Goal: Task Accomplishment & Management: Manage account settings

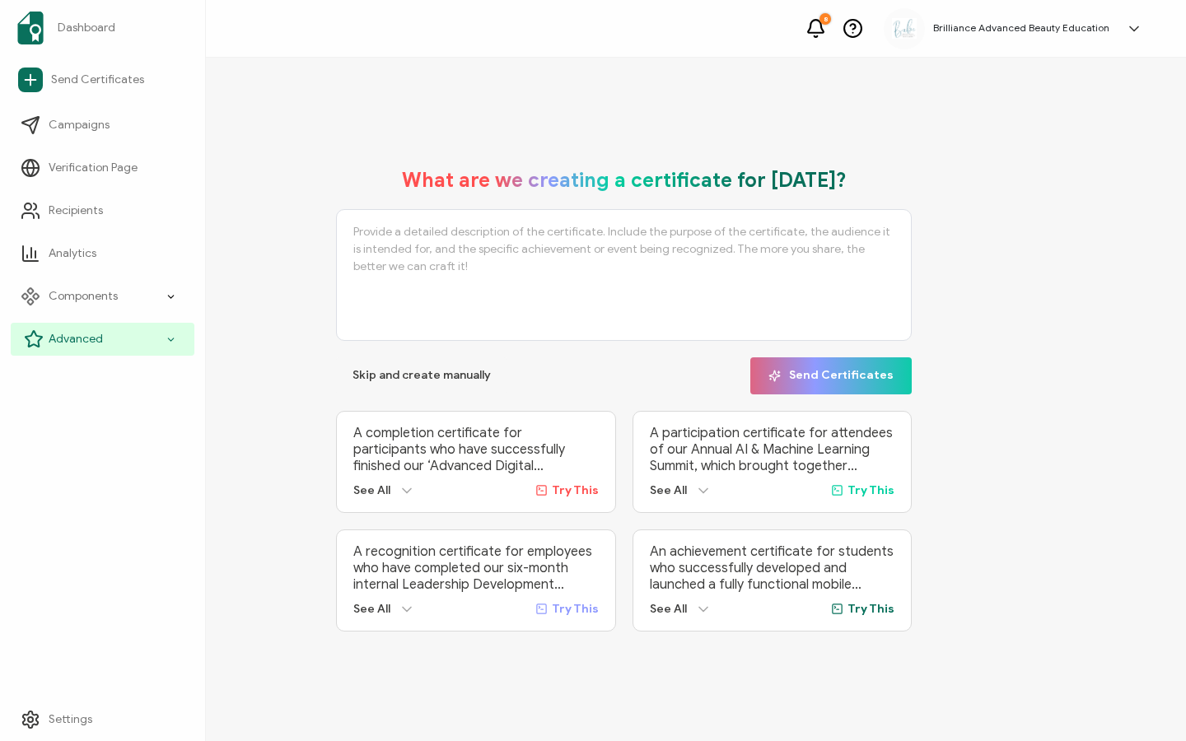
click at [32, 337] on icon at bounding box center [34, 339] width 20 height 20
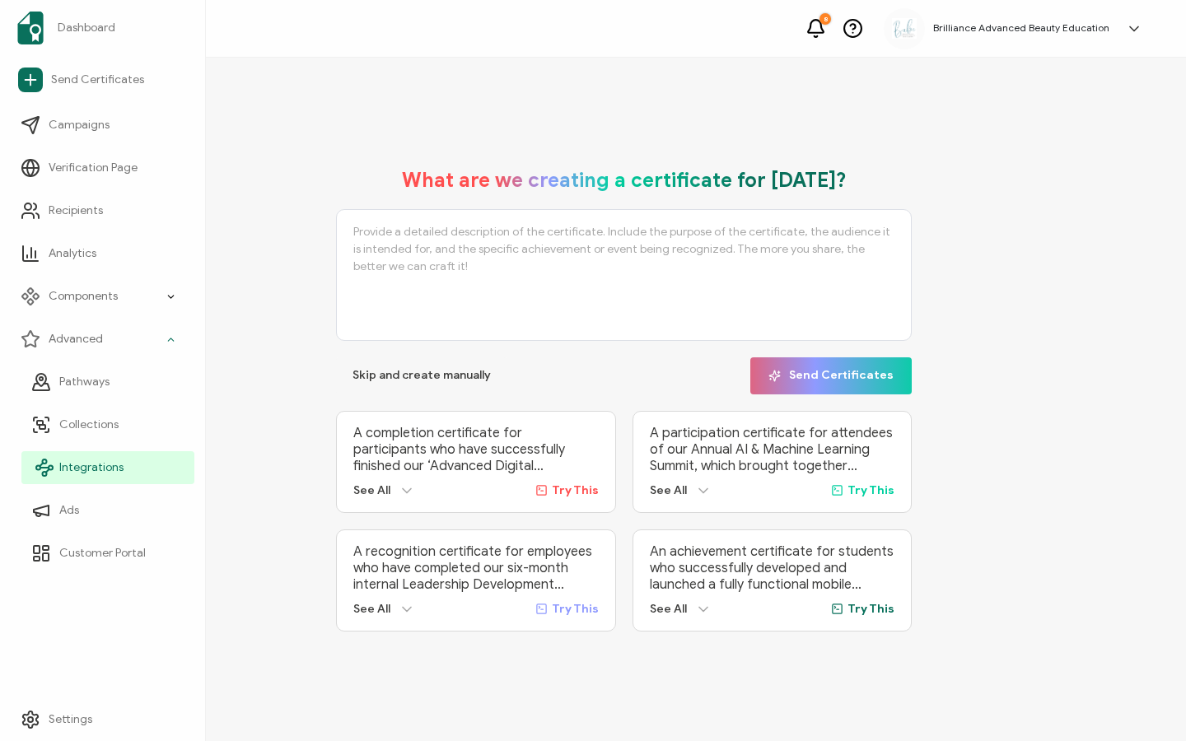
click at [100, 461] on span "Integrations" at bounding box center [91, 468] width 64 height 16
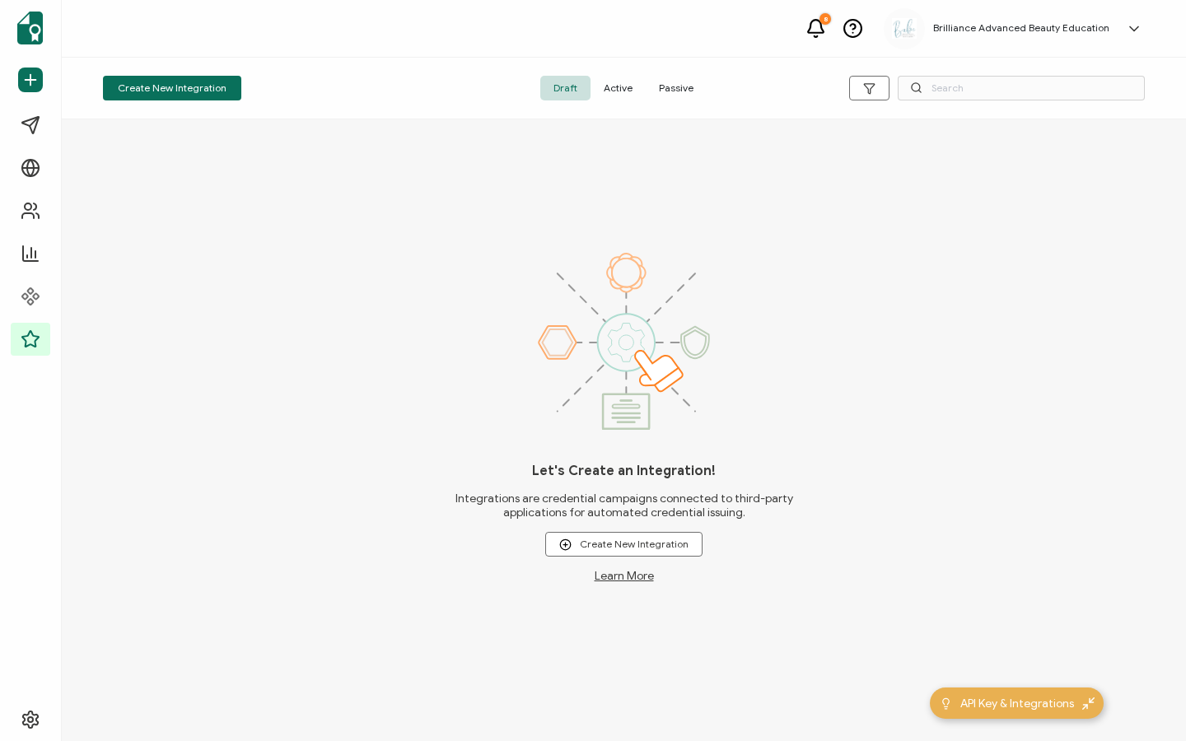
click at [629, 87] on span "Active" at bounding box center [618, 88] width 55 height 25
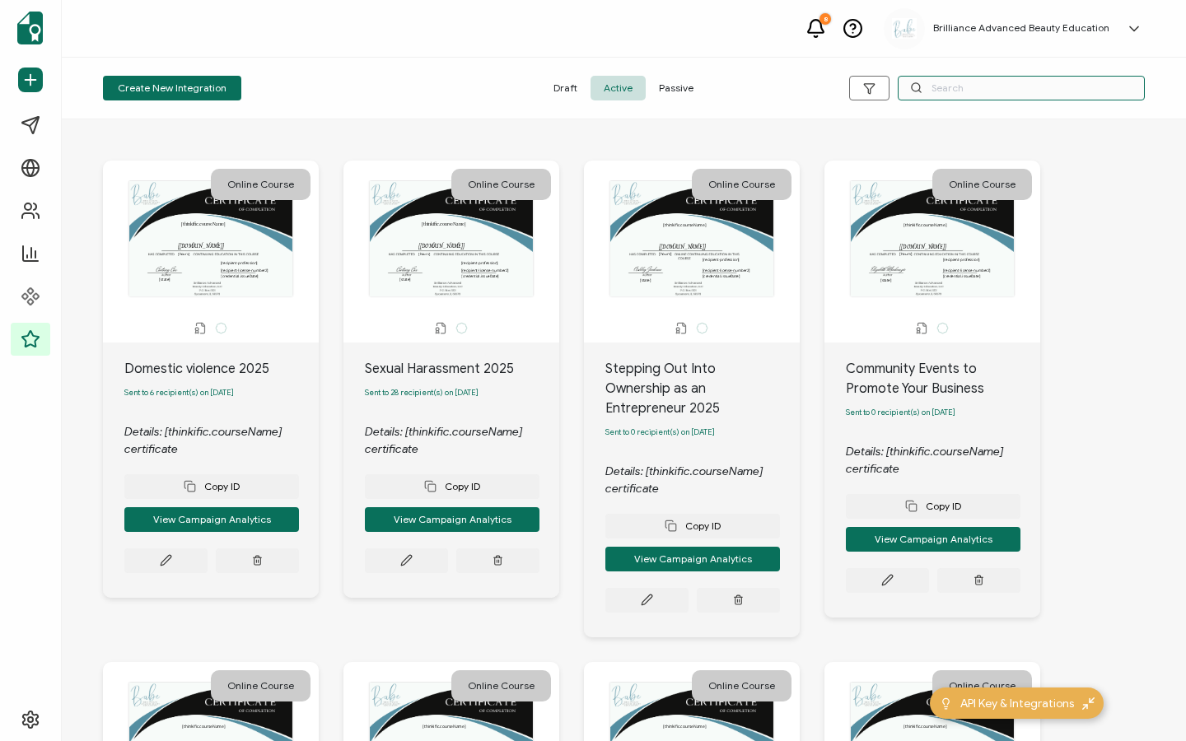
click at [985, 90] on input "text" at bounding box center [1021, 88] width 247 height 25
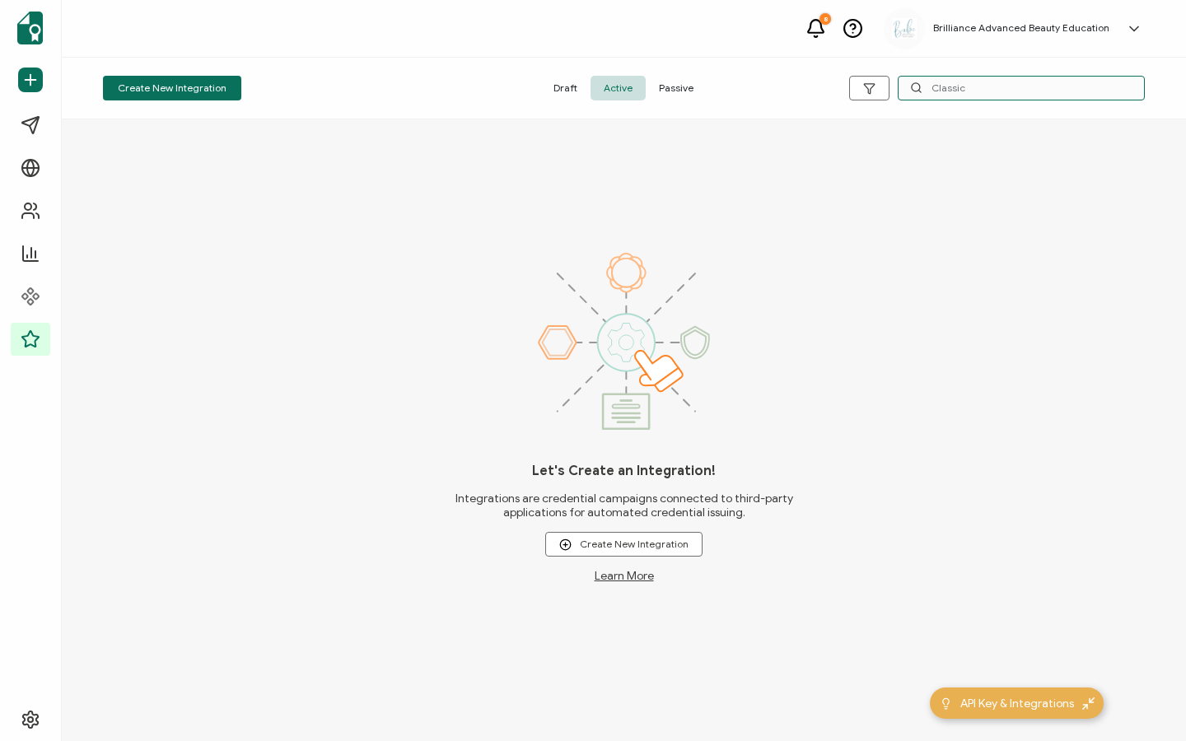
type input "Classic"
click at [613, 87] on span "Active" at bounding box center [618, 88] width 55 height 25
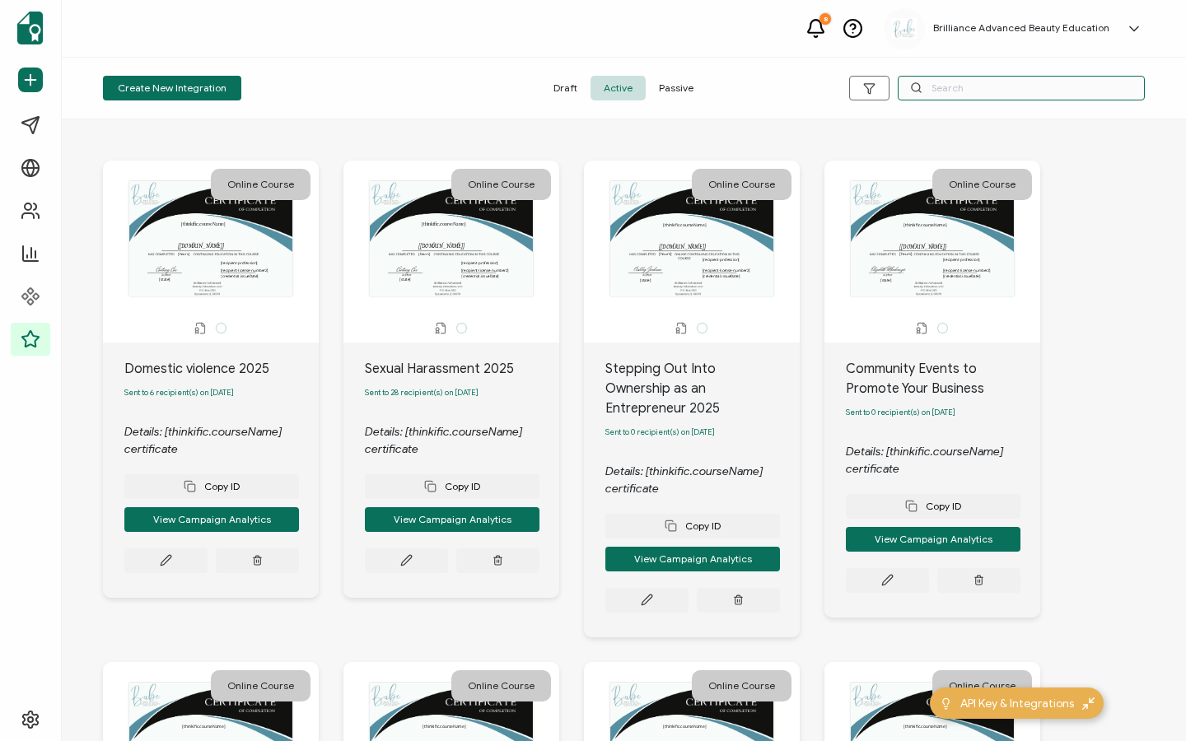
click at [985, 95] on input "text" at bounding box center [1021, 88] width 247 height 25
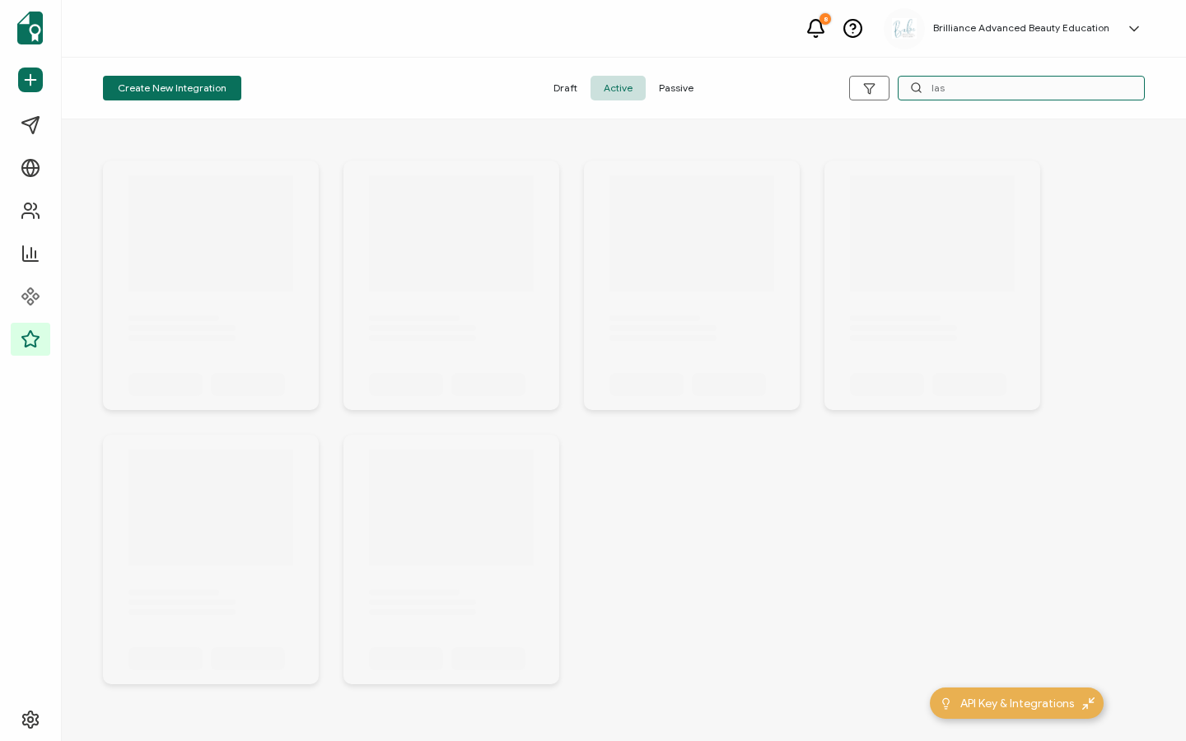
type input "lash"
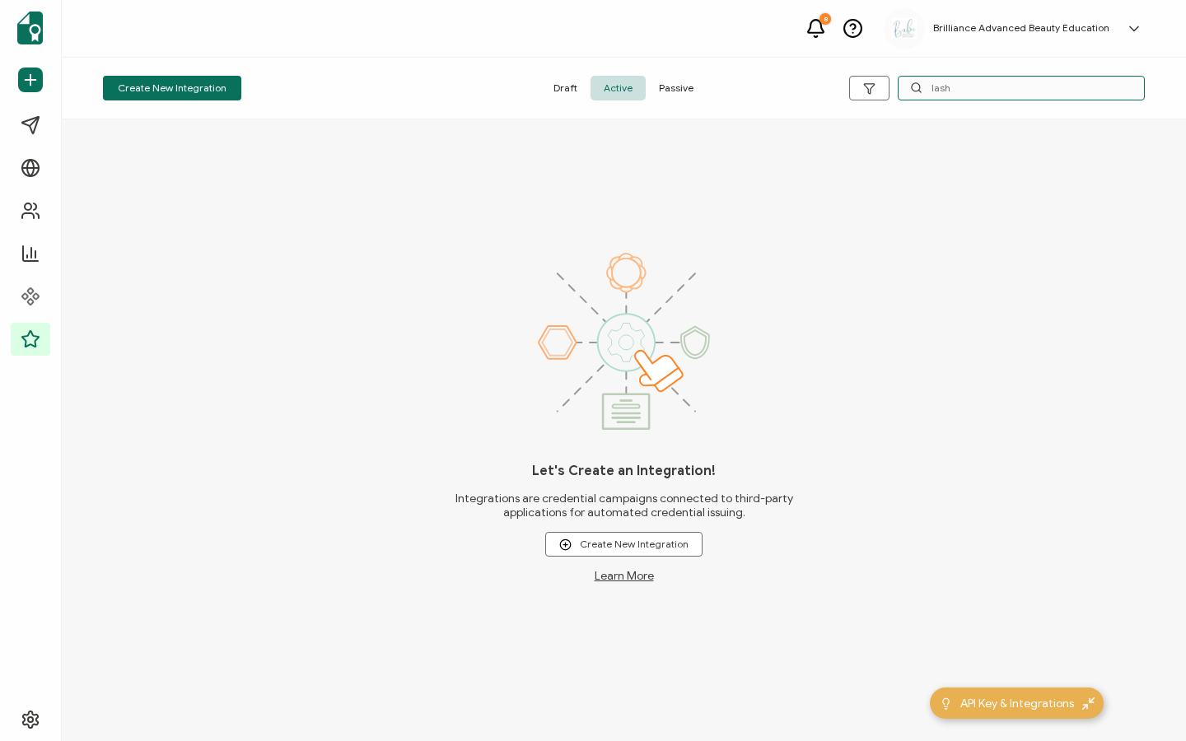
drag, startPoint x: 970, startPoint y: 87, endPoint x: 791, endPoint y: 79, distance: 179.7
click at [791, 79] on div "Create New Integration Draft Active Passive lash" at bounding box center [624, 89] width 1124 height 62
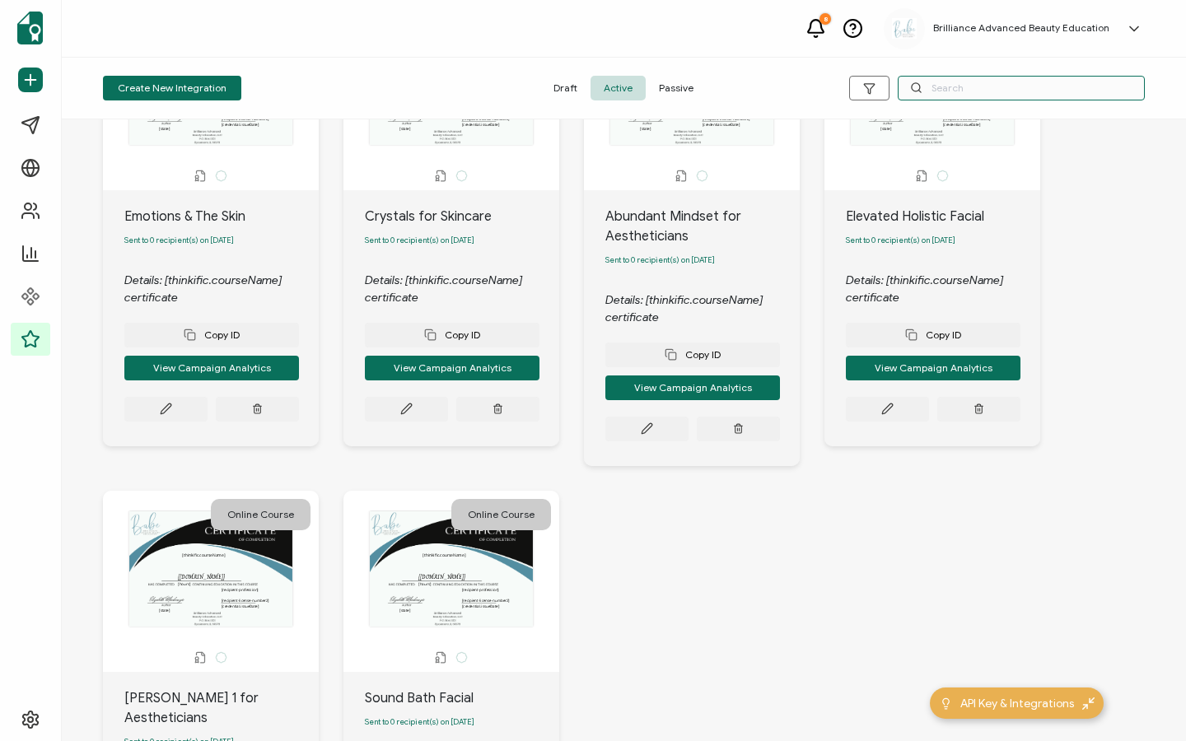
scroll to position [920, 0]
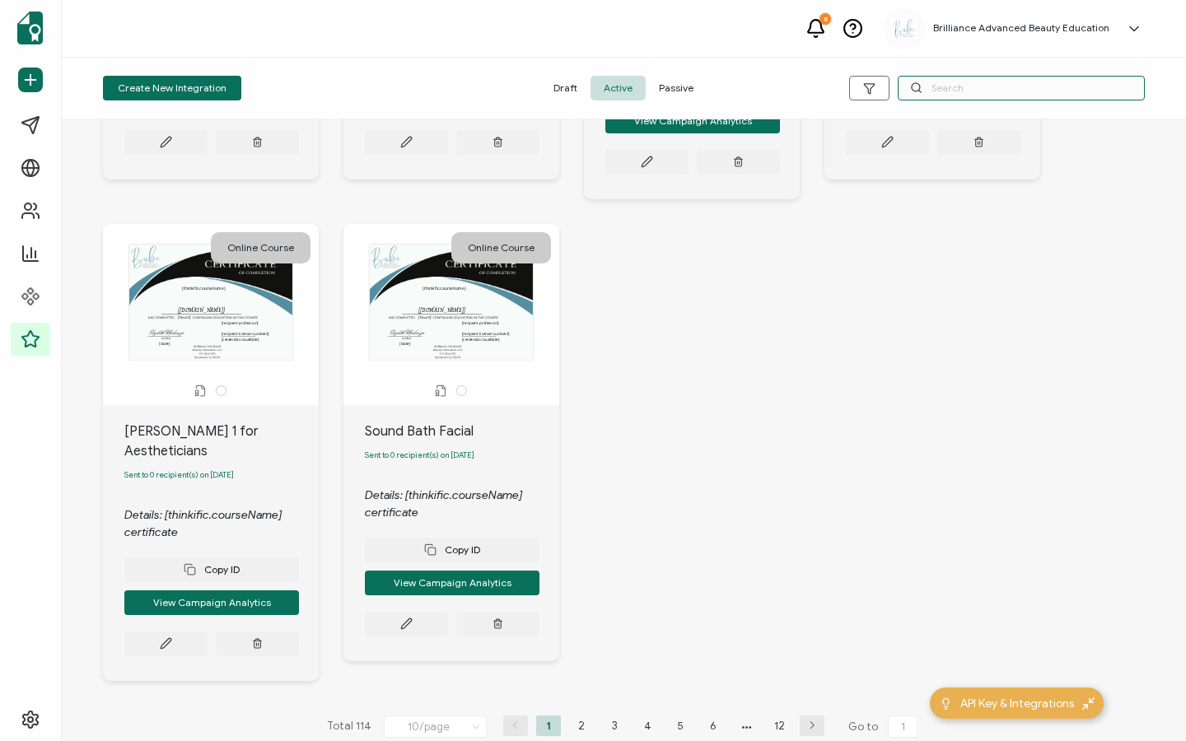
click at [968, 86] on input "text" at bounding box center [1021, 88] width 247 height 25
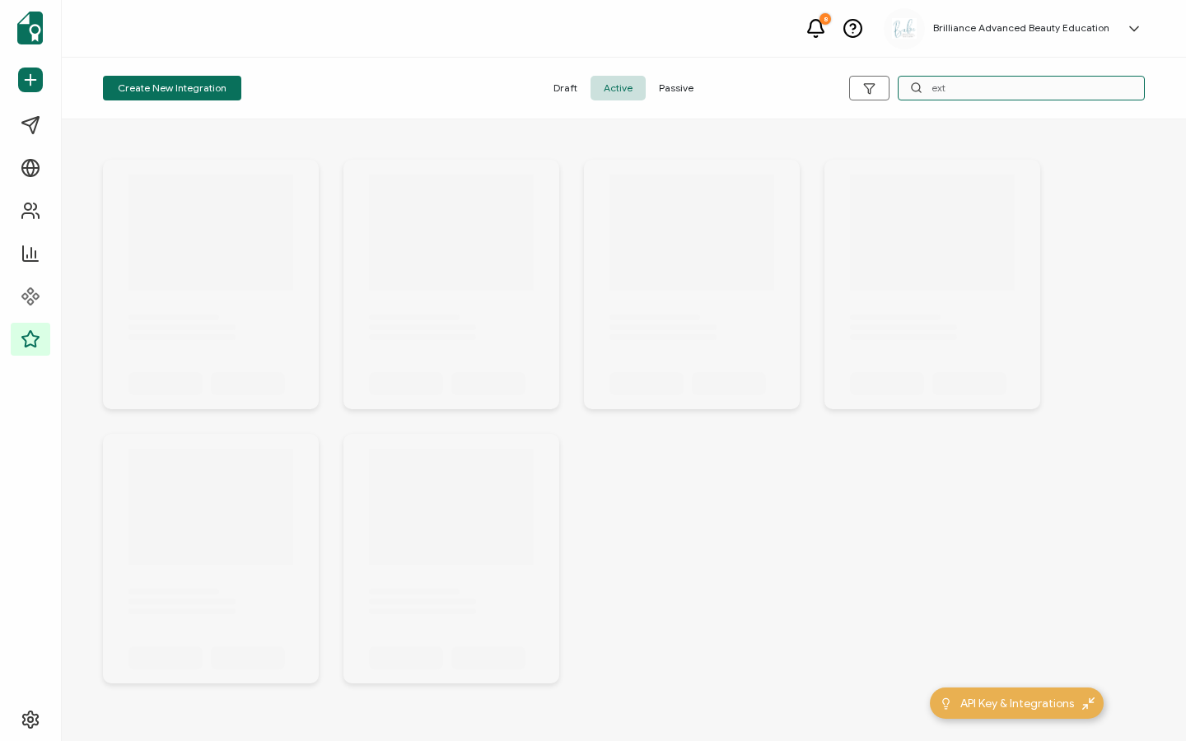
scroll to position [1, 0]
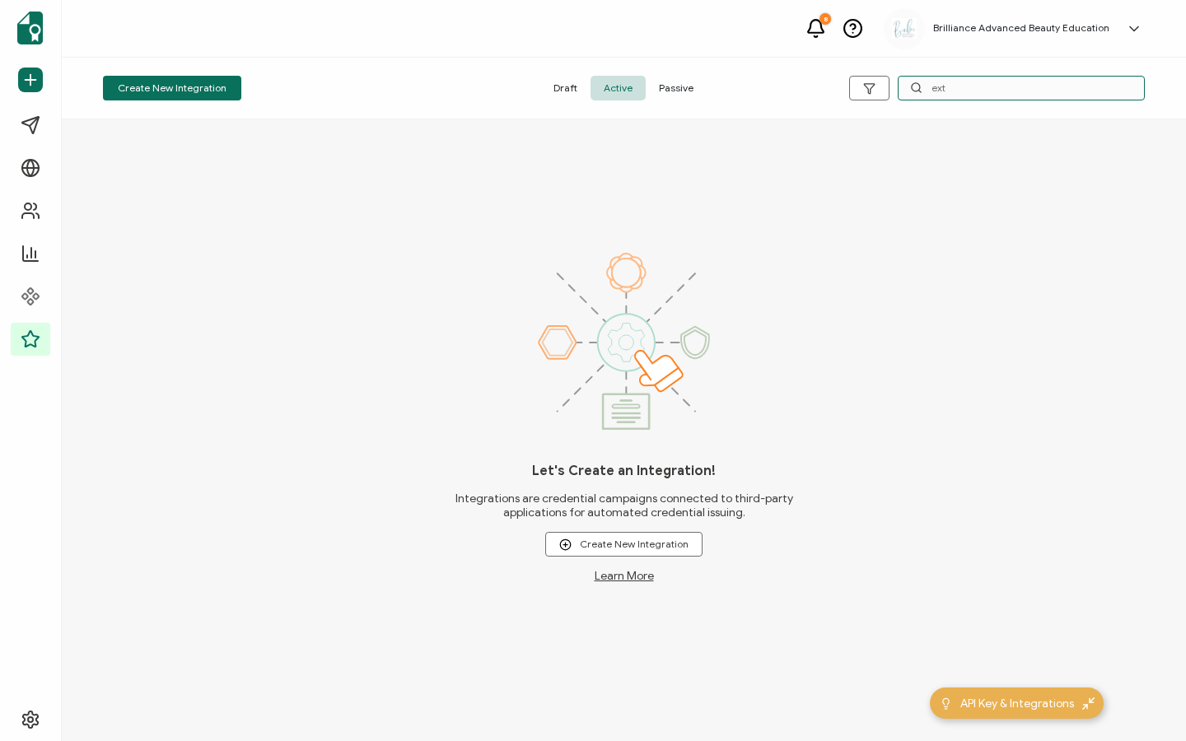
drag, startPoint x: 953, startPoint y: 93, endPoint x: 915, endPoint y: 90, distance: 38.0
click at [915, 90] on div "ext" at bounding box center [1021, 88] width 247 height 25
type input "volu"
drag, startPoint x: 932, startPoint y: 83, endPoint x: 869, endPoint y: 82, distance: 63.4
click at [869, 81] on div "volu" at bounding box center [971, 88] width 348 height 25
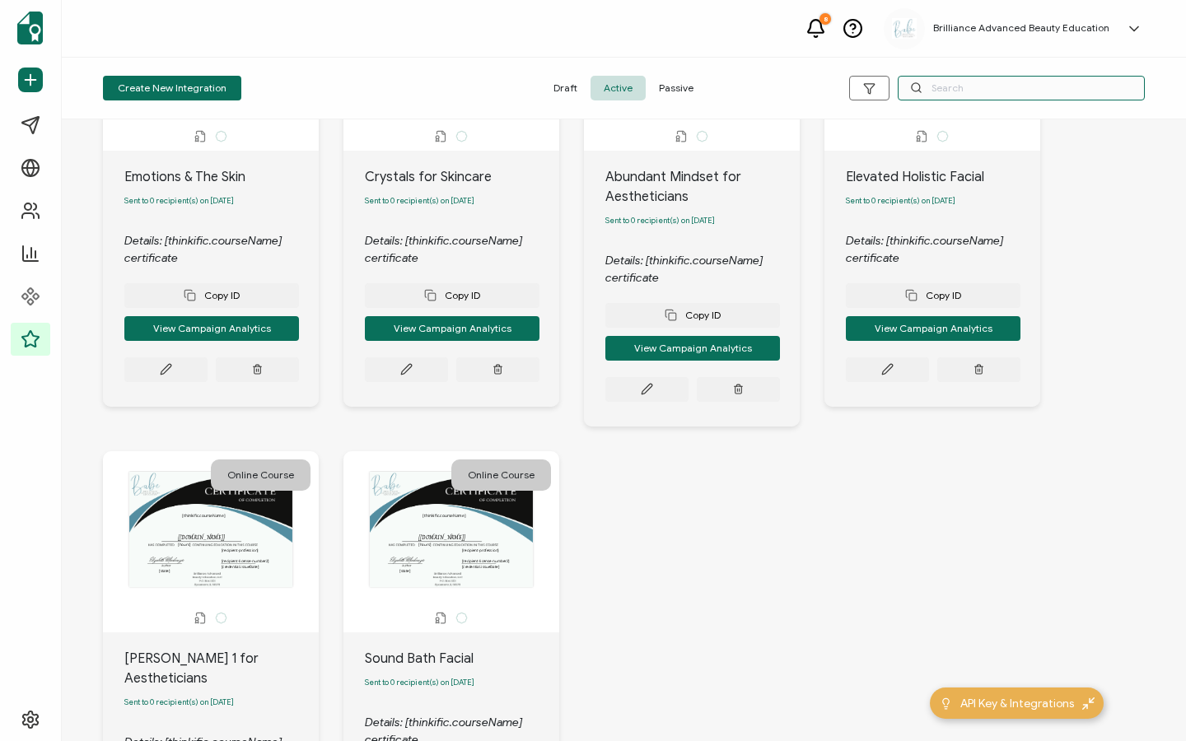
scroll to position [920, 0]
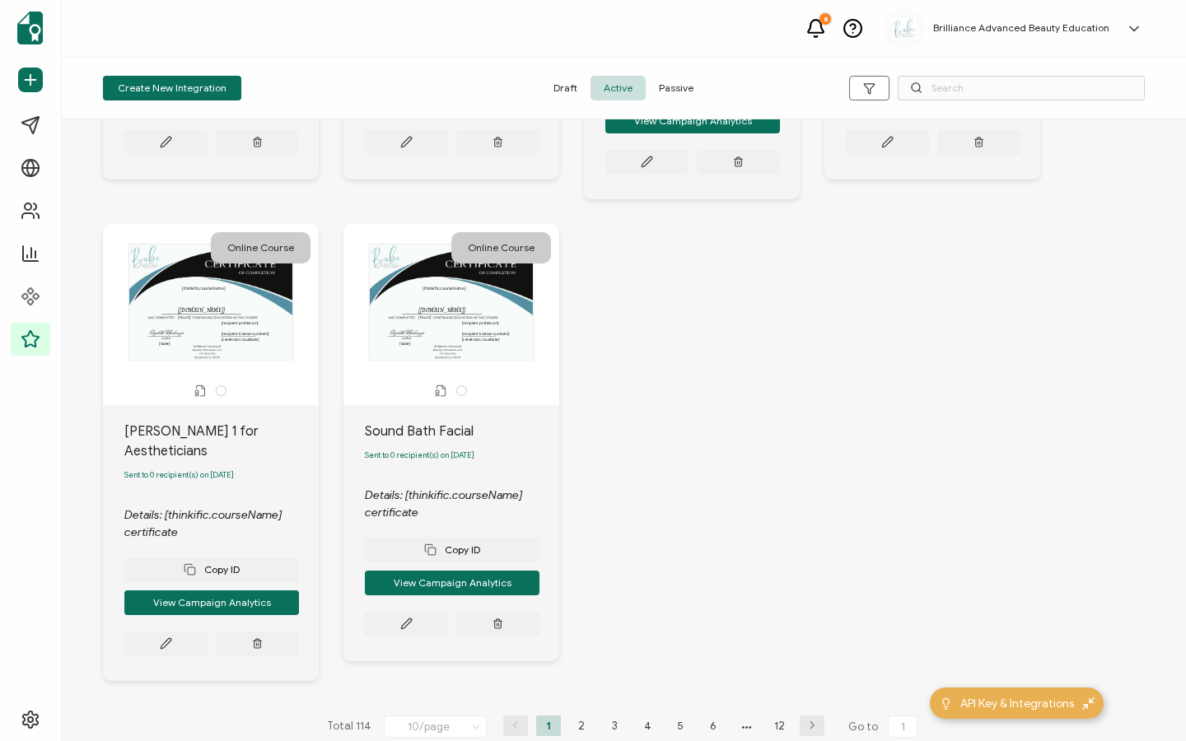
click at [645, 716] on li "4" at bounding box center [647, 726] width 25 height 21
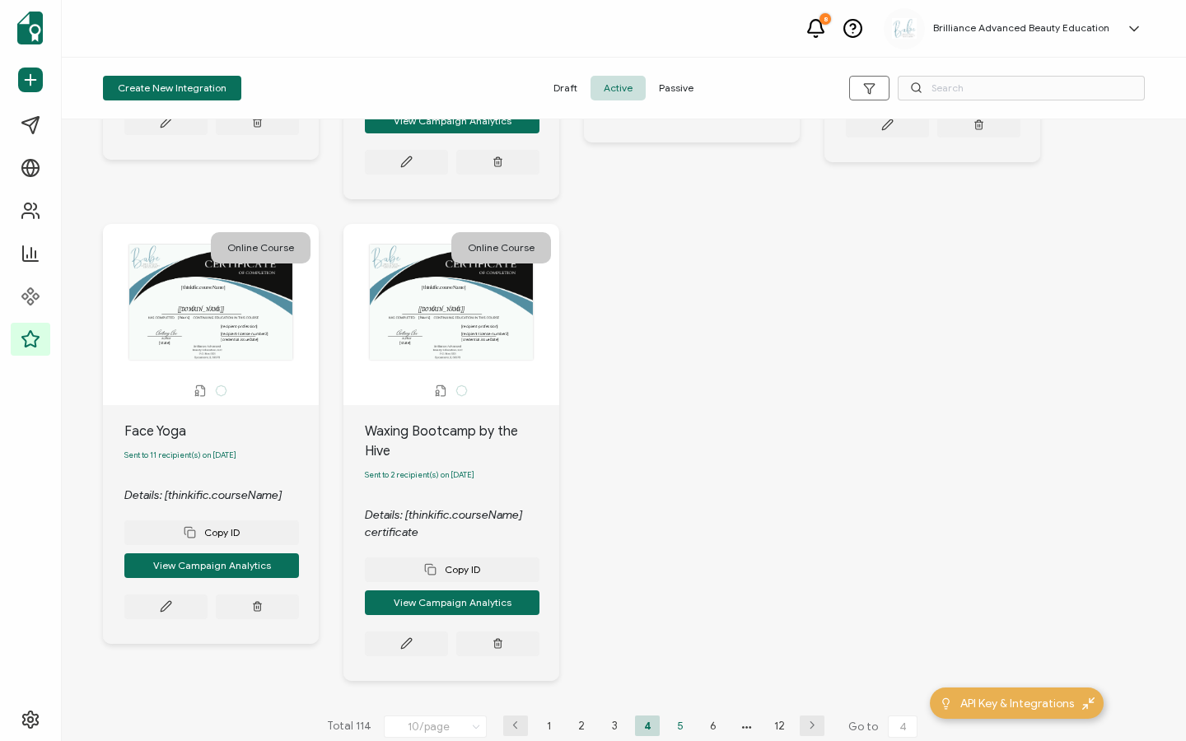
click at [681, 716] on li "5" at bounding box center [680, 726] width 25 height 21
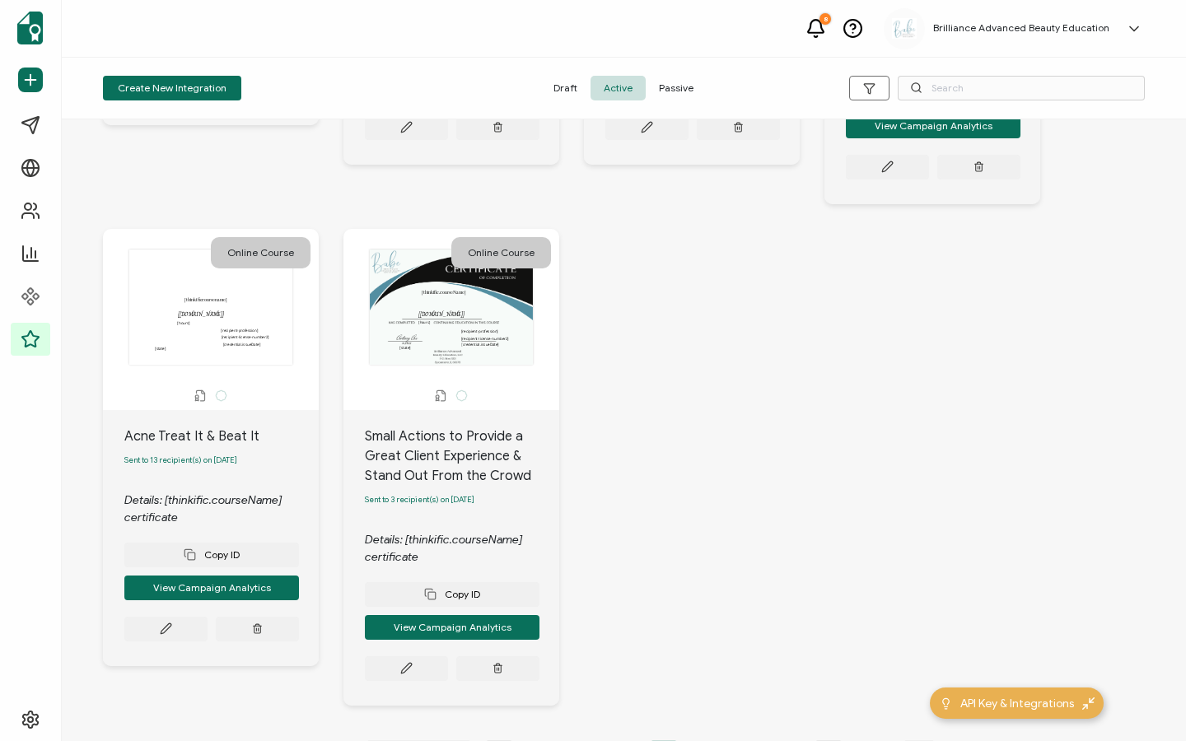
scroll to position [962, 0]
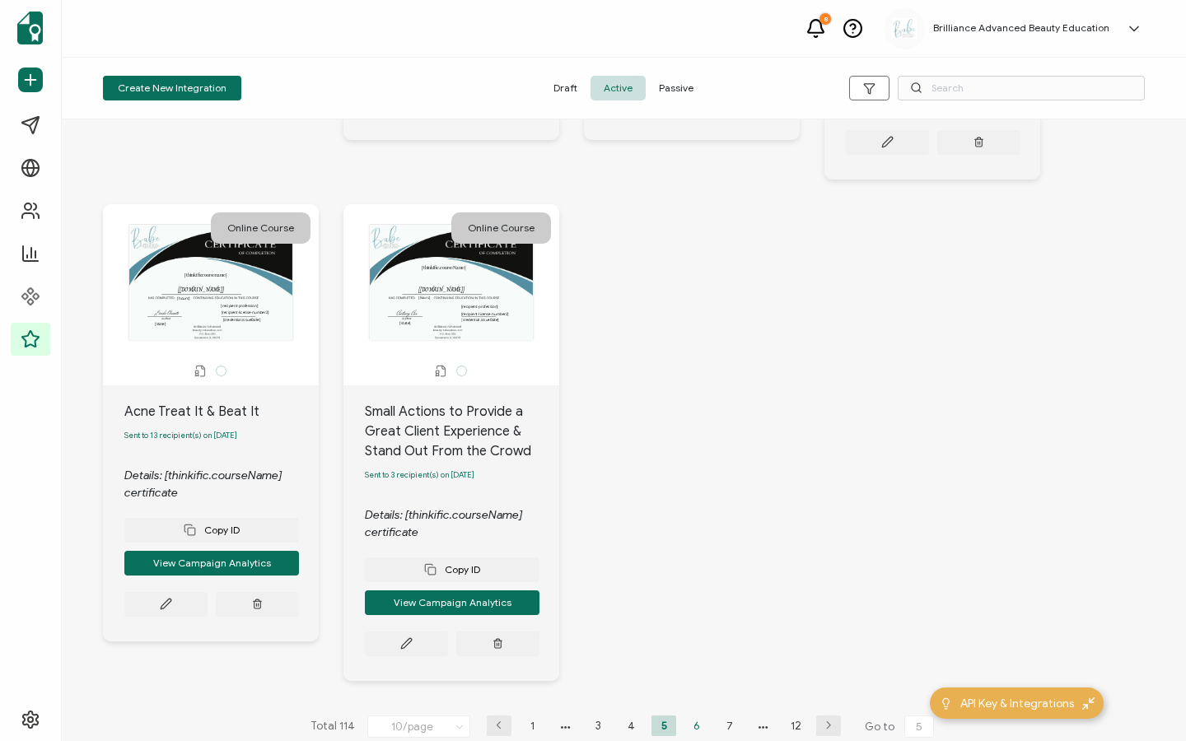
click at [693, 716] on li "6" at bounding box center [696, 726] width 25 height 21
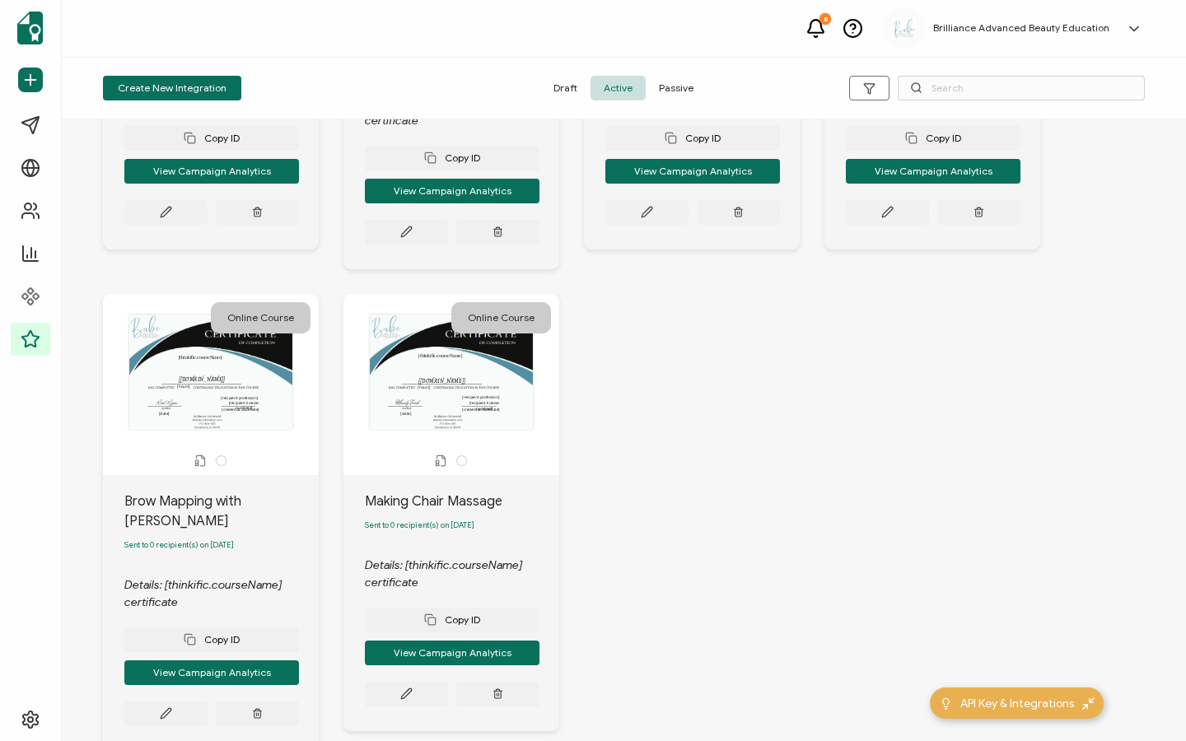
scroll to position [900, 0]
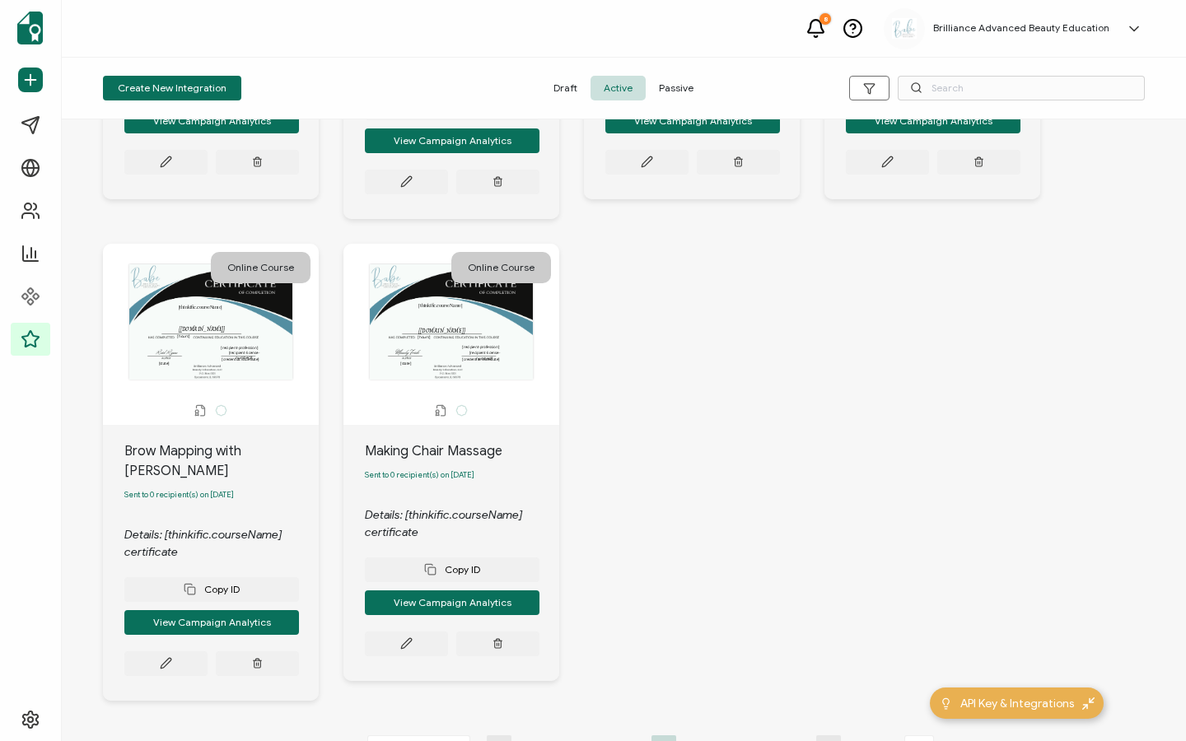
click at [693, 735] on li "7" at bounding box center [696, 745] width 25 height 21
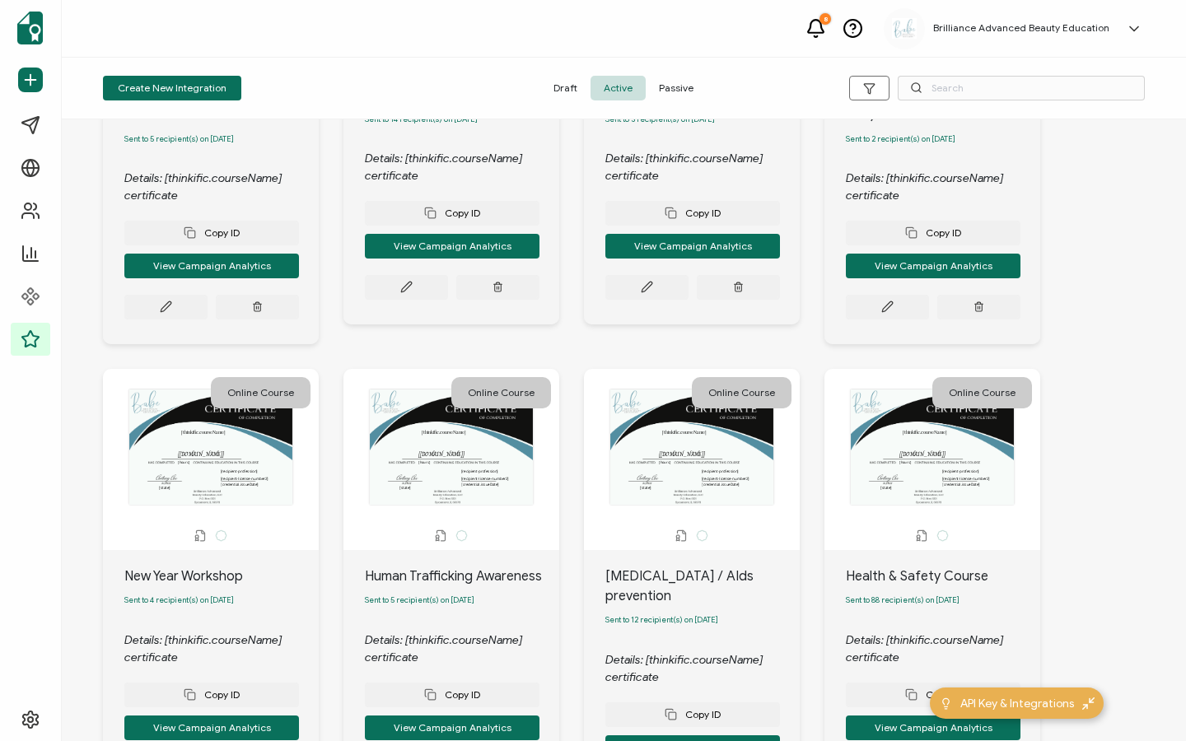
scroll to position [518, 0]
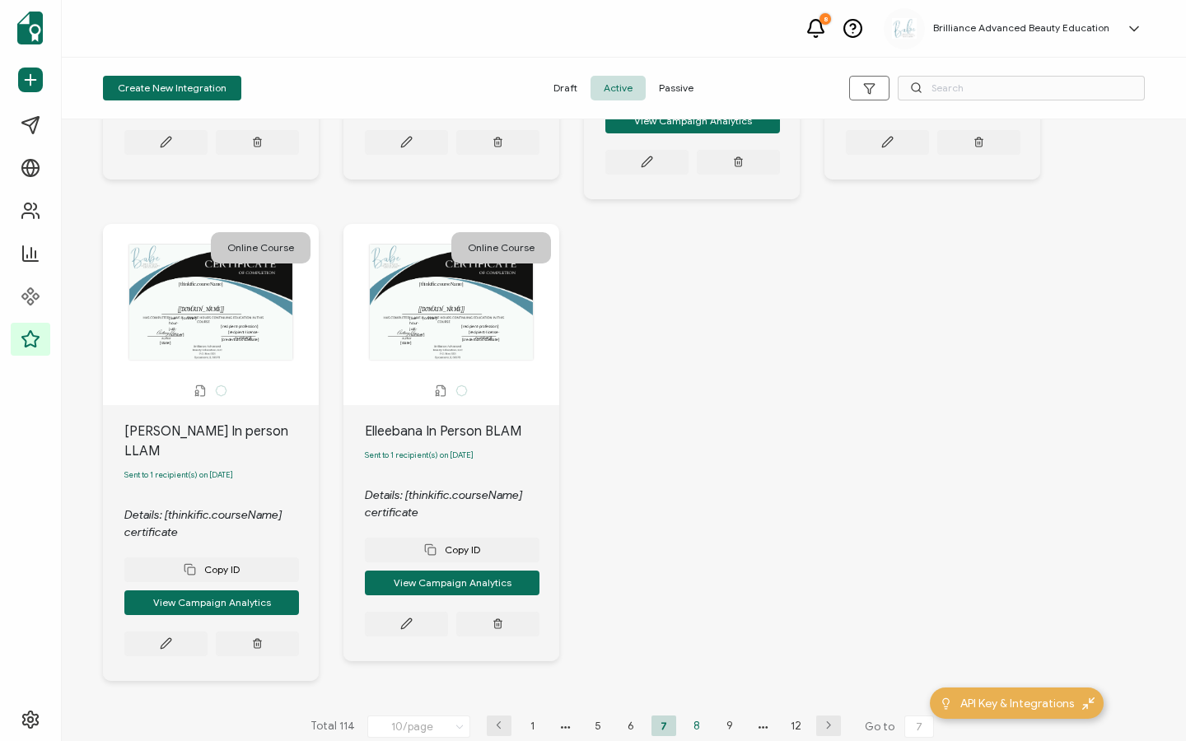
click at [698, 716] on li "8" at bounding box center [696, 726] width 25 height 21
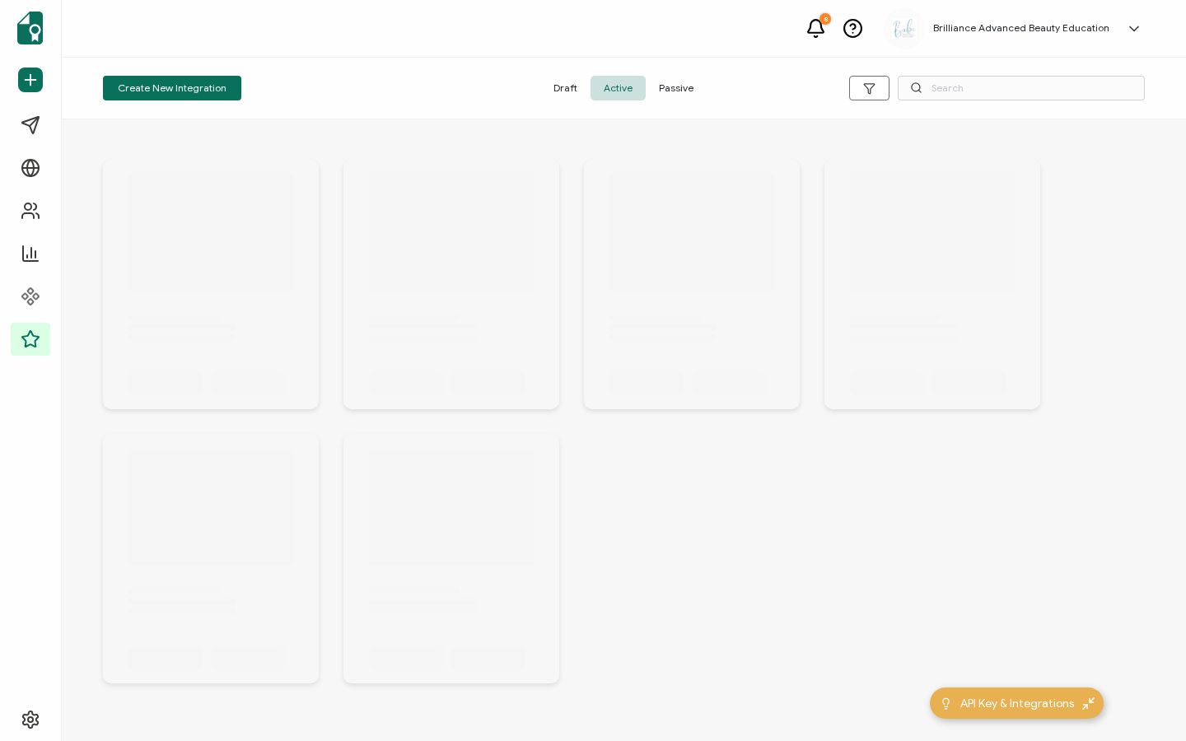
scroll to position [1, 0]
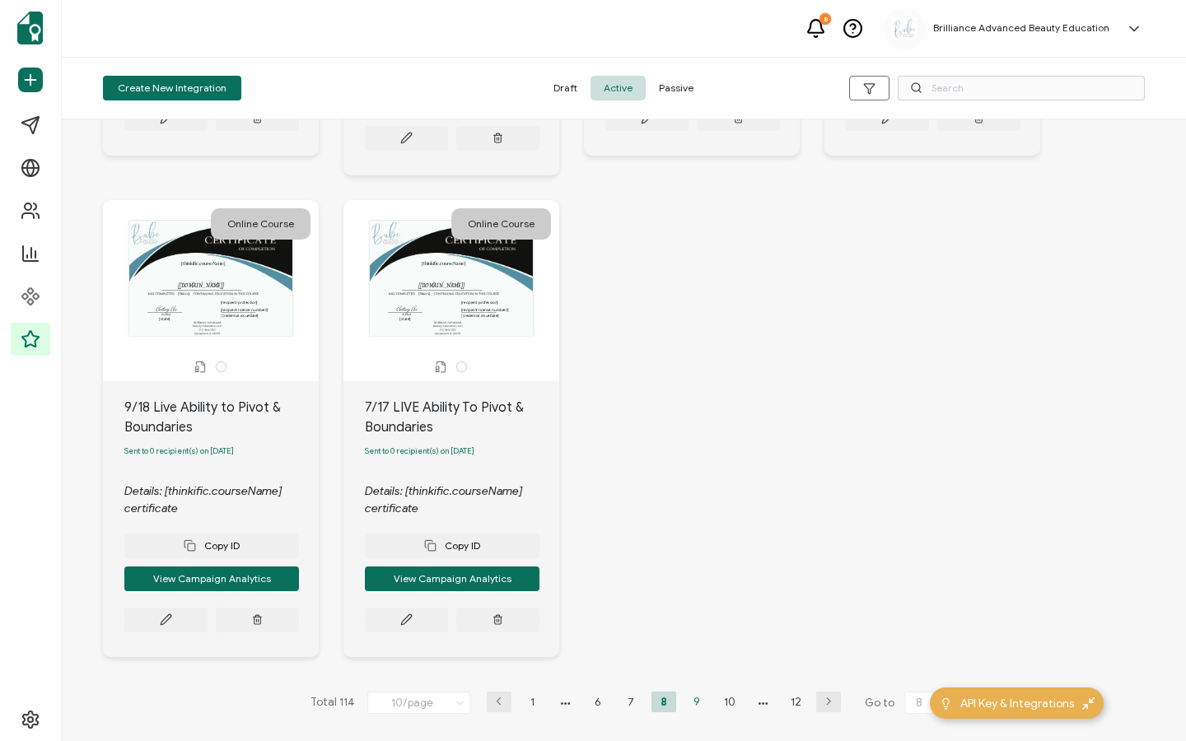
click at [699, 706] on li "9" at bounding box center [696, 702] width 25 height 21
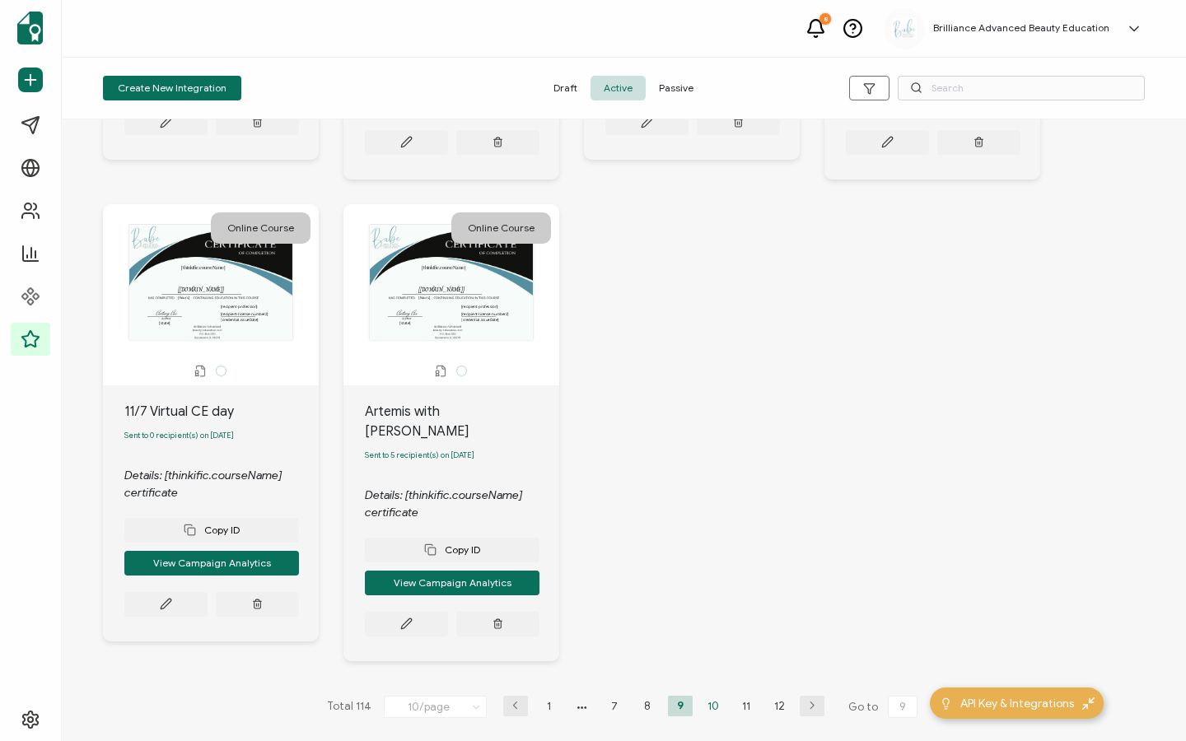
click at [704, 696] on li "10" at bounding box center [713, 706] width 25 height 21
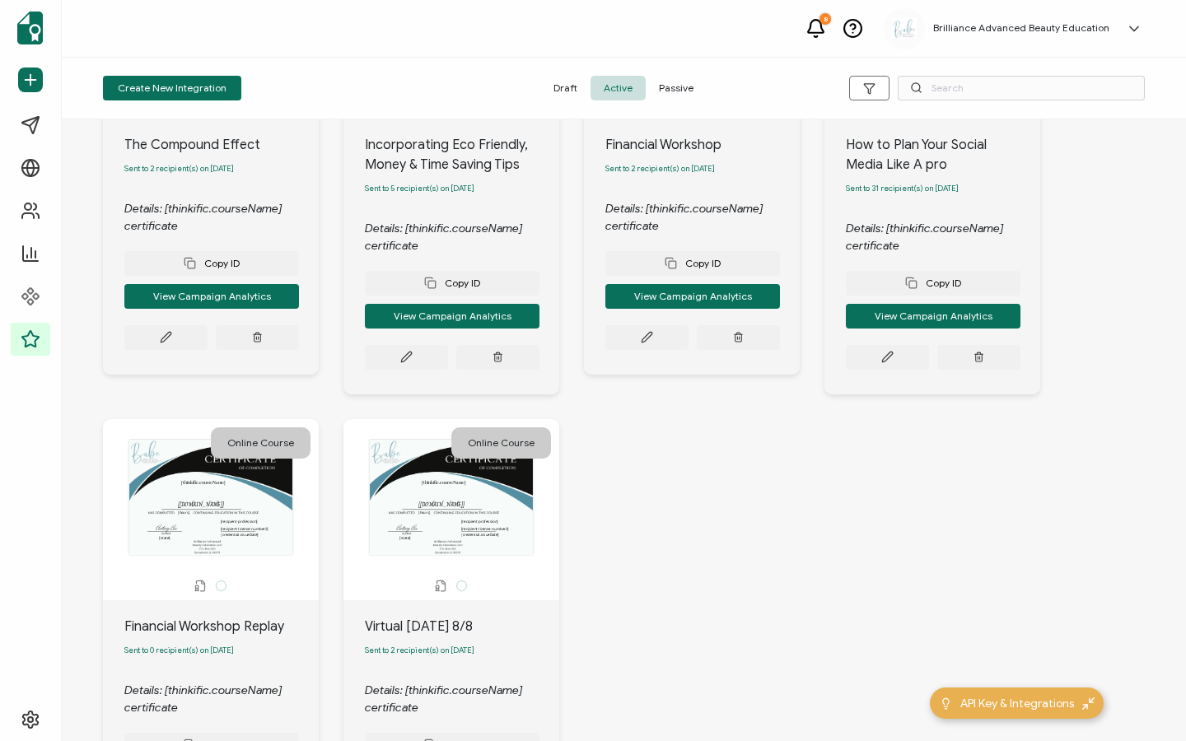
scroll to position [920, 0]
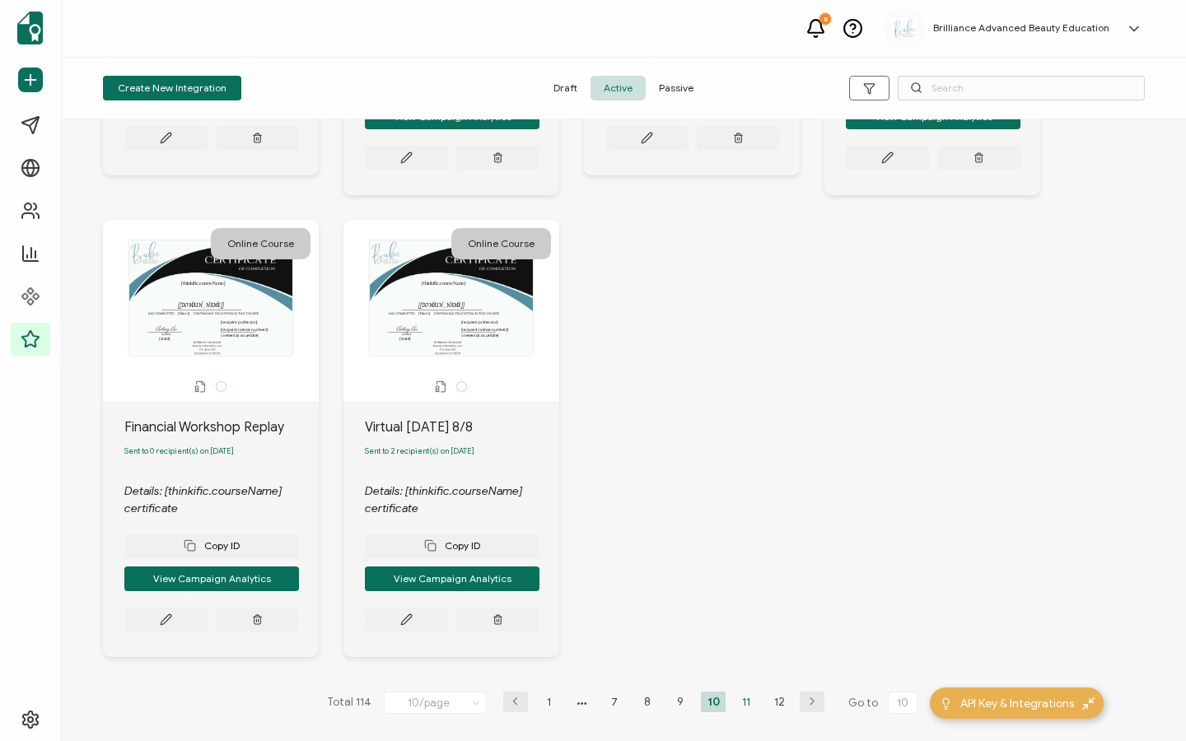
click at [749, 707] on li "11" at bounding box center [746, 702] width 25 height 21
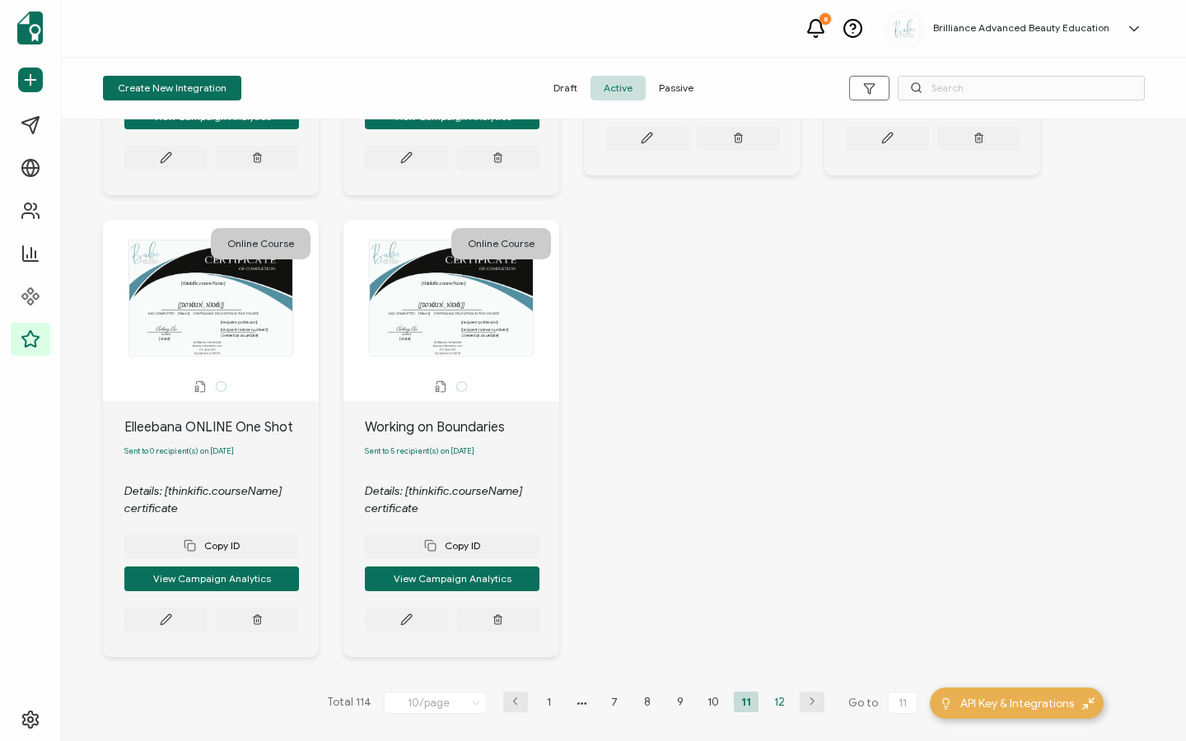
click at [769, 703] on li "12" at bounding box center [779, 702] width 25 height 21
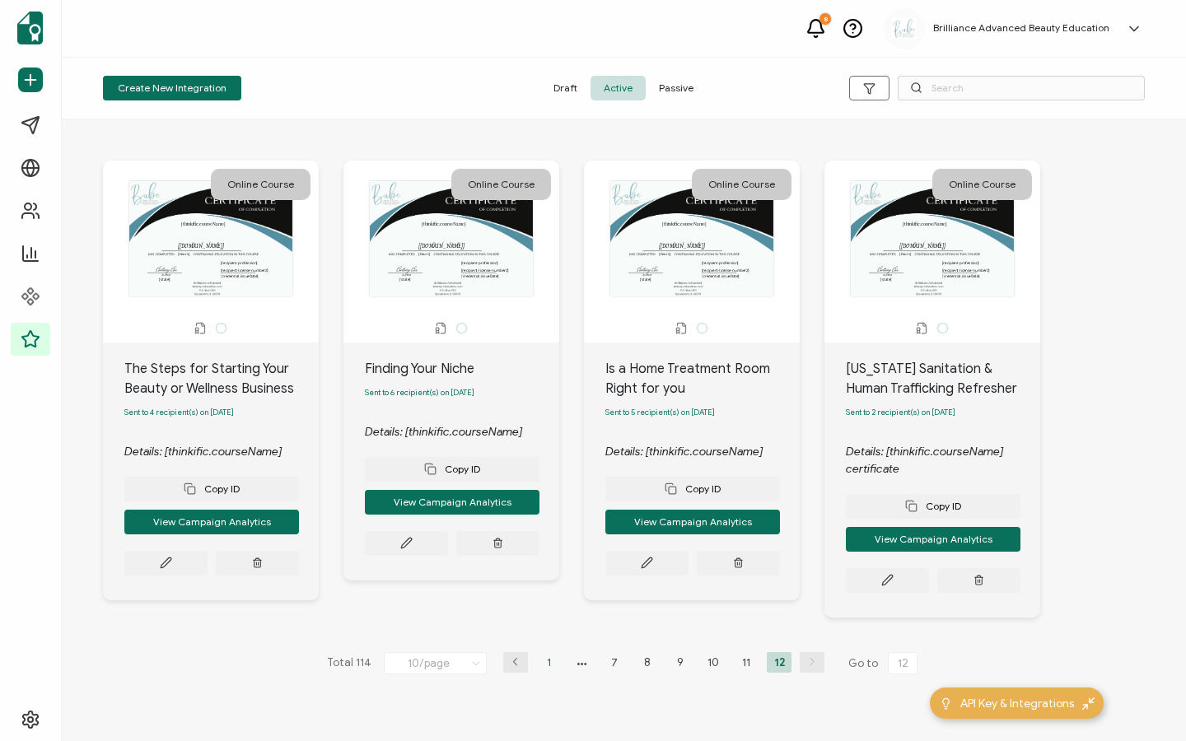
click at [550, 672] on li "1" at bounding box center [548, 662] width 25 height 21
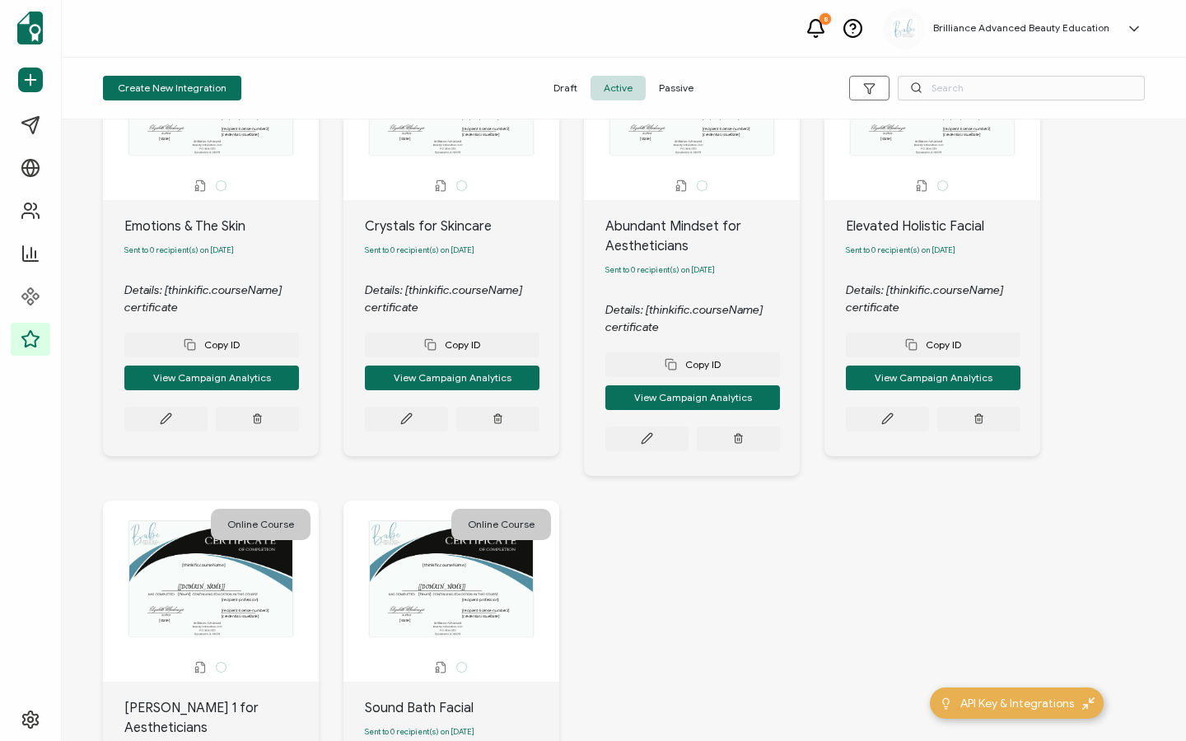
scroll to position [920, 0]
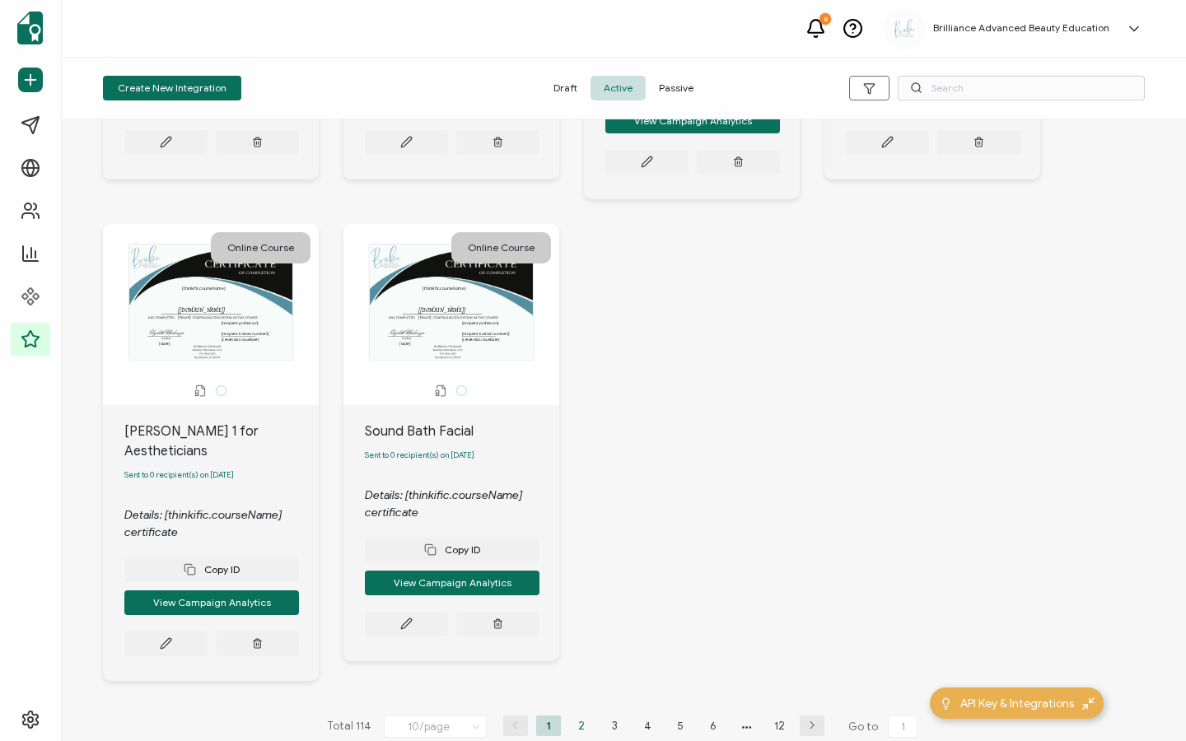
click at [571, 716] on li "2" at bounding box center [581, 726] width 25 height 21
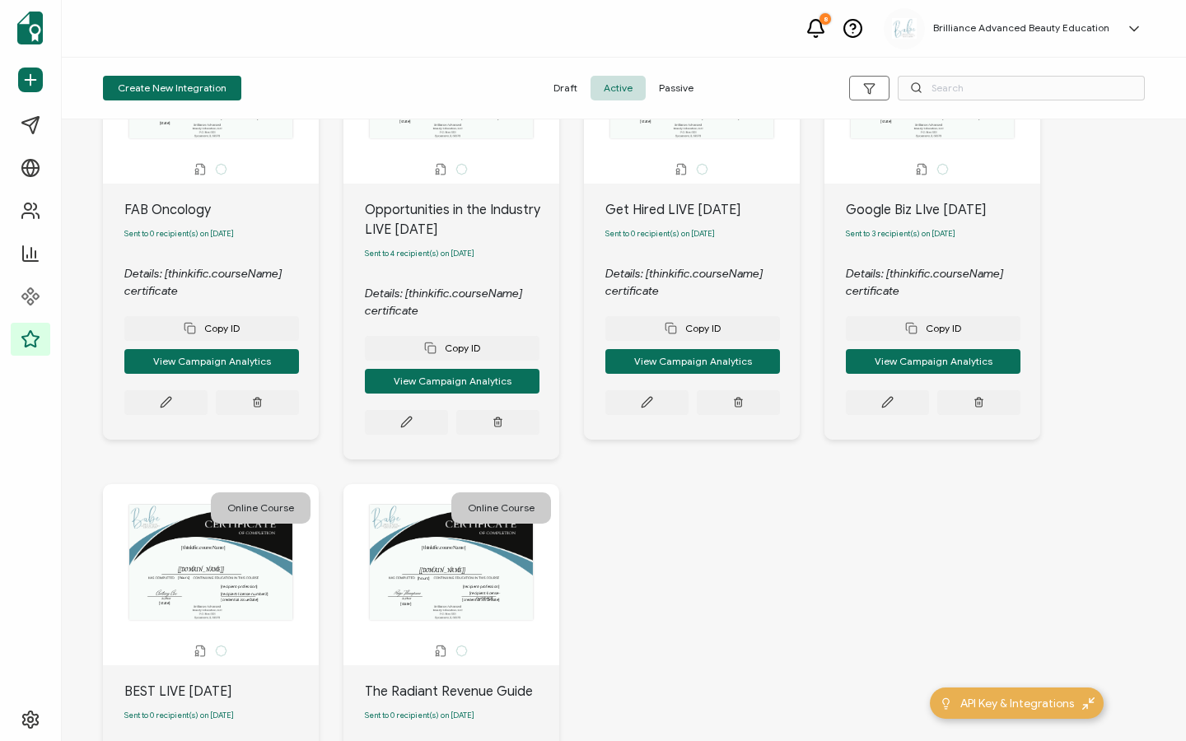
scroll to position [900, 0]
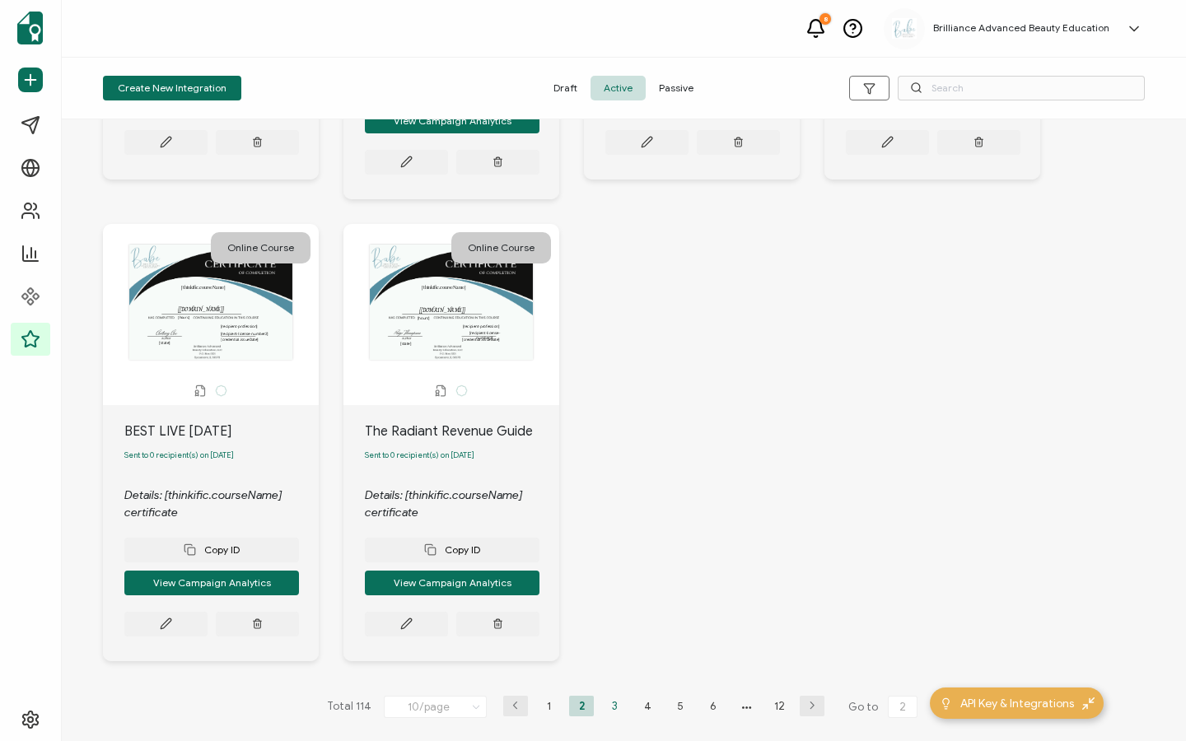
click at [612, 704] on li "3" at bounding box center [614, 706] width 25 height 21
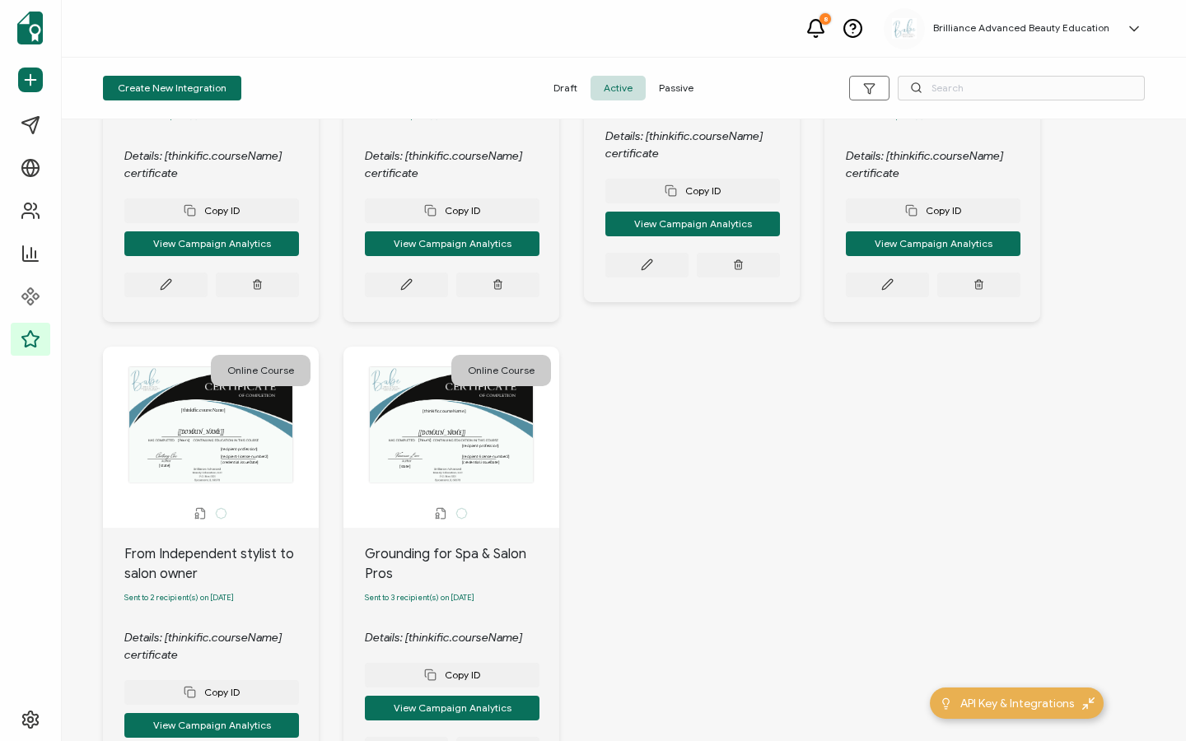
scroll to position [940, 0]
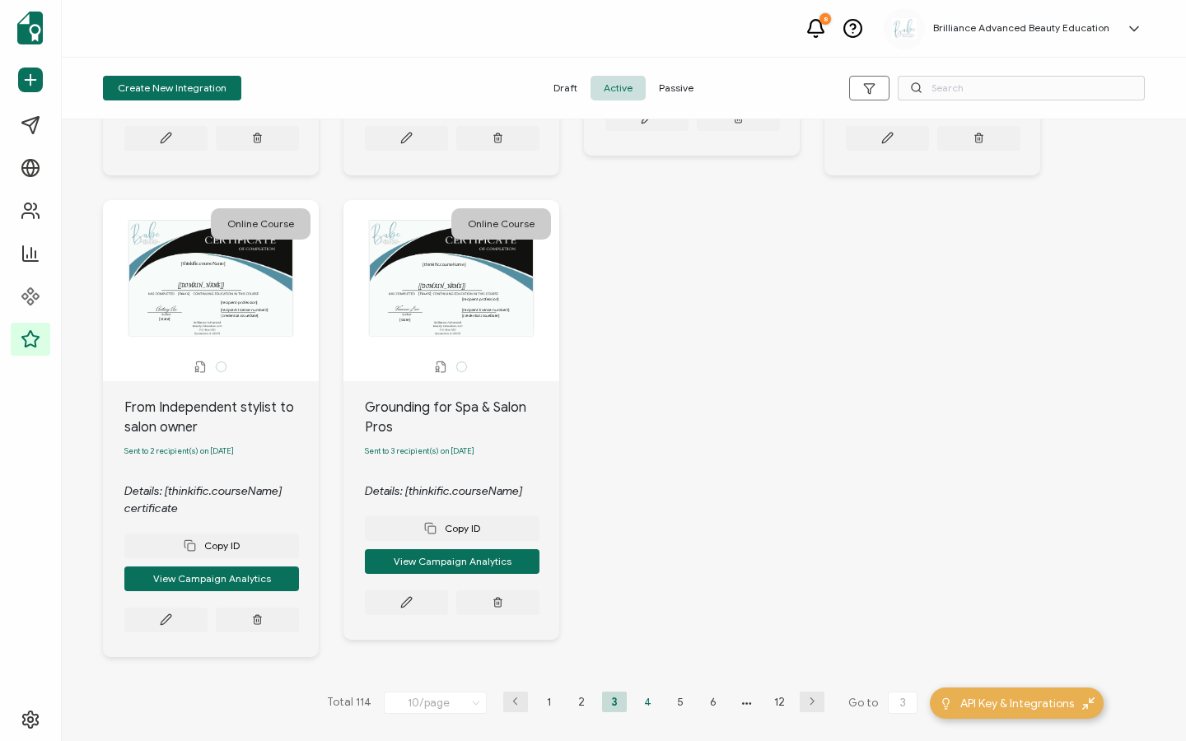
click at [643, 706] on li "4" at bounding box center [647, 702] width 25 height 21
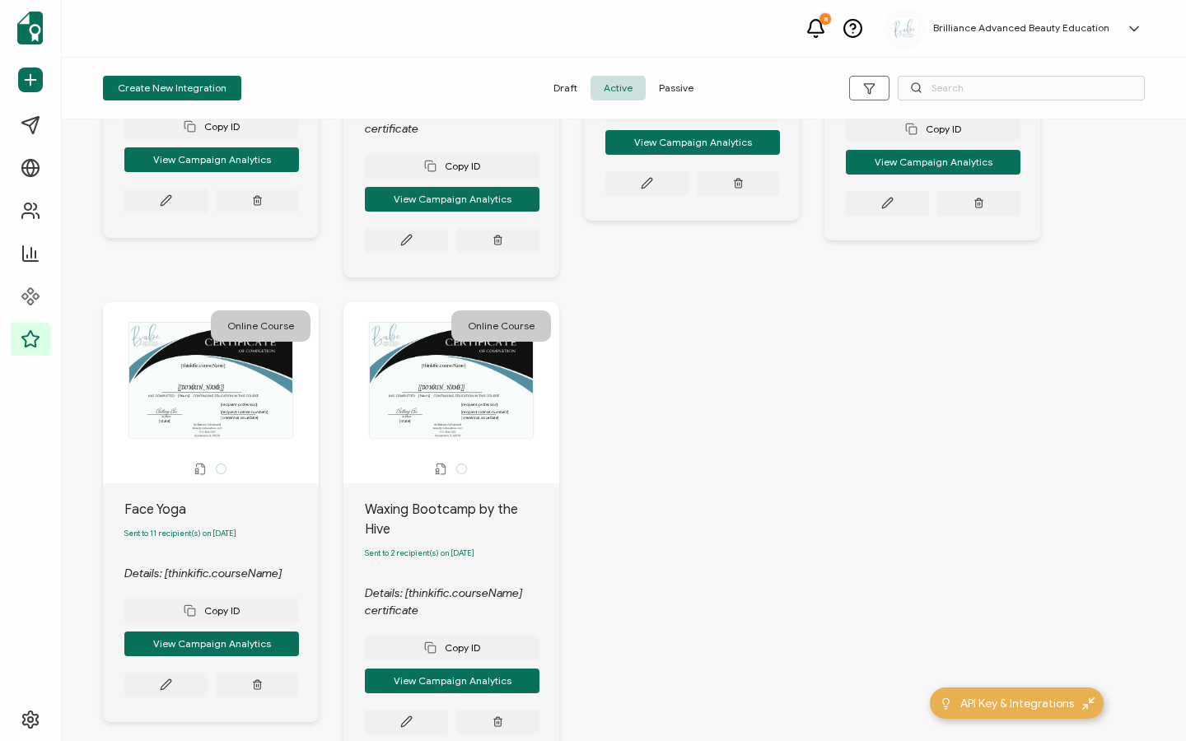
scroll to position [920, 0]
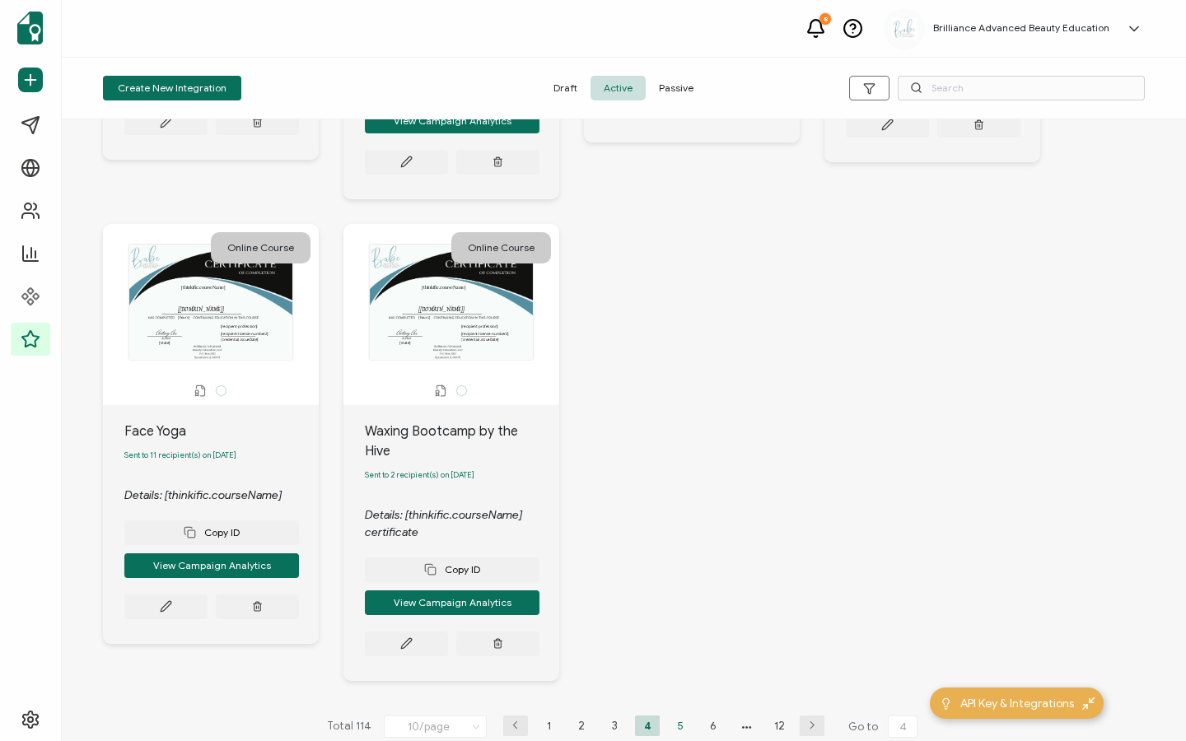
click at [684, 716] on li "5" at bounding box center [680, 726] width 25 height 21
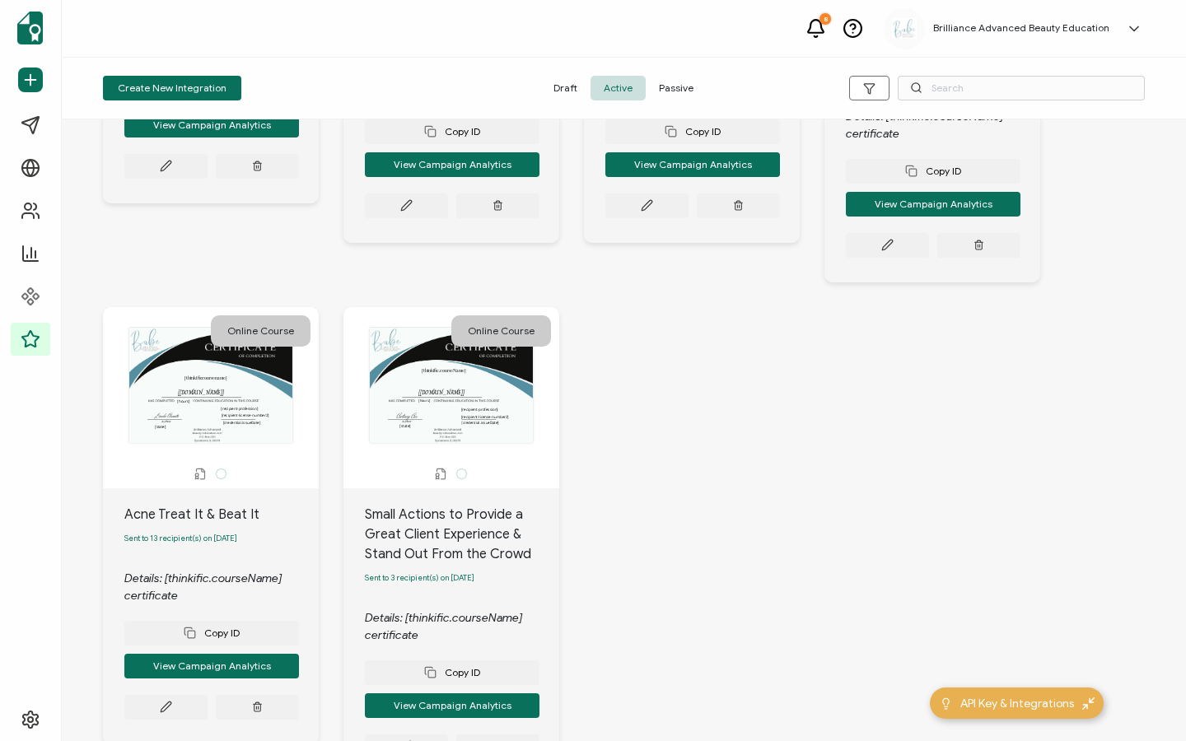
scroll to position [962, 0]
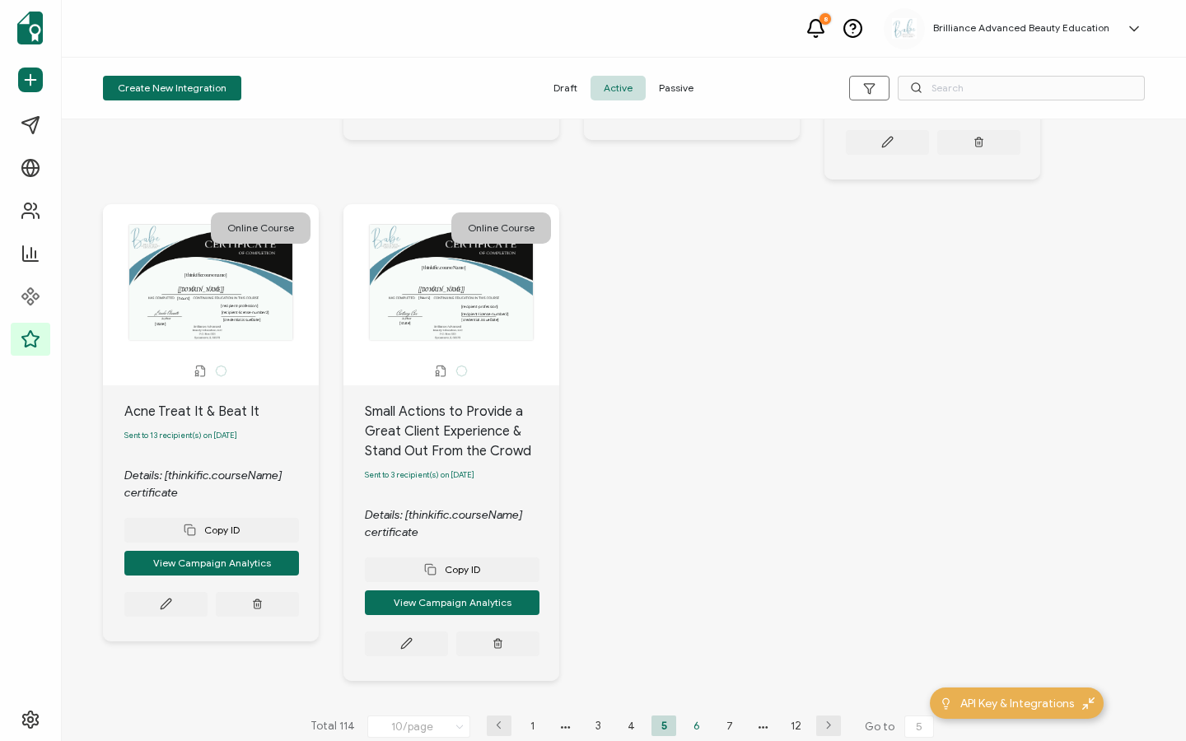
click at [687, 716] on li "6" at bounding box center [696, 726] width 25 height 21
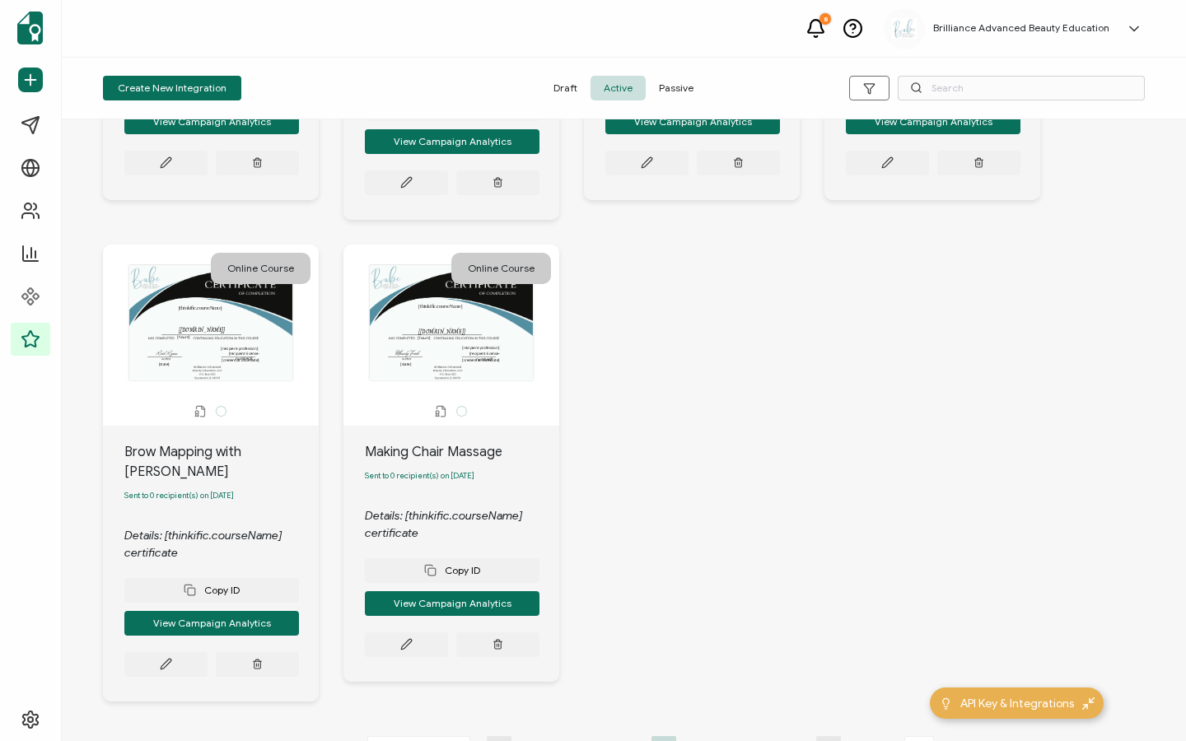
scroll to position [900, 0]
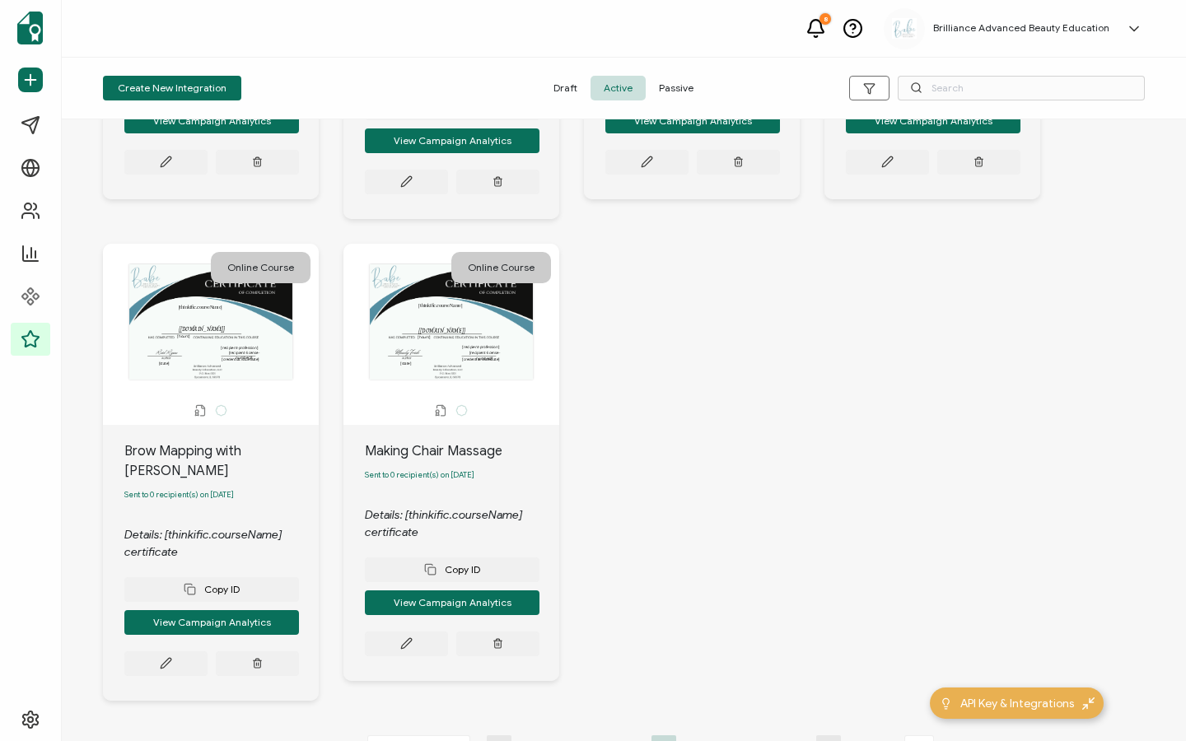
click at [694, 735] on li "7" at bounding box center [696, 745] width 25 height 21
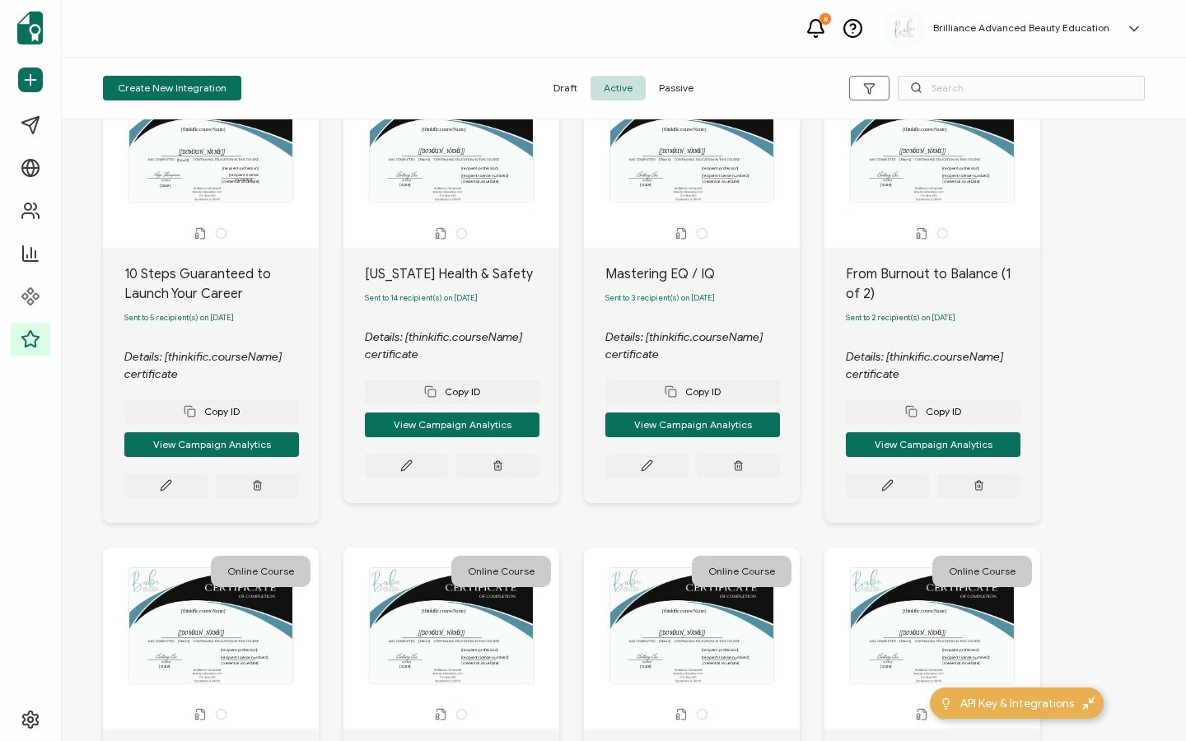
scroll to position [0, 0]
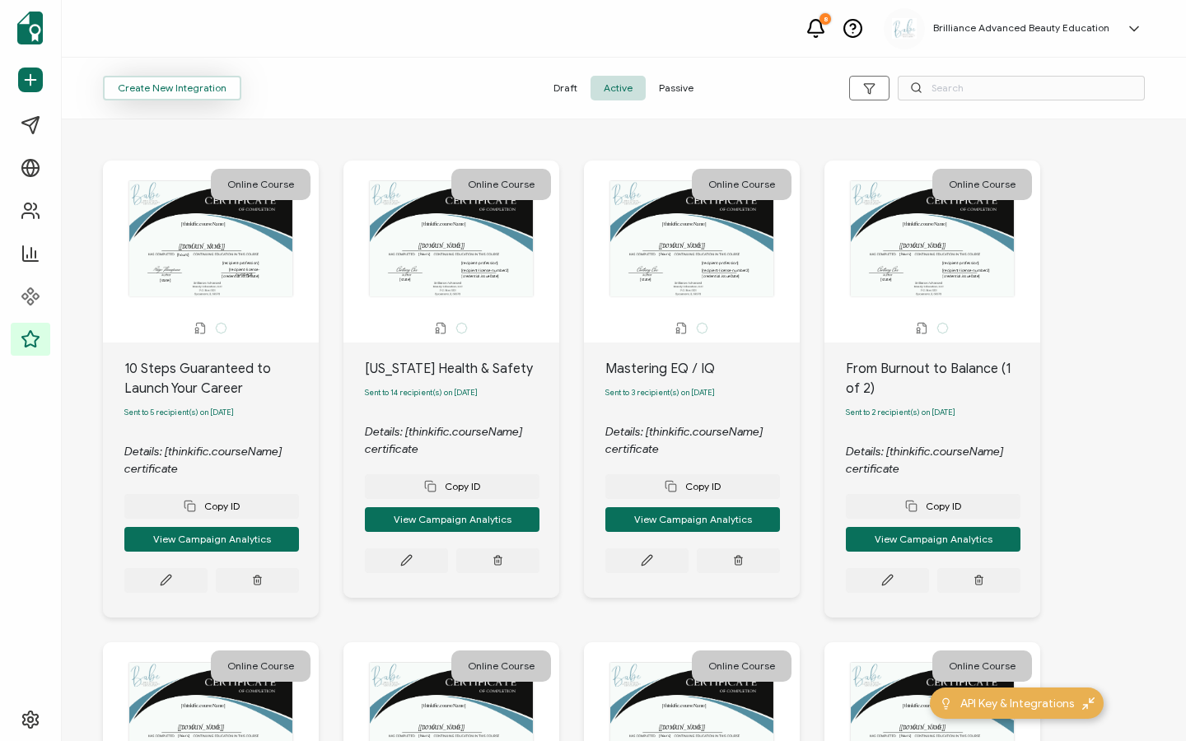
click at [198, 94] on button "Create New Integration" at bounding box center [172, 88] width 138 height 25
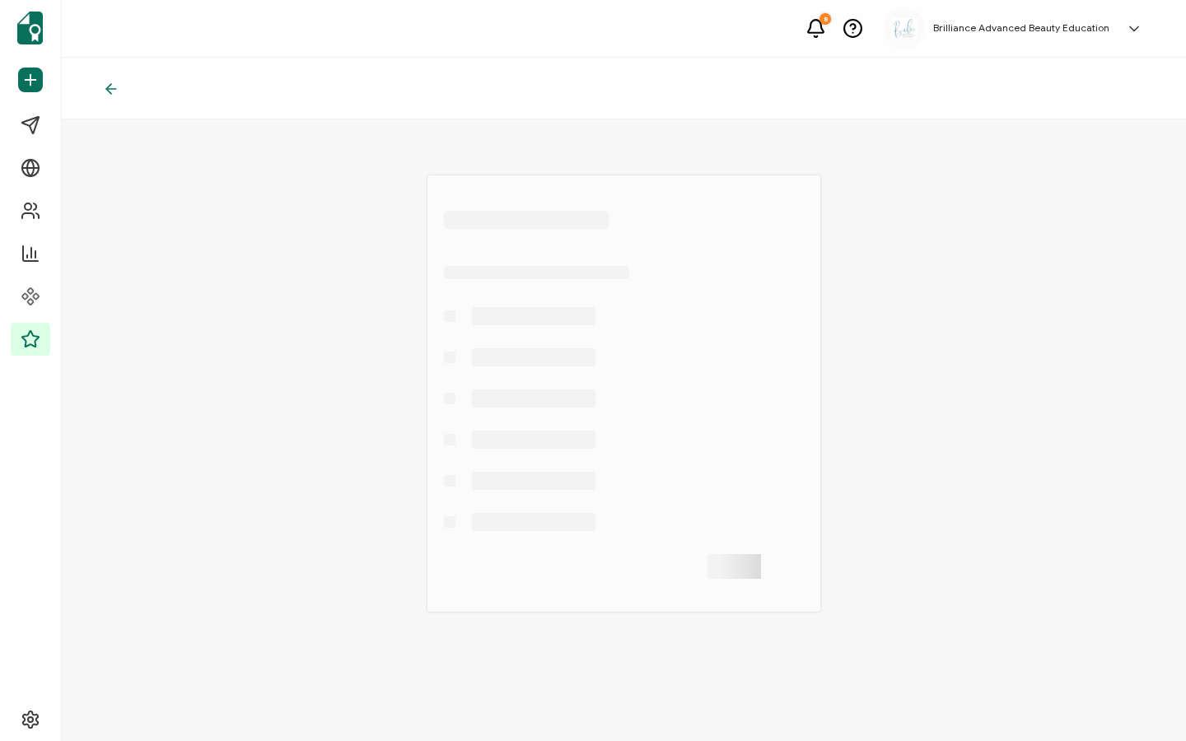
click at [110, 93] on icon at bounding box center [108, 89] width 5 height 10
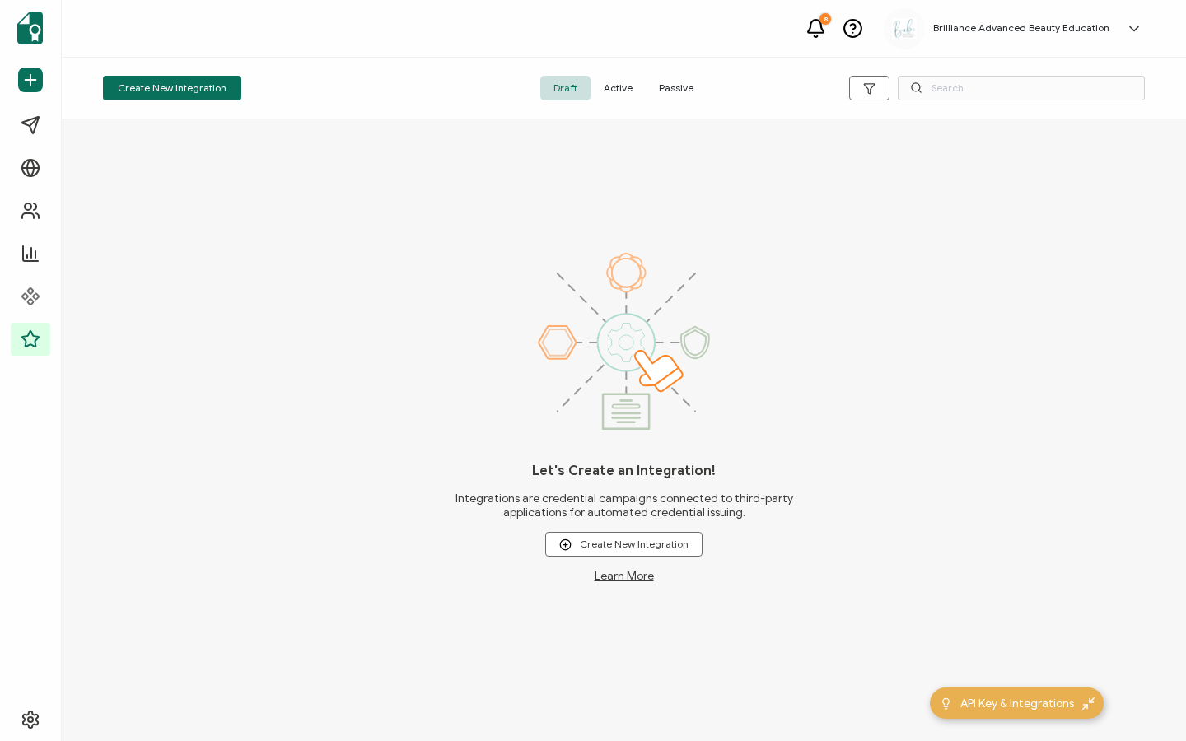
click at [609, 83] on span "Active" at bounding box center [618, 88] width 55 height 25
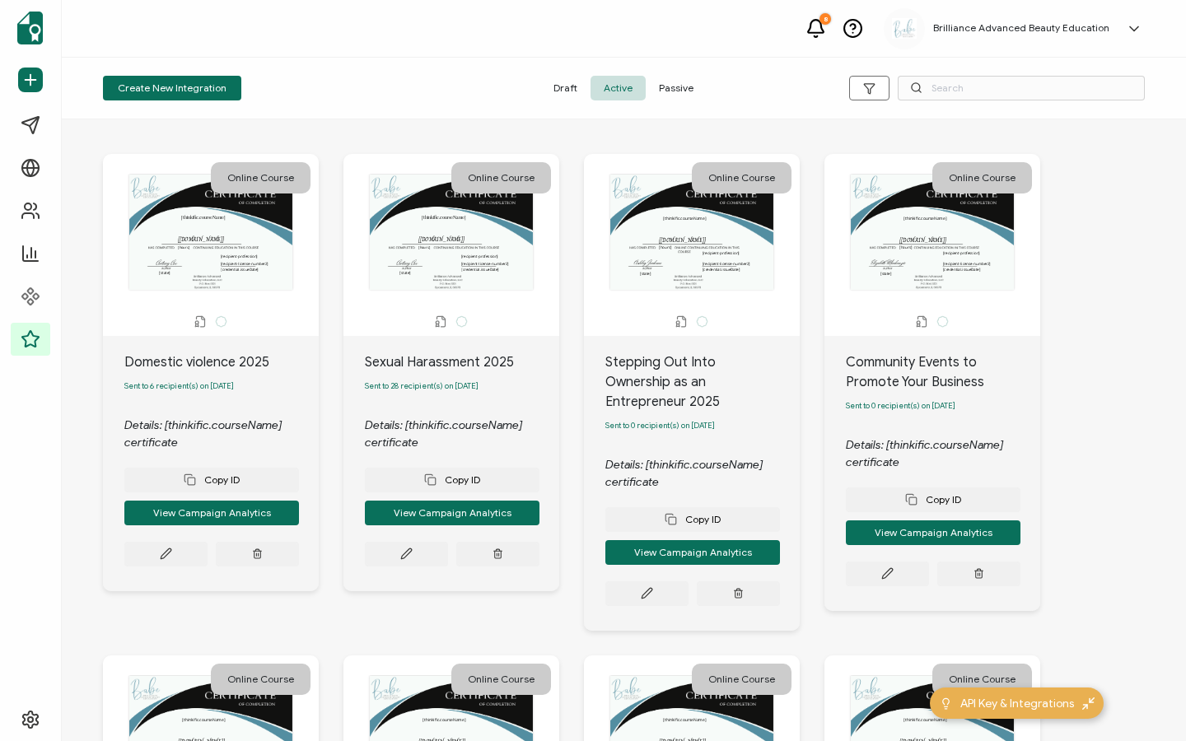
scroll to position [920, 0]
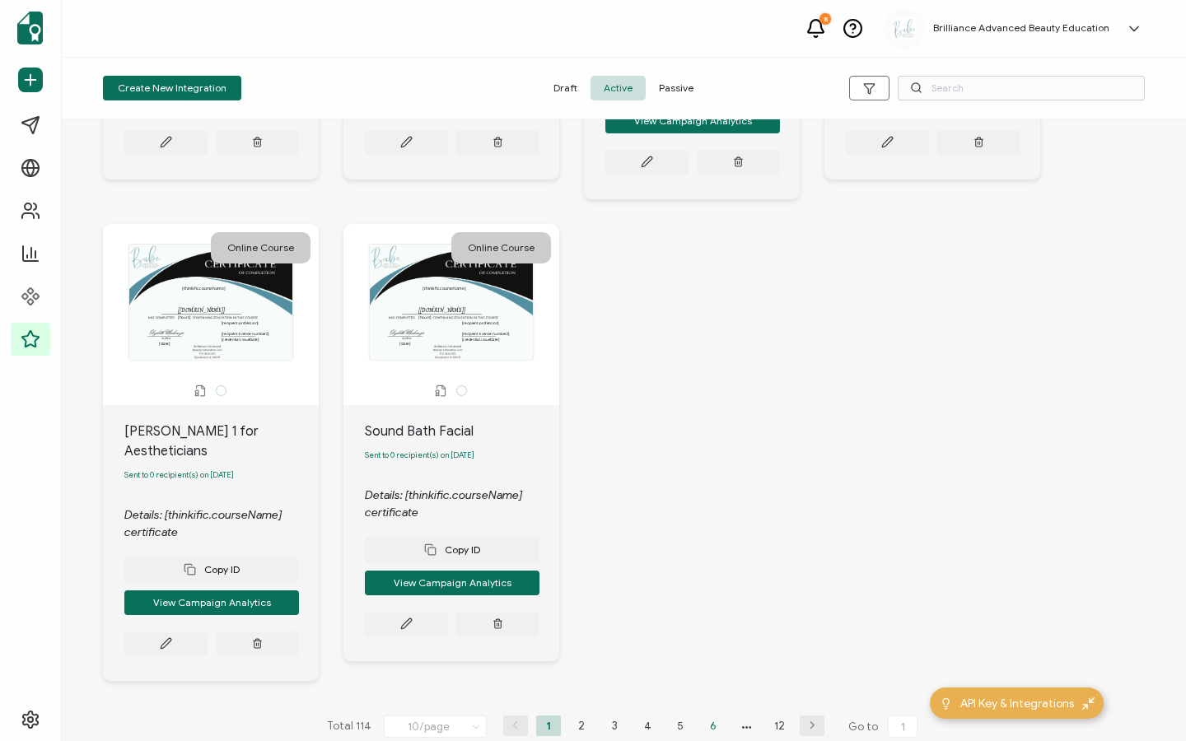
click at [705, 716] on li "6" at bounding box center [713, 726] width 25 height 21
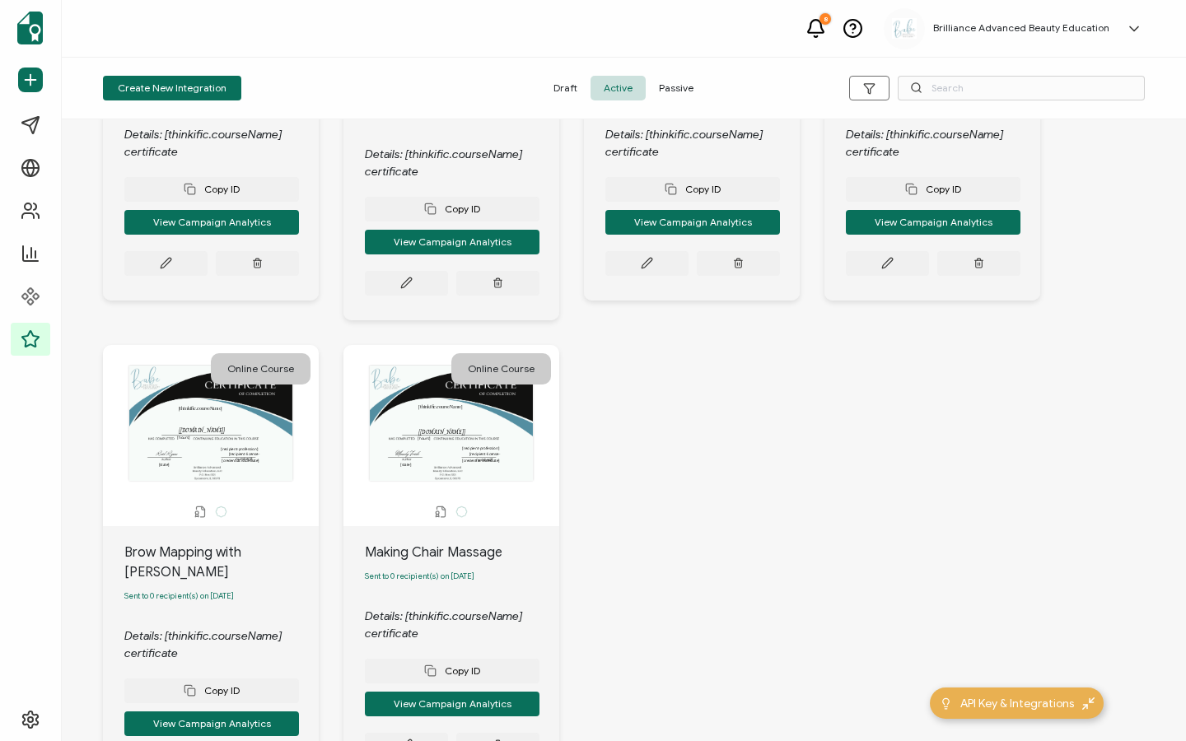
scroll to position [900, 0]
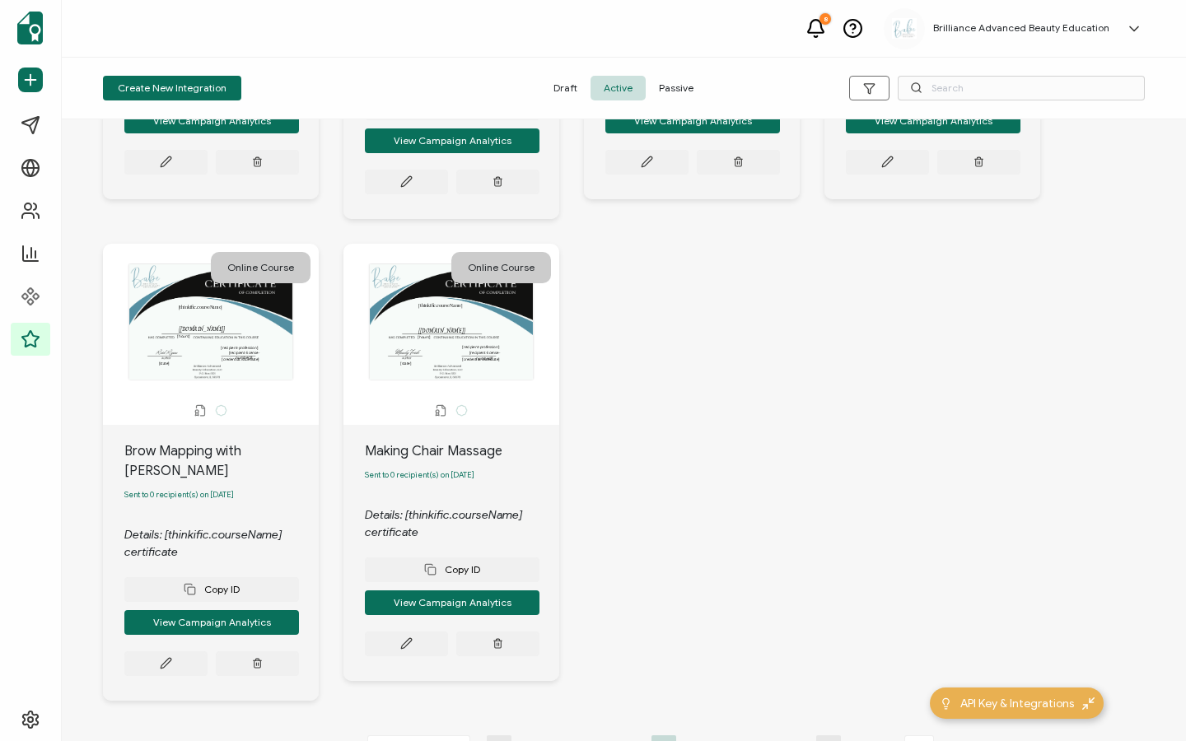
click at [698, 735] on li "7" at bounding box center [696, 745] width 25 height 21
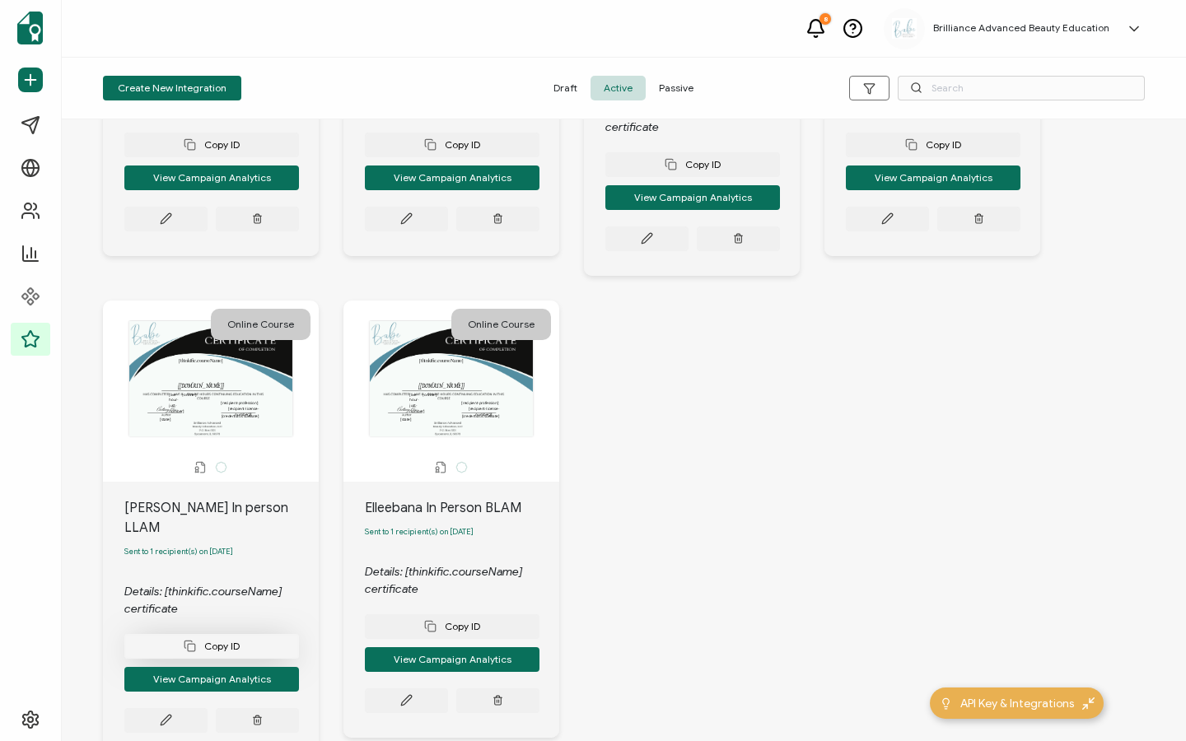
scroll to position [851, 0]
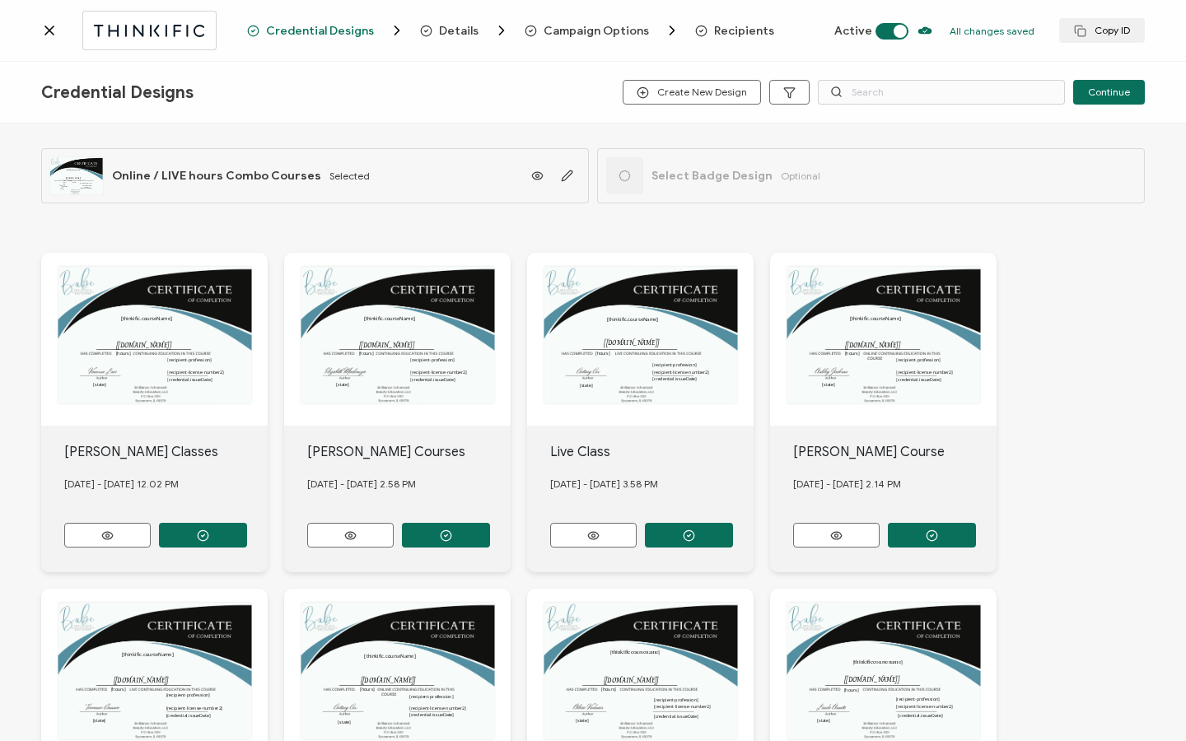
click at [465, 30] on span "Details" at bounding box center [459, 31] width 40 height 12
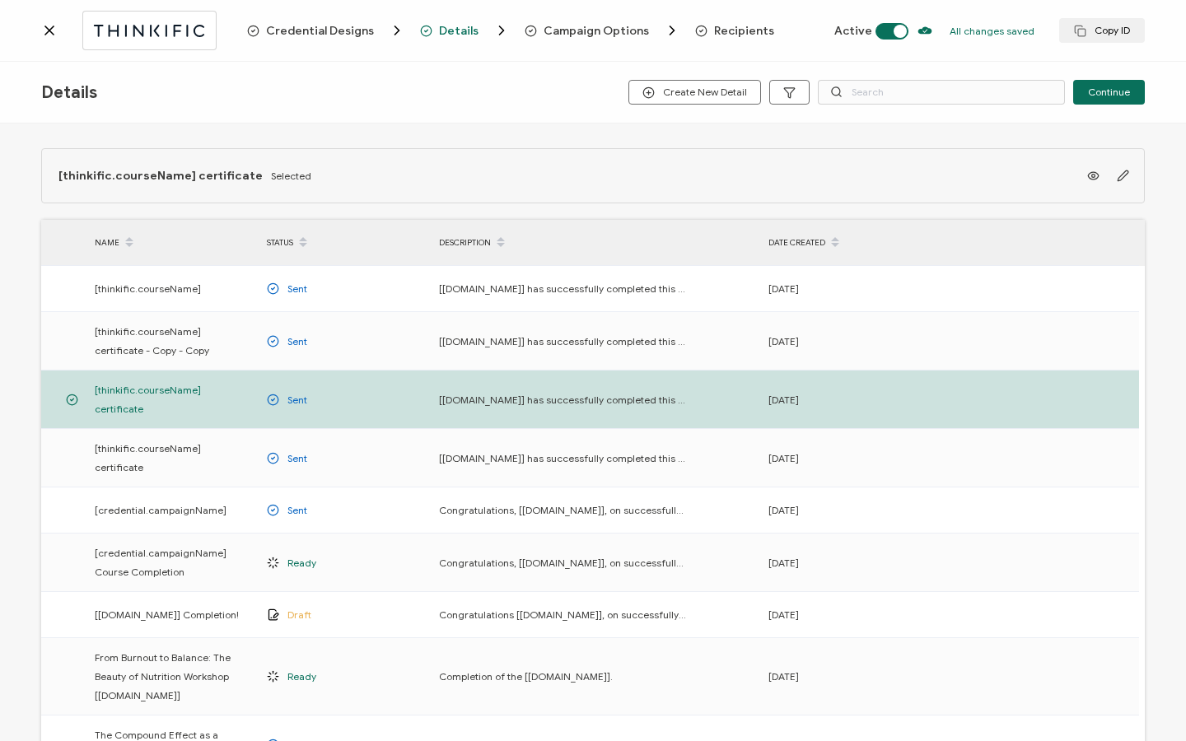
click at [551, 26] on span "Campaign Options" at bounding box center [596, 31] width 105 height 12
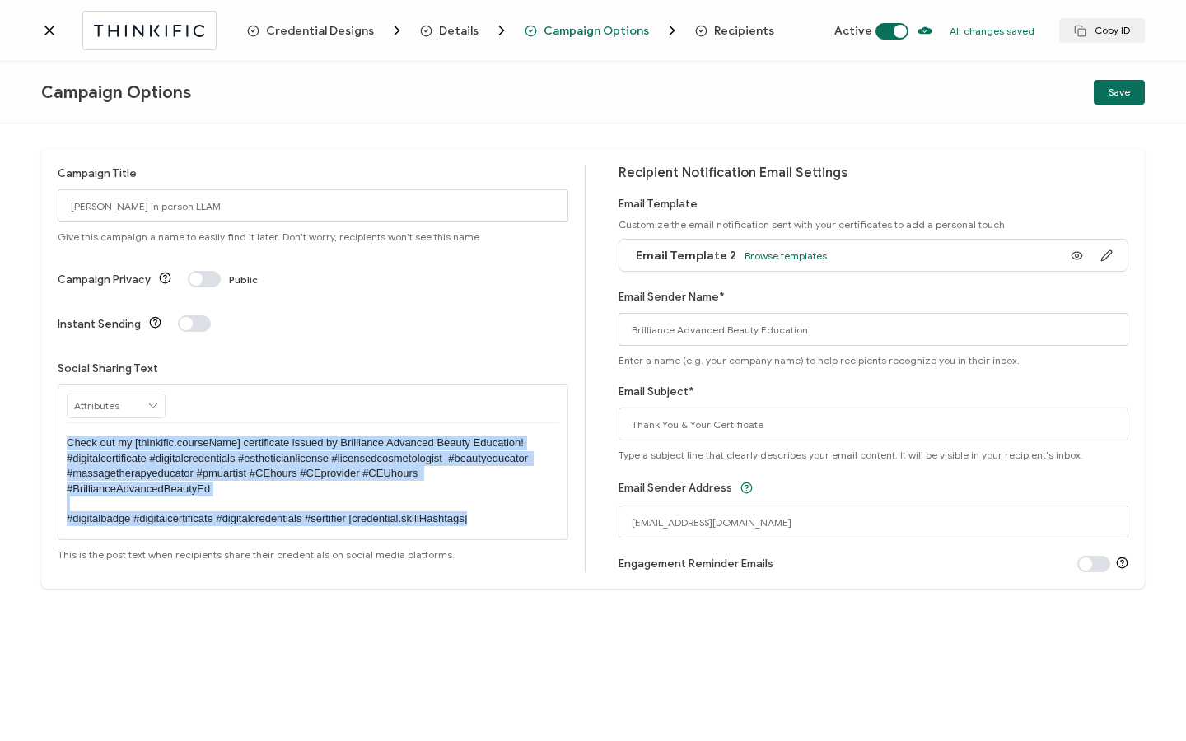
drag, startPoint x: 70, startPoint y: 412, endPoint x: 413, endPoint y: 539, distance: 365.3
click at [413, 540] on div "Campaign Title [PERSON_NAME] In person LLAM Give this campaign a name to easily…" at bounding box center [322, 369] width 528 height 408
copy p "Check out my [thinkific.courseName] certificate issued by Brilliance Advanced B…"
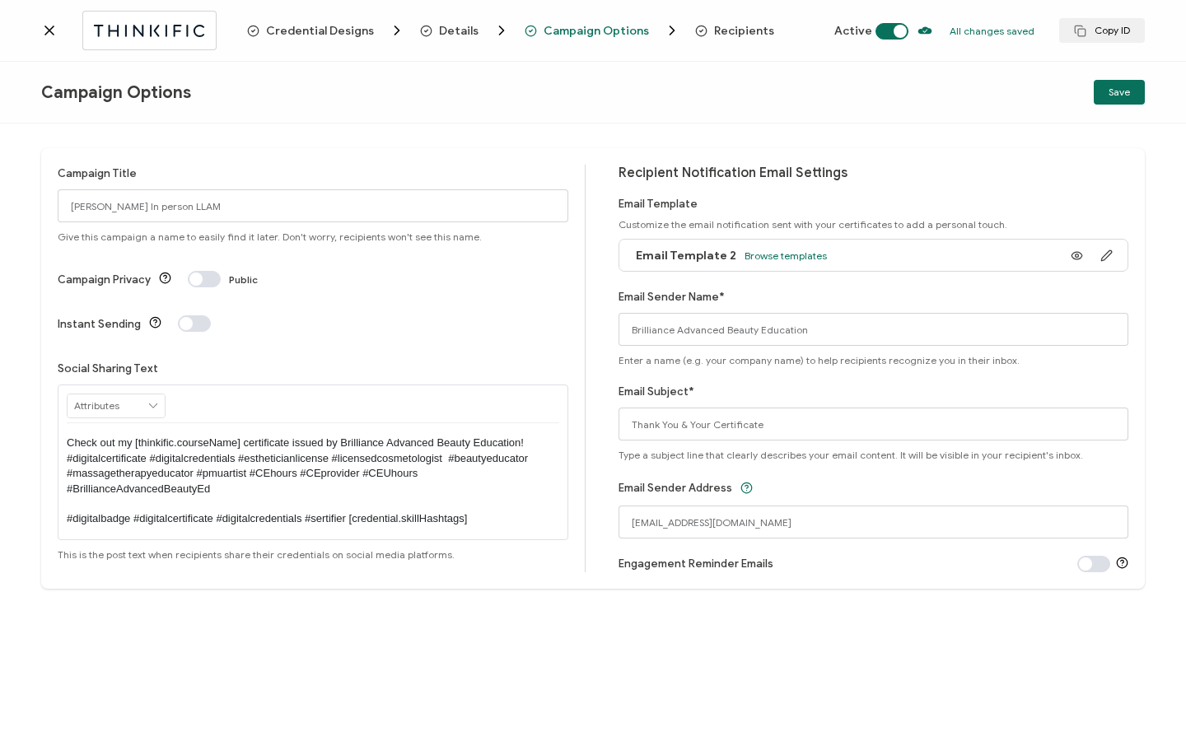
click at [54, 36] on icon at bounding box center [49, 30] width 16 height 16
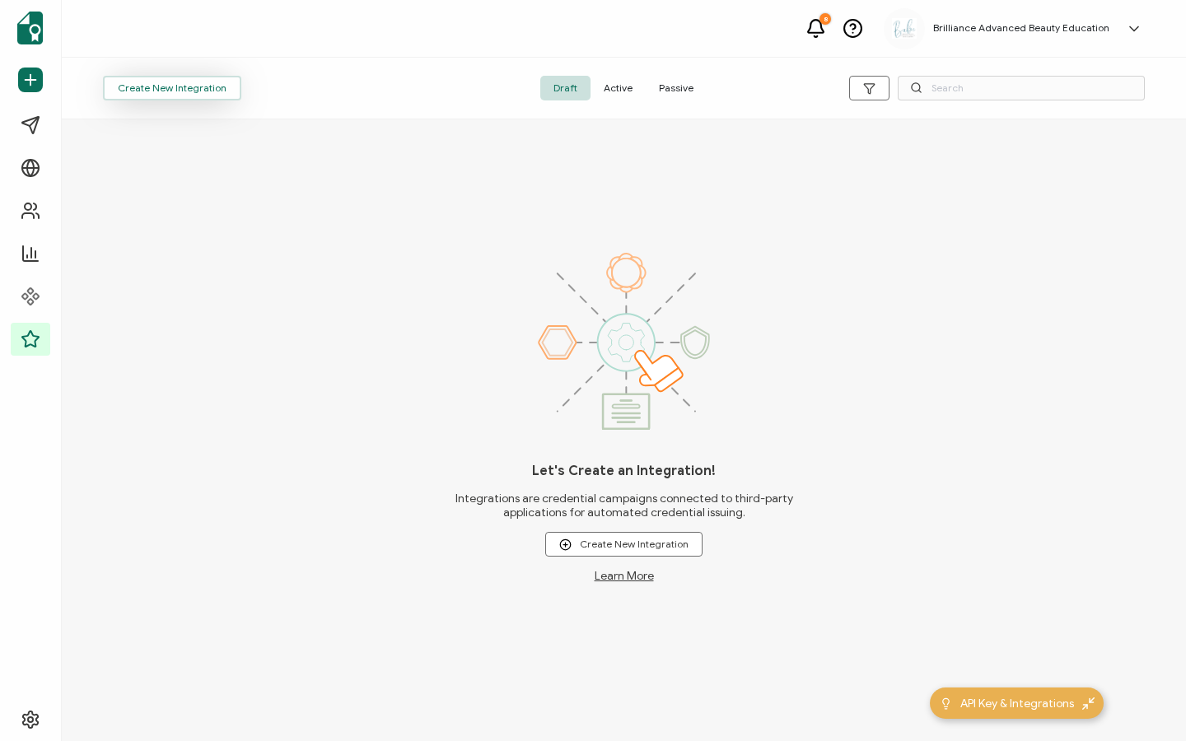
click at [147, 96] on button "Create New Integration" at bounding box center [172, 88] width 138 height 25
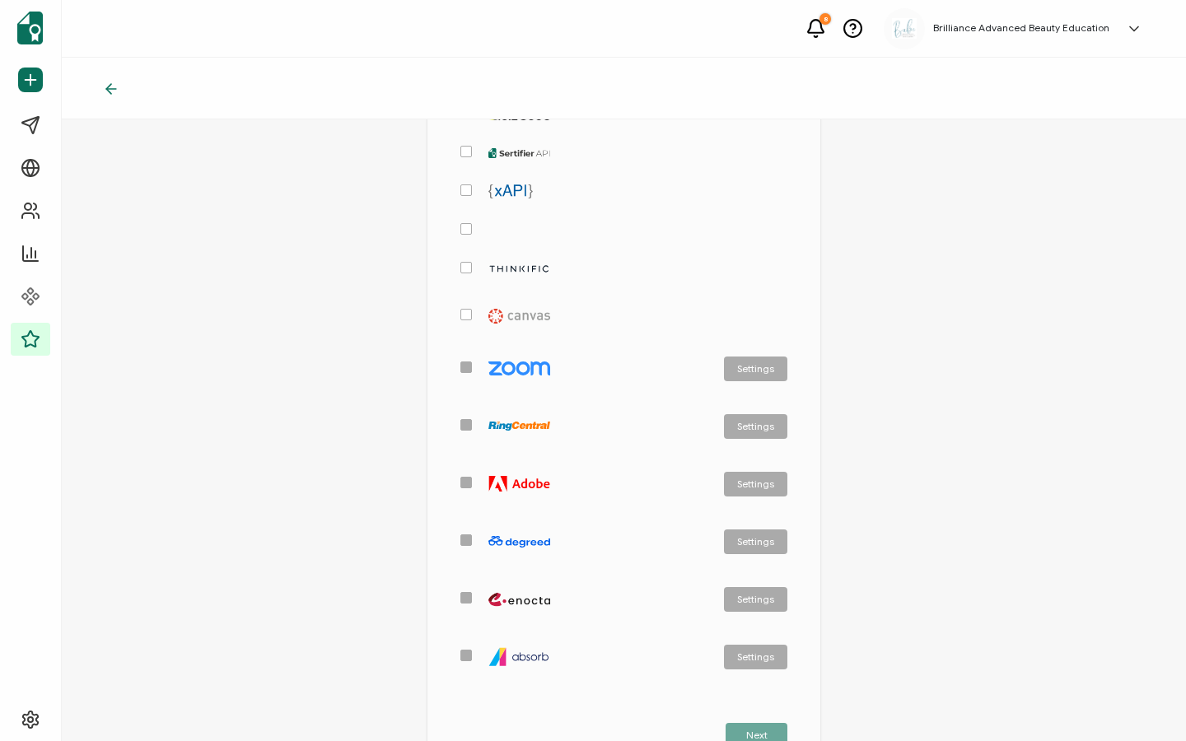
scroll to position [642, 0]
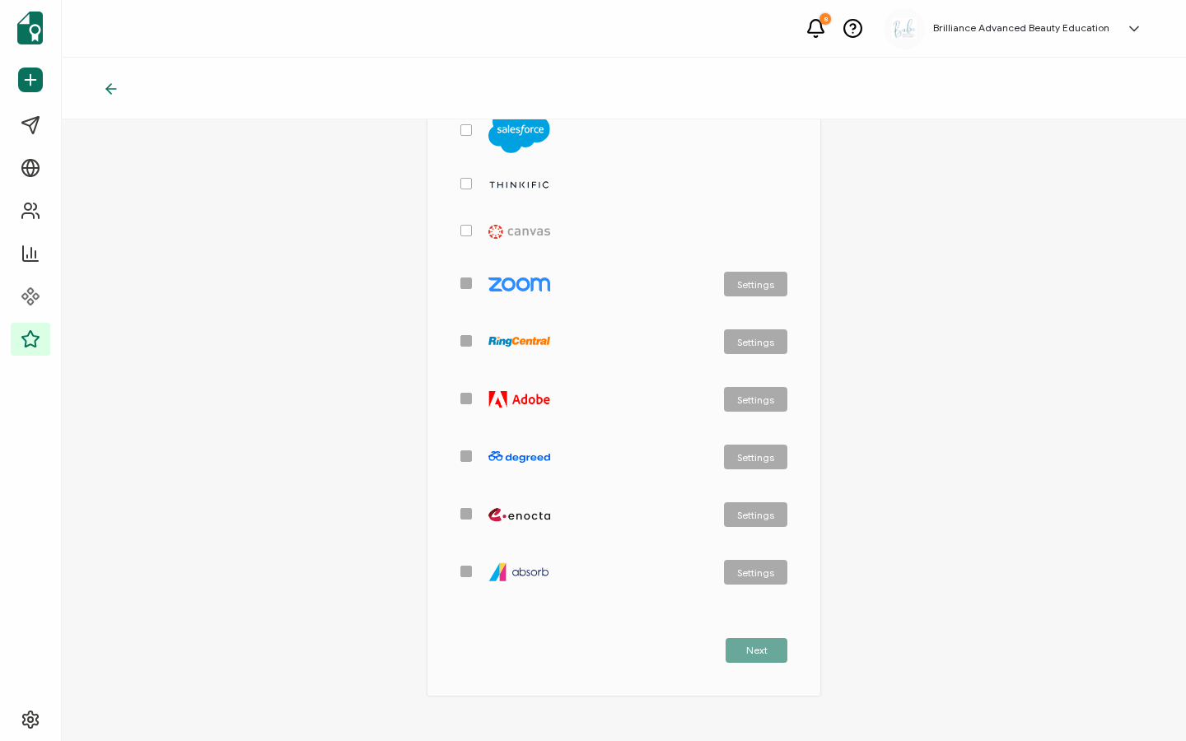
click at [511, 184] on img "checkbox-group" at bounding box center [519, 185] width 62 height 11
click at [472, 178] on input "checkbox-group" at bounding box center [472, 178] width 0 height 0
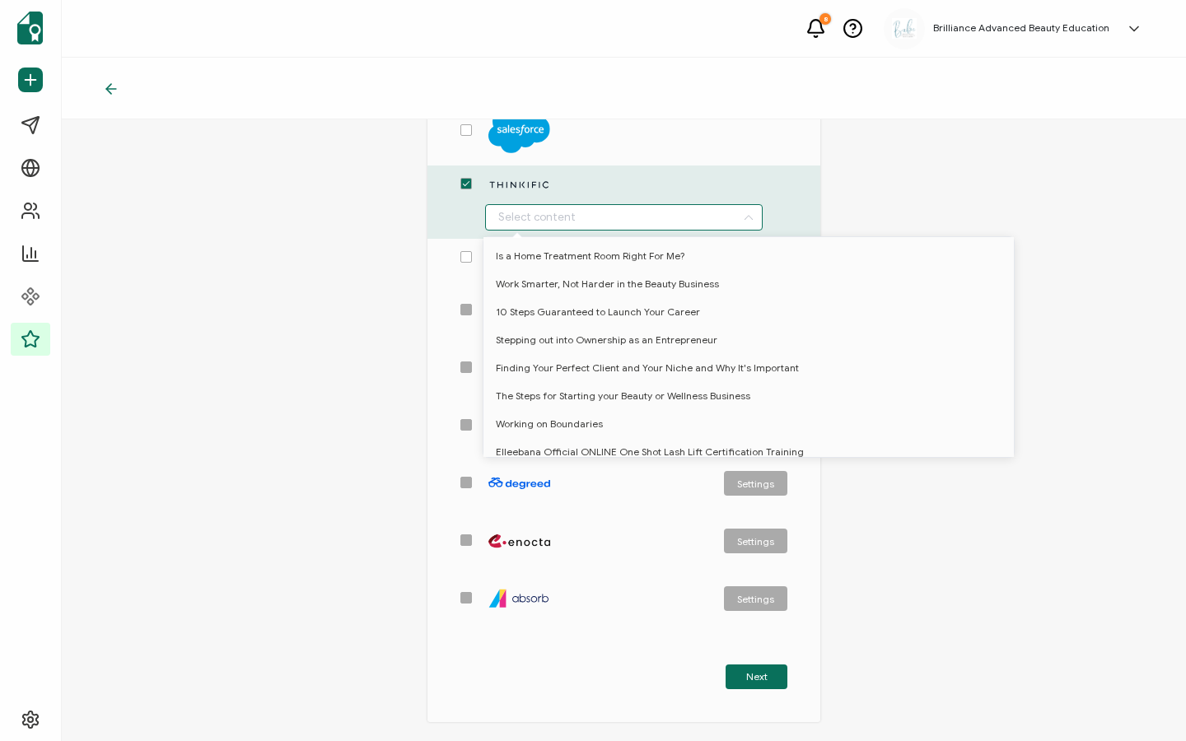
click at [593, 216] on input "checkbox-group" at bounding box center [624, 217] width 278 height 26
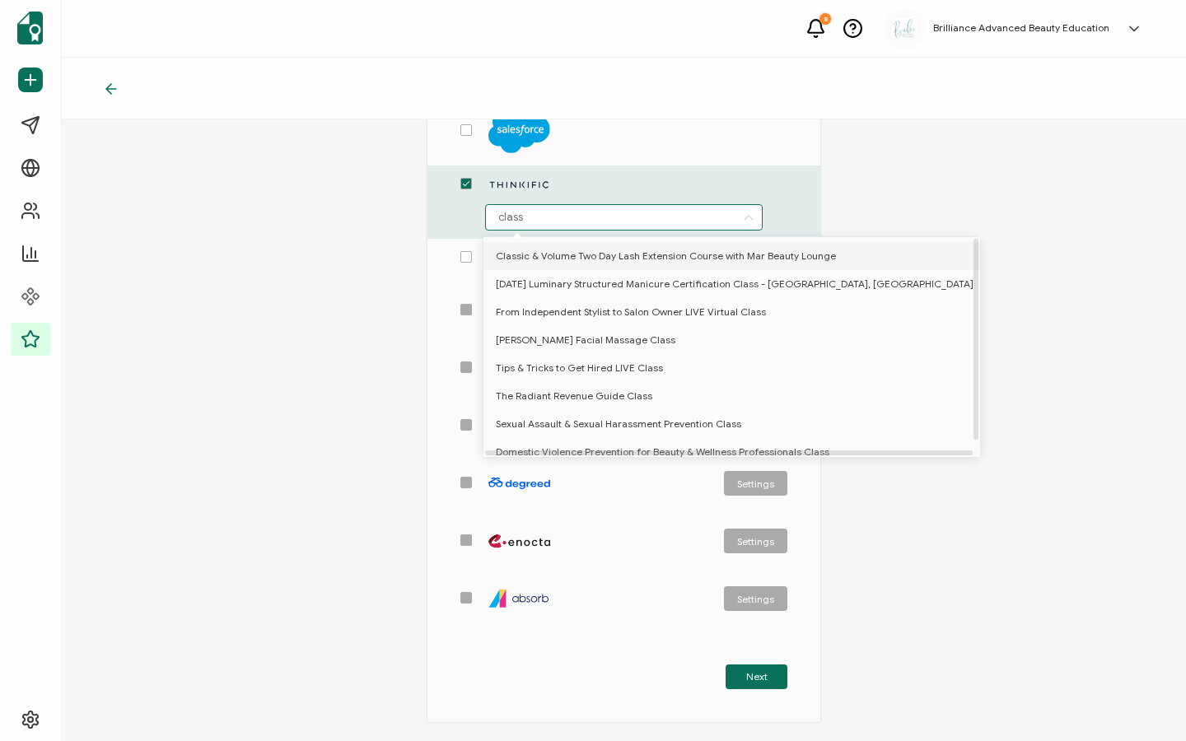
click at [615, 252] on span "Classic & Volume Two Day Lash Extension Course with Mar Beauty Lounge" at bounding box center [666, 256] width 340 height 28
type input "Classic & Volume Two Day Lash Extension Course with Mar Beauty Lounge"
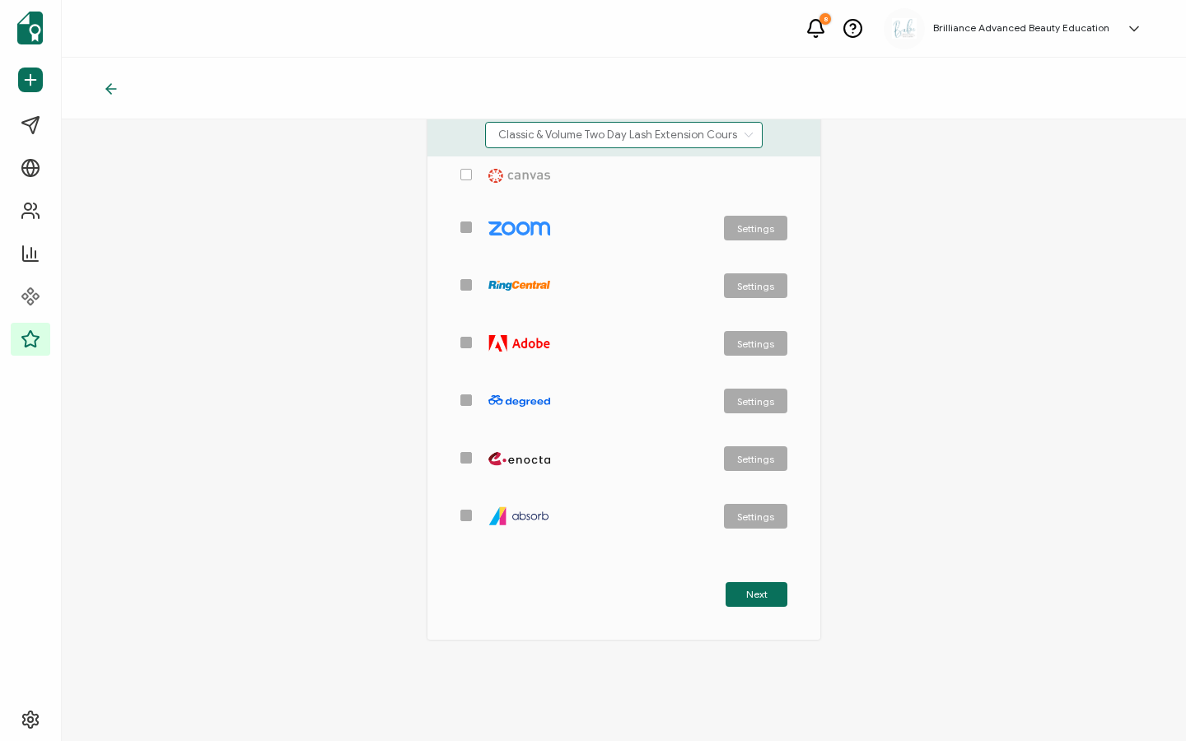
scroll to position [732, 0]
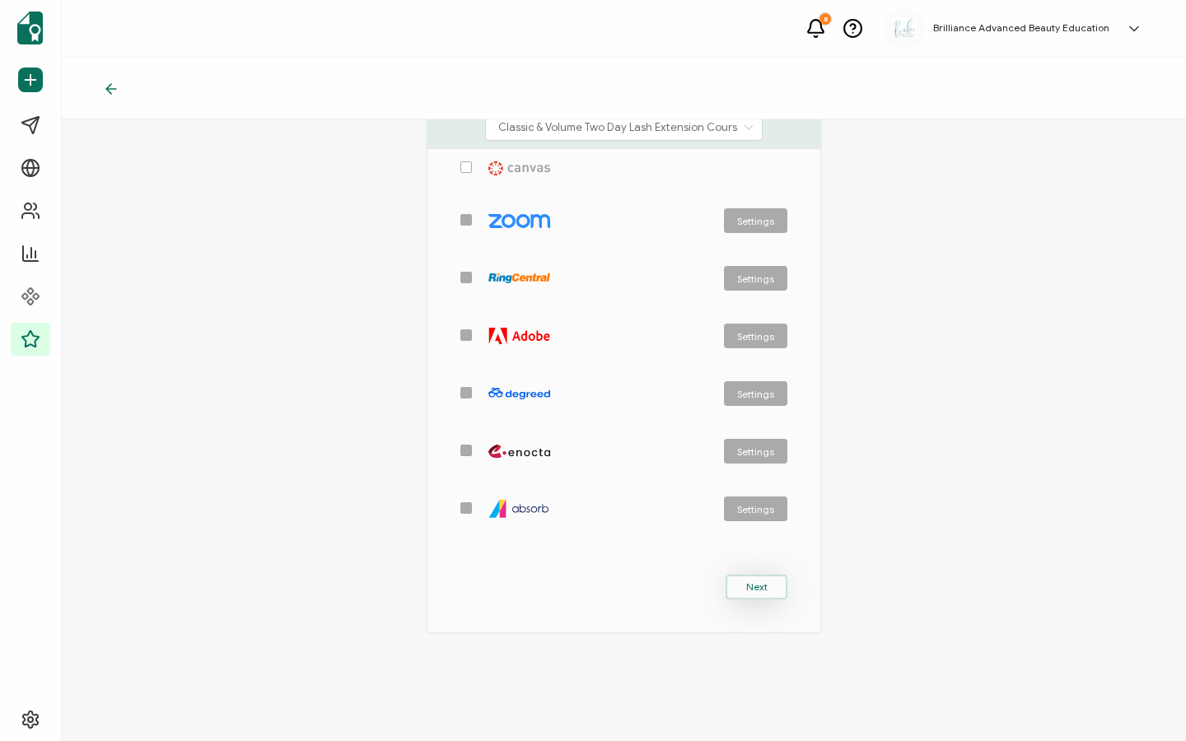
click at [746, 588] on span "Next" at bounding box center [756, 587] width 21 height 10
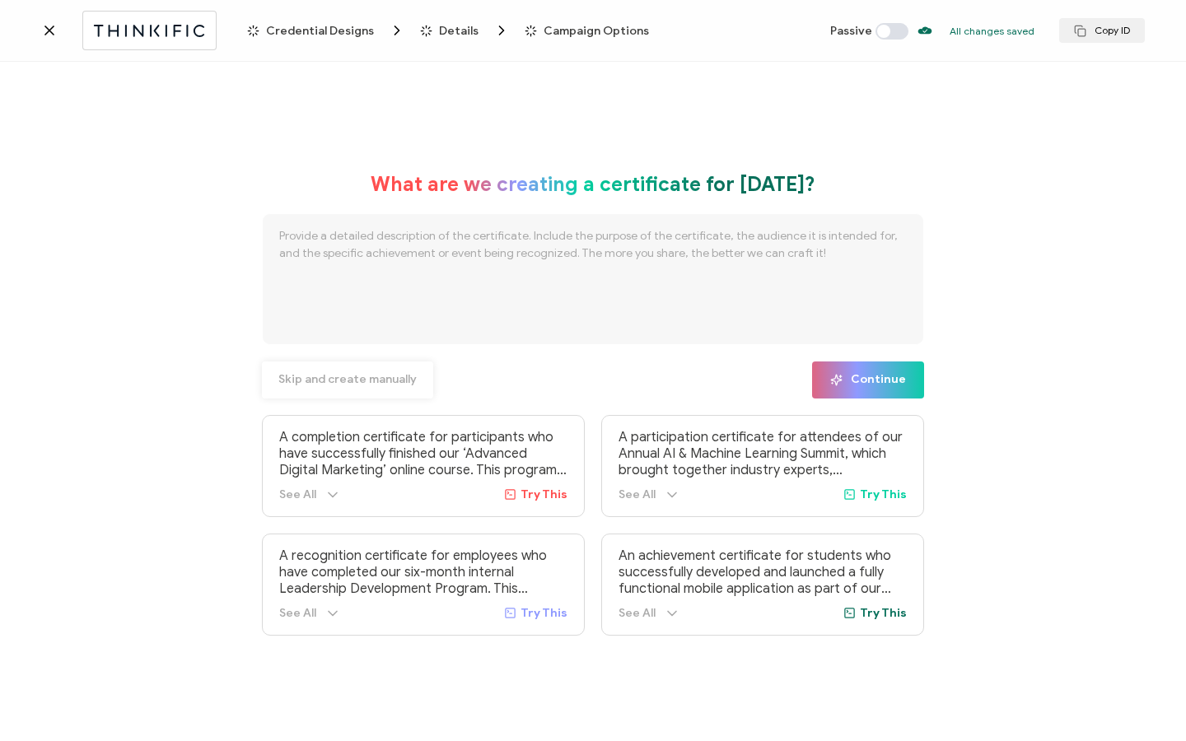
click at [372, 389] on button "Skip and create manually" at bounding box center [347, 380] width 171 height 37
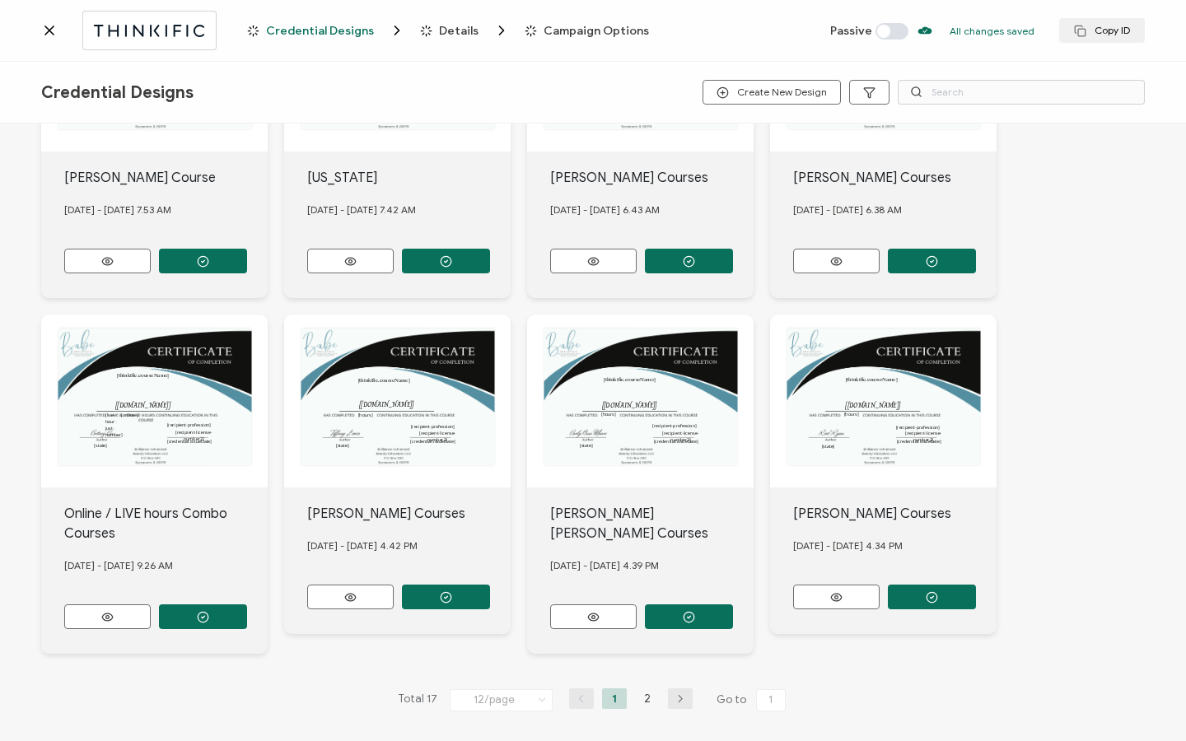
scroll to position [514, 0]
click at [646, 689] on li "2" at bounding box center [647, 699] width 25 height 21
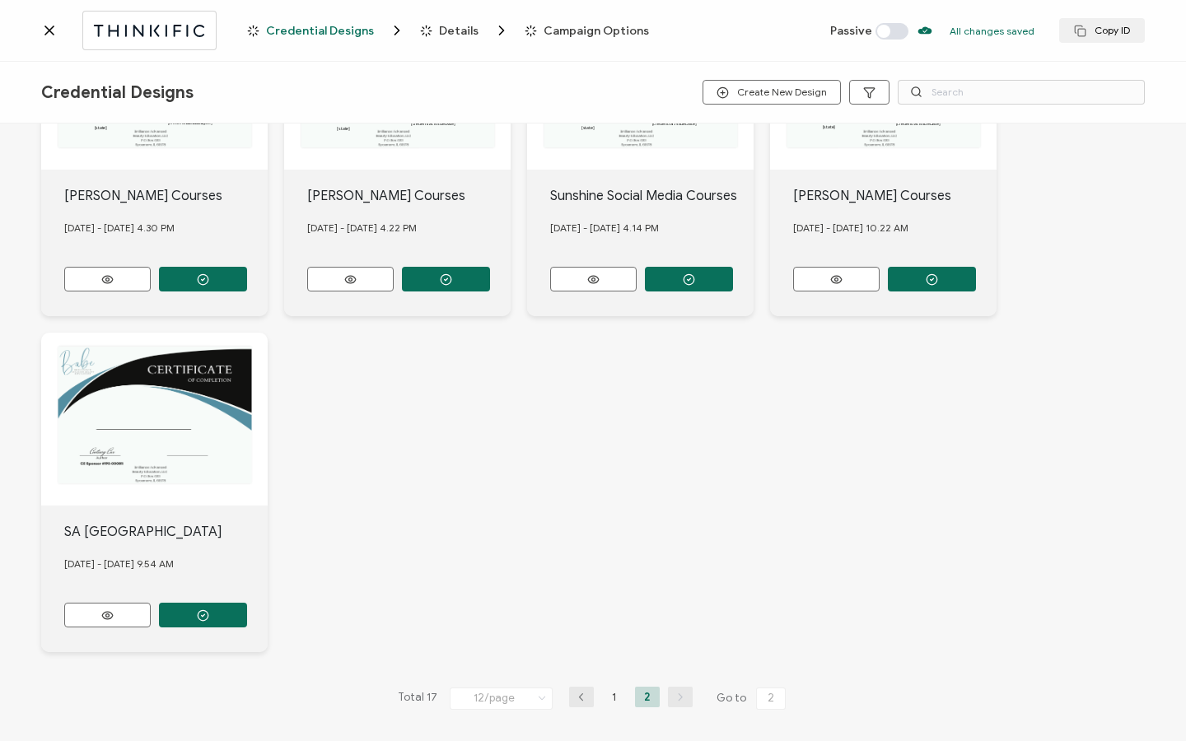
scroll to position [161, 0]
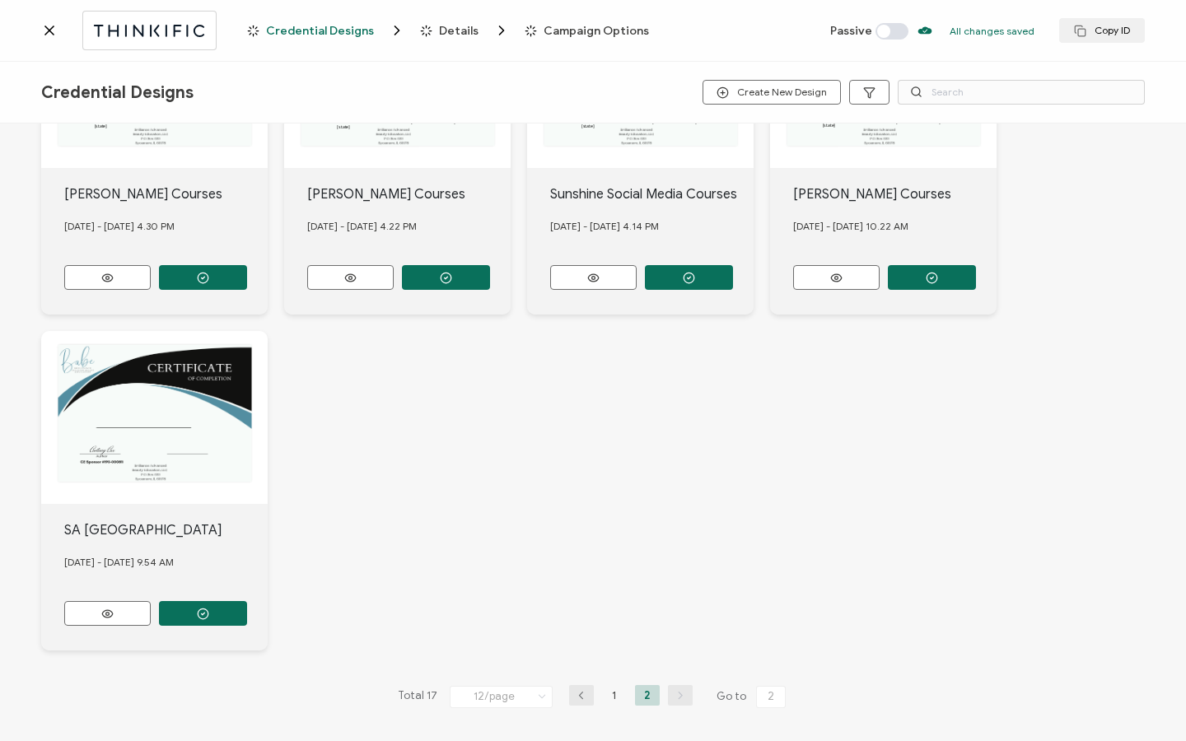
click at [616, 687] on li "1" at bounding box center [614, 695] width 25 height 21
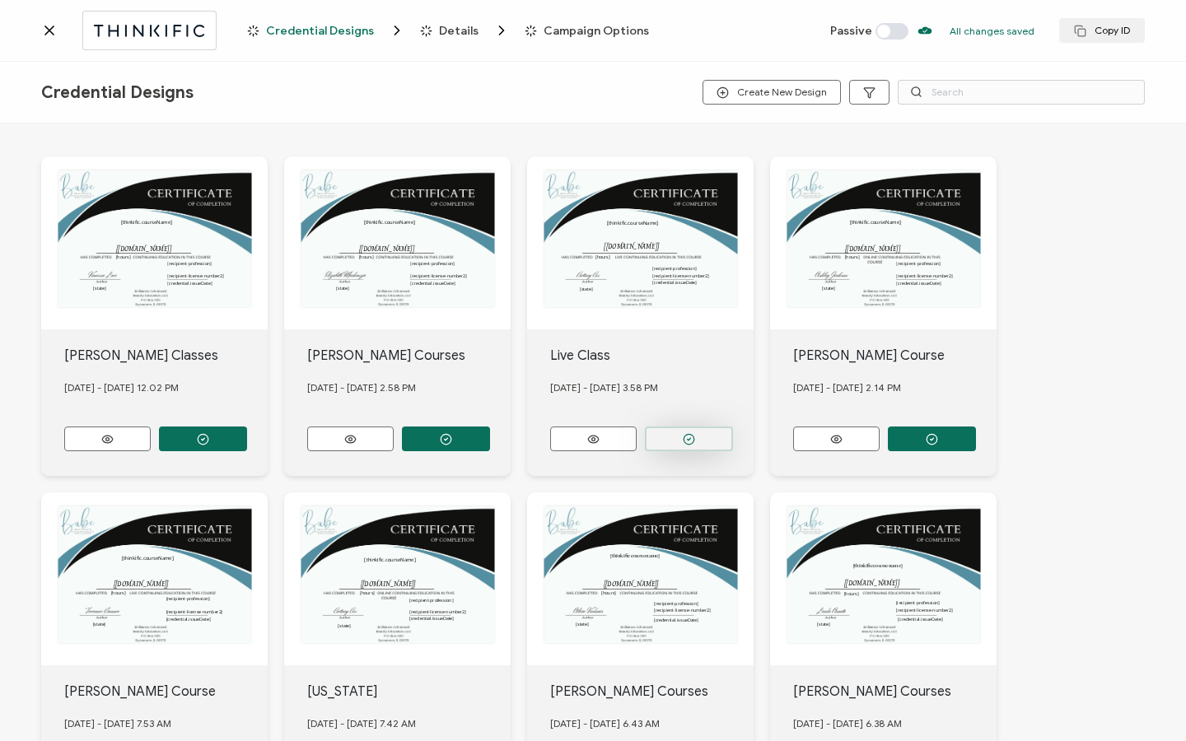
click at [247, 441] on button "button" at bounding box center [203, 439] width 88 height 25
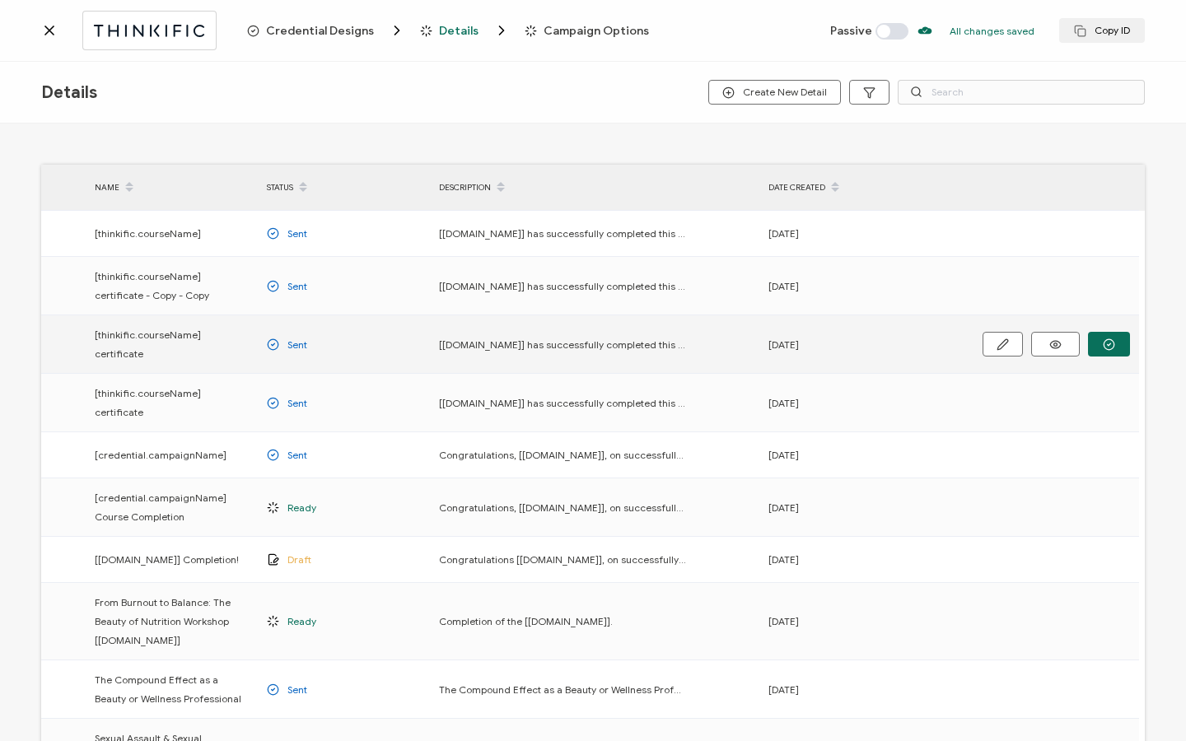
click at [1082, 332] on div at bounding box center [1076, 344] width 107 height 25
click at [0, 0] on icon "button" at bounding box center [0, 0] width 0 height 0
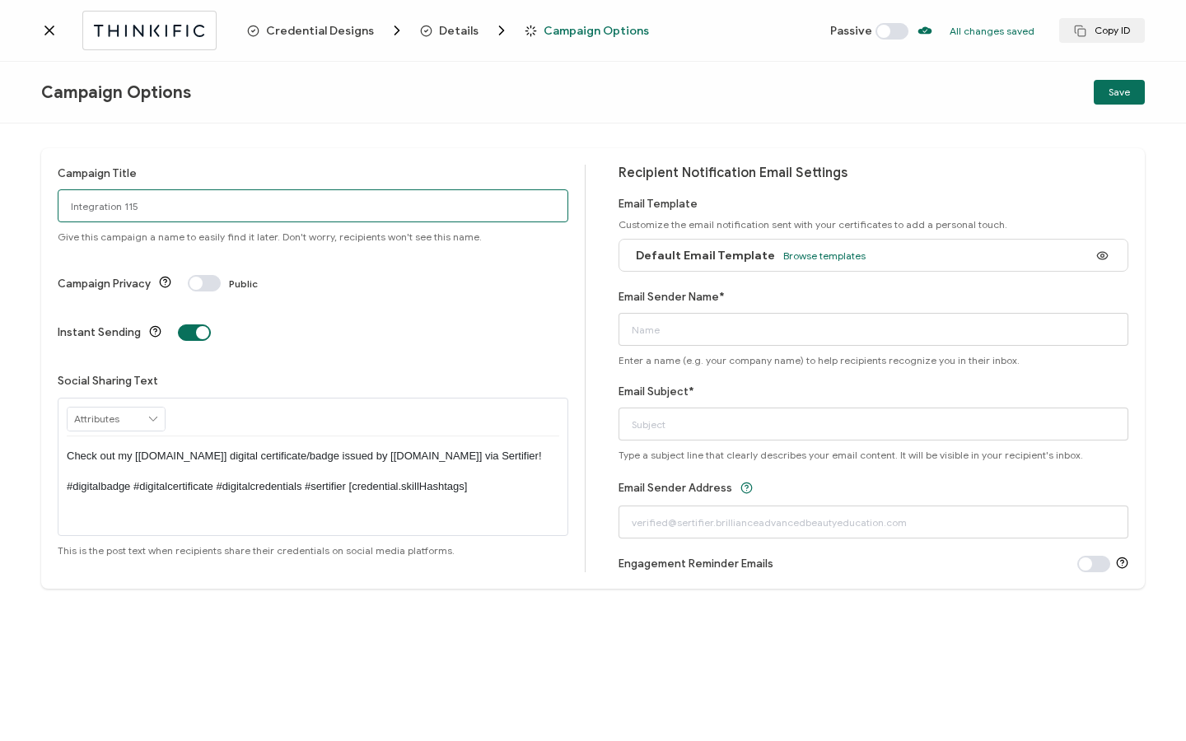
drag, startPoint x: 269, startPoint y: 213, endPoint x: 128, endPoint y: 193, distance: 141.5
click at [128, 193] on input "Integration 115" at bounding box center [313, 205] width 511 height 33
type input "Classic & Volume Lash Extensions with [PERSON_NAME]"
drag, startPoint x: 63, startPoint y: 402, endPoint x: 387, endPoint y: 483, distance: 334.6
click at [387, 483] on div "RECIPIENT Recipient Name Recipient E-Mail CREDENTIAL Credential ID Issue Date C…" at bounding box center [313, 467] width 511 height 138
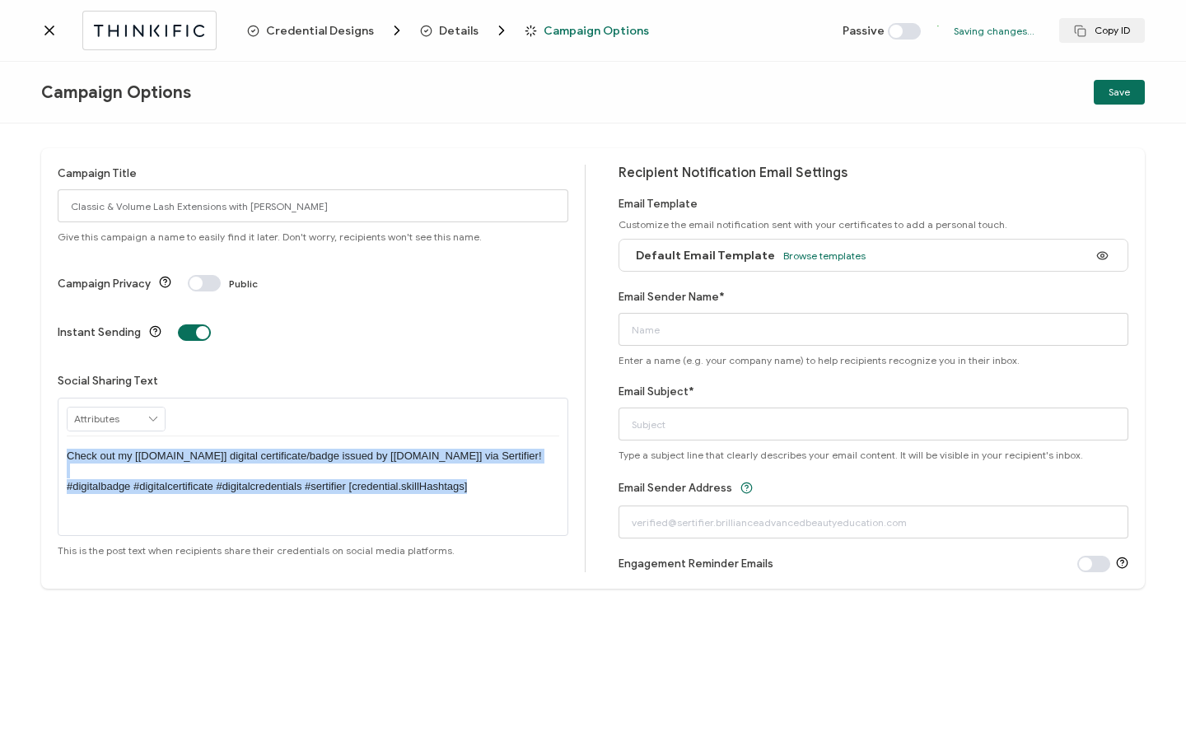
drag, startPoint x: 474, startPoint y: 446, endPoint x: 75, endPoint y: 395, distance: 402.0
click at [75, 437] on div "Check out my [[DOMAIN_NAME]] digital certificate/badge issued by [[DOMAIN_NAME]…" at bounding box center [313, 472] width 493 height 70
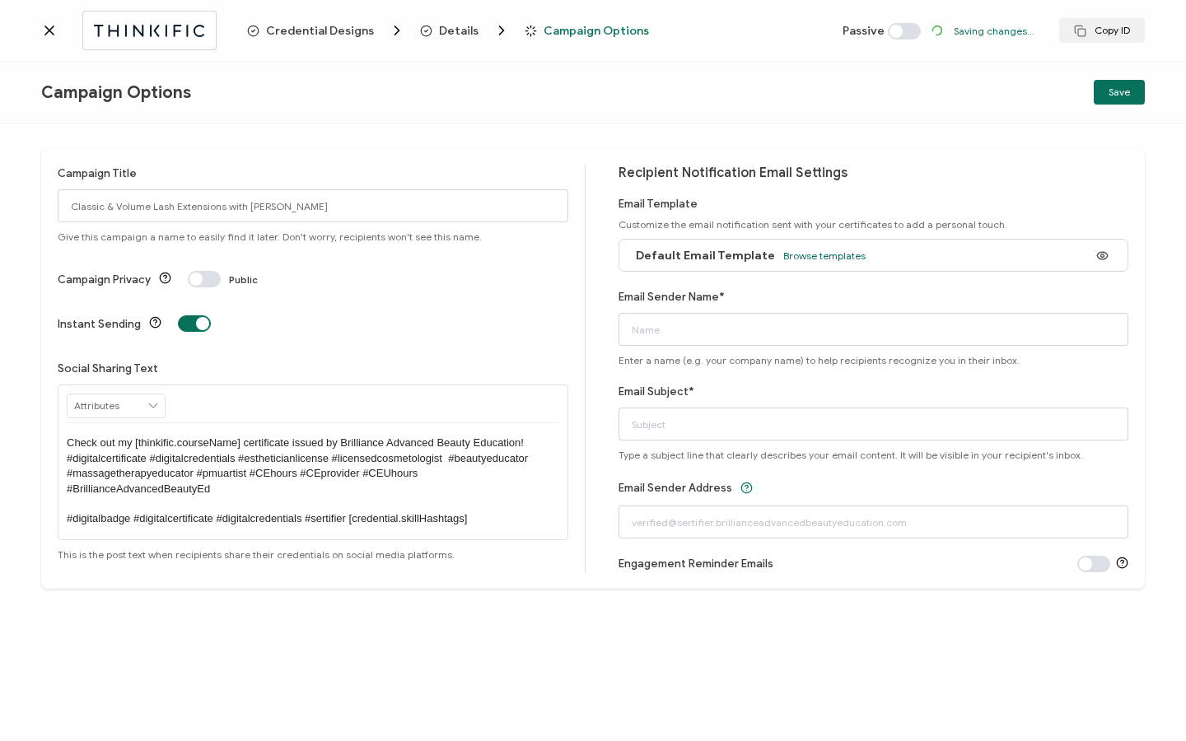
click at [208, 271] on span at bounding box center [204, 279] width 33 height 16
click at [207, 271] on span at bounding box center [204, 279] width 33 height 16
click at [184, 291] on div "Campaign Title Classic & Volume Lash Extensions with [PERSON_NAME] Give this ca…" at bounding box center [322, 369] width 528 height 408
click at [189, 315] on span at bounding box center [194, 323] width 33 height 16
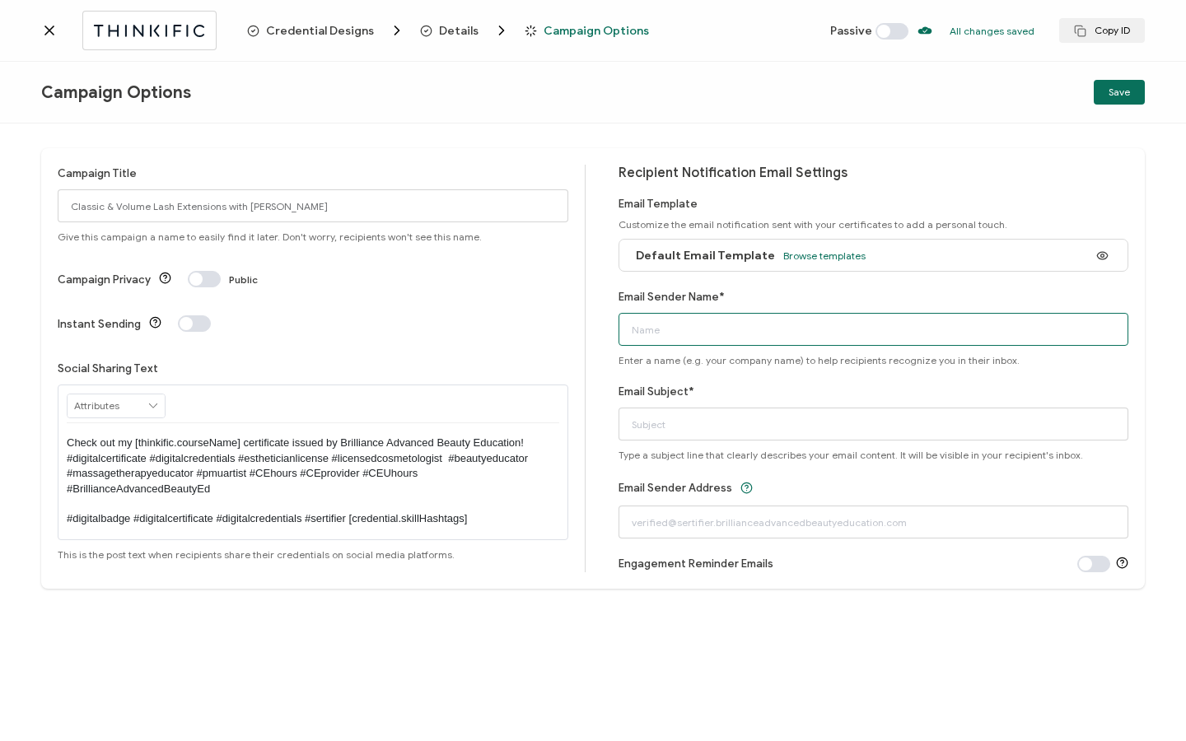
click at [740, 333] on input "Email Sender Name*" at bounding box center [874, 329] width 511 height 33
type input "Brilliance Advanced Beauty Education"
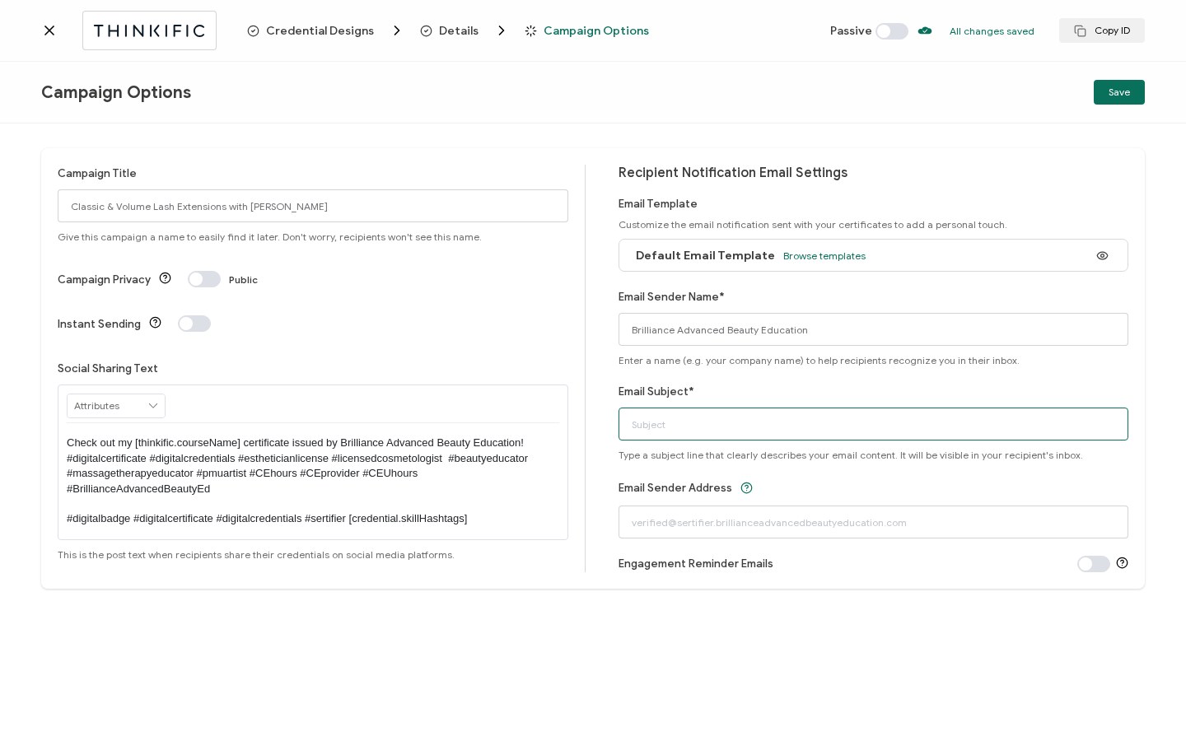
click at [698, 430] on input "Email Subject*" at bounding box center [874, 424] width 511 height 33
type input "[EMAIL_ADDRESS][DOMAIN_NAME]"
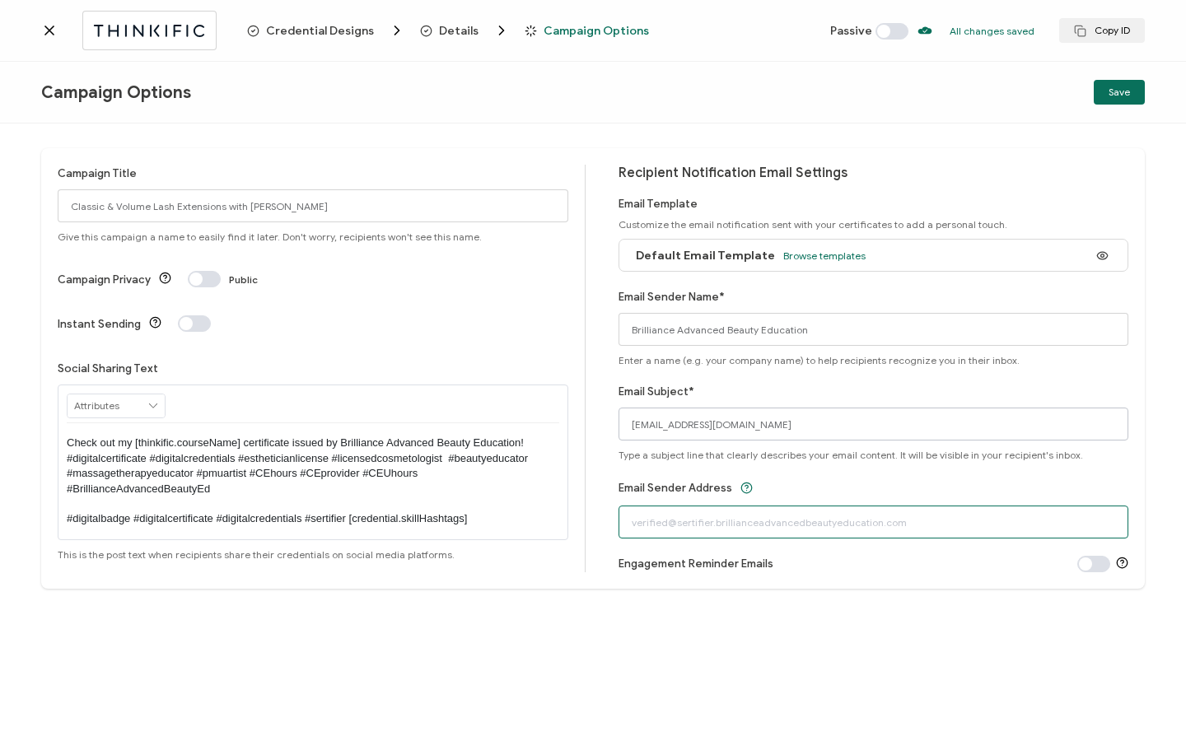
type input "[EMAIL_ADDRESS][DOMAIN_NAME]"
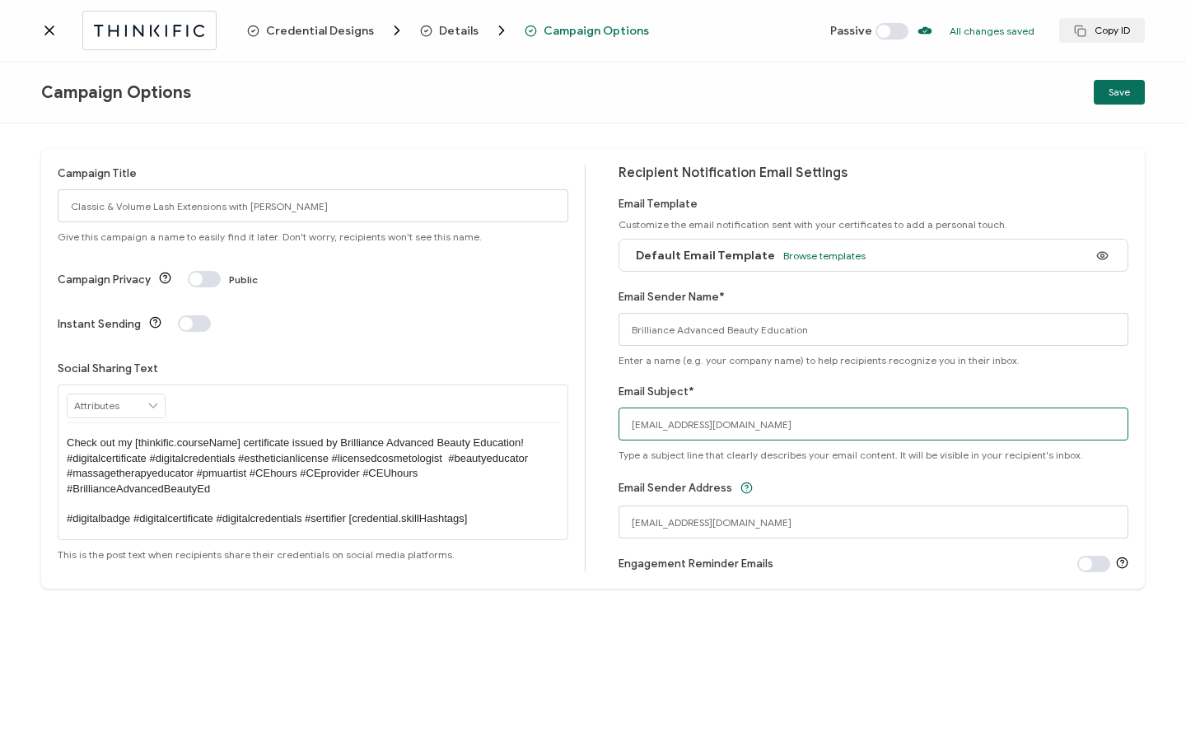
drag, startPoint x: 847, startPoint y: 427, endPoint x: 638, endPoint y: 414, distance: 208.7
click at [638, 414] on input "[EMAIL_ADDRESS][DOMAIN_NAME]" at bounding box center [874, 424] width 511 height 33
type input "Thank You & Your Certificate"
click at [1123, 89] on span "Save" at bounding box center [1119, 92] width 21 height 10
click at [908, 32] on span at bounding box center [892, 31] width 33 height 16
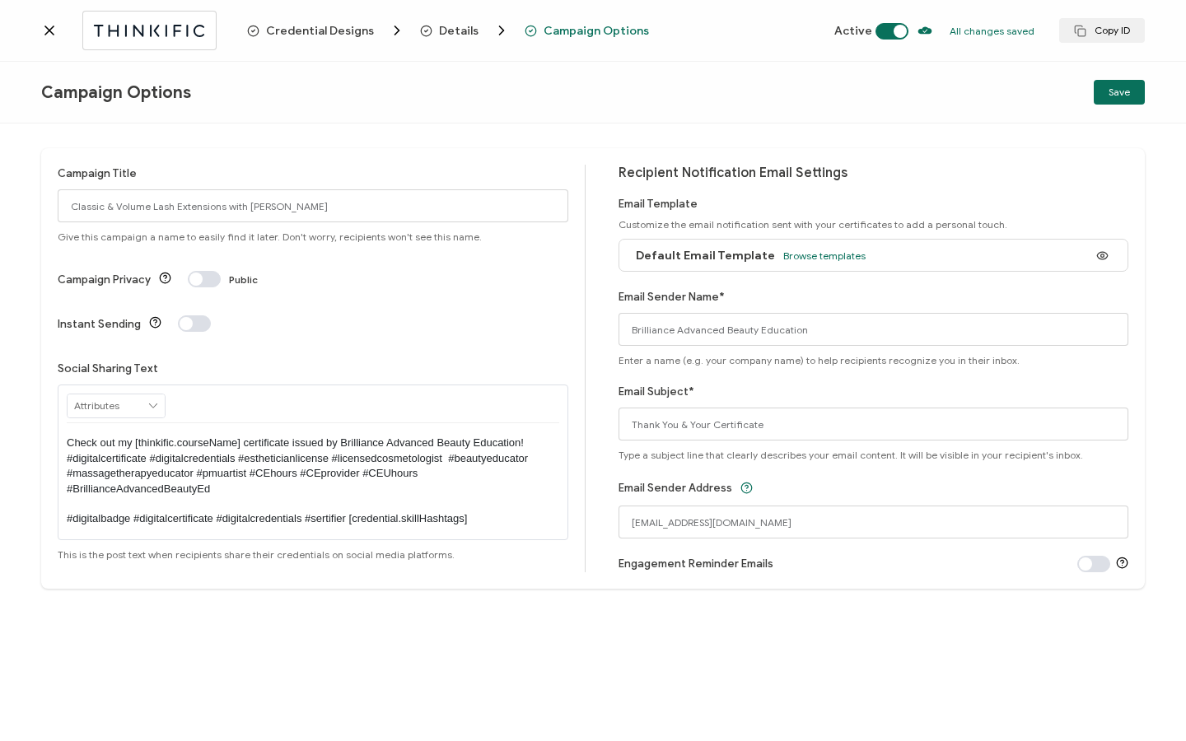
click at [54, 35] on icon at bounding box center [49, 30] width 16 height 16
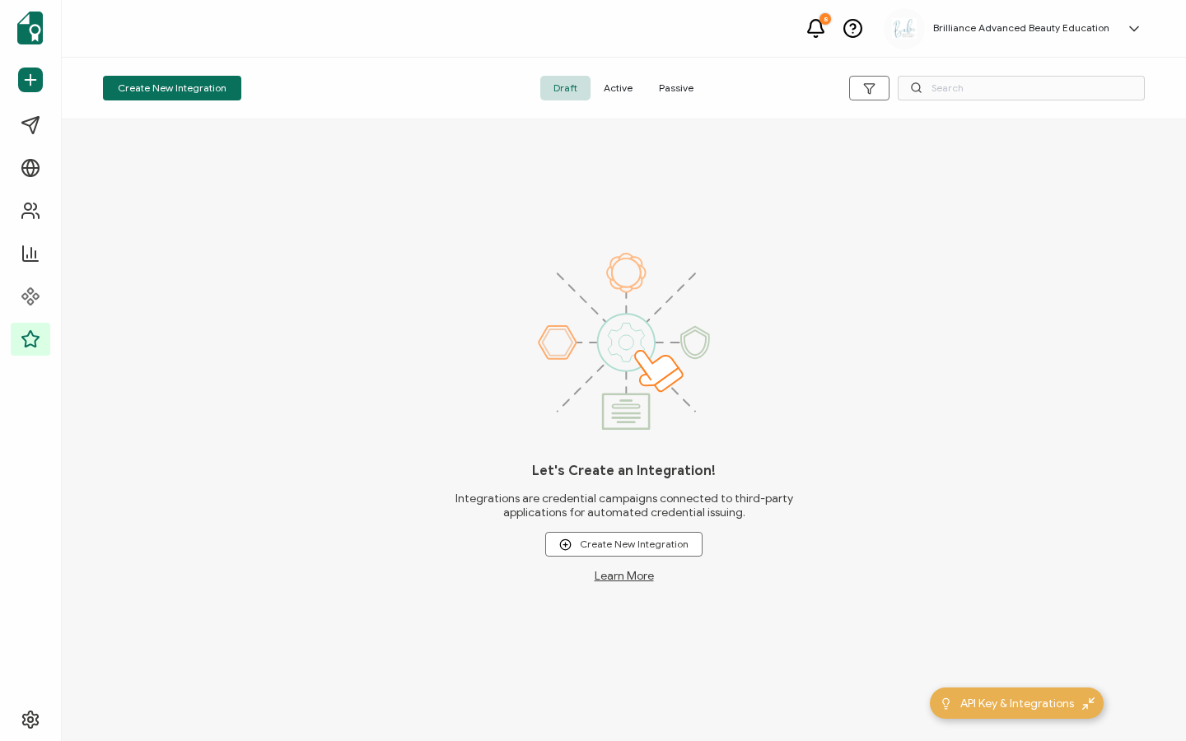
click at [616, 96] on span "Active" at bounding box center [618, 88] width 55 height 25
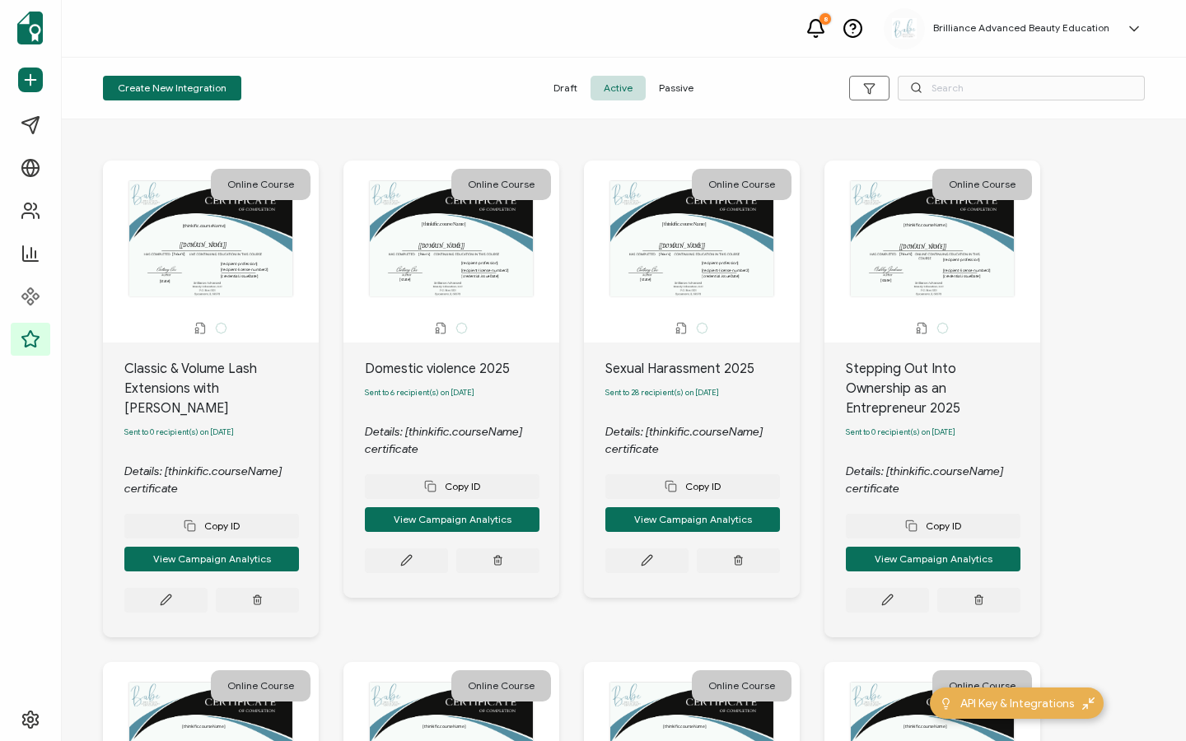
click at [1027, 109] on div "Create New Integration Draft Active Passive" at bounding box center [624, 89] width 1124 height 62
click at [1013, 90] on input "text" at bounding box center [1021, 88] width 247 height 25
click at [178, 590] on button at bounding box center [165, 600] width 83 height 25
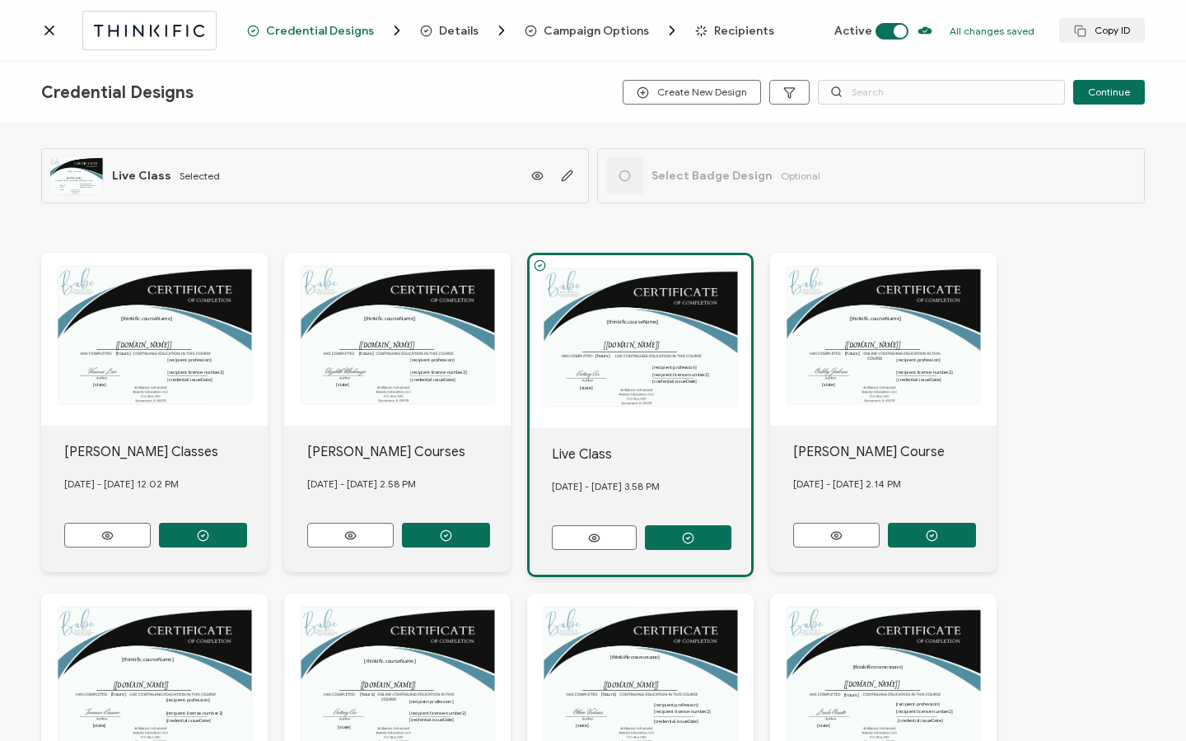
click at [743, 35] on span "Recipients" at bounding box center [744, 31] width 60 height 12
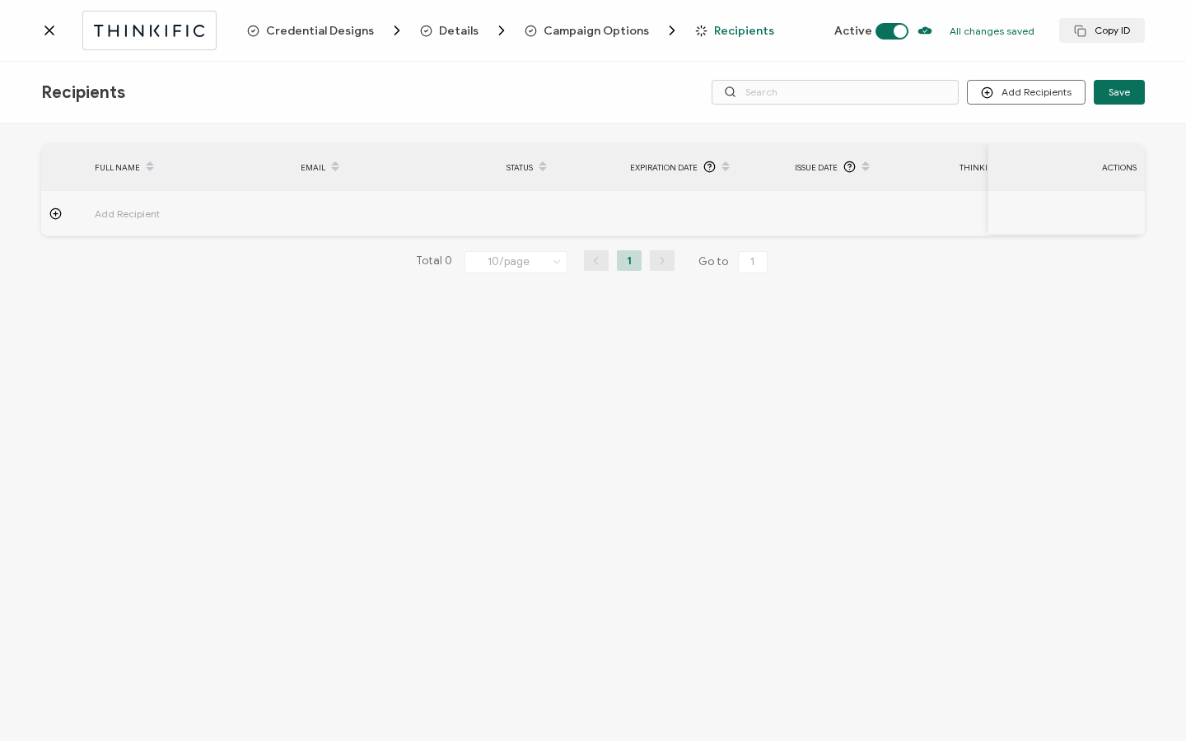
click at [125, 206] on span "Add Recipient" at bounding box center [173, 213] width 156 height 19
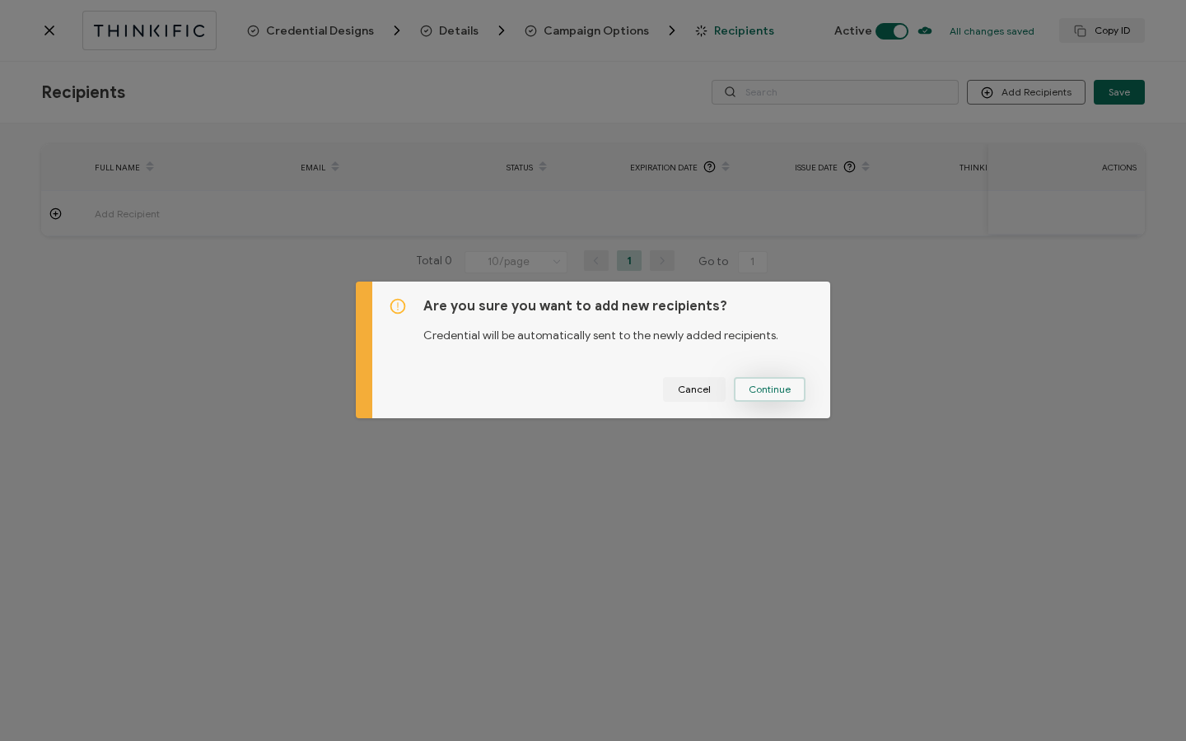
click at [778, 390] on span "Continue" at bounding box center [770, 390] width 42 height 10
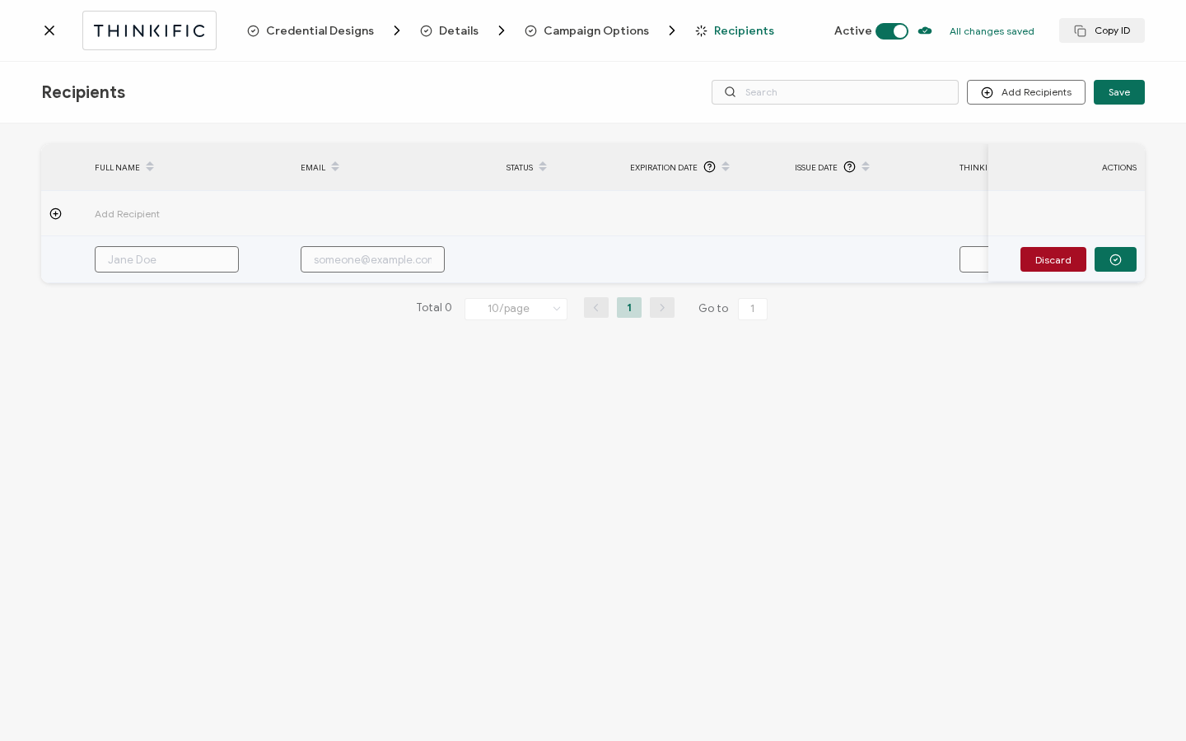
click at [184, 263] on input "text" at bounding box center [167, 259] width 144 height 26
paste input "[PERSON_NAME]"
type input "[PERSON_NAME]"
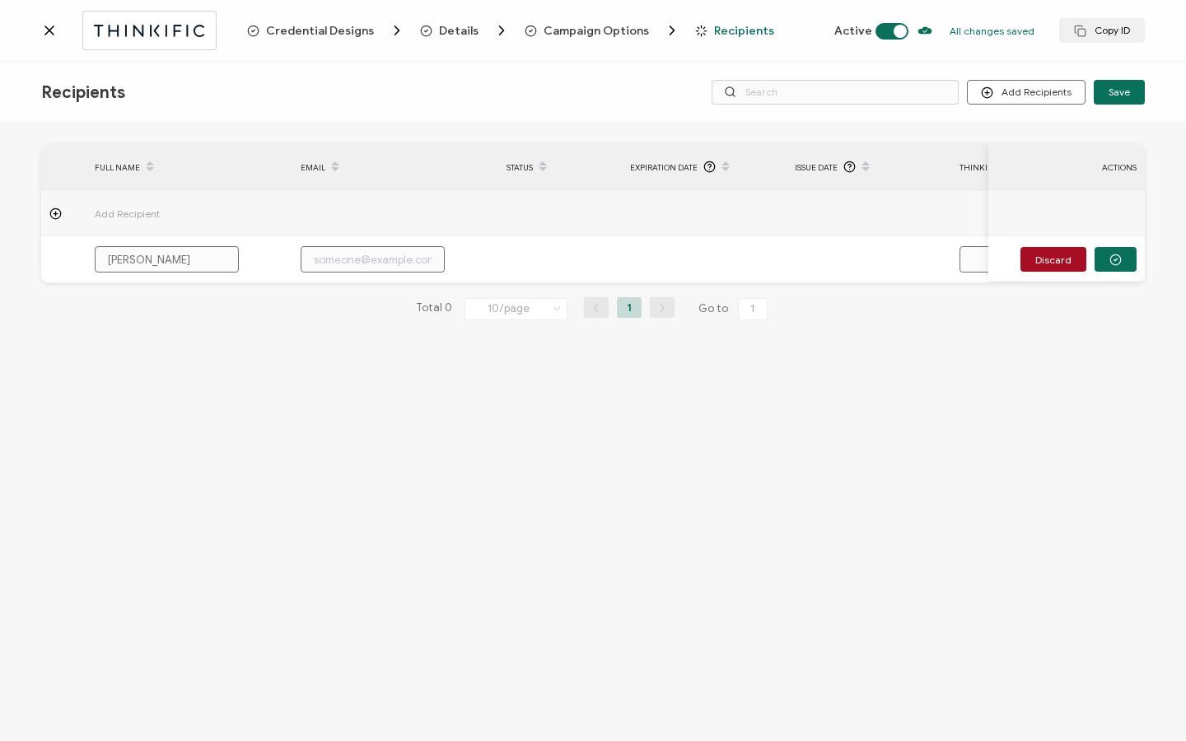
type input "[PERSON_NAME]"
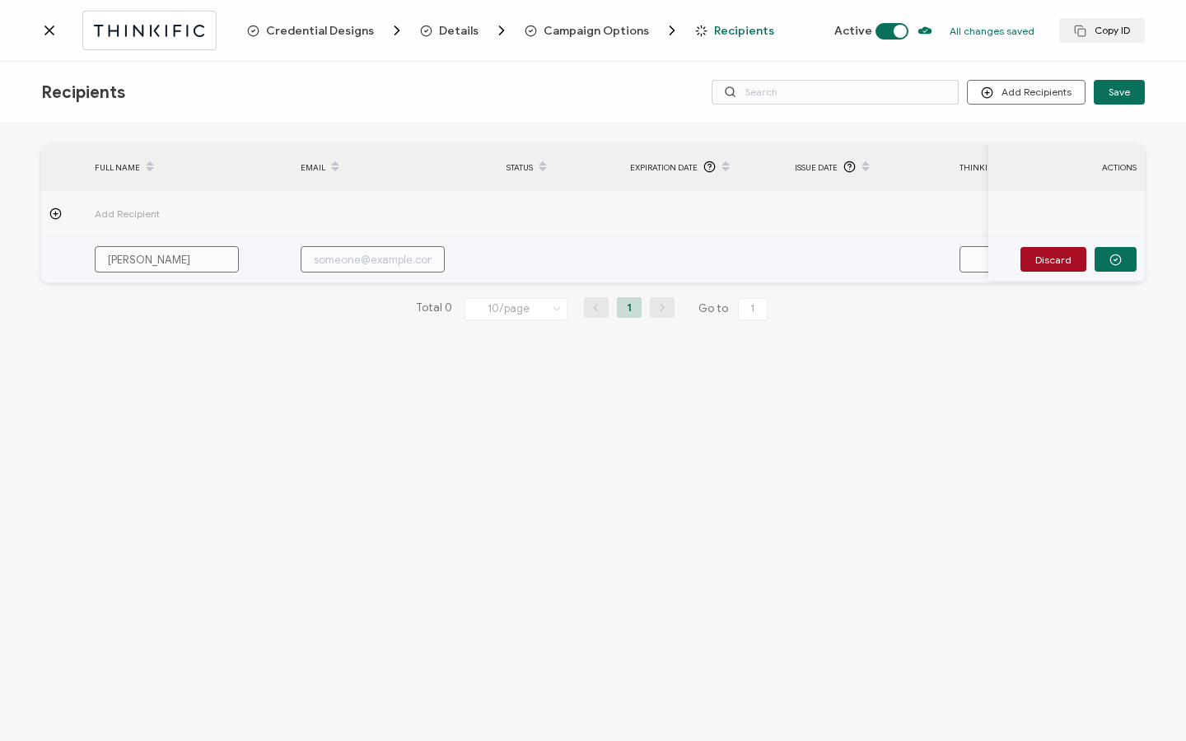
click at [390, 254] on input "text" at bounding box center [373, 259] width 144 height 26
paste input "[EMAIL_ADDRESS][DOMAIN_NAME]"
type input "[EMAIL_ADDRESS][DOMAIN_NAME]"
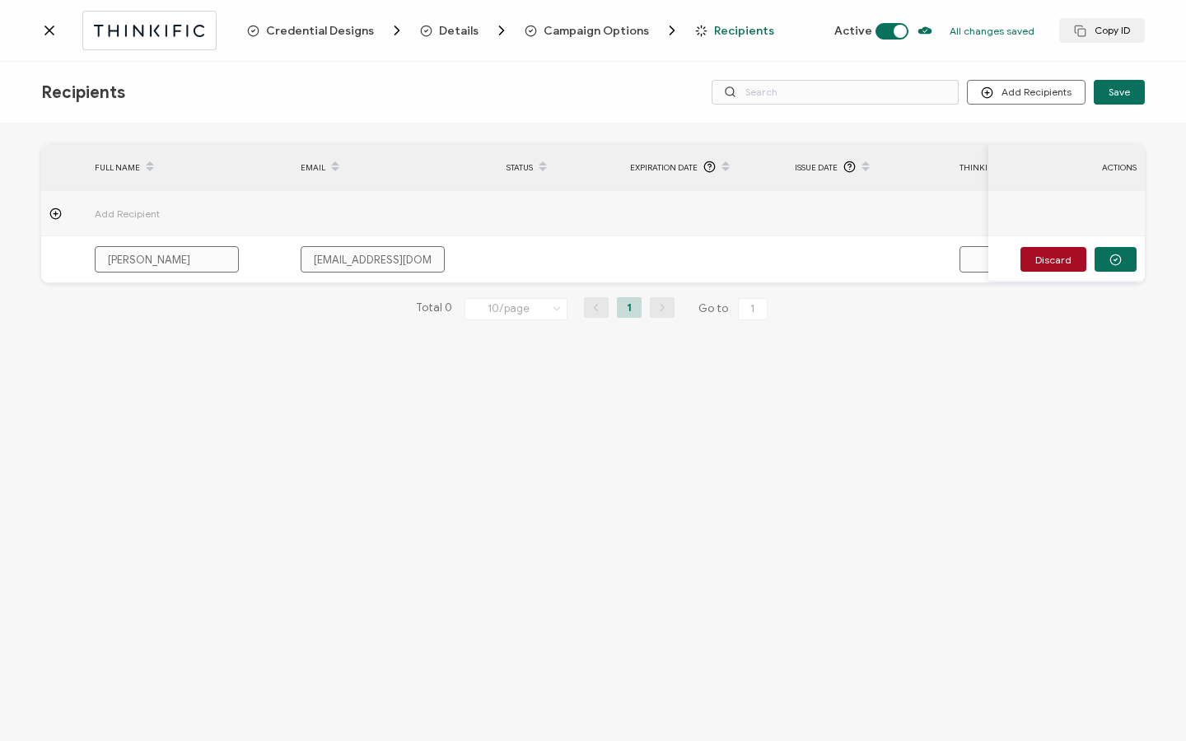
type input "[EMAIL_ADDRESS][DOMAIN_NAME]"
drag, startPoint x: 672, startPoint y: 287, endPoint x: 866, endPoint y: 307, distance: 194.6
click at [871, 309] on div "FULL NAME EMAIL Status Expiration Date Issue Date Thinkific Course Name Profess…" at bounding box center [593, 245] width 1104 height 203
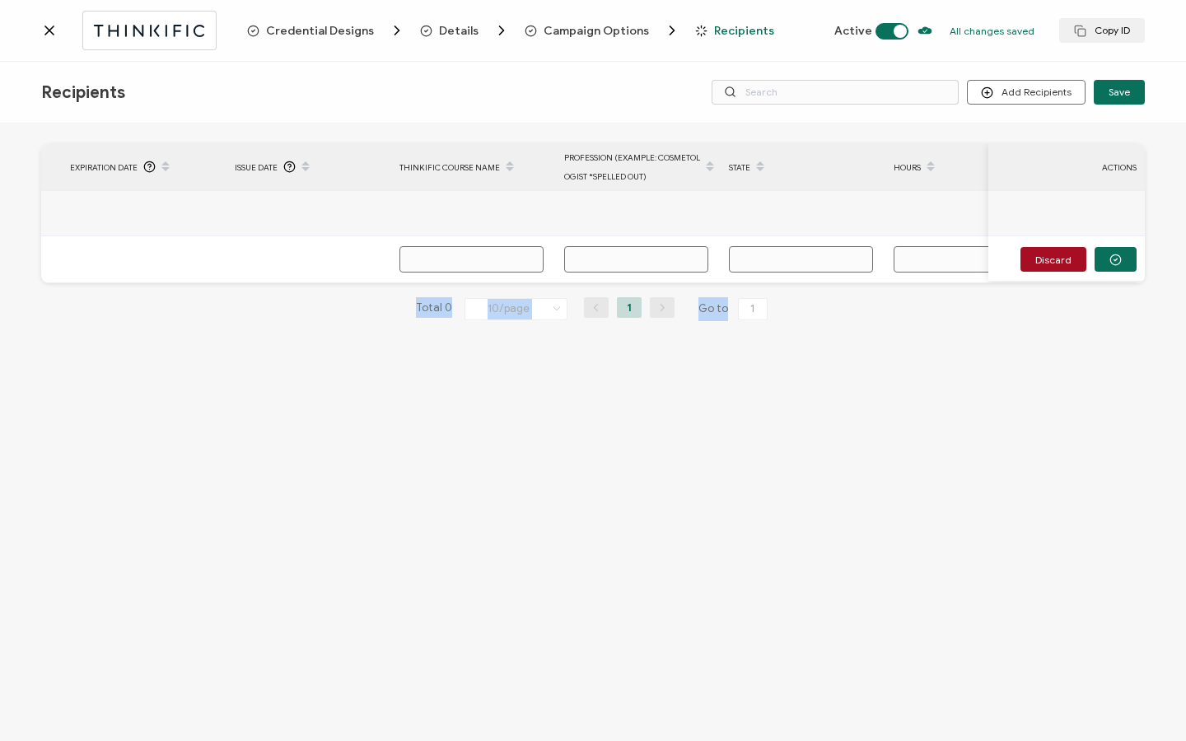
scroll to position [0, 560]
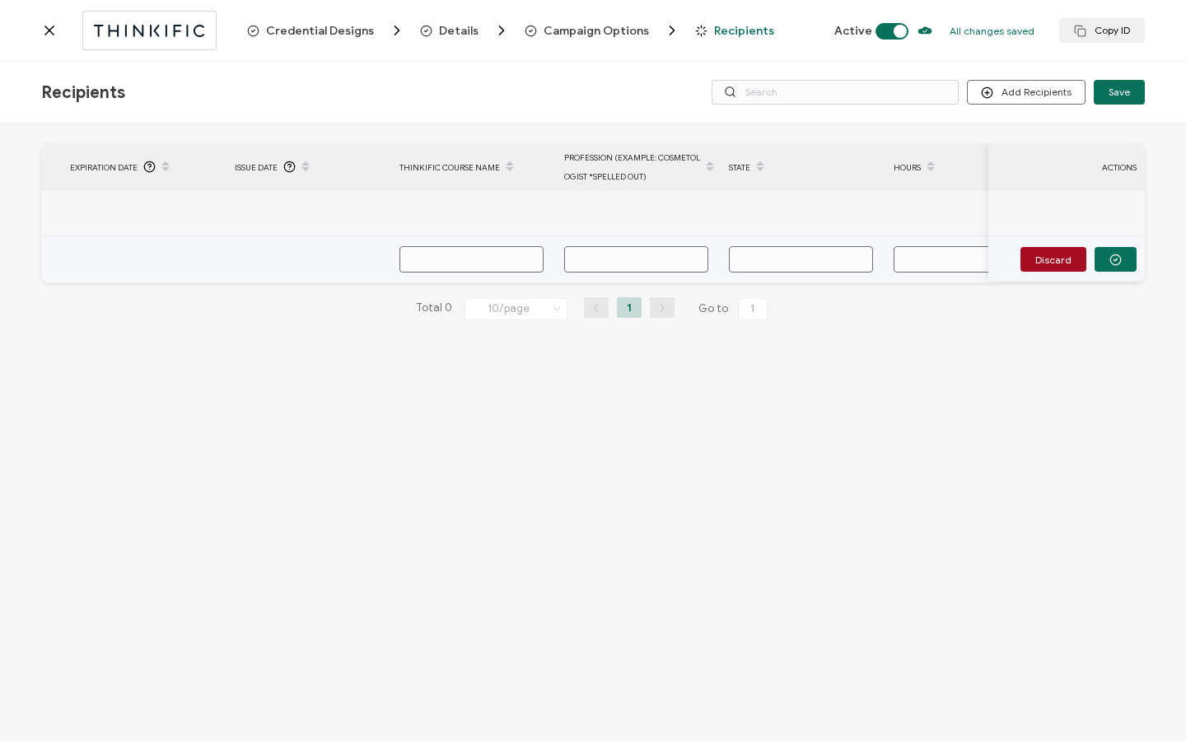
click at [477, 259] on input "text" at bounding box center [471, 259] width 144 height 26
paste input "Classic & Volume Two Day Lash Extension Course with Mar Beauty Lounge"
type input "Classic & Volume Two Day Lash Extension Course with Mar Beauty Lounge"
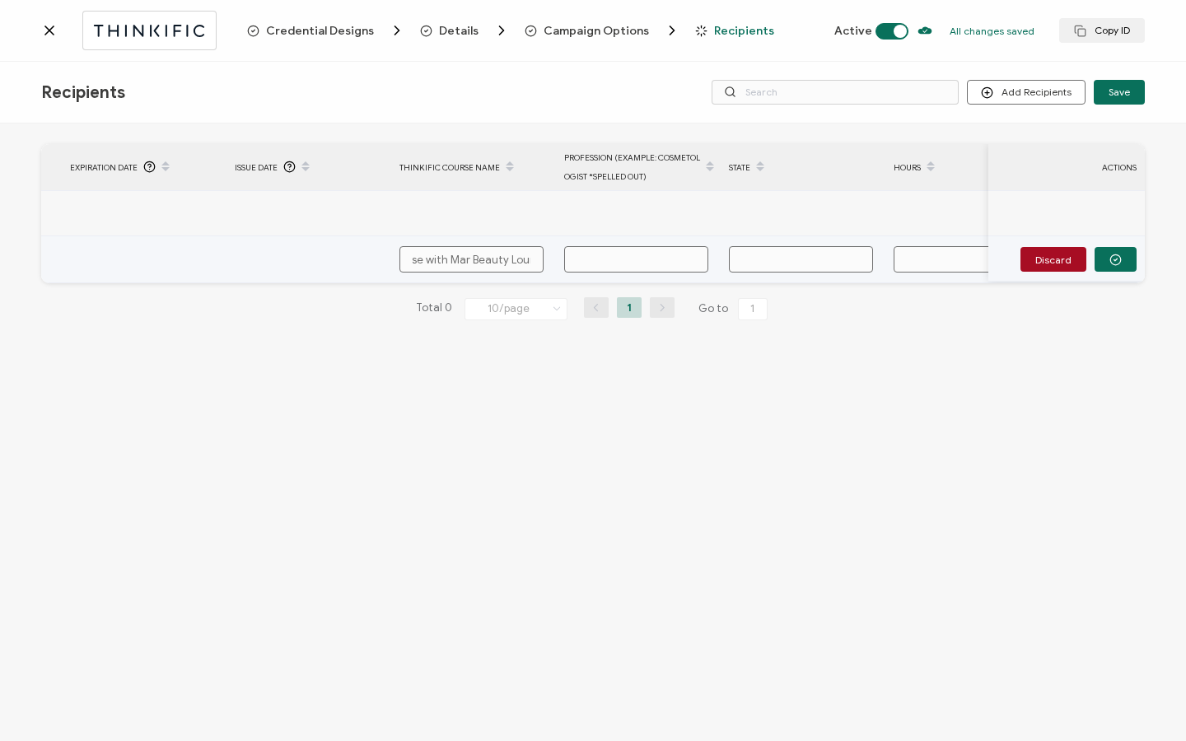
type input "Classic & Volume Two Day Lash Extension Course with Mar Beauty Lounge"
click at [628, 263] on input "text" at bounding box center [636, 259] width 144 height 26
type input "E"
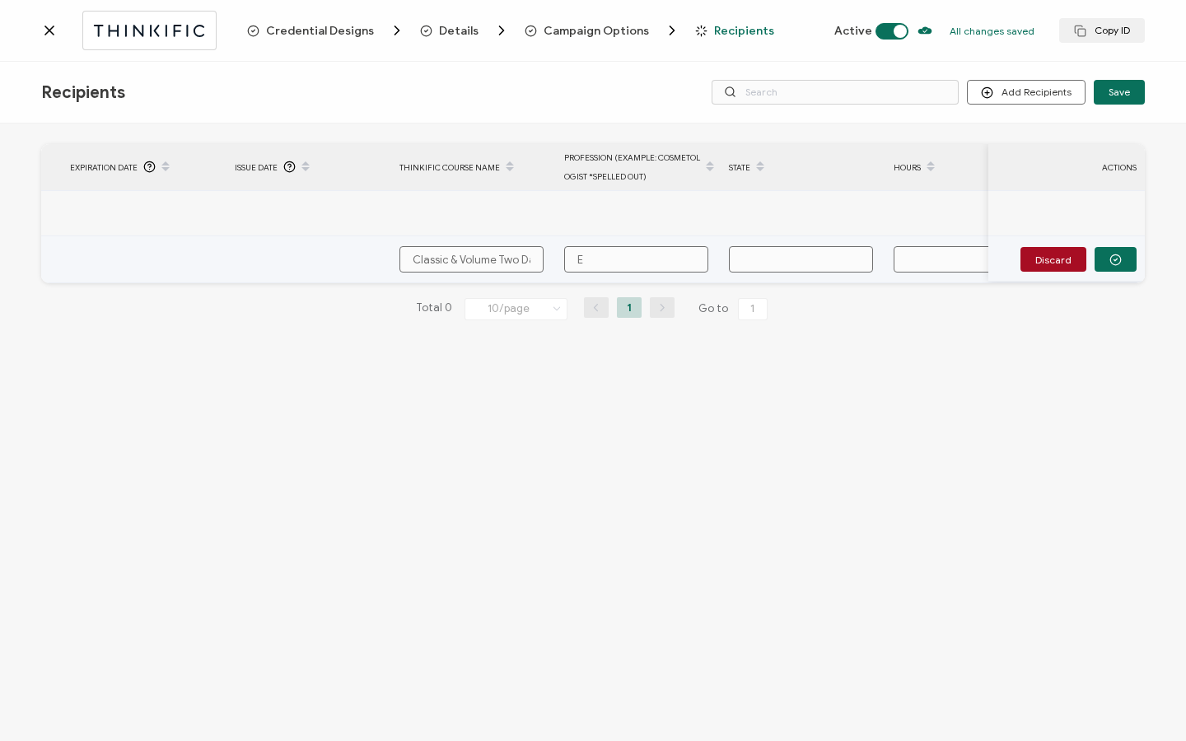
type input "ES"
type input "E"
type input "Es"
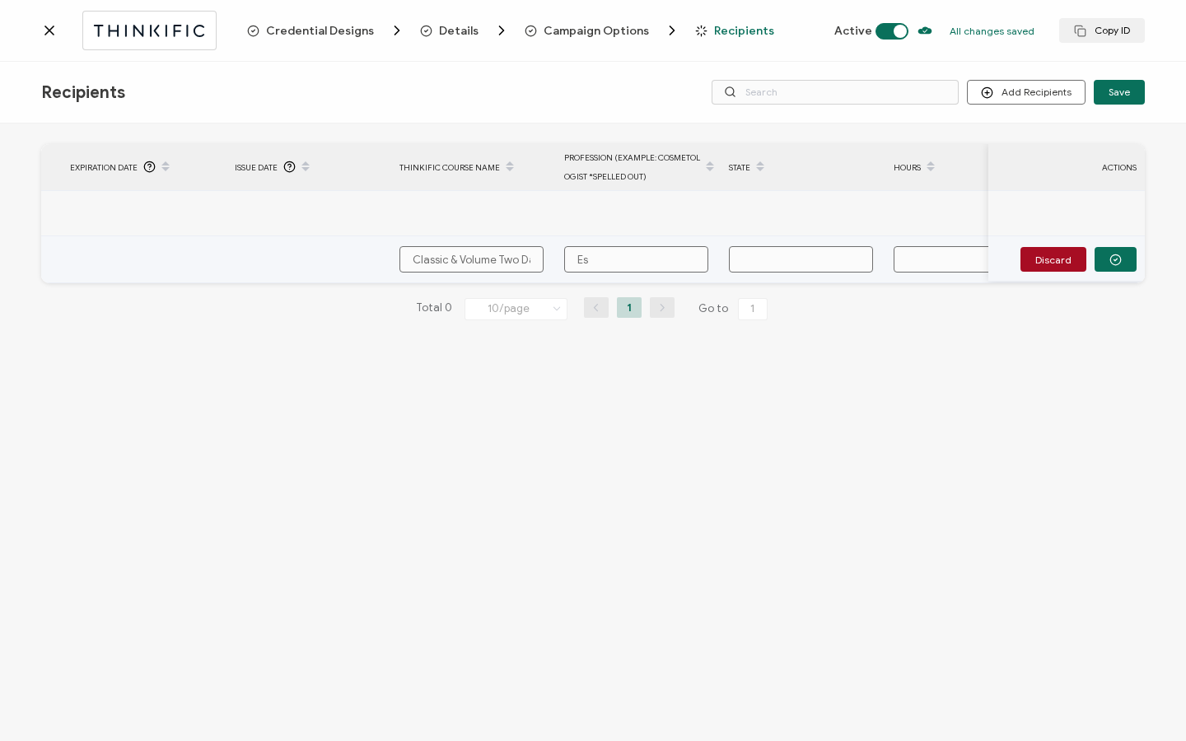
type input "Es"
type input "Est"
type input "Esth"
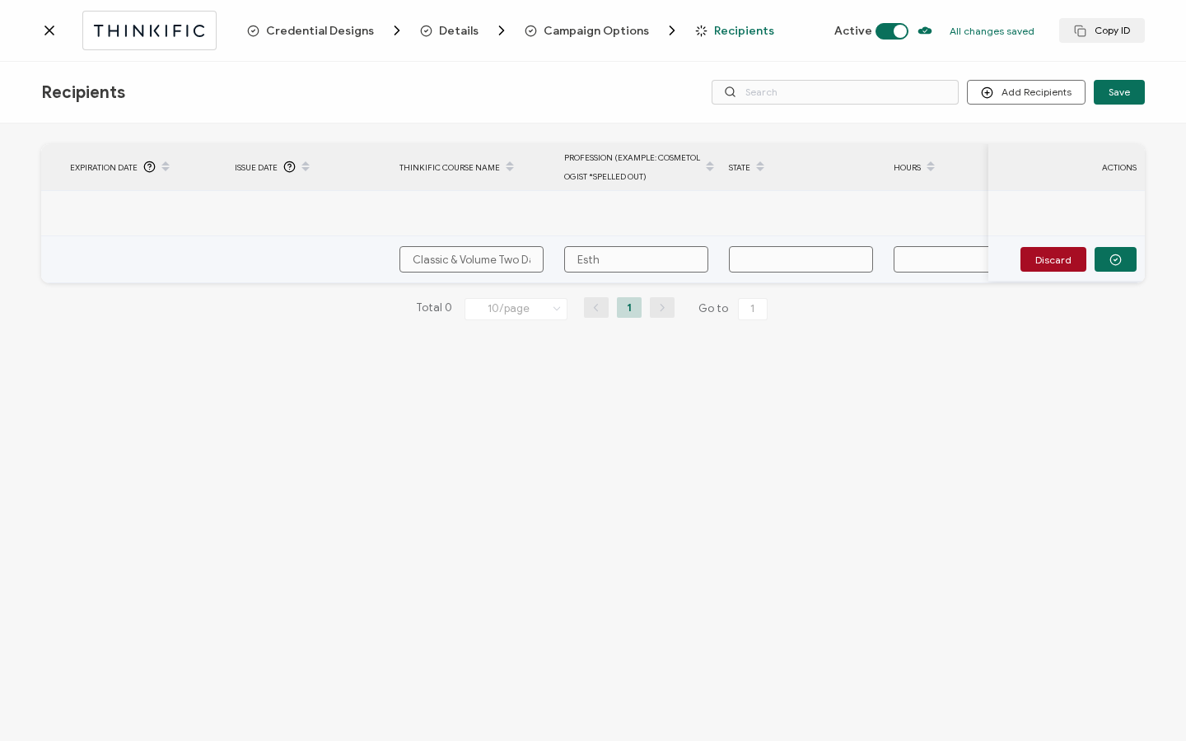
type input "Esthe"
type input "Esthet"
type input "Estheti"
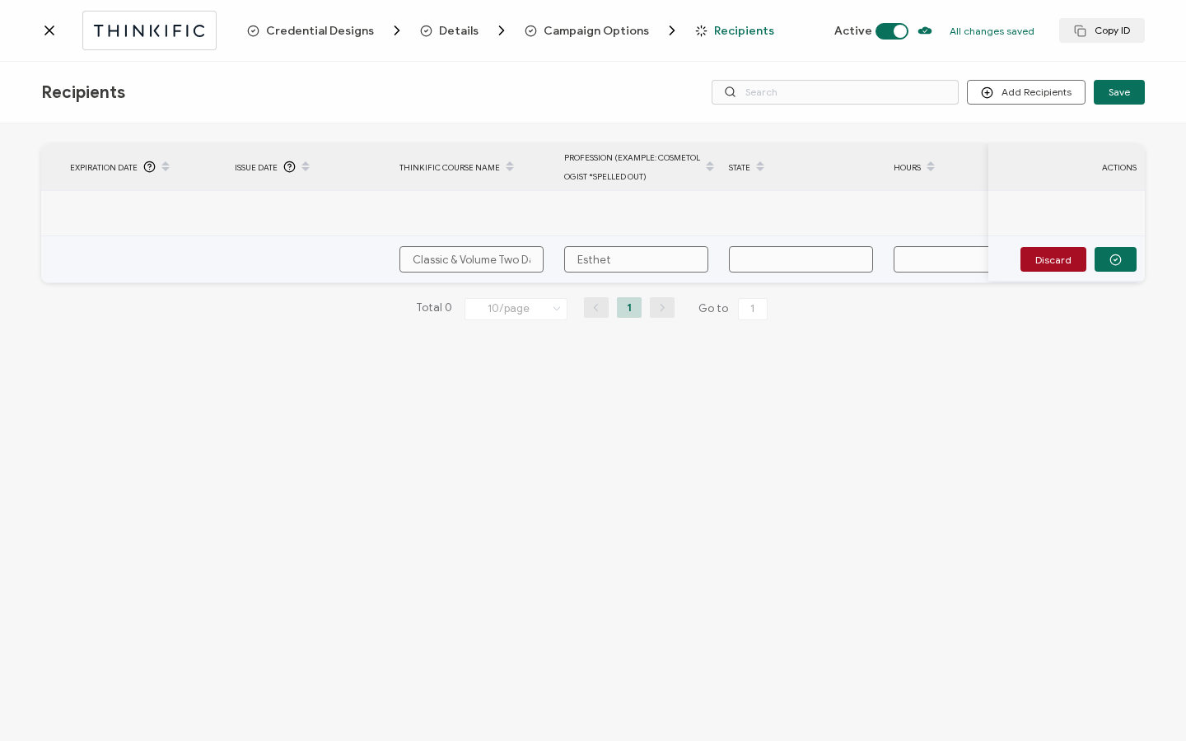
type input "Estheti"
type input "Esthetic"
type input "Esthetici"
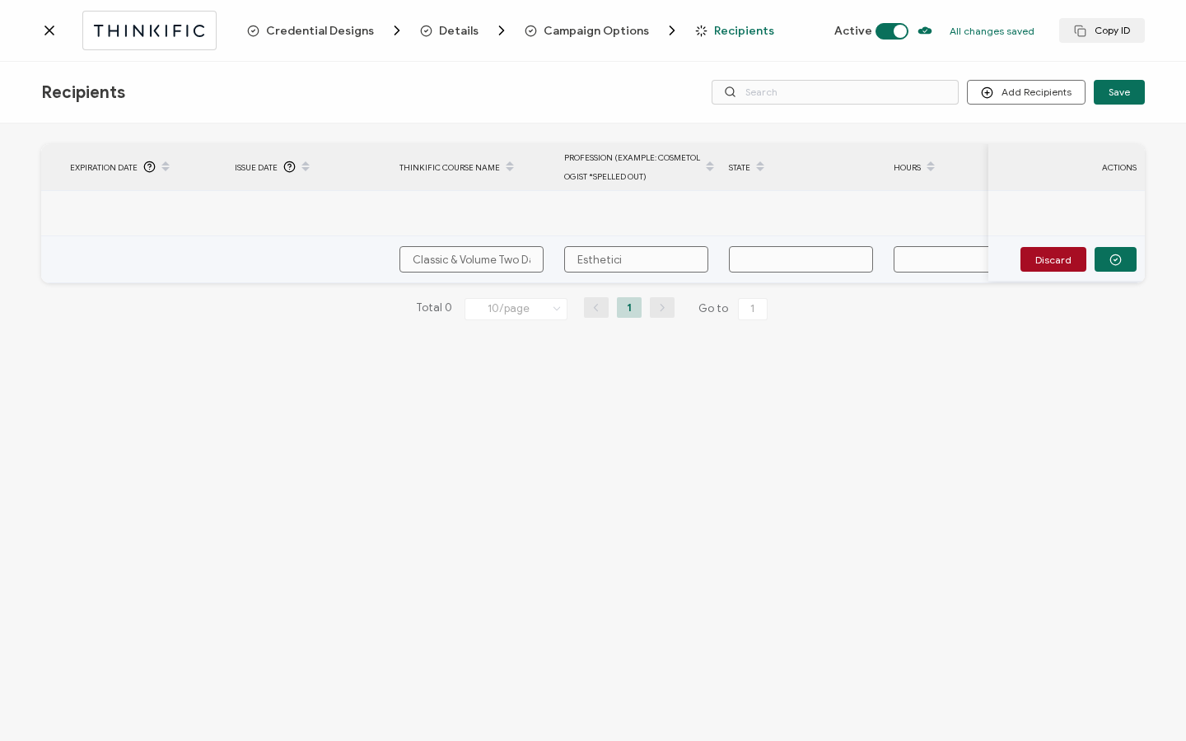
type input "Estheticia"
type input "Esthetician"
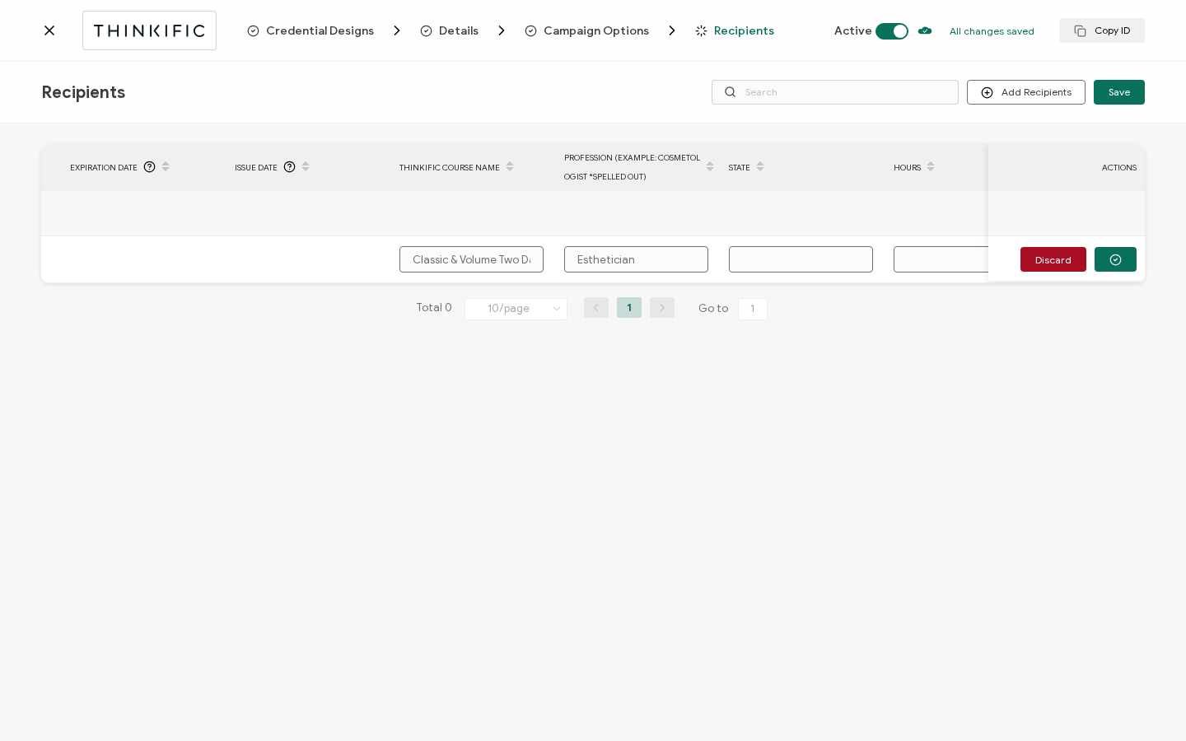
type input "1"
type input "19"
type input "190"
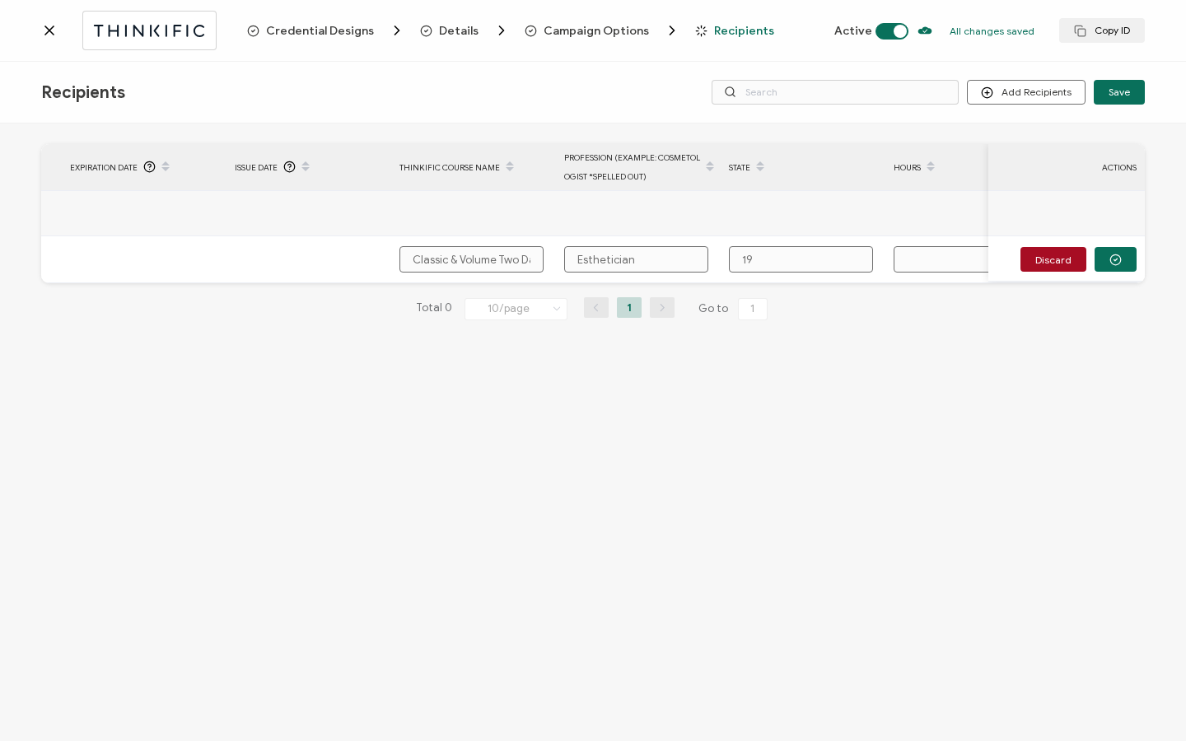
type input "190"
type input "190."
type input "190.0"
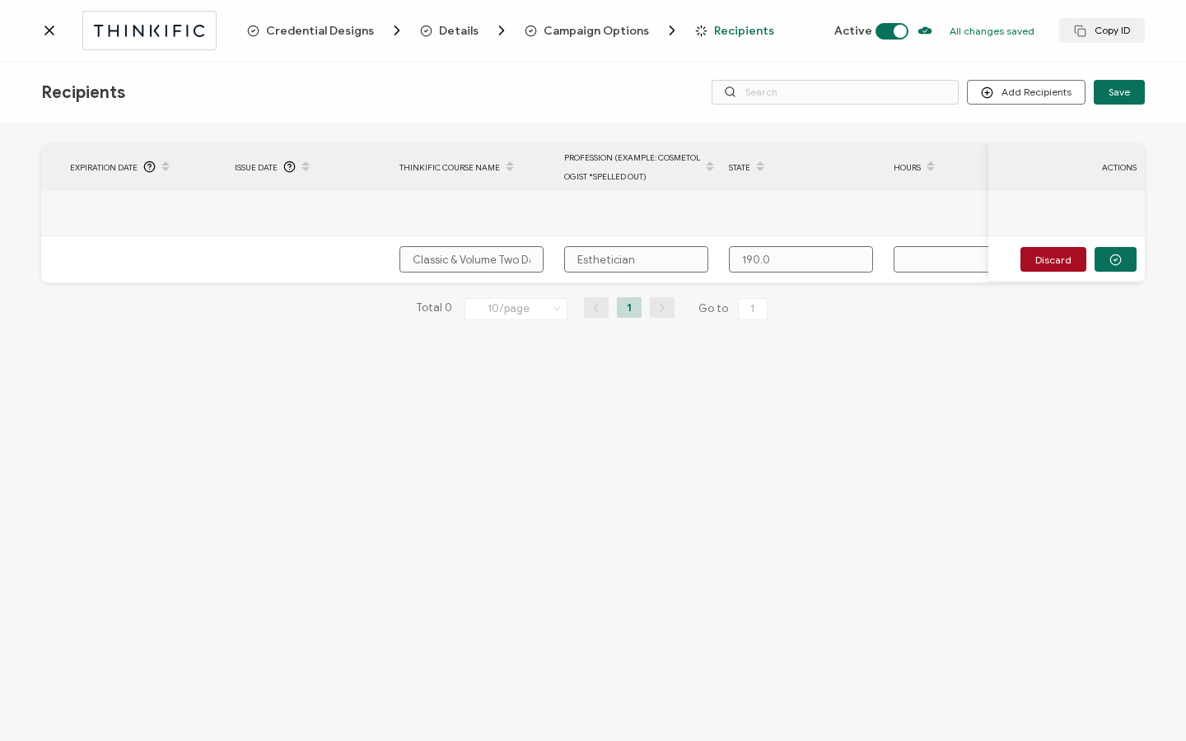
type input "190.00"
type input "190.000"
type input "190.0008"
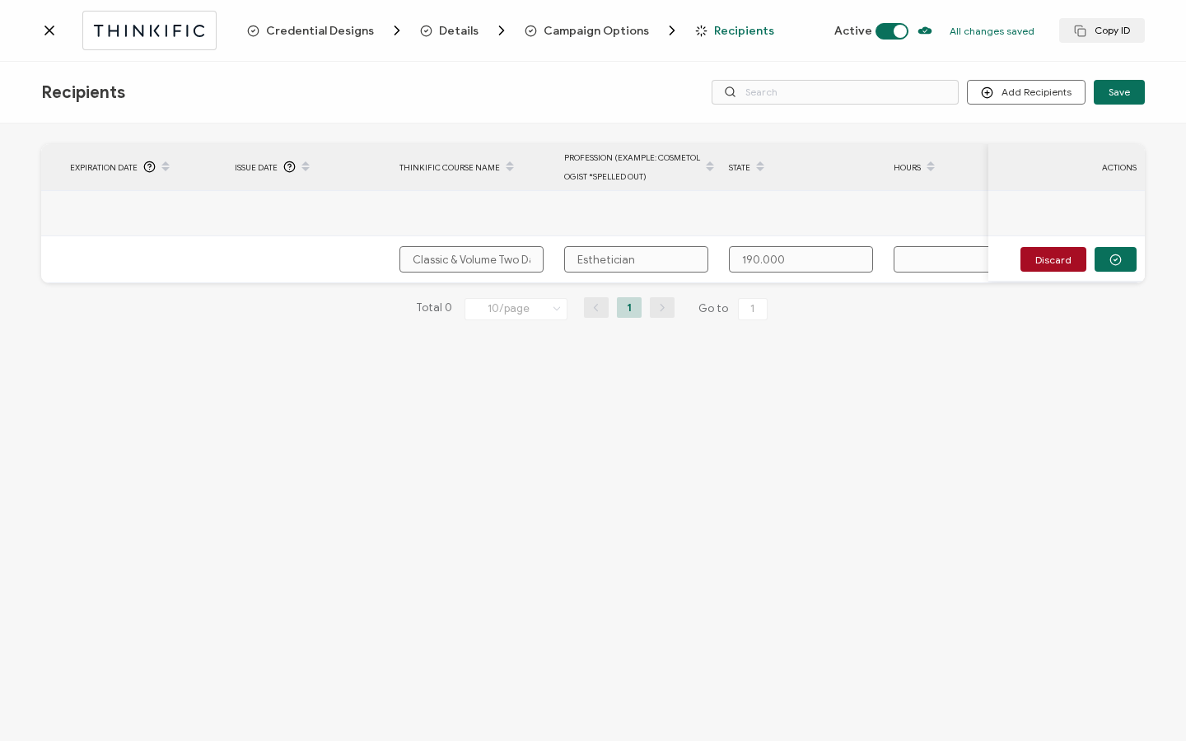
type input "190.0008"
type input "190.00081"
type input "190.000811"
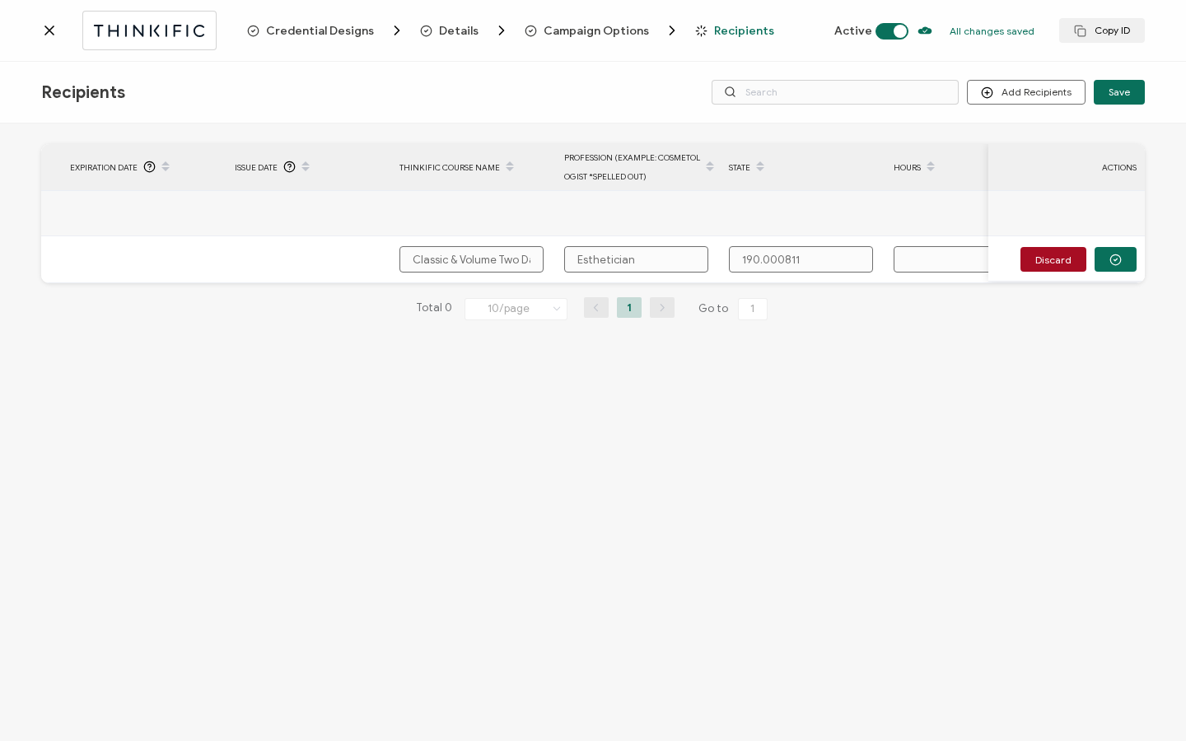
type input "190.000811"
type input "1"
type input "13"
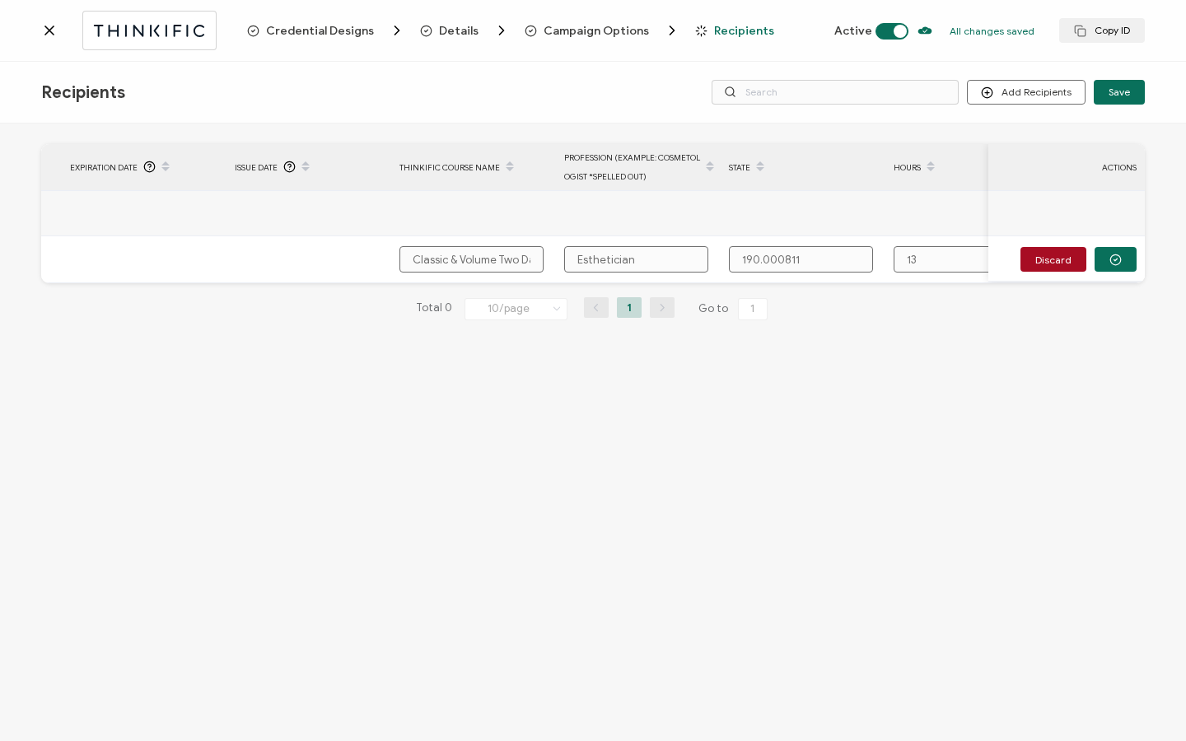
type input "13"
type input "13 H"
type input "13 Hou"
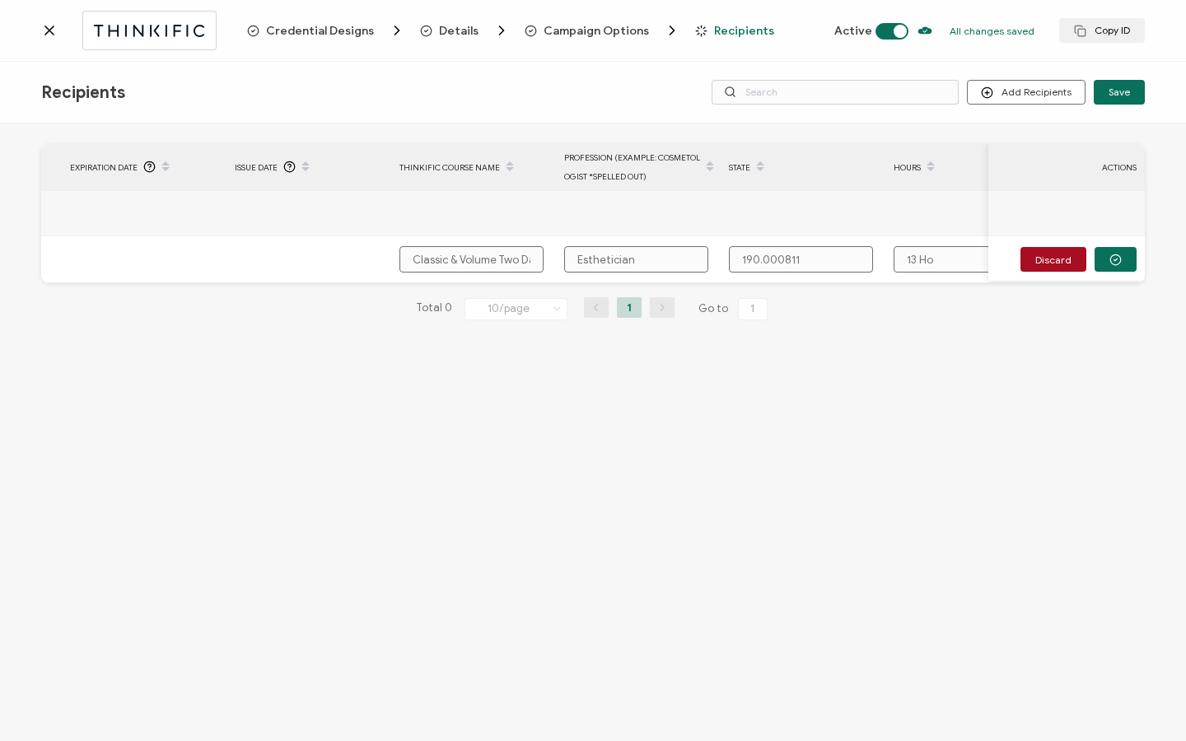
type input "13 Hou"
type input "13 Hour"
type input "13 Hours"
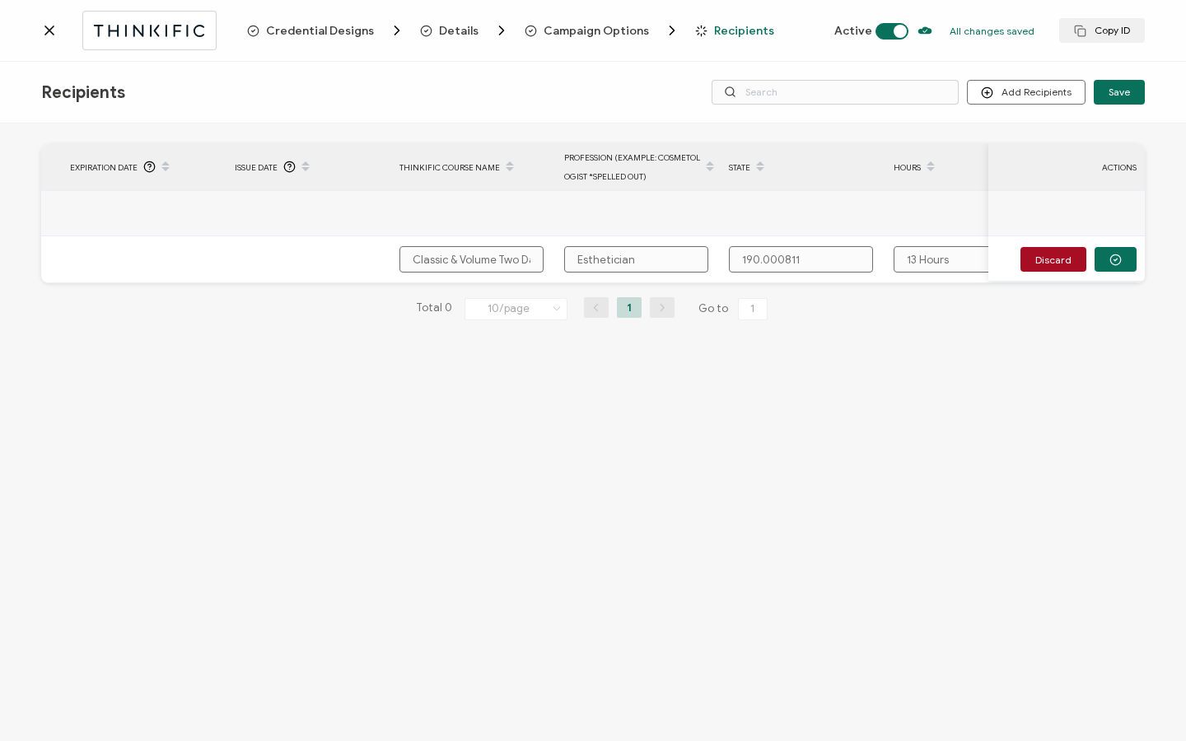
scroll to position [0, 787]
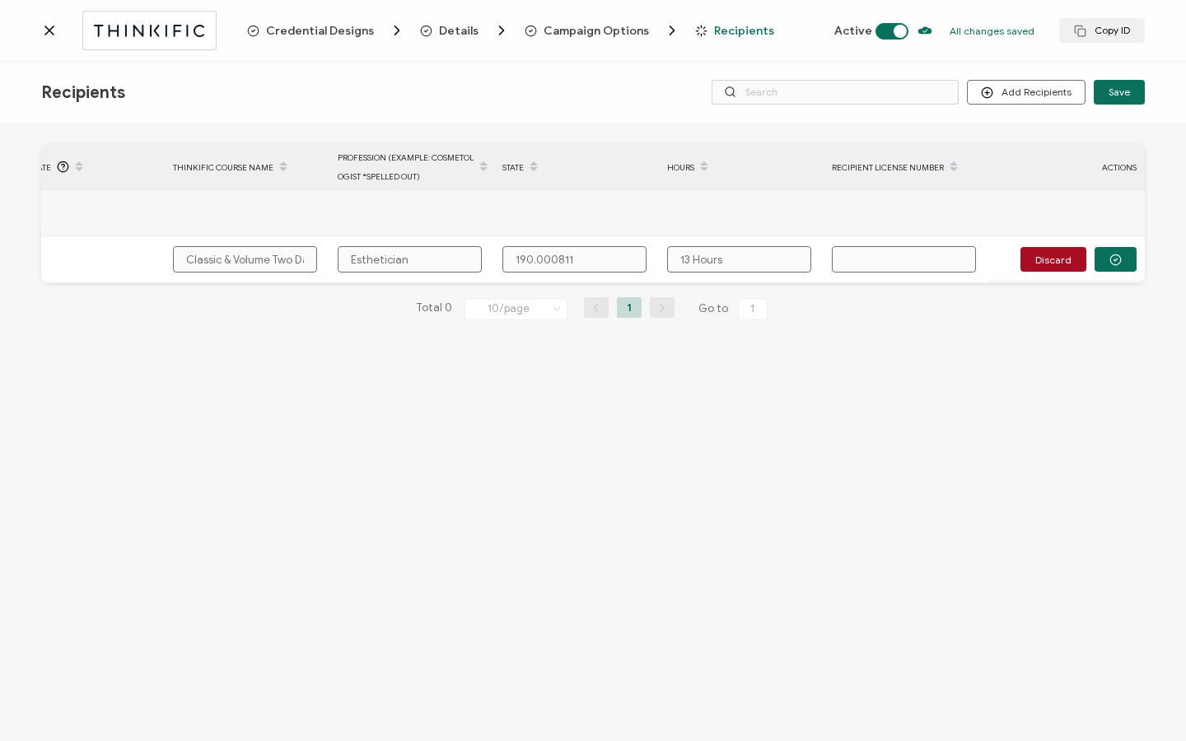
type input "13 Hours"
click at [857, 264] on input "text" at bounding box center [904, 259] width 144 height 26
paste input "131.005725"
type input "131.005725"
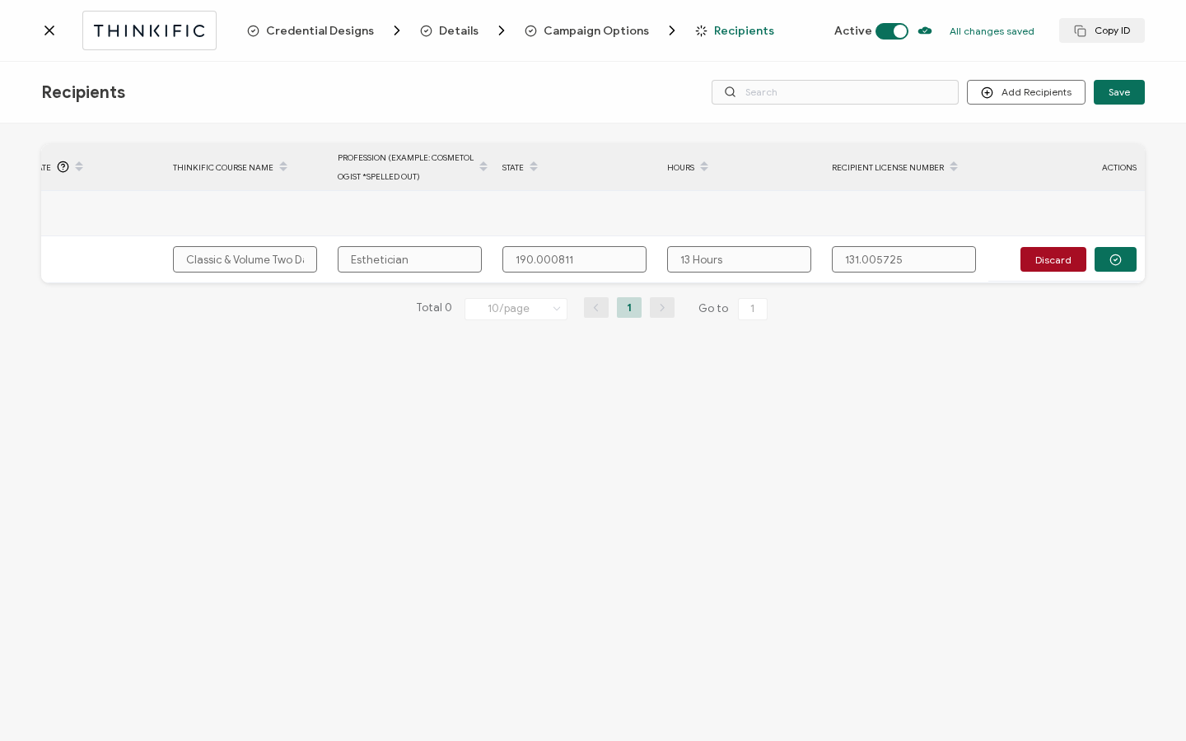
type input "131.005725"
click at [1146, 259] on div "FULL NAME EMAIL Status Expiration Date Issue Date Thinkific Course Name Profess…" at bounding box center [593, 435] width 1186 height 622
click at [1127, 266] on button "button" at bounding box center [1116, 259] width 42 height 25
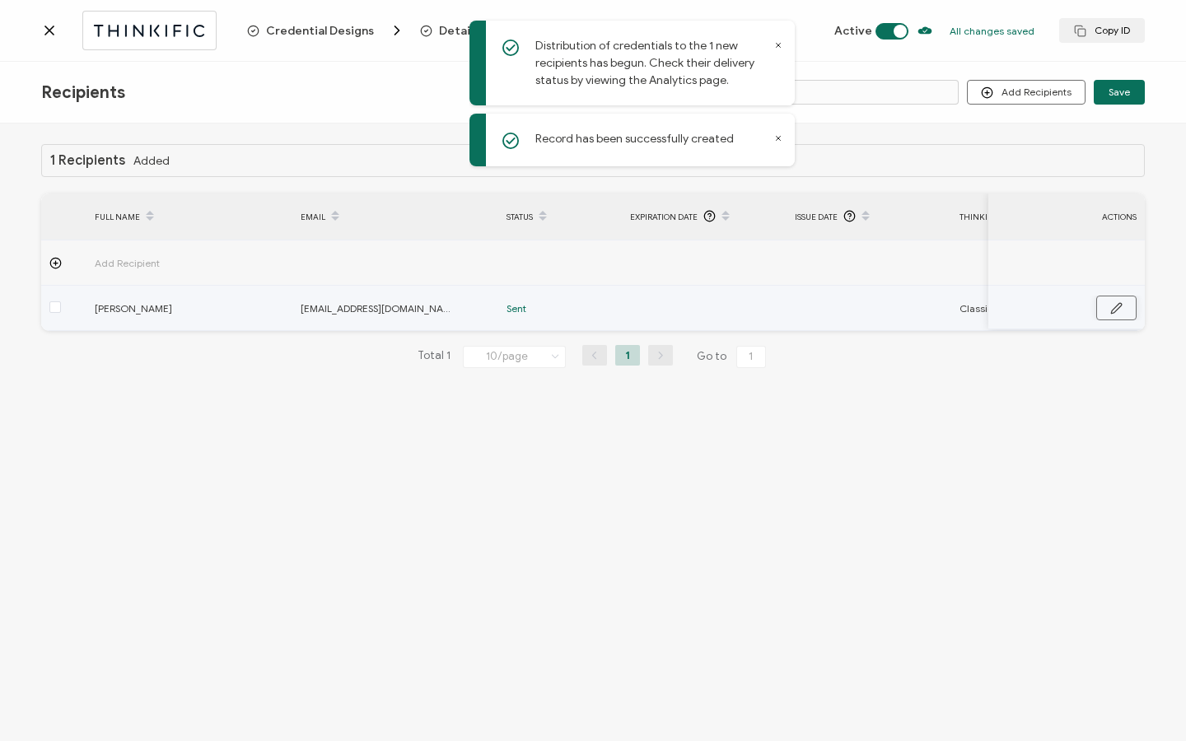
click at [1123, 306] on button "button" at bounding box center [1116, 308] width 40 height 25
click at [868, 315] on input "text" at bounding box center [867, 309] width 144 height 26
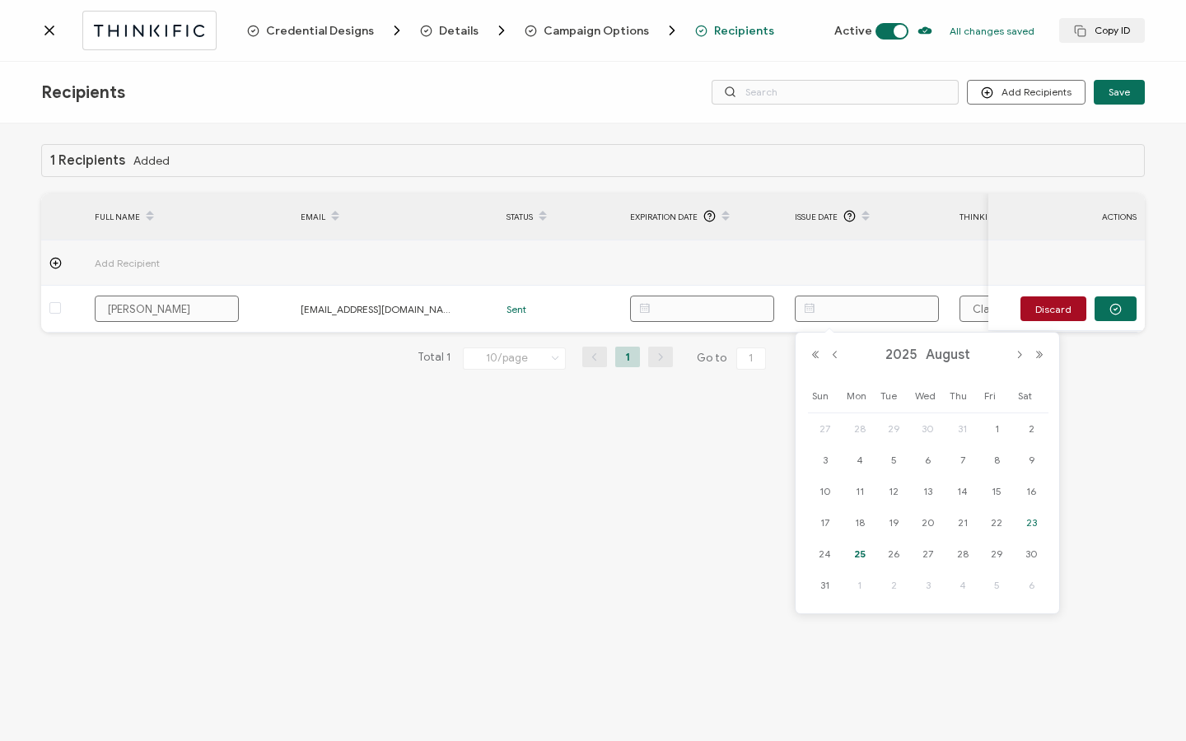
click at [1032, 524] on span "23" at bounding box center [1031, 523] width 20 height 20
type input "[DATE]"
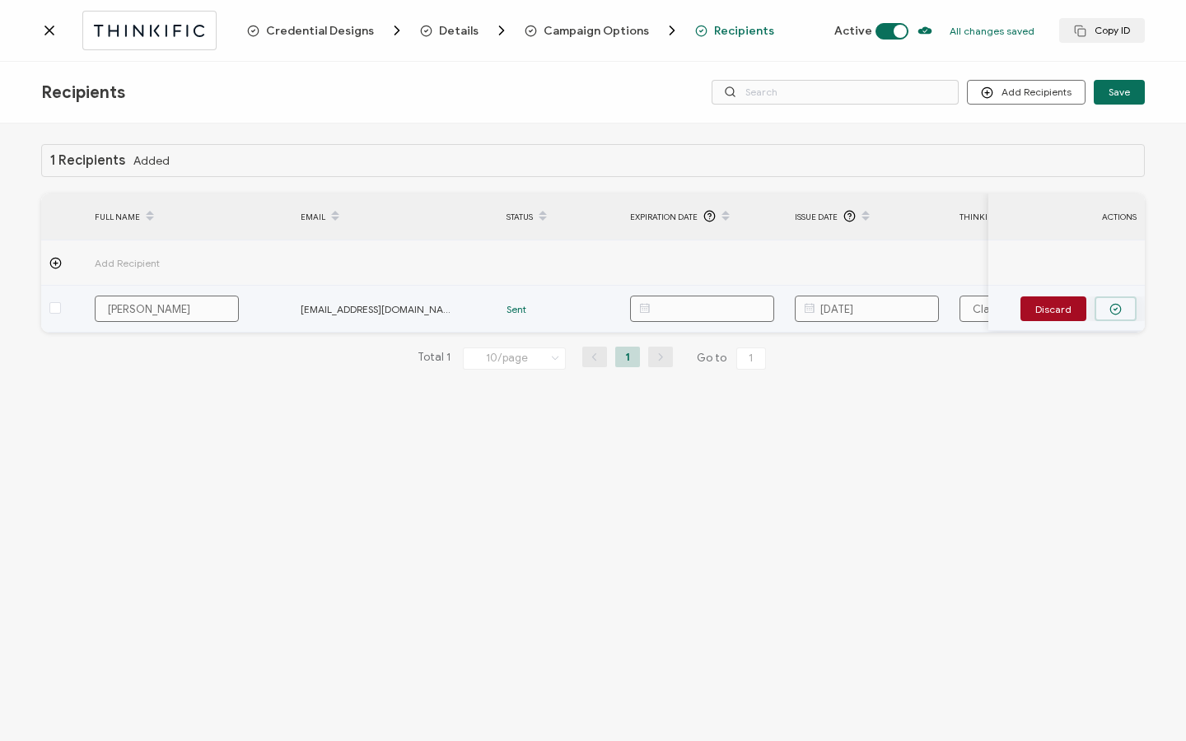
click at [1120, 303] on icon "button" at bounding box center [1115, 309] width 12 height 12
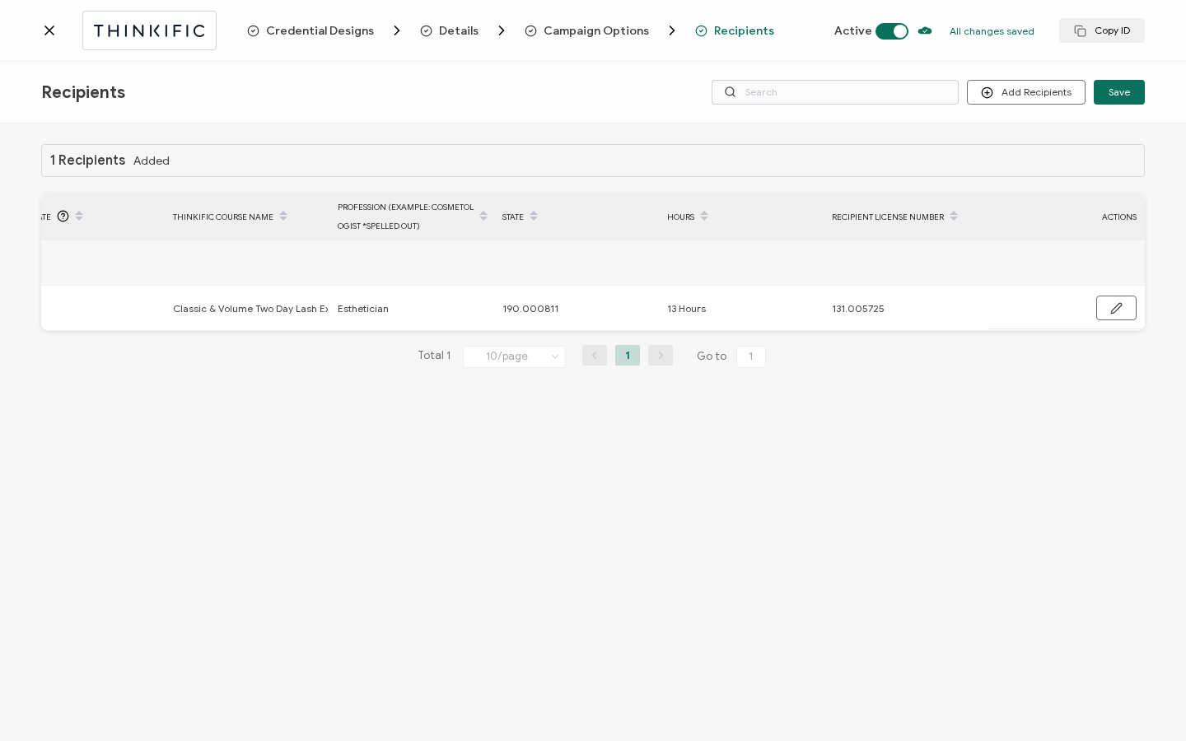
click at [52, 40] on div at bounding box center [144, 30] width 206 height 39
click at [44, 32] on icon at bounding box center [49, 30] width 16 height 16
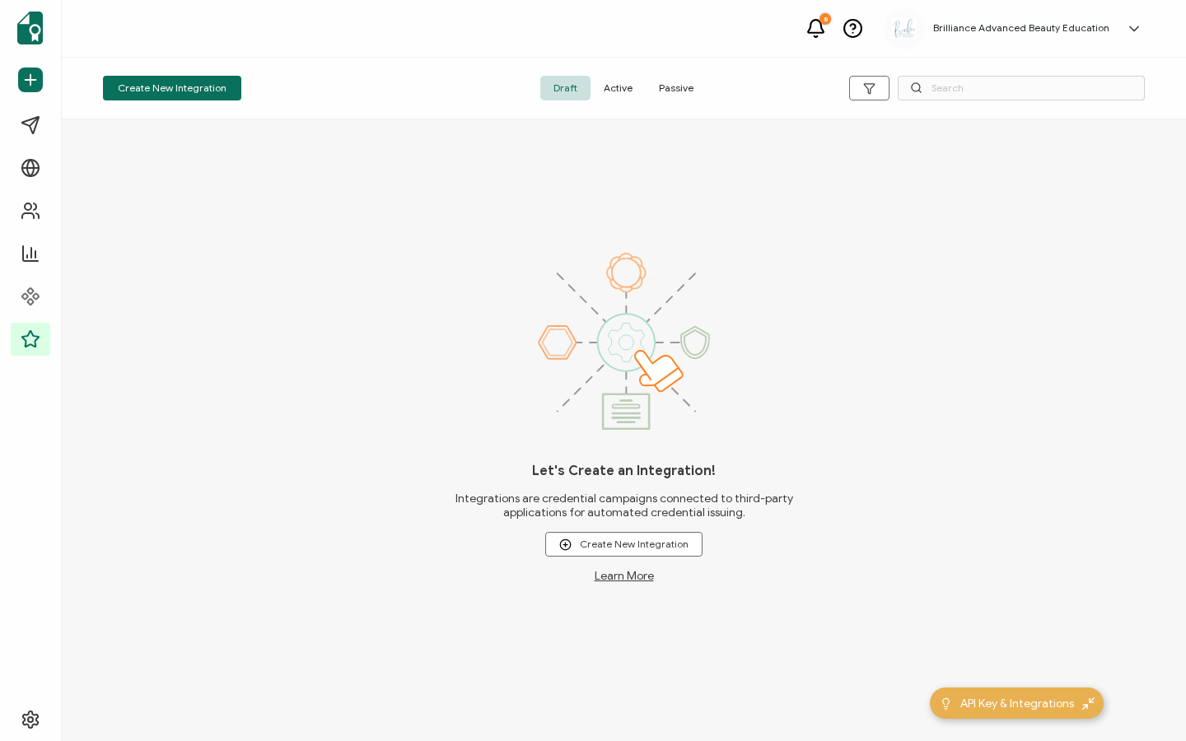
click at [624, 91] on span "Active" at bounding box center [618, 88] width 55 height 25
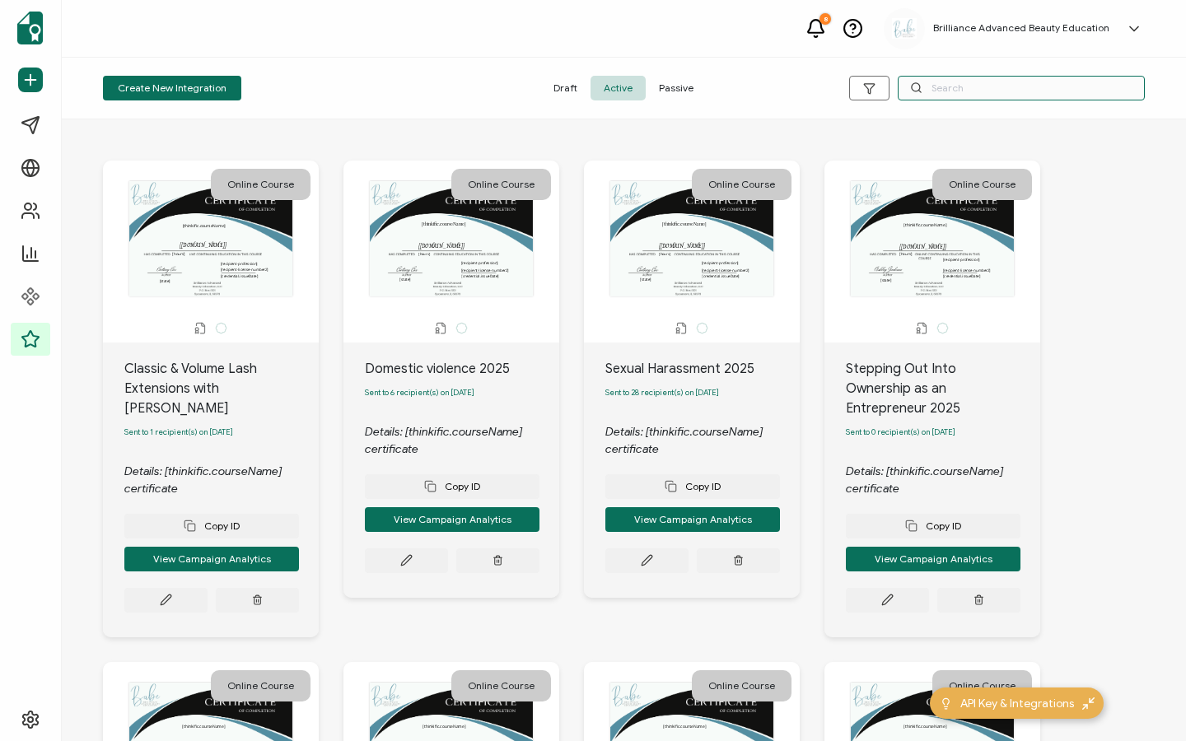
click at [1002, 82] on input "text" at bounding box center [1021, 88] width 247 height 25
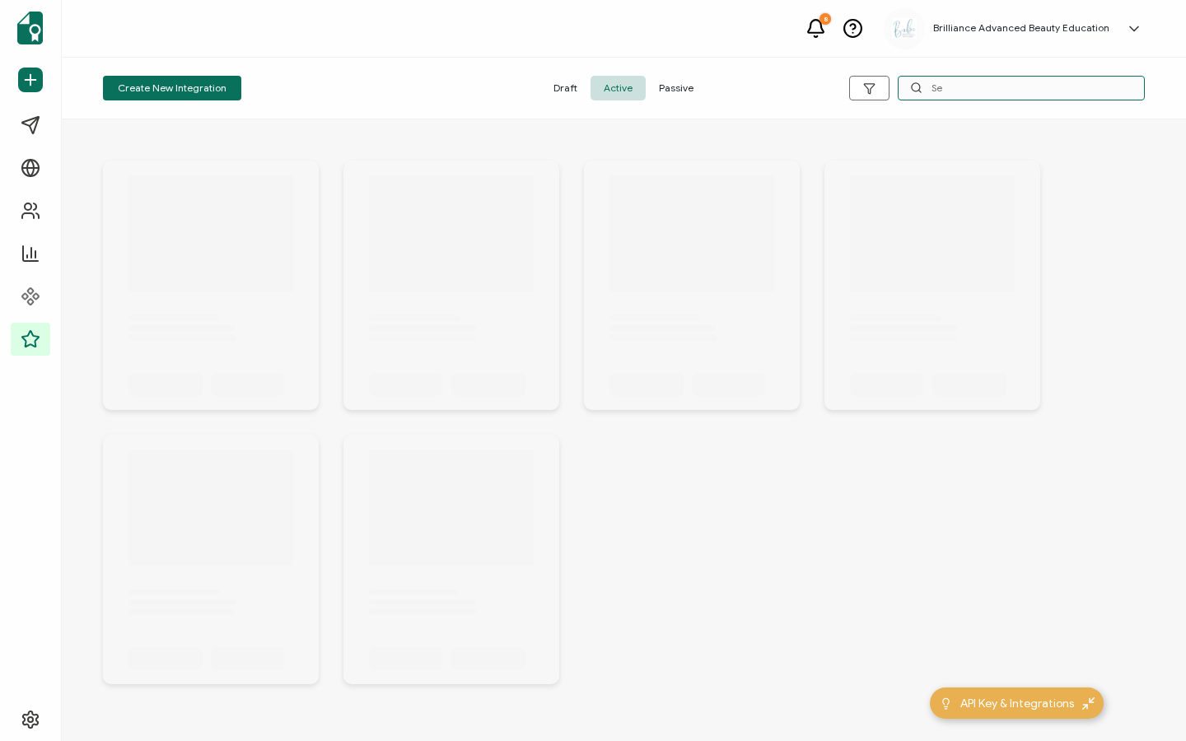
type input "Sex"
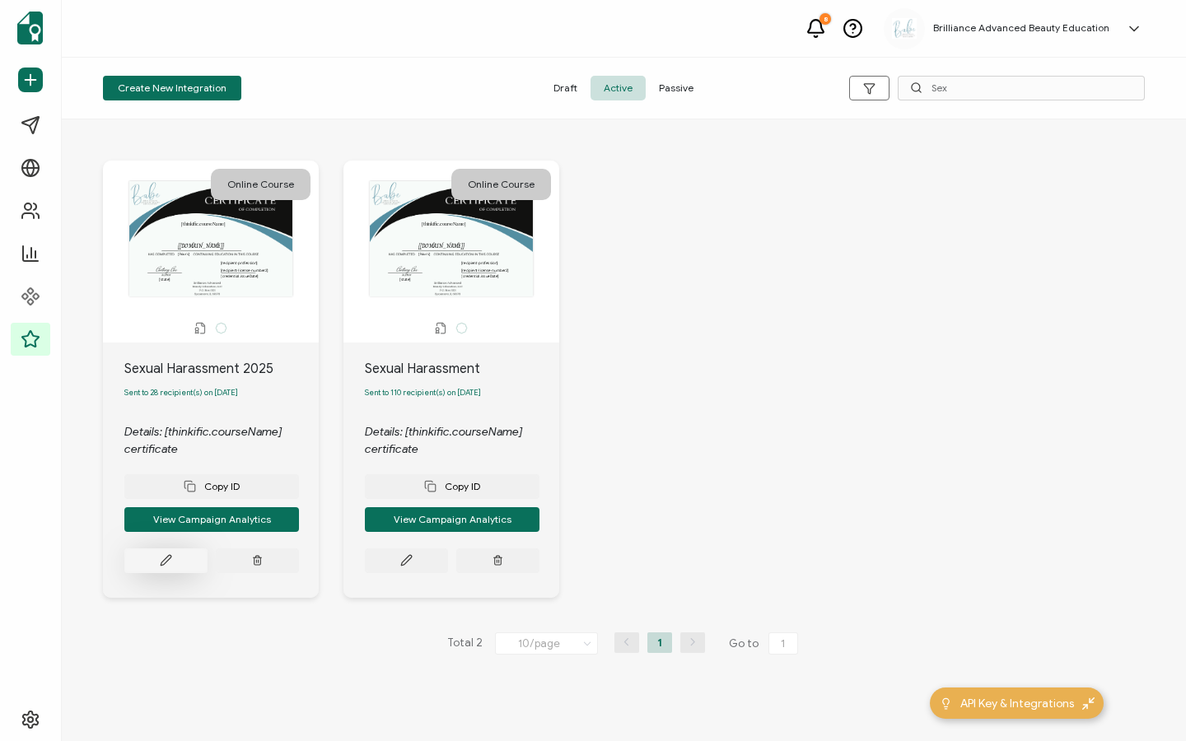
click at [160, 558] on button at bounding box center [165, 561] width 83 height 25
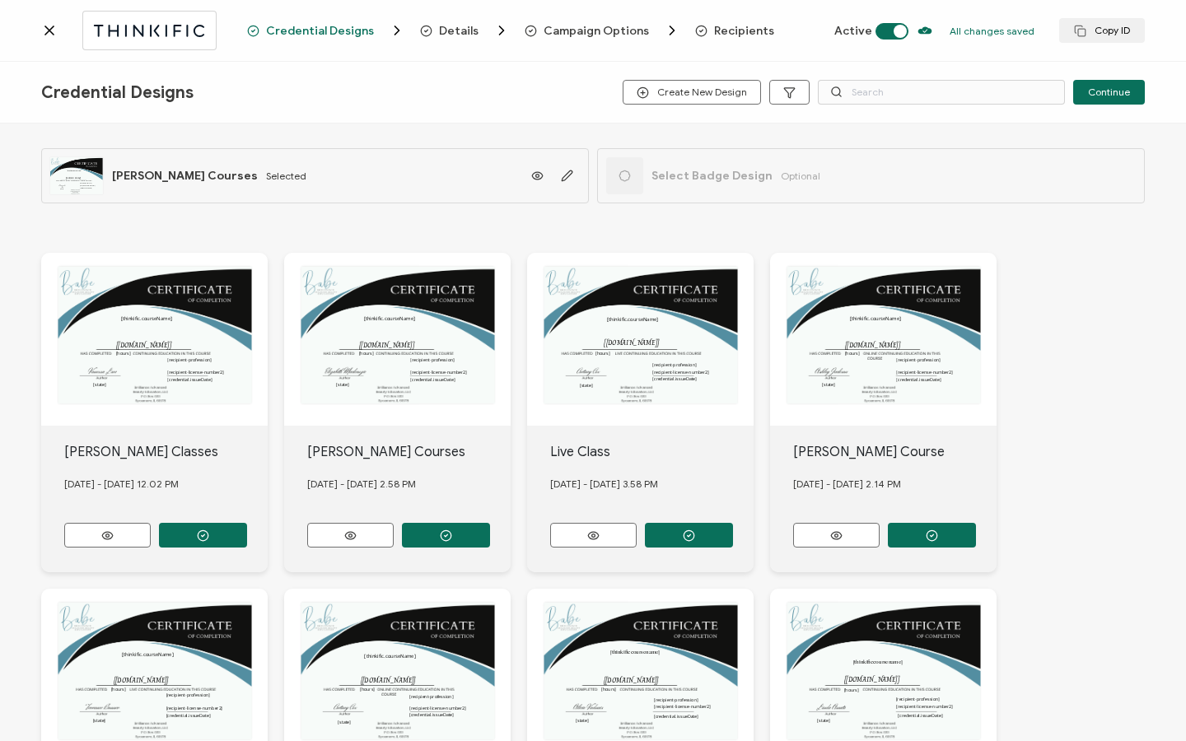
click at [712, 21] on div "Credential Designs Details Campaign Options Recipients Active All changes saved…" at bounding box center [593, 31] width 1186 height 62
click at [714, 31] on span "Recipients" at bounding box center [744, 31] width 60 height 12
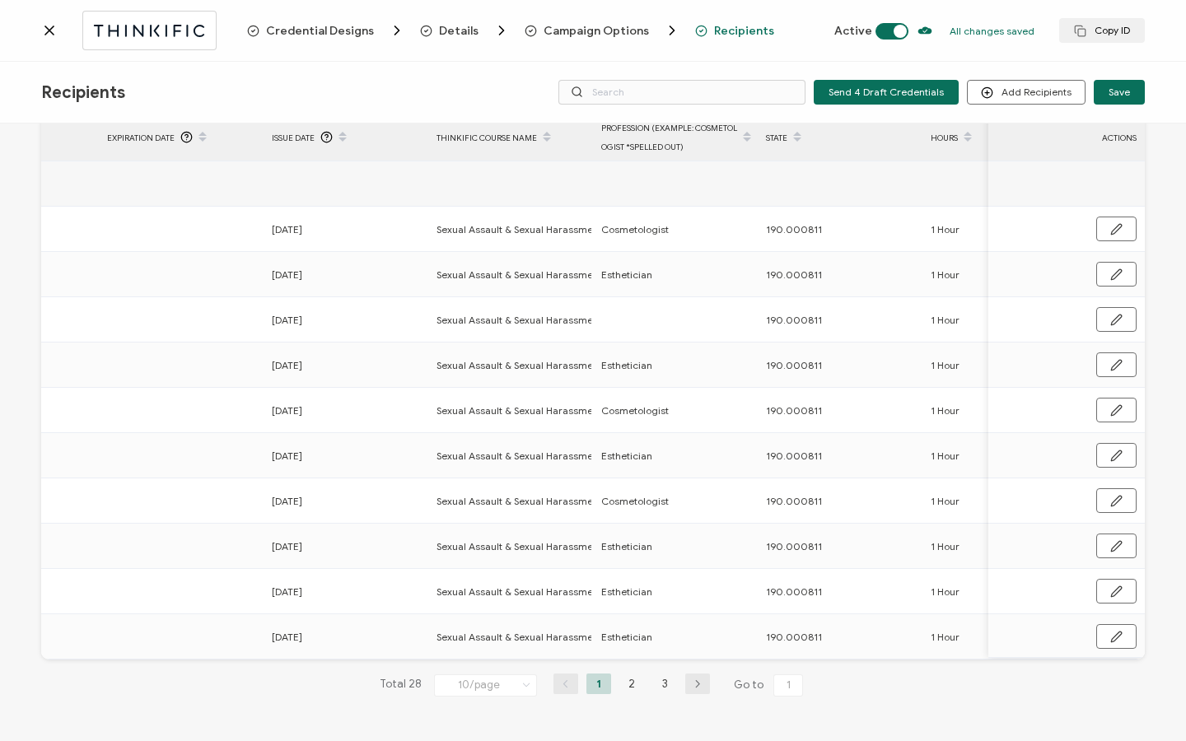
scroll to position [0, 792]
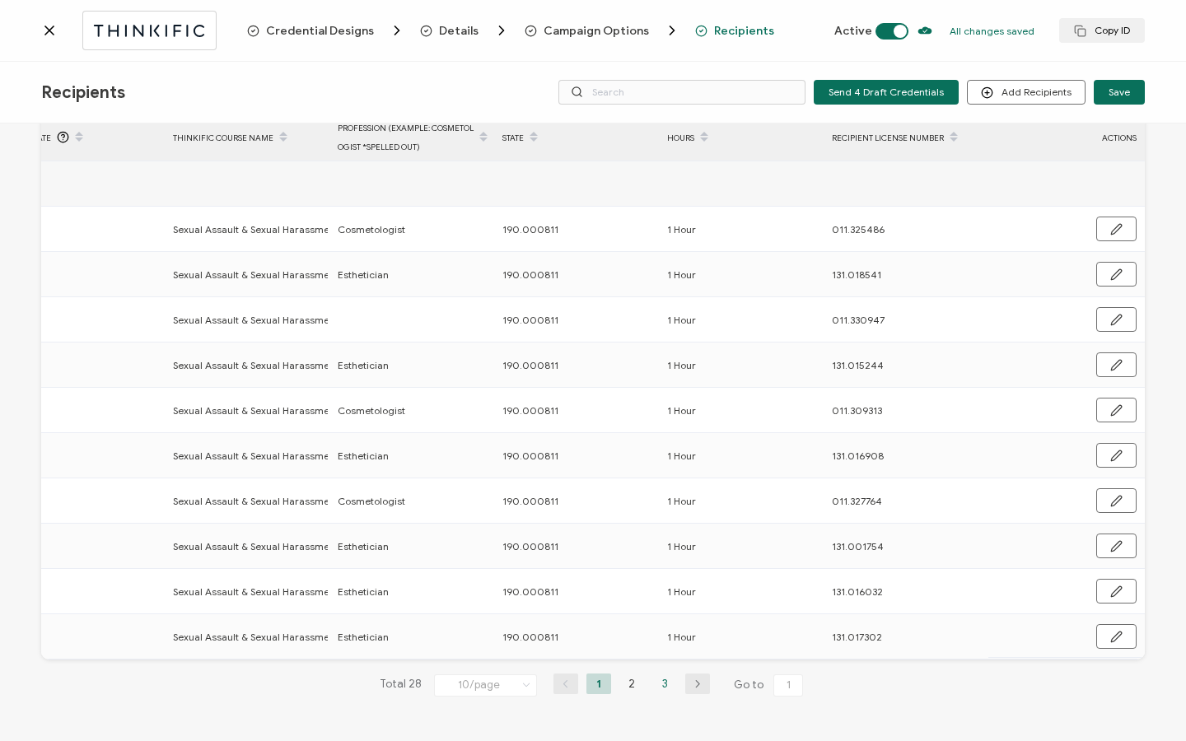
click at [661, 689] on li "3" at bounding box center [664, 684] width 25 height 21
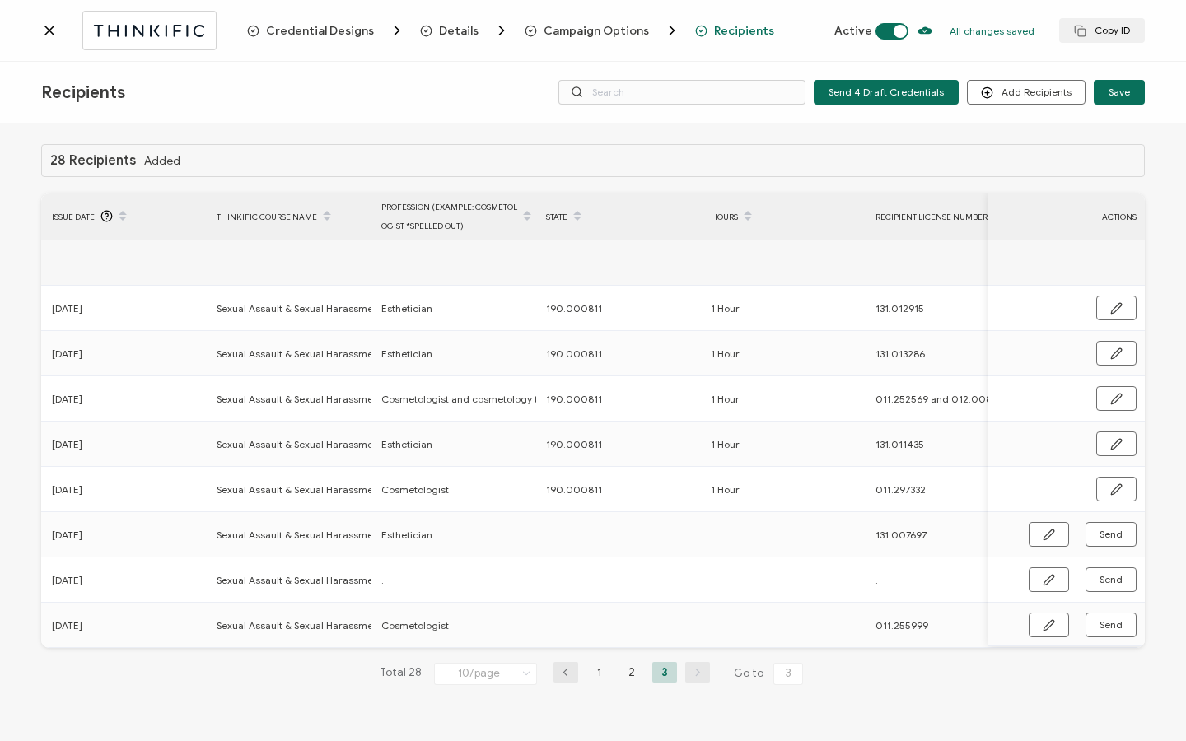
scroll to position [0, 787]
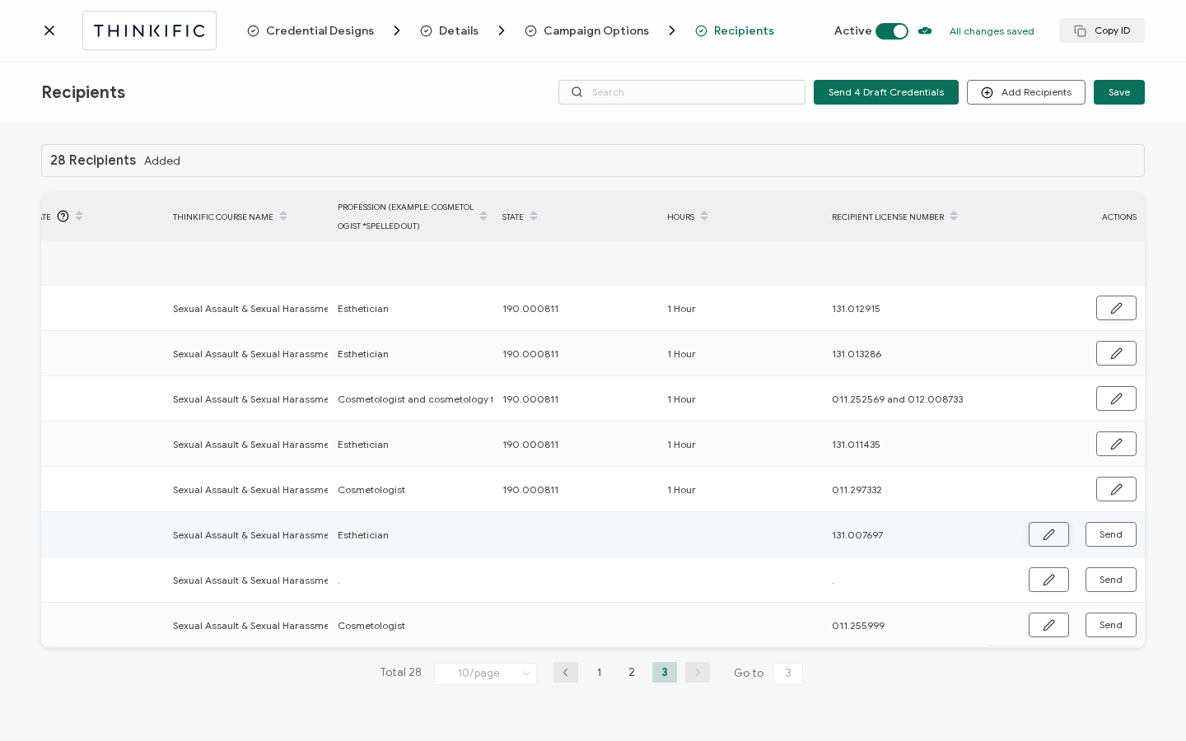
click at [1052, 537] on icon "button" at bounding box center [1049, 535] width 12 height 12
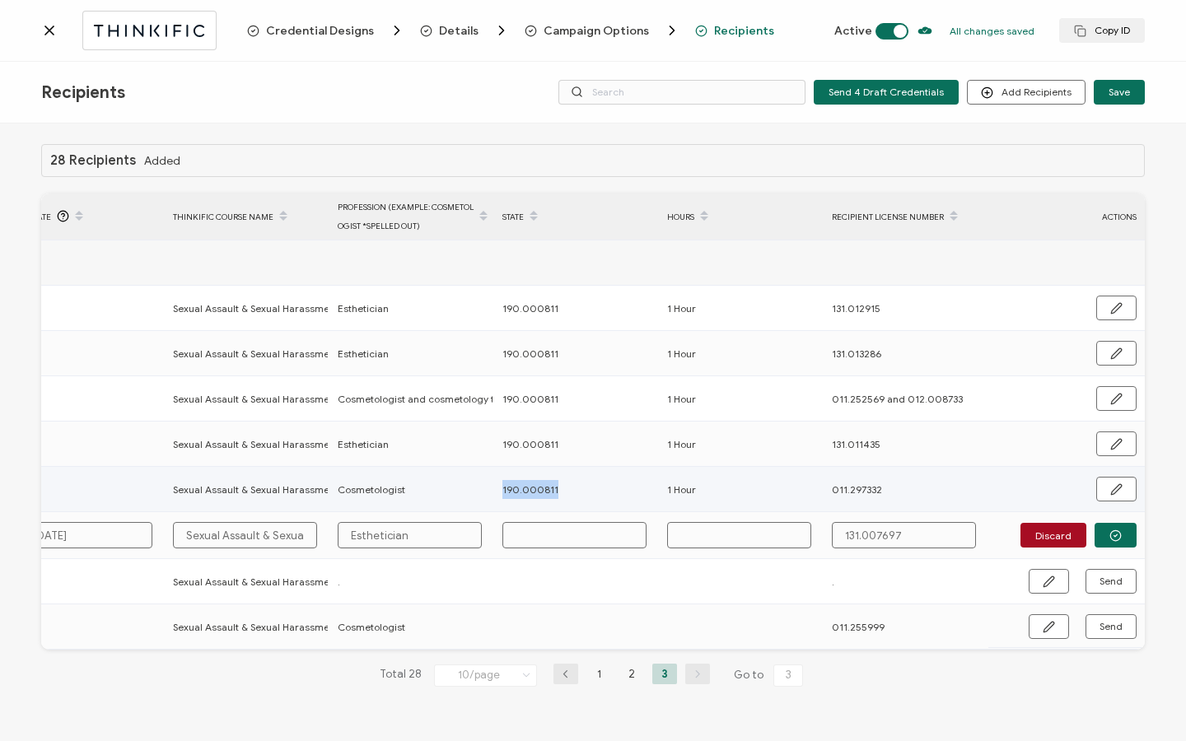
drag, startPoint x: 518, startPoint y: 492, endPoint x: 478, endPoint y: 494, distance: 40.4
click at [478, 494] on tr "[PERSON_NAME] [EMAIL_ADDRESS][PERSON_NAME][DOMAIN_NAME] Sent [DATE] Sexual Assa…" at bounding box center [200, 489] width 1890 height 45
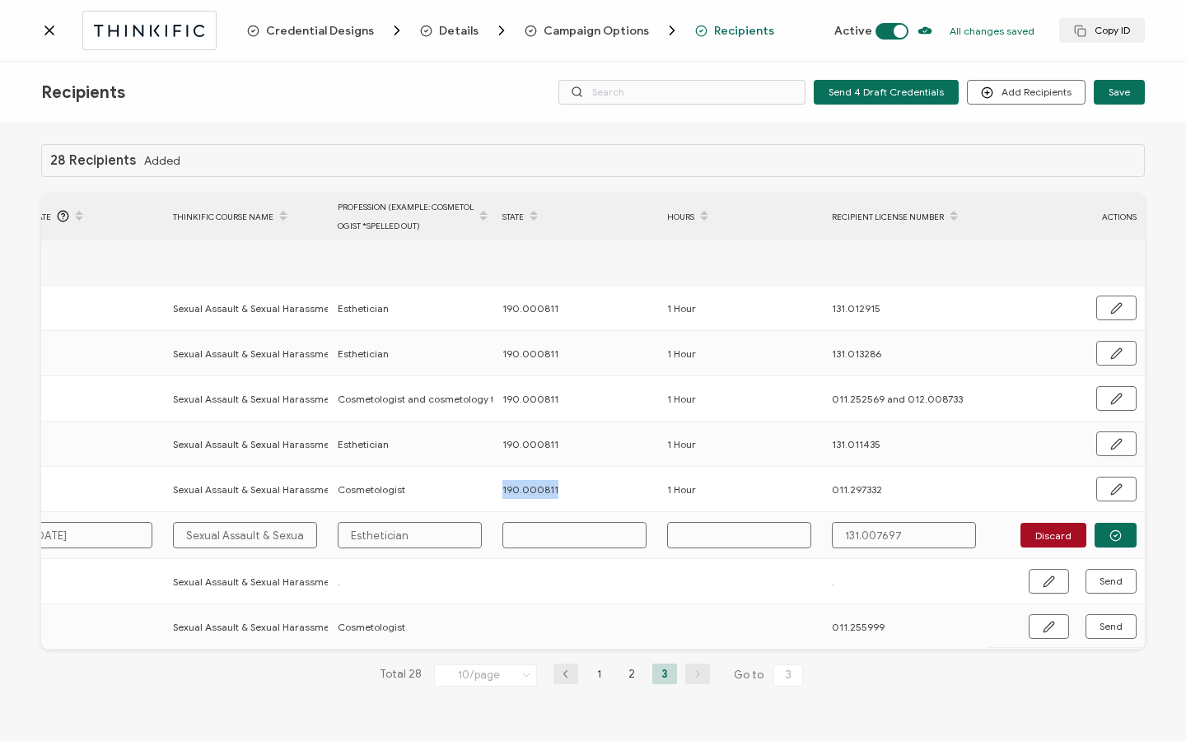
click at [549, 537] on input "text" at bounding box center [574, 535] width 144 height 26
paste input "190.000811"
type input "190.000811"
click at [726, 539] on input "text" at bounding box center [739, 535] width 144 height 26
type input "190.000811"
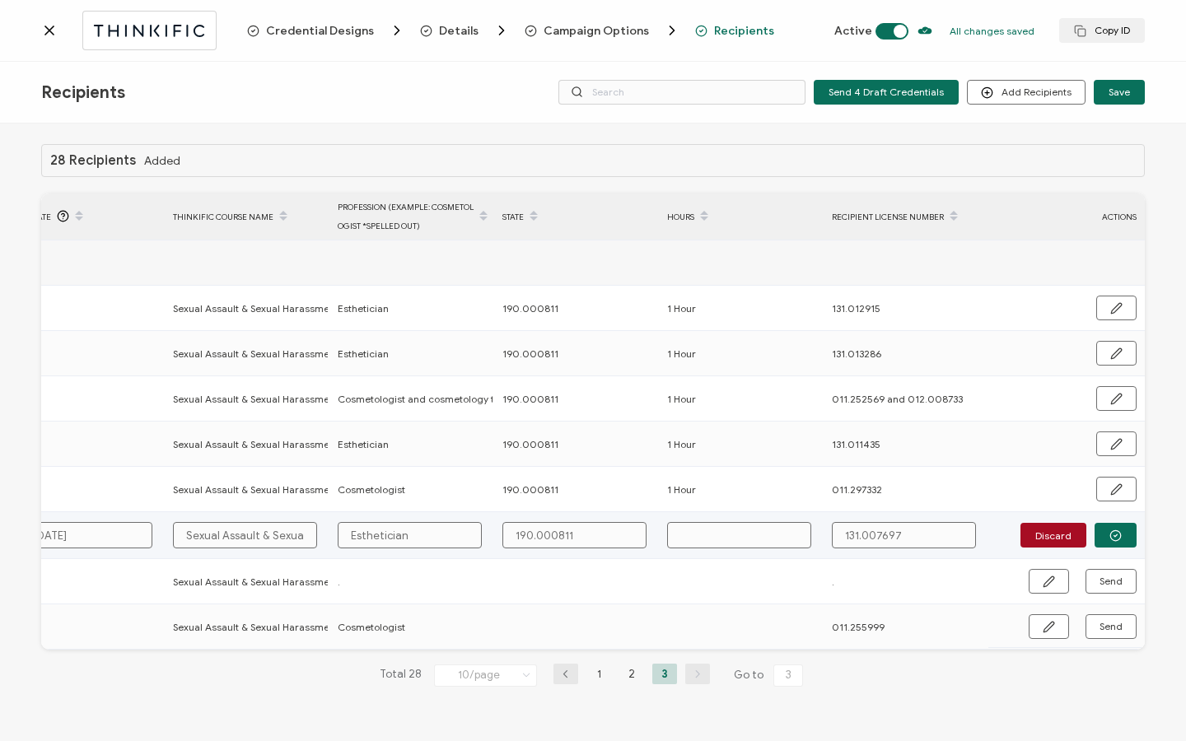
type input "1"
type input "1 H"
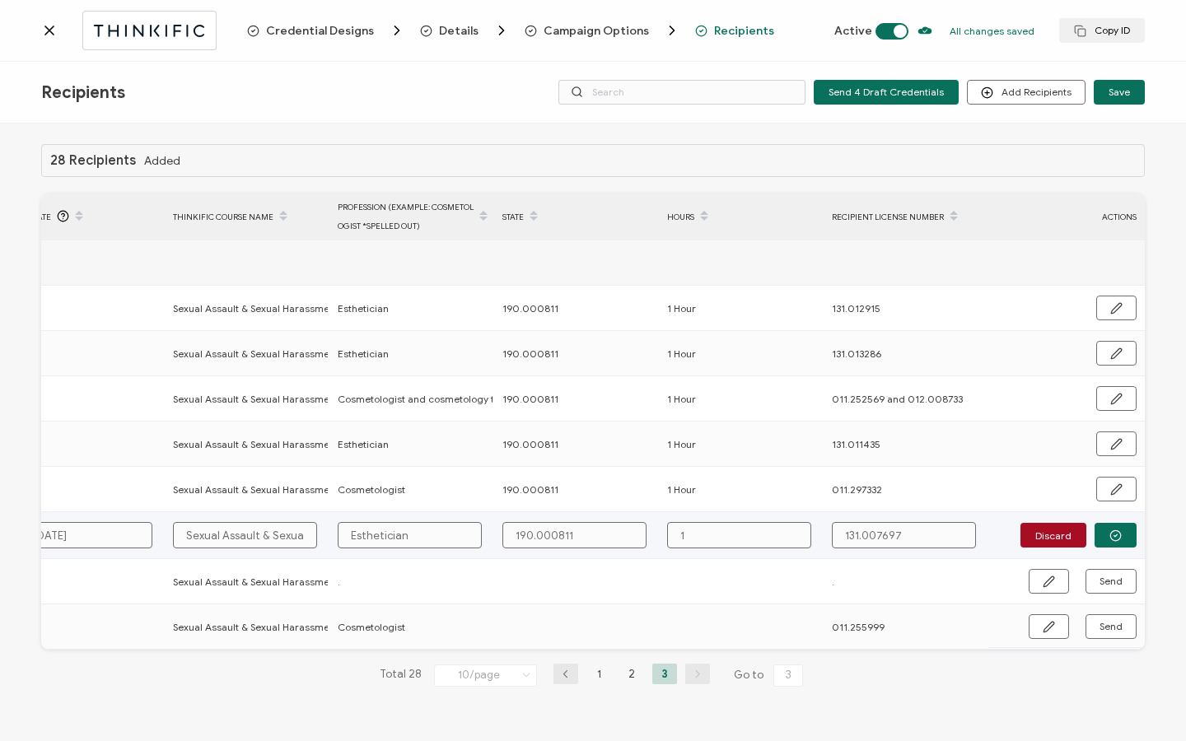
type input "1 H"
type input "1 Ho"
type input "1 Hou"
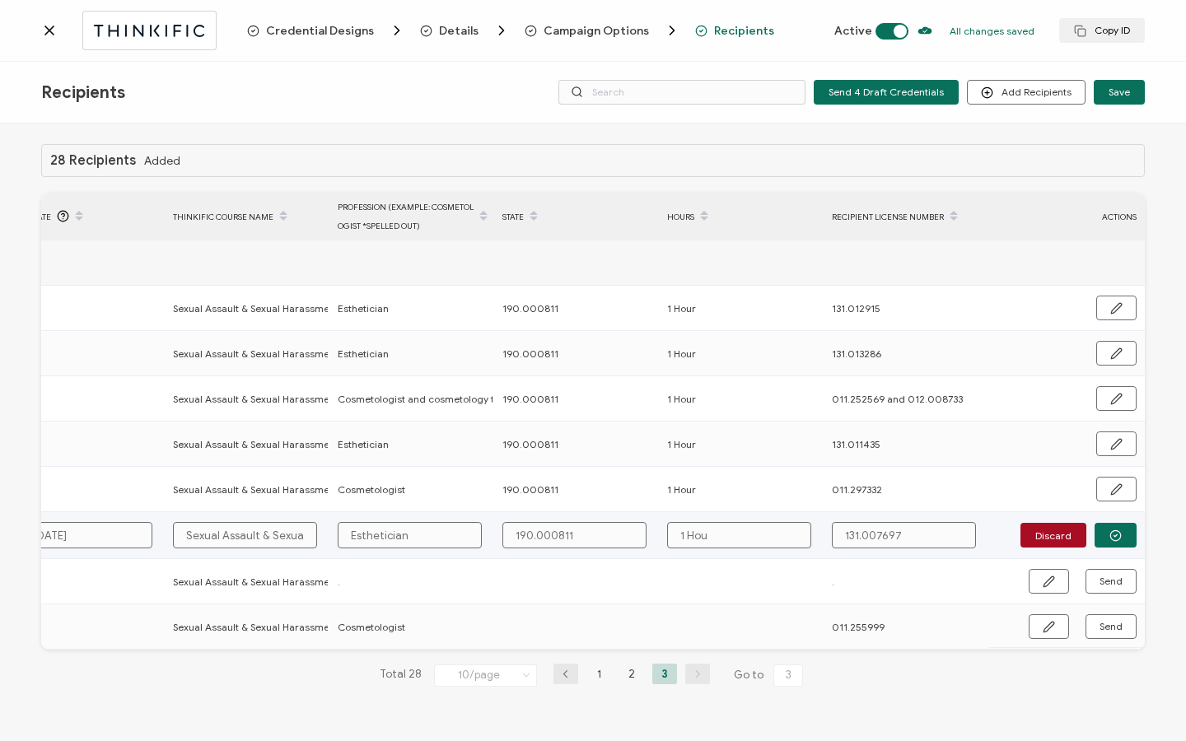
type input "1 Hour"
click at [1121, 530] on icon "button" at bounding box center [1115, 536] width 12 height 12
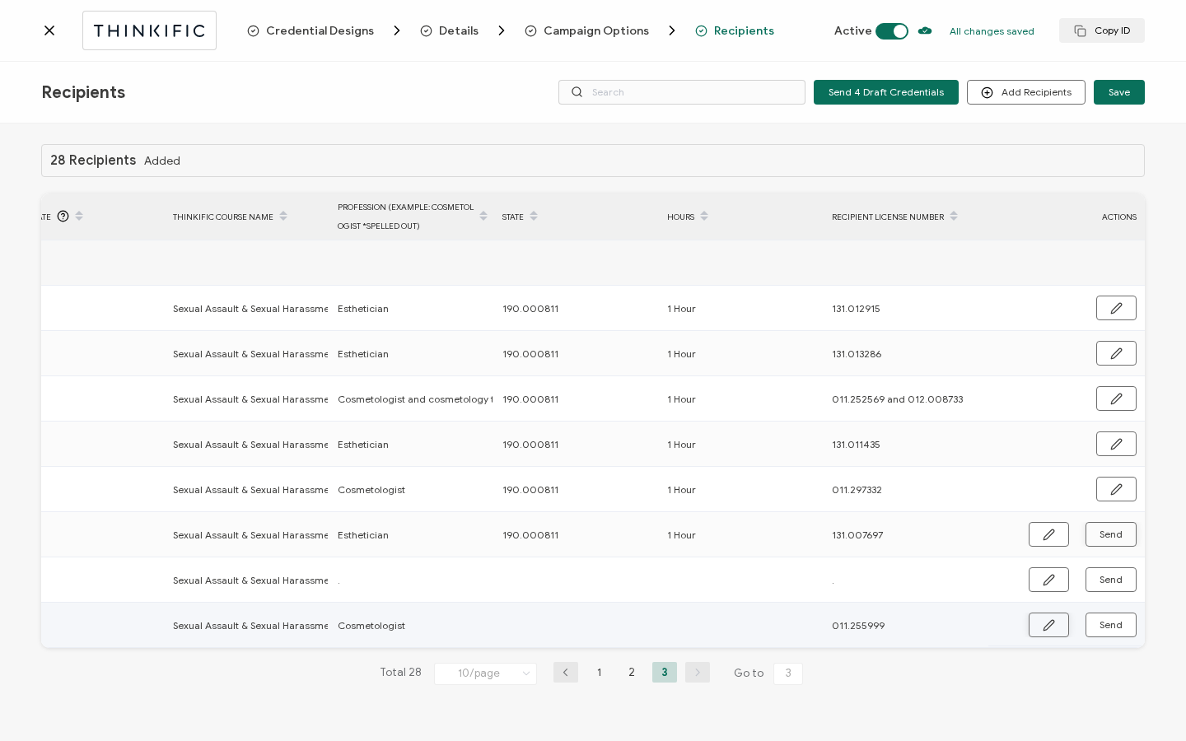
click at [1059, 619] on button "button" at bounding box center [1049, 625] width 40 height 25
click at [577, 628] on input "text" at bounding box center [574, 626] width 144 height 26
paste input "190.000811"
type input "190.000811"
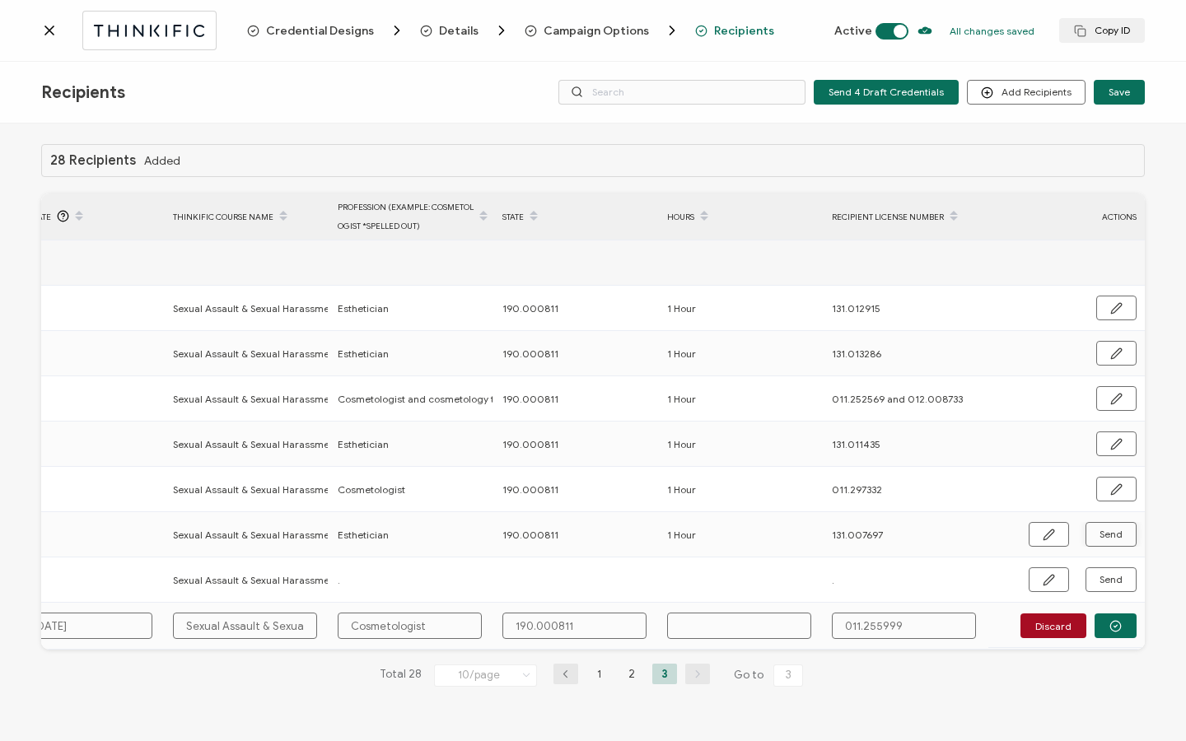
type input "190.000811"
click at [698, 614] on input "text" at bounding box center [739, 626] width 144 height 26
type input "1"
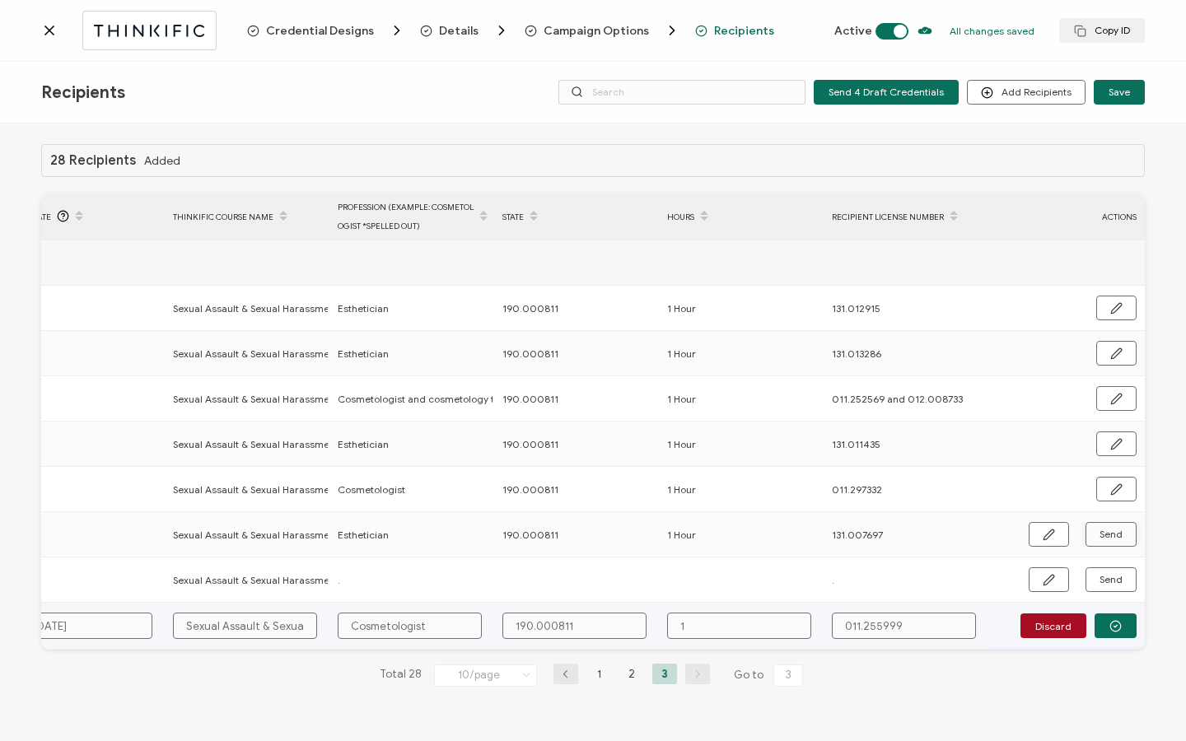
type input "1"
type input "1 H"
type input "1 Ho"
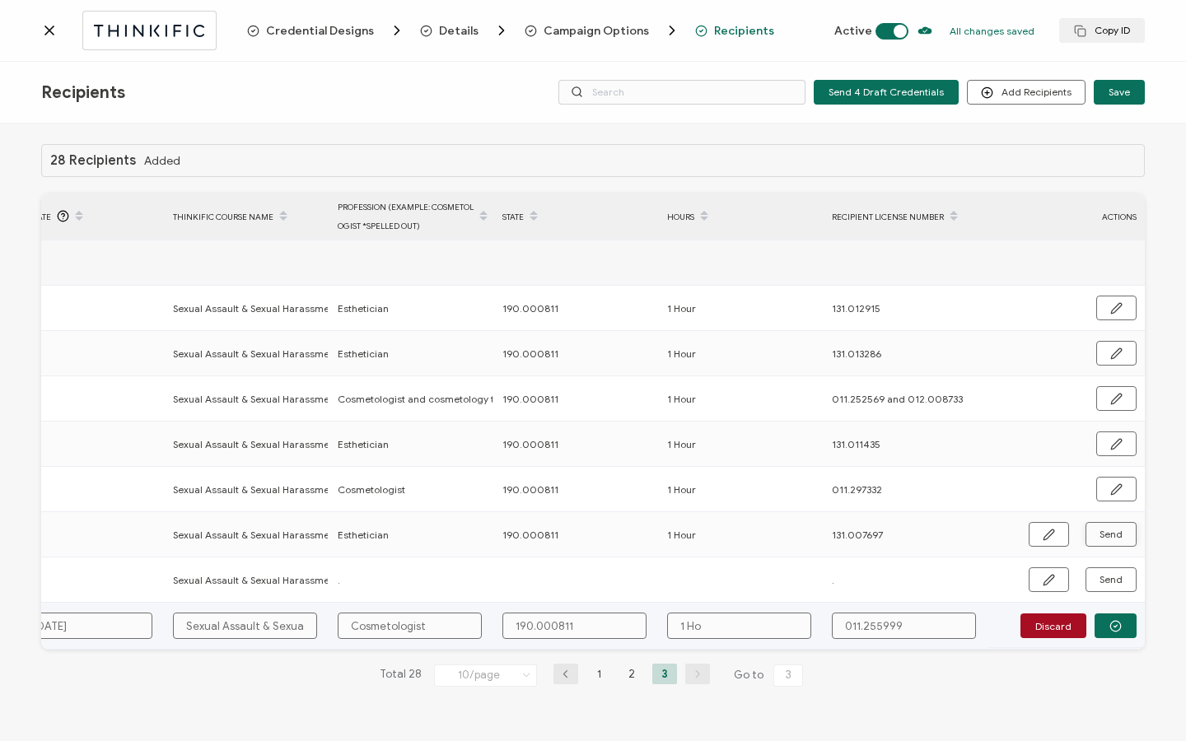
type input "1 Hou"
type input "1 Hour"
click at [1041, 614] on button "Discard" at bounding box center [1053, 626] width 66 height 25
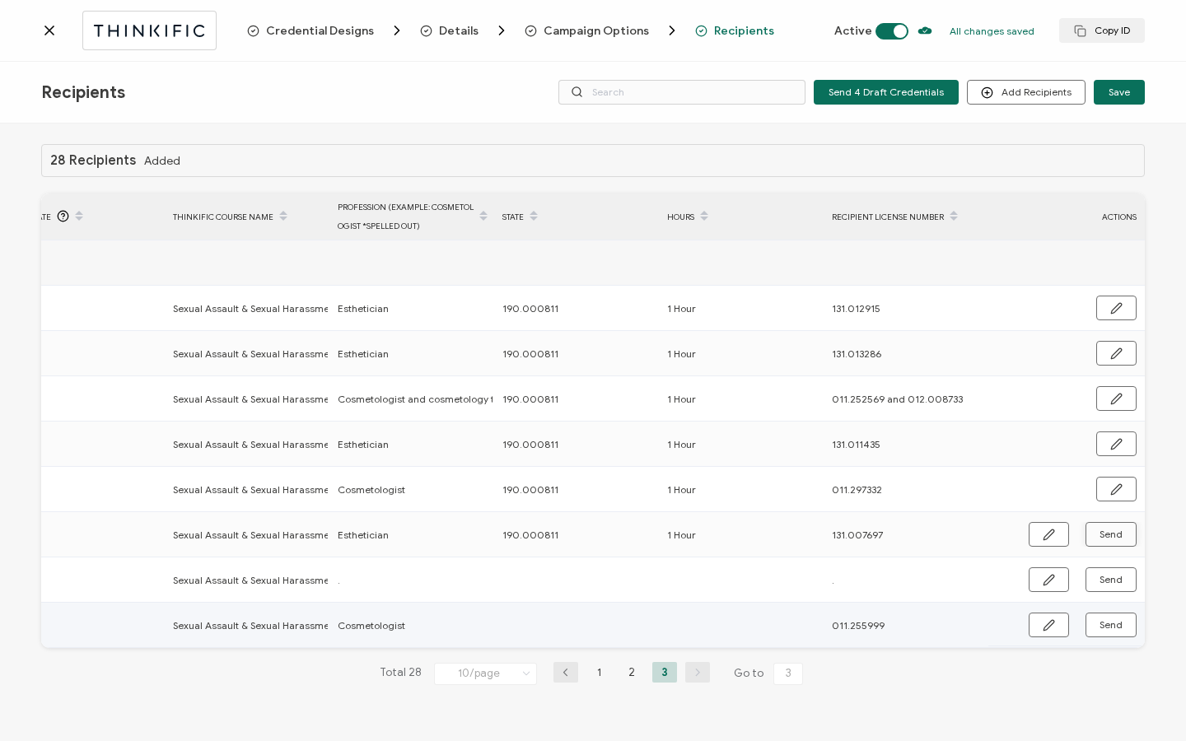
click at [1041, 623] on button "button" at bounding box center [1049, 625] width 40 height 25
click at [566, 626] on input "text" at bounding box center [574, 626] width 144 height 26
paste input "190.000811"
type input "190.000811"
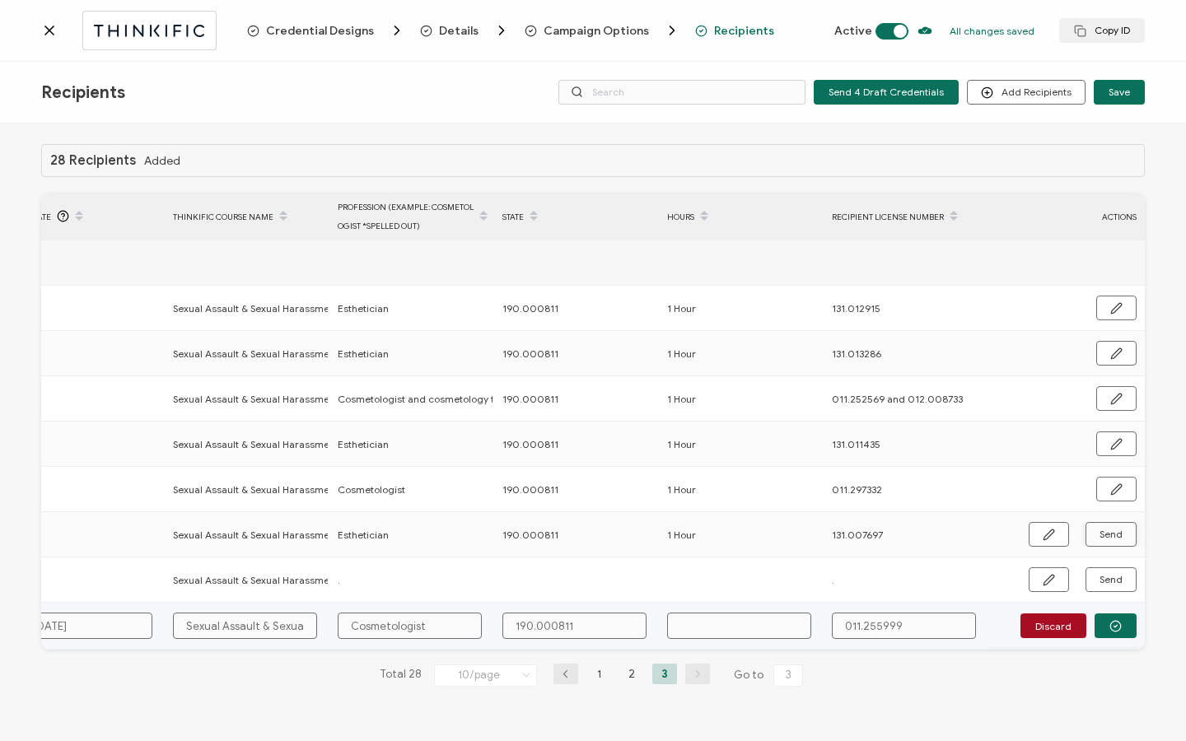
type input "190.000811"
click at [710, 629] on input "text" at bounding box center [739, 626] width 144 height 26
type input "1"
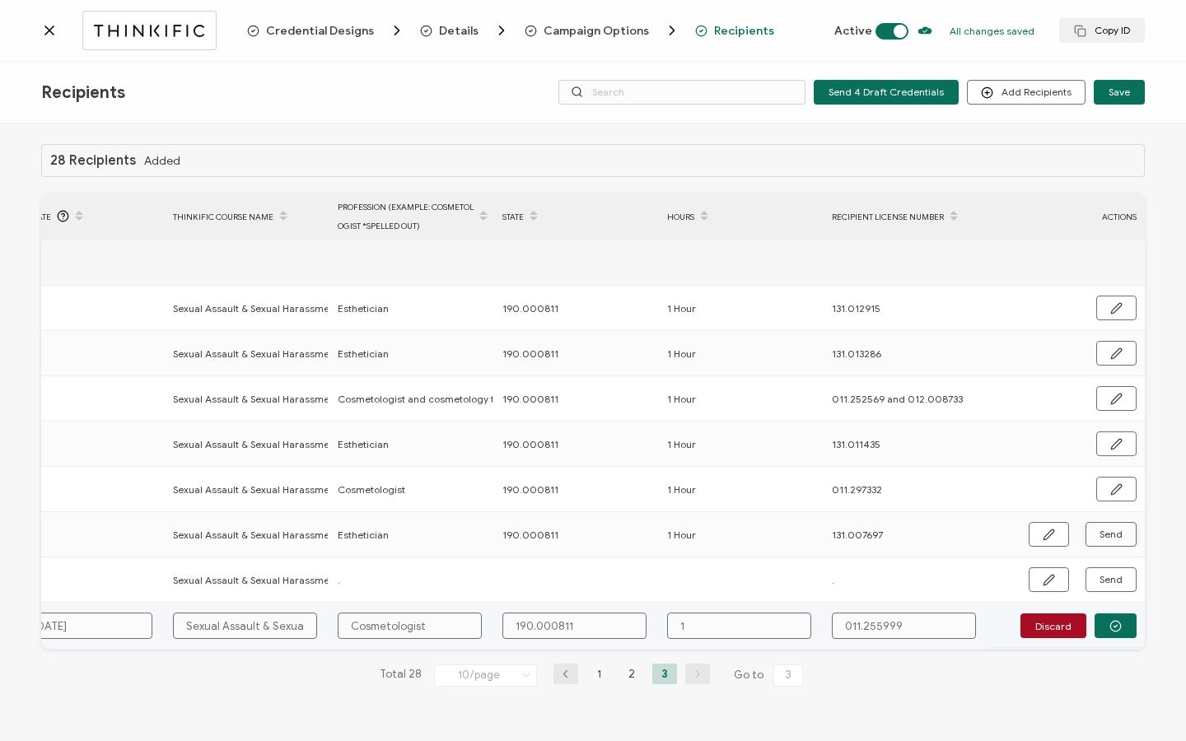
type input "1"
type input "1 H"
type input "1 Ho"
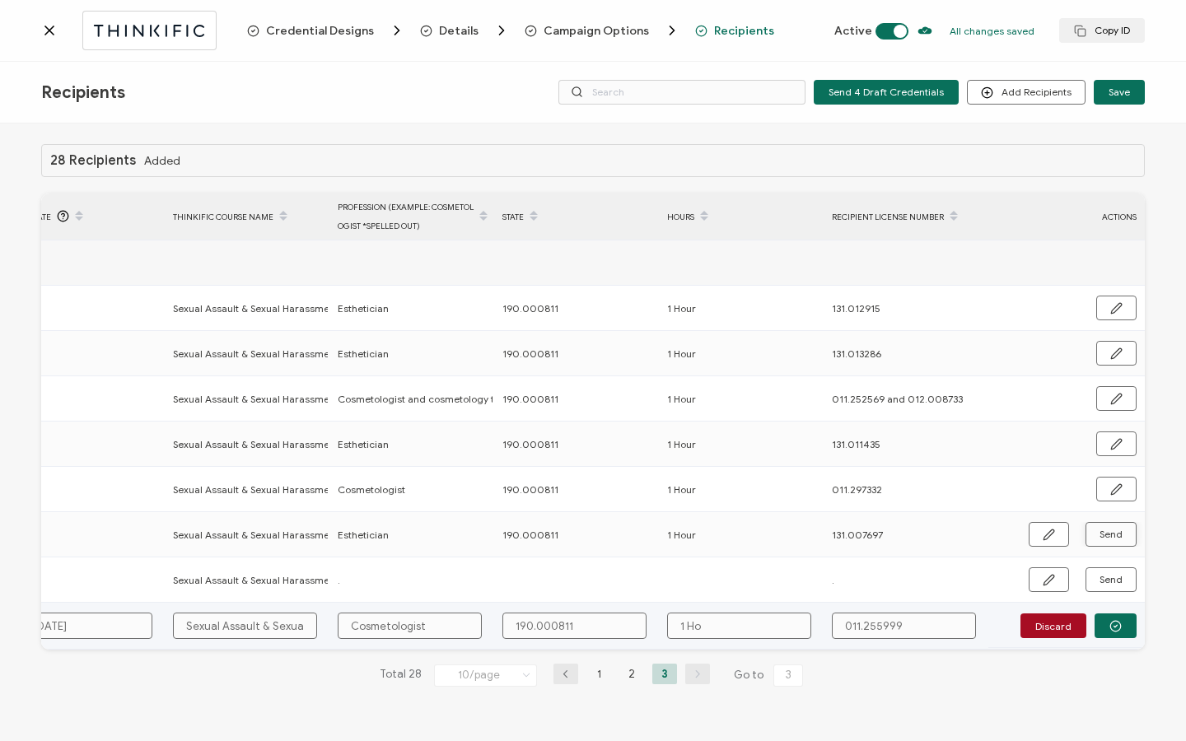
type input "1 Hou"
type input "1 Hour"
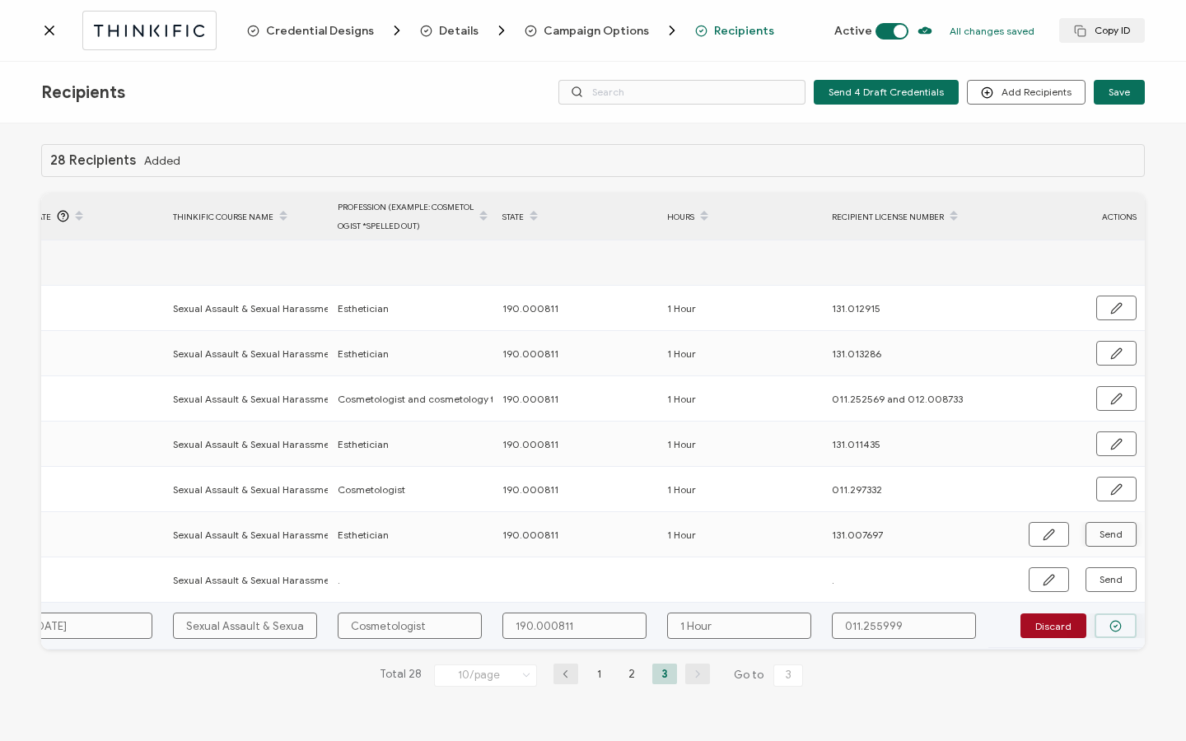
click at [1100, 621] on button "button" at bounding box center [1116, 626] width 42 height 25
drag, startPoint x: 1130, startPoint y: 626, endPoint x: 1129, endPoint y: 608, distance: 18.1
click at [1130, 626] on button "Send" at bounding box center [1111, 625] width 51 height 25
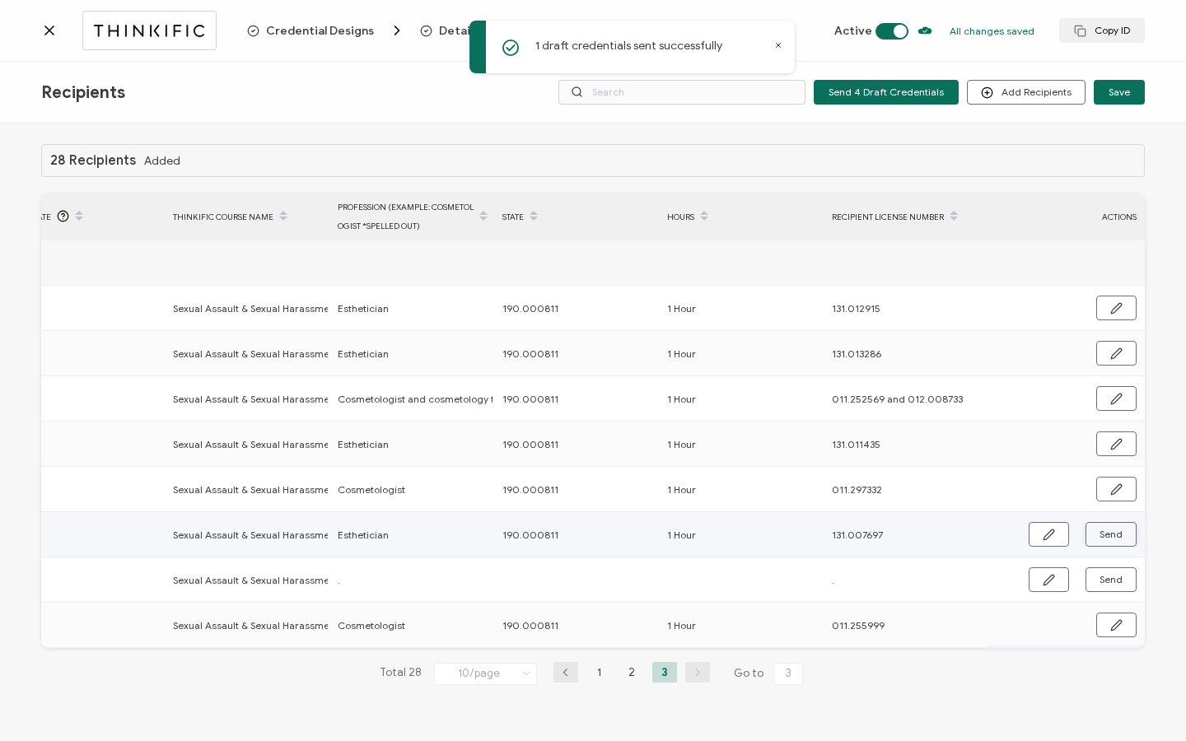
click at [1055, 536] on span "Send" at bounding box center [1049, 535] width 12 height 12
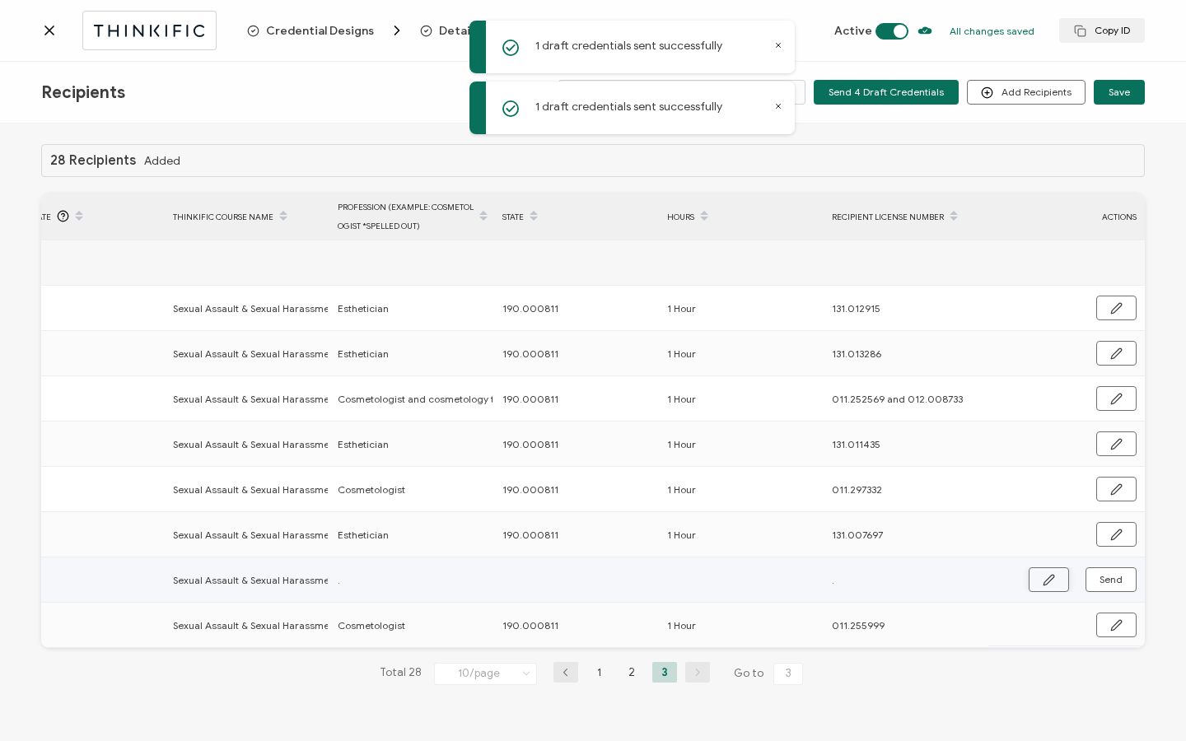
click at [1048, 581] on icon "button" at bounding box center [1049, 580] width 12 height 12
paste input "190.000811"
type input "190.000811"
click at [724, 583] on input "text" at bounding box center [739, 580] width 144 height 26
type input "190.000811"
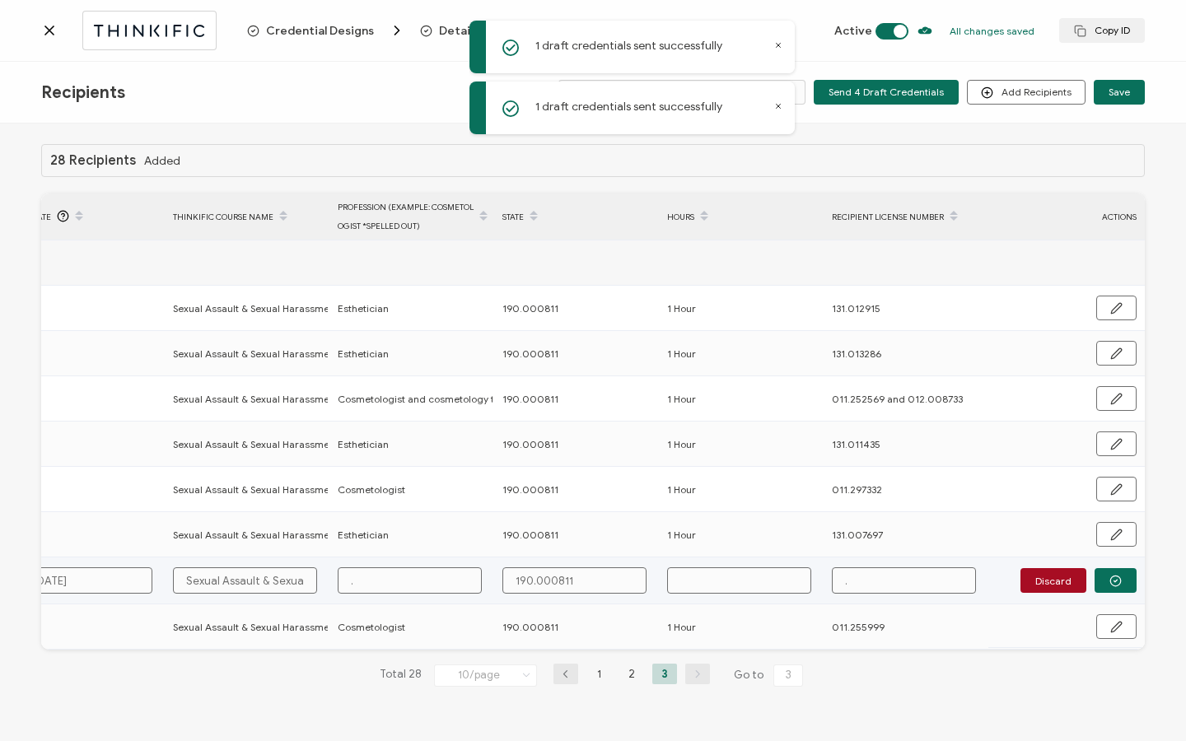
type input "1"
type input "1 H"
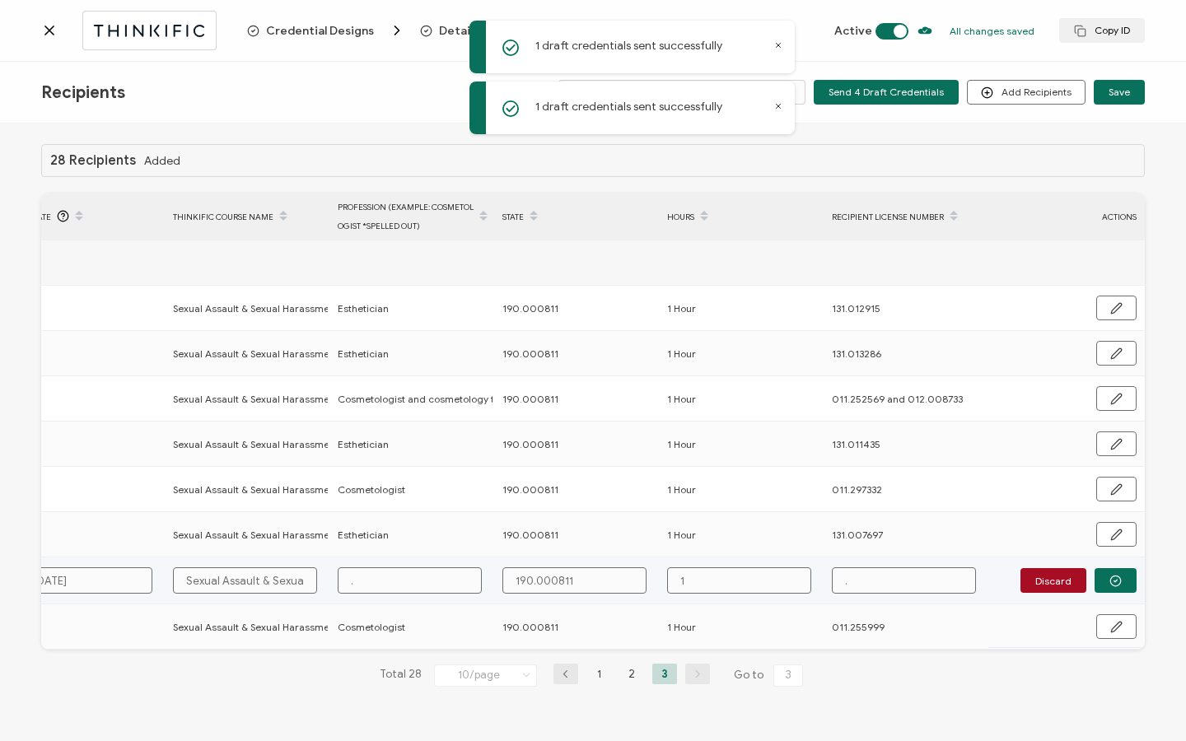
type input "1 H"
type input "1 Ho"
type input "1 Hou"
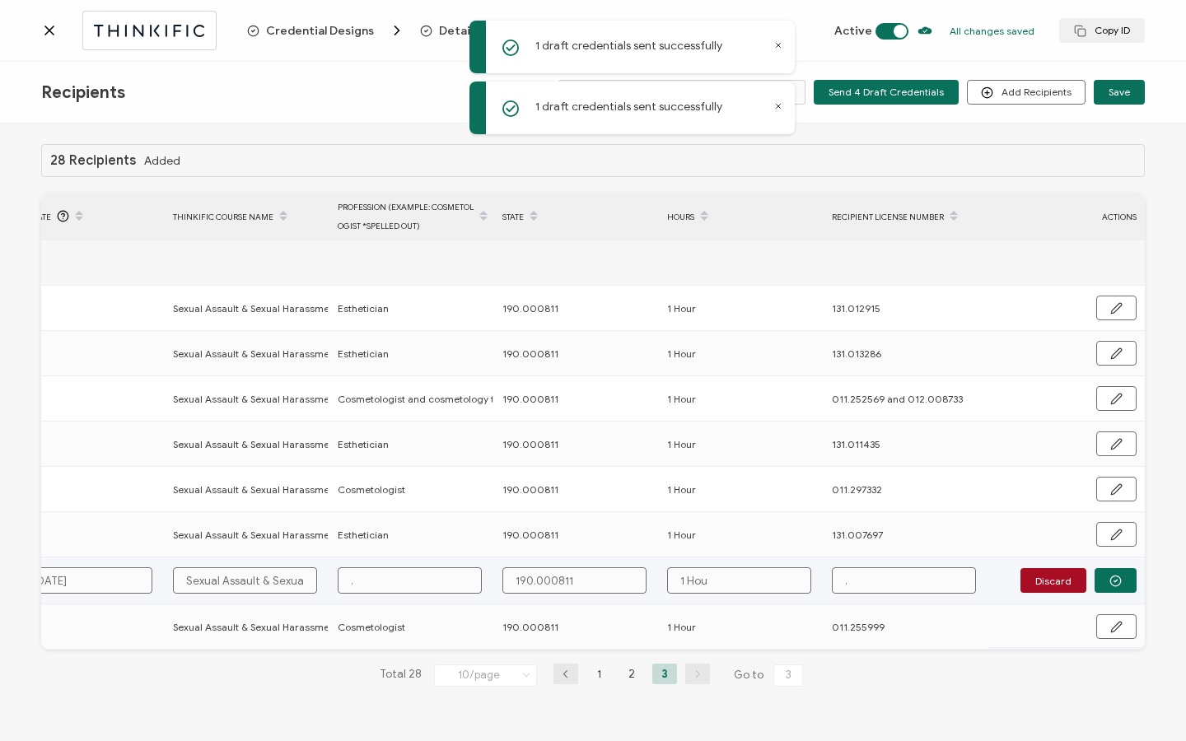
type input "1 Hour"
click at [1107, 577] on button "button" at bounding box center [1116, 580] width 42 height 25
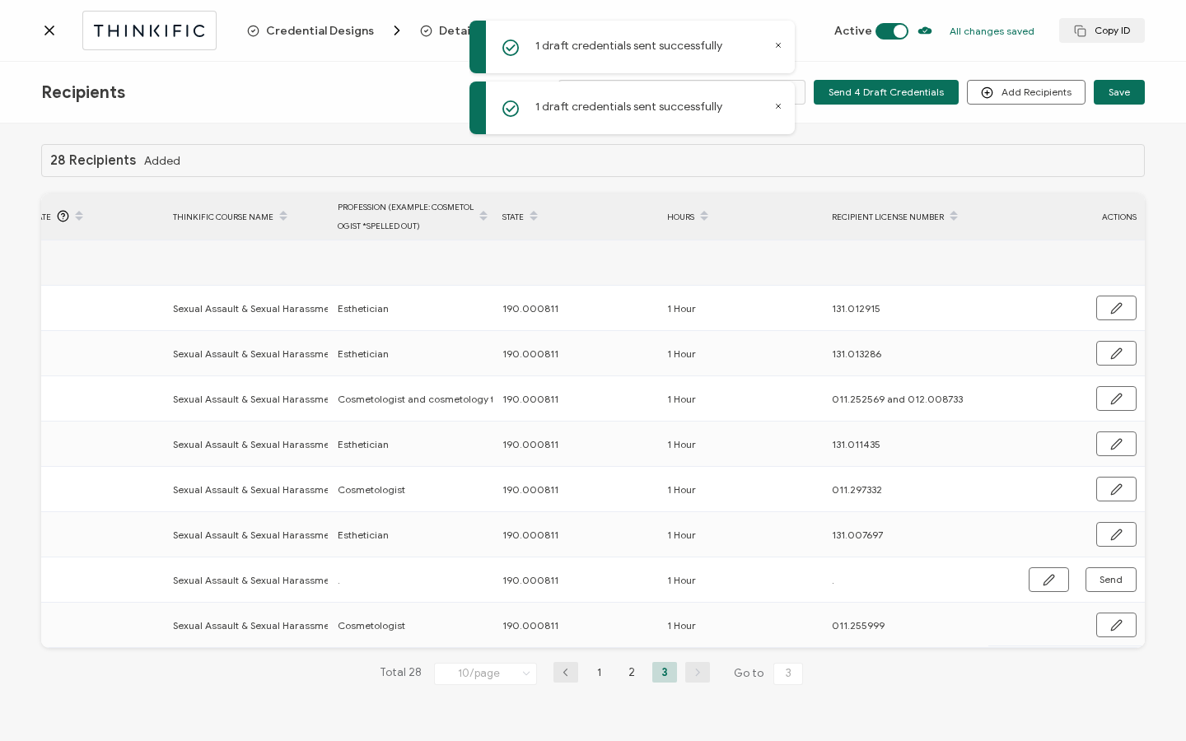
click at [45, 27] on icon at bounding box center [49, 30] width 8 height 8
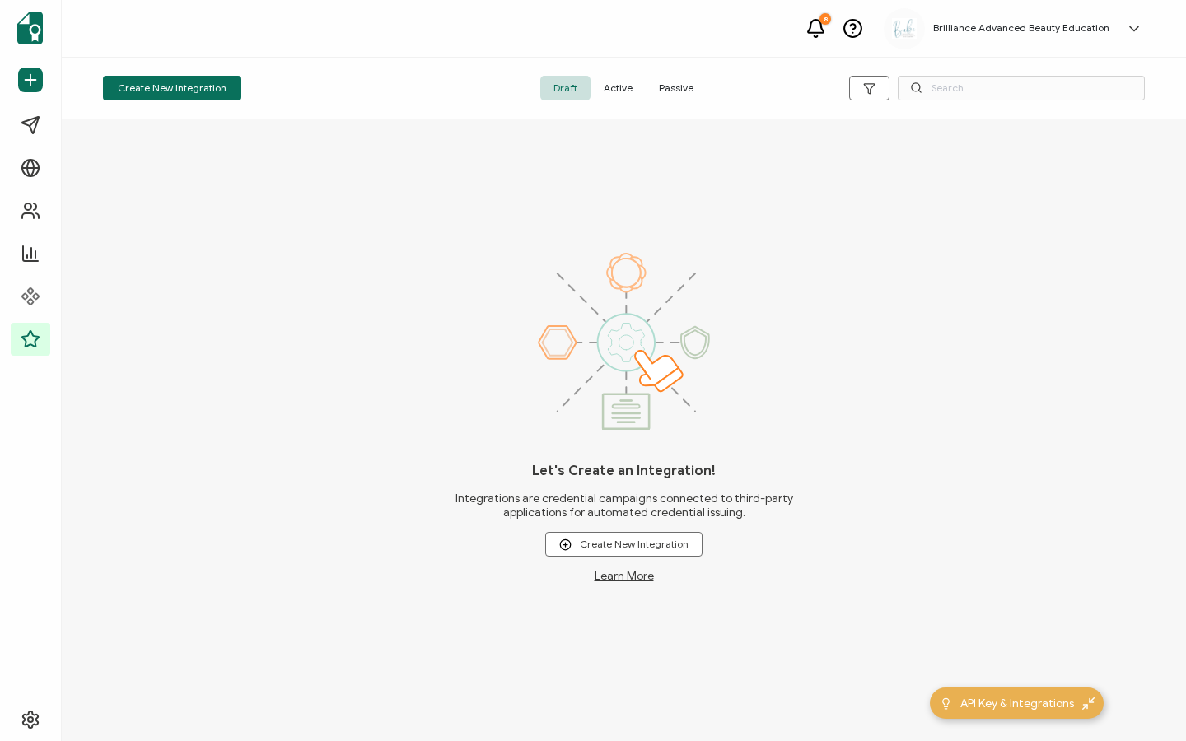
click at [629, 93] on span "Active" at bounding box center [618, 88] width 55 height 25
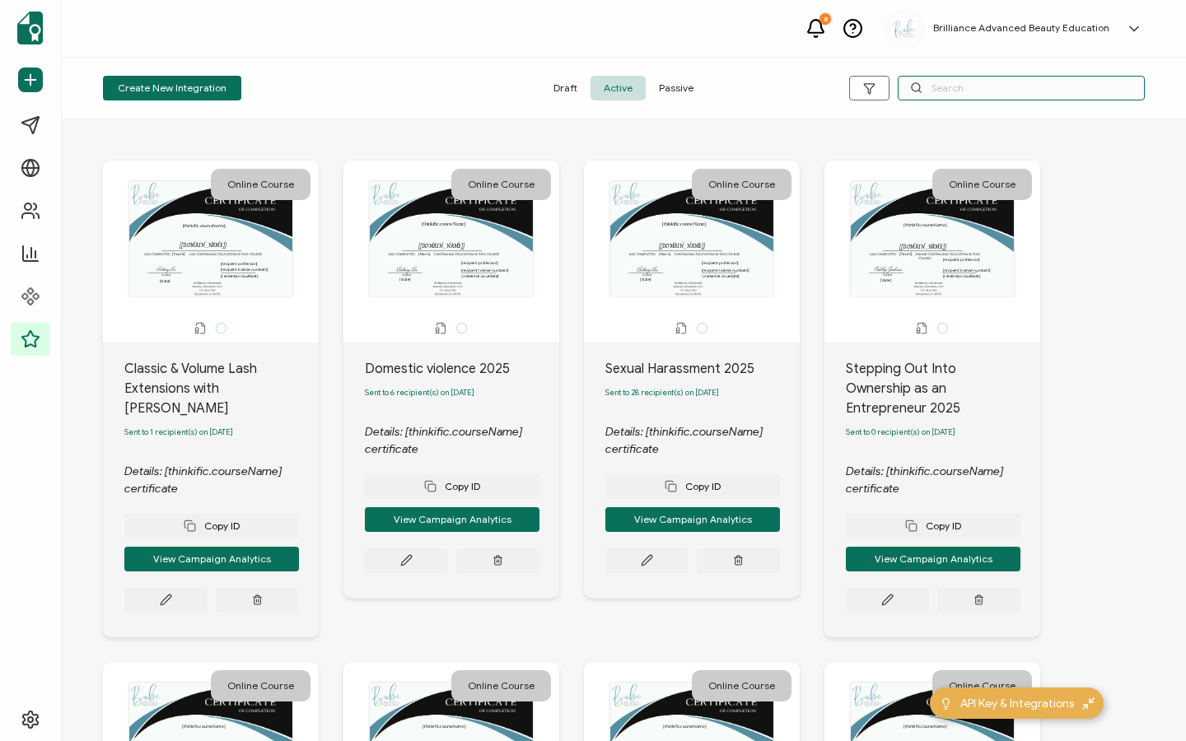
click at [1016, 78] on input "text" at bounding box center [1021, 88] width 247 height 25
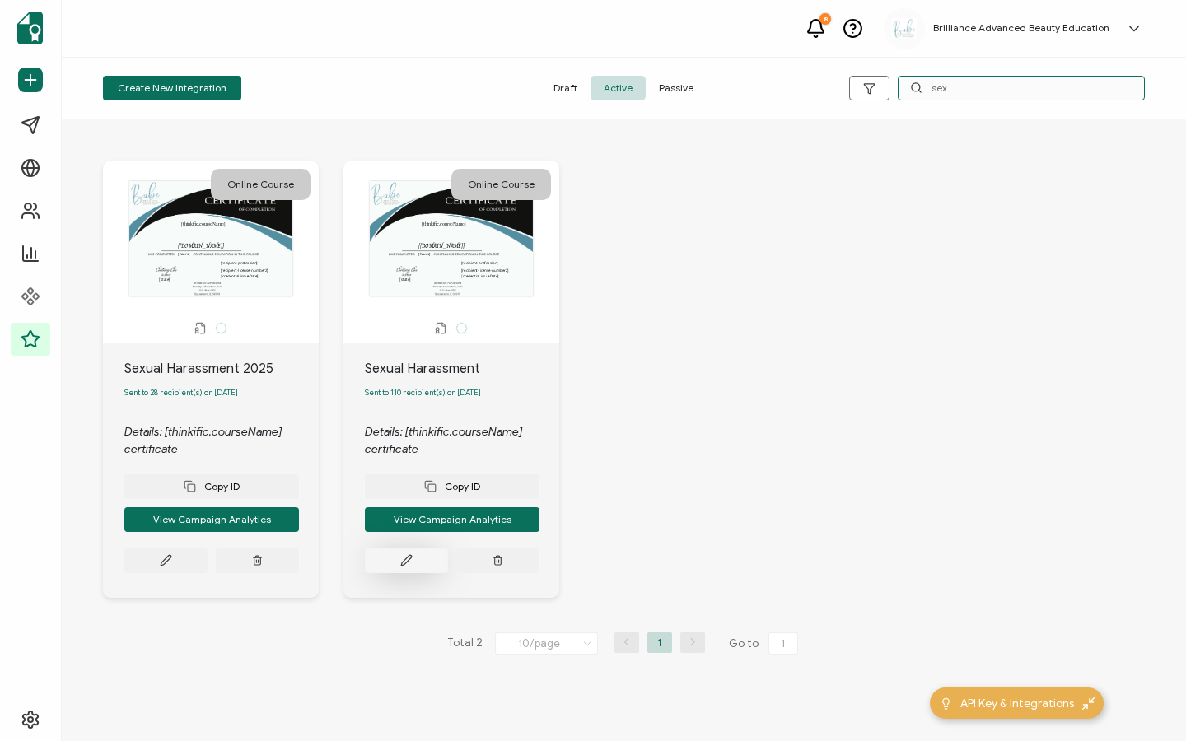
type input "sex"
click at [172, 559] on icon at bounding box center [166, 560] width 12 height 12
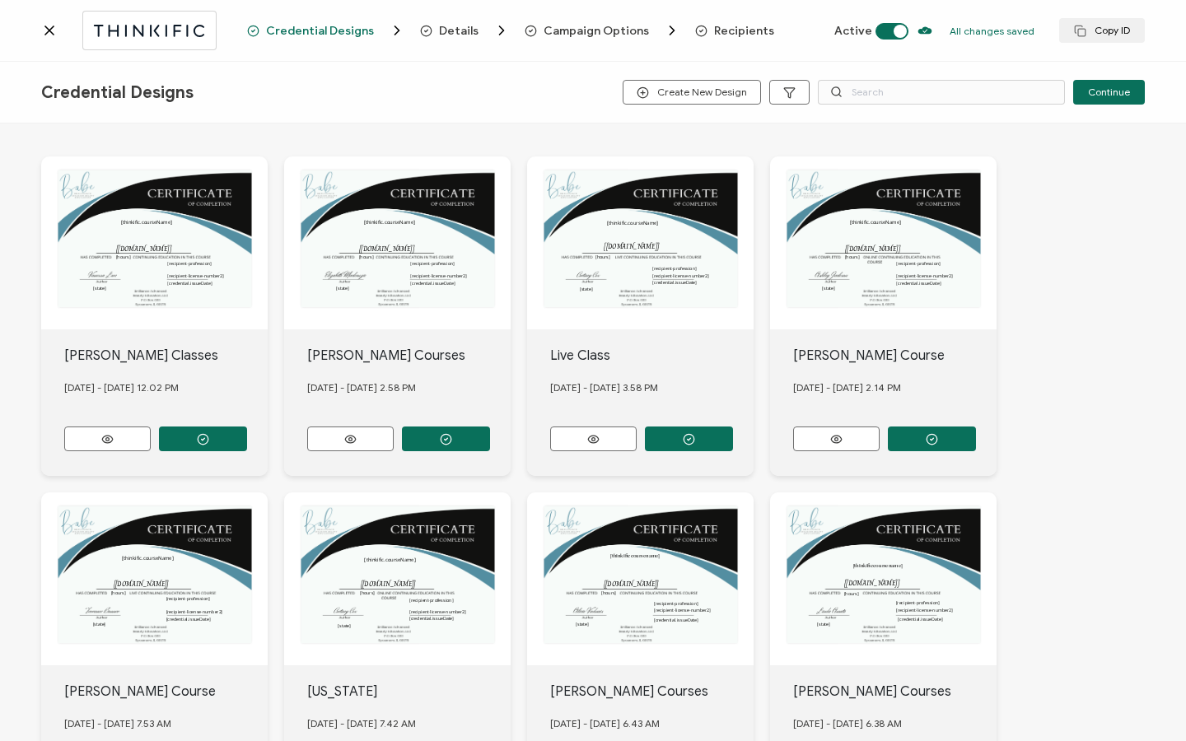
click at [714, 36] on span "Recipients" at bounding box center [744, 31] width 60 height 12
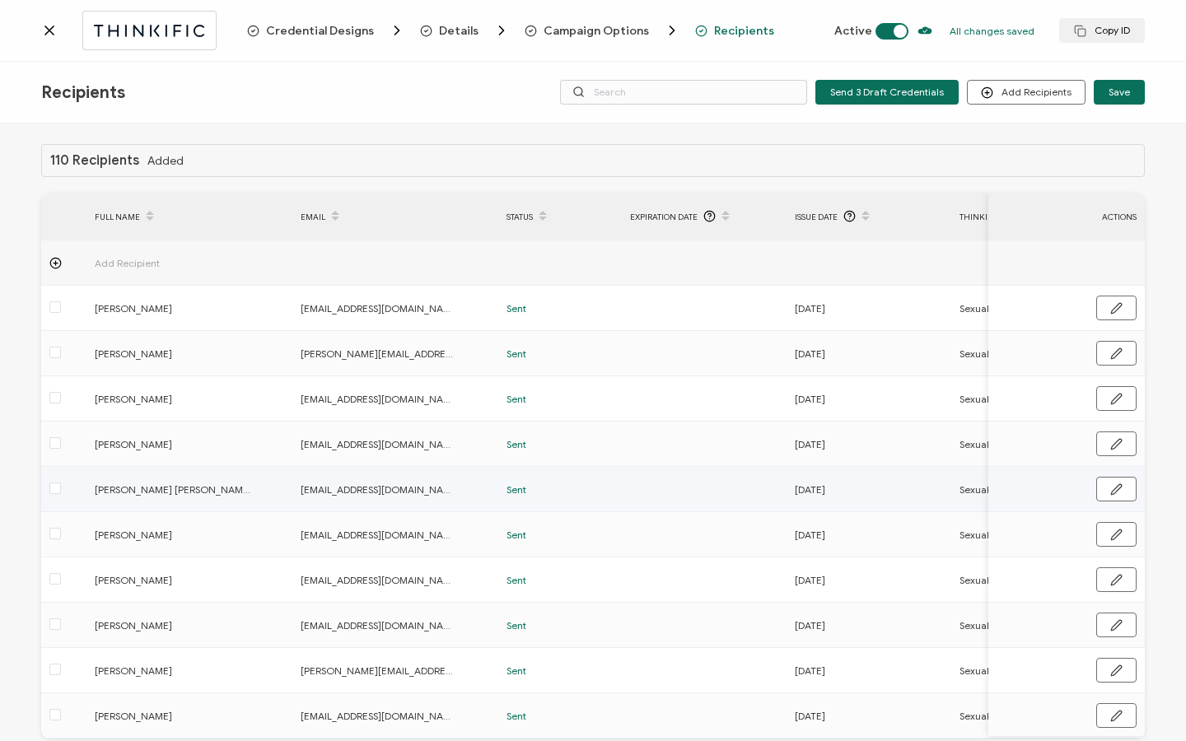
scroll to position [83, 0]
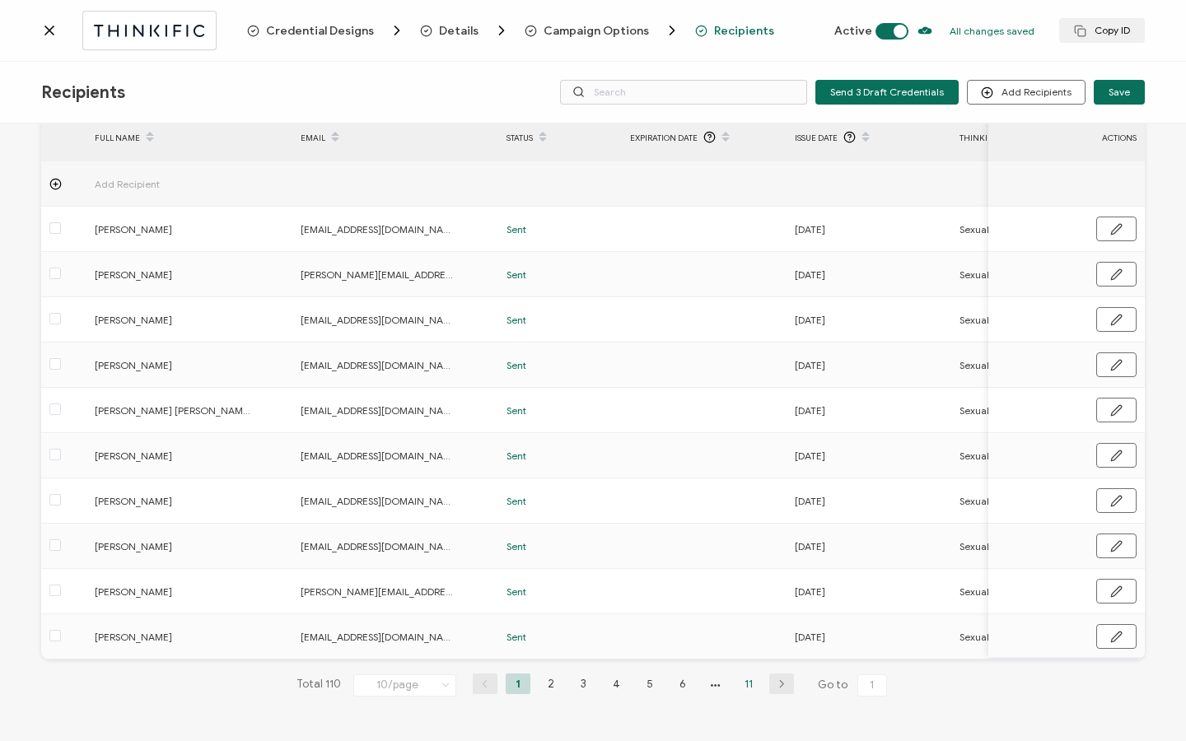
click at [749, 689] on li "11" at bounding box center [748, 684] width 25 height 21
click at [1029, 637] on button "button" at bounding box center [1049, 636] width 40 height 25
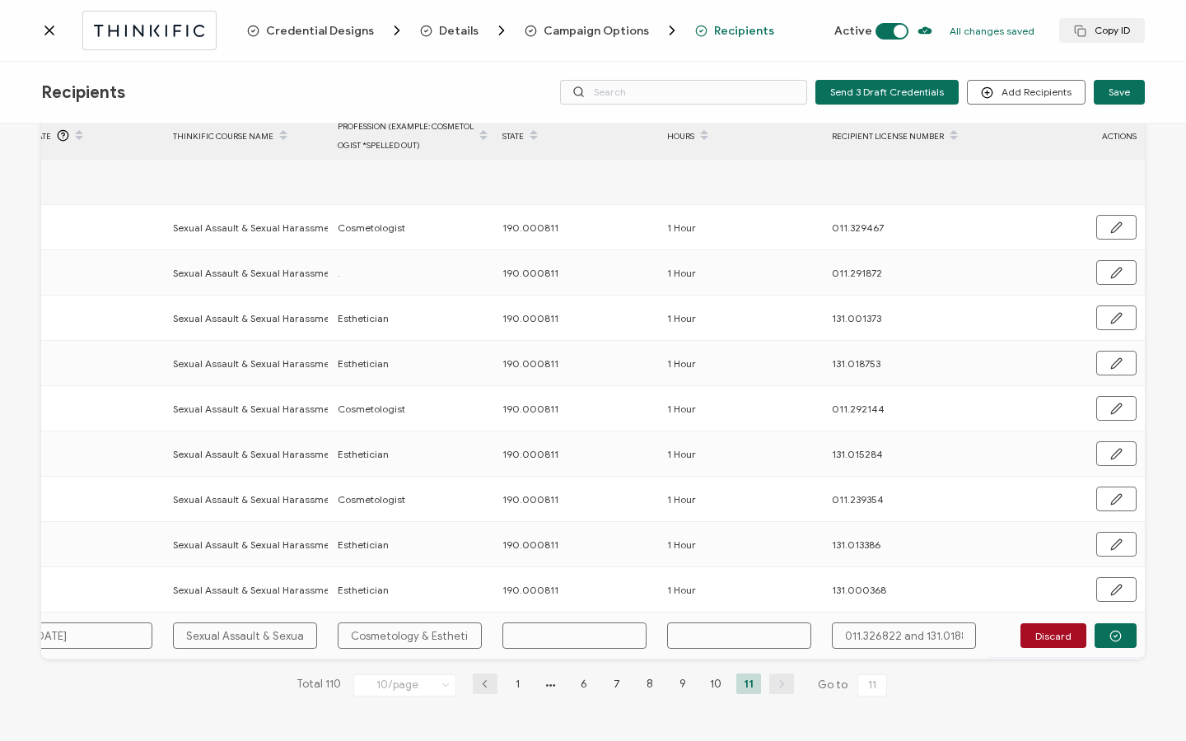
scroll to position [0, 792]
click at [589, 635] on input "text" at bounding box center [574, 636] width 144 height 26
paste input "190.000811"
type input "190.000811"
click at [692, 627] on input "text" at bounding box center [739, 636] width 144 height 26
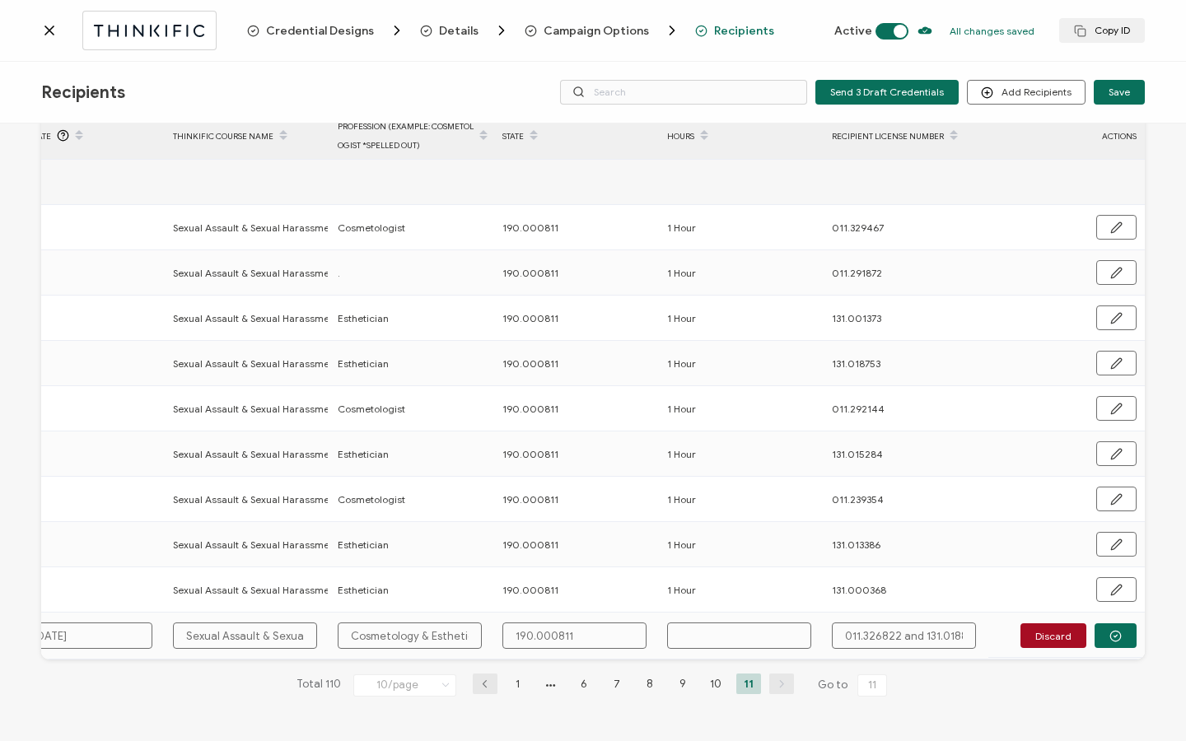
type input "190.000811"
type input "1"
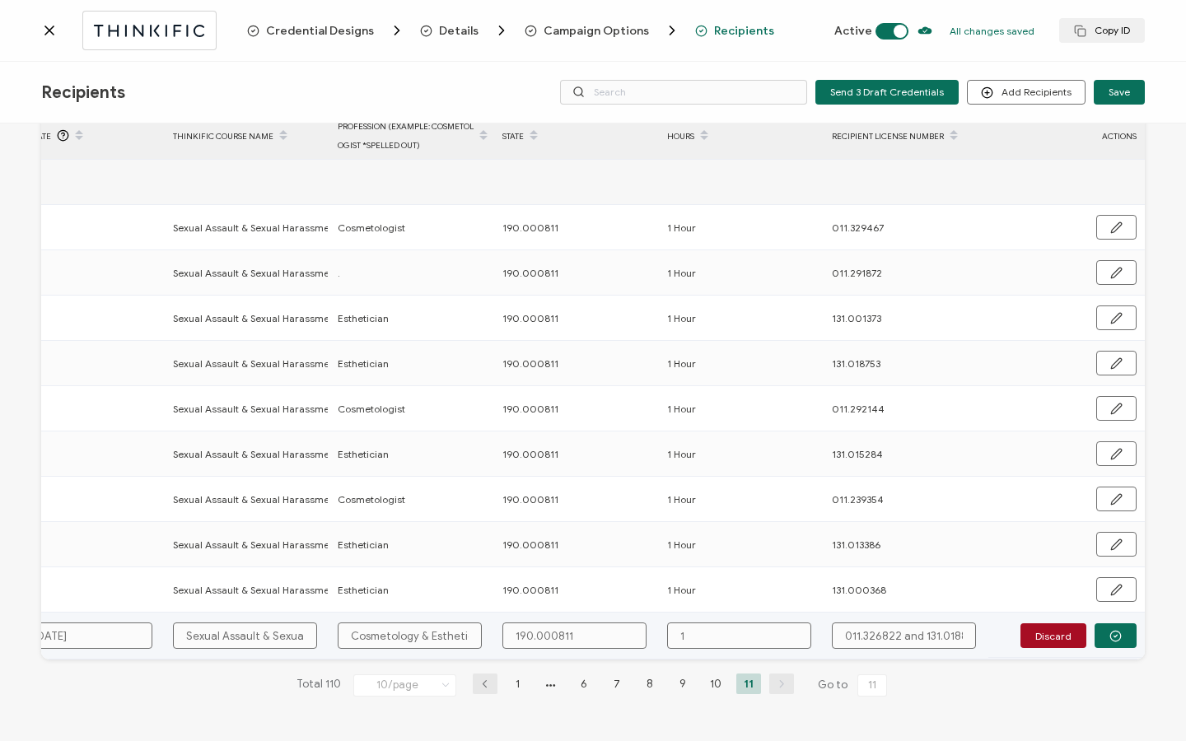
type input "1 H"
type input "1 Hou"
type input "1 Hour"
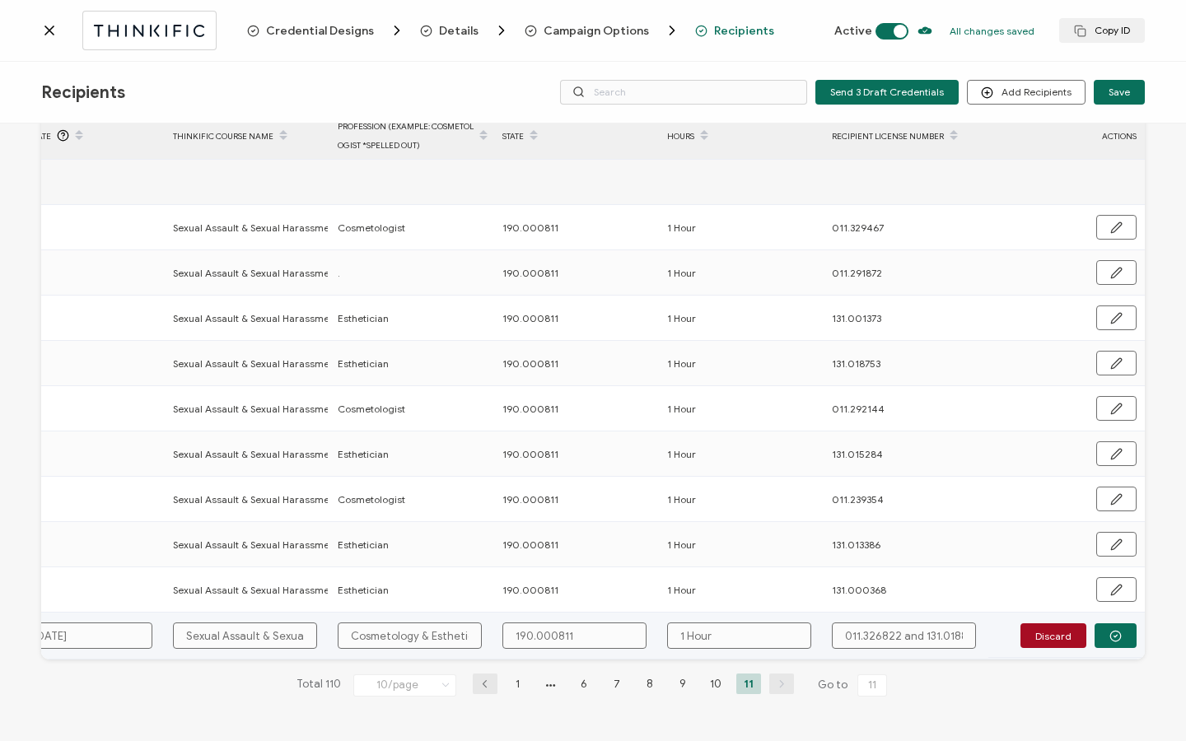
type input "1 Hour"
click at [1127, 633] on button "button" at bounding box center [1116, 635] width 42 height 25
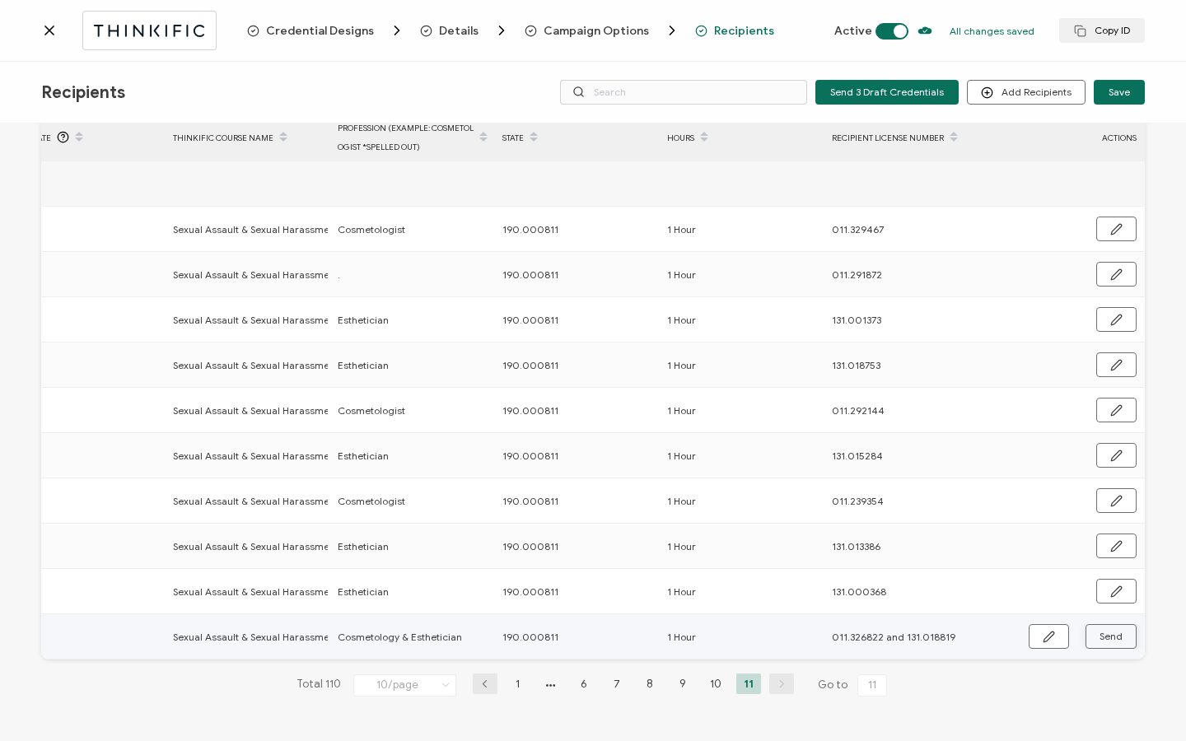
scroll to position [83, 0]
click at [1123, 632] on button "Send" at bounding box center [1111, 636] width 51 height 25
click at [50, 35] on icon at bounding box center [49, 30] width 16 height 16
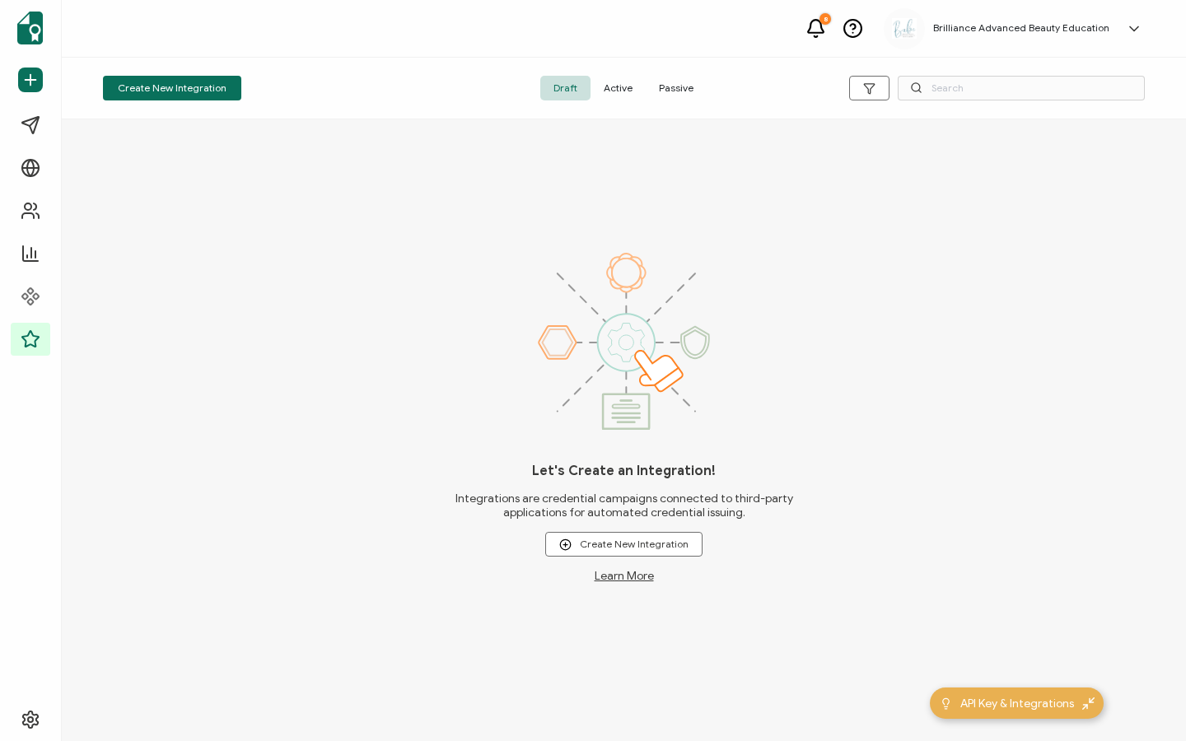
click at [623, 87] on span "Active" at bounding box center [618, 88] width 55 height 25
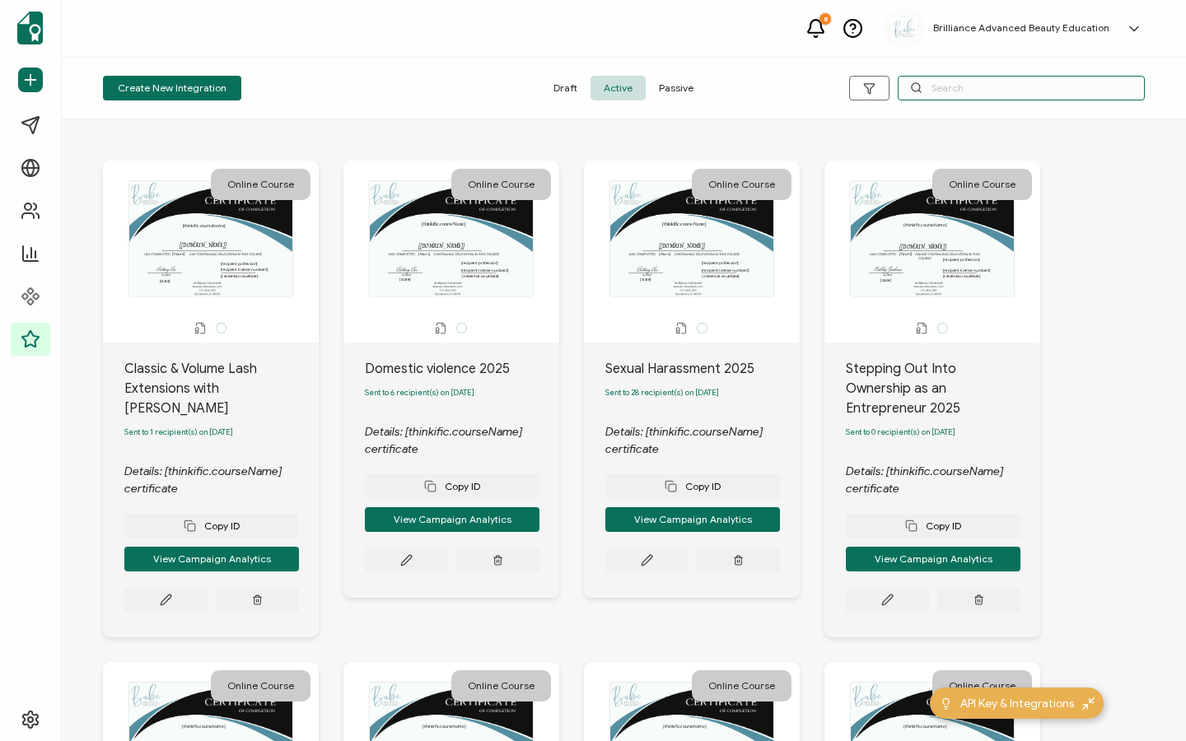
click at [940, 94] on input "text" at bounding box center [1021, 88] width 247 height 25
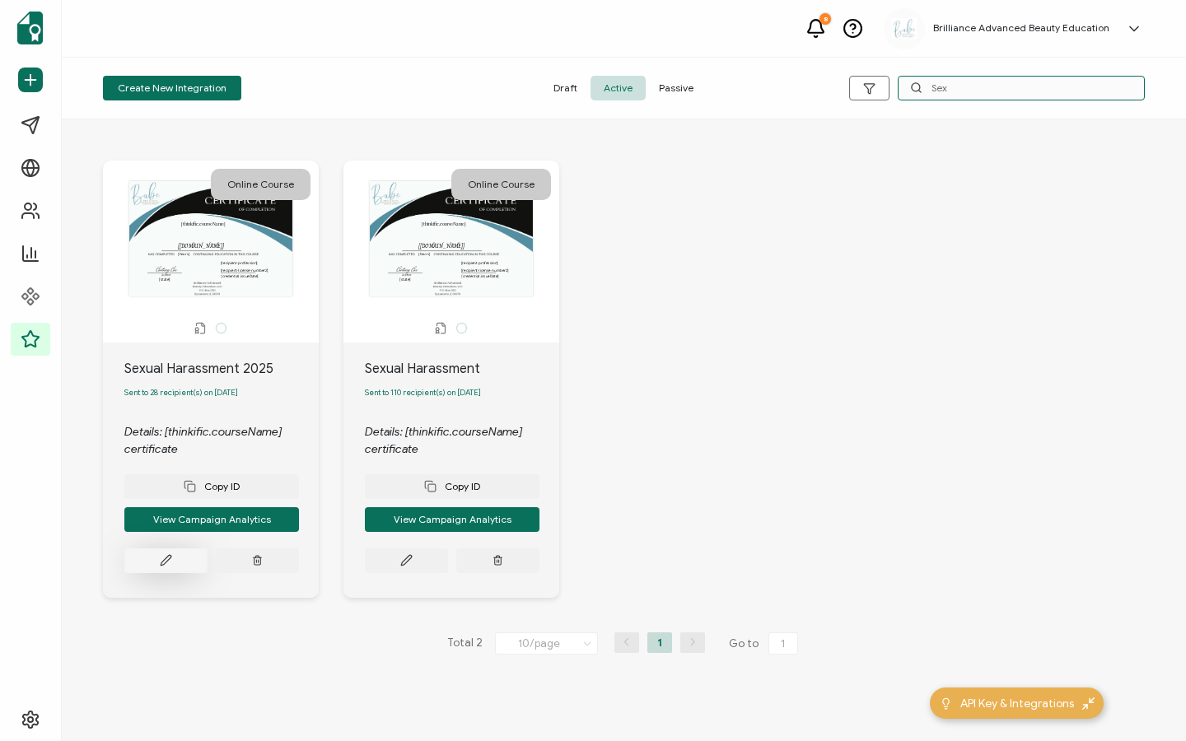
type input "Sex"
click at [152, 565] on button at bounding box center [165, 561] width 83 height 25
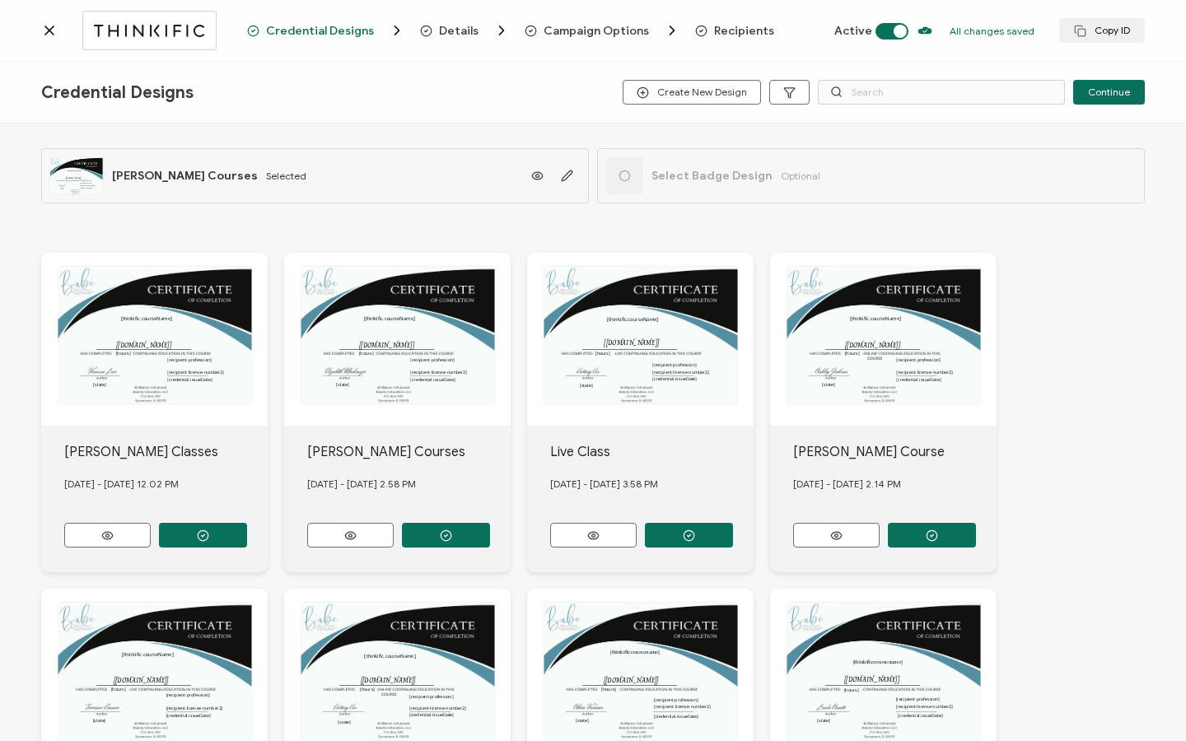
click at [714, 30] on span "Recipients" at bounding box center [744, 31] width 60 height 12
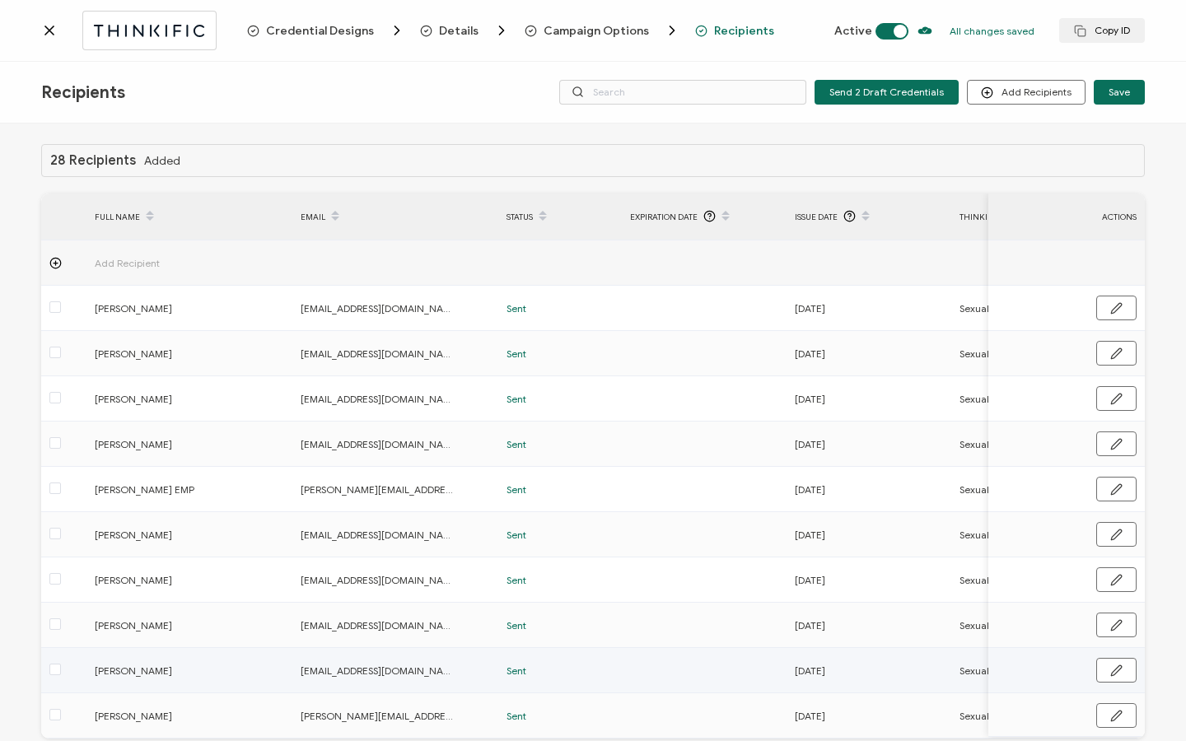
scroll to position [83, 0]
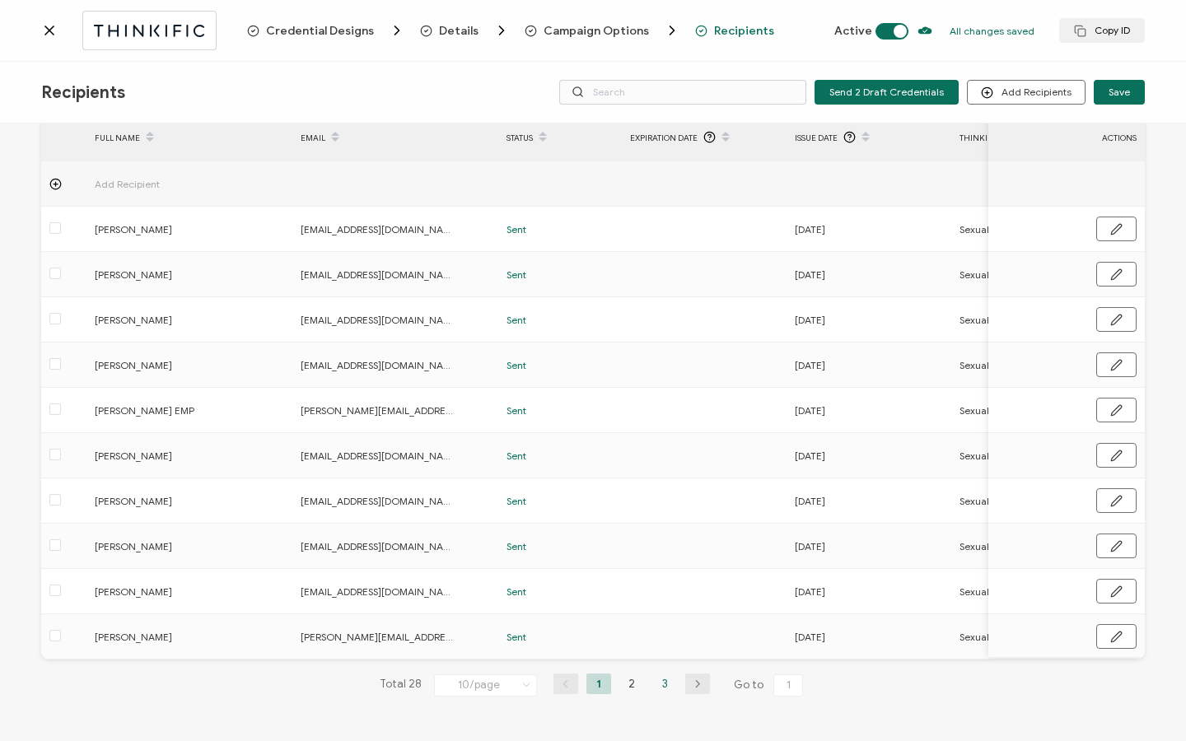
click at [664, 685] on li "3" at bounding box center [664, 684] width 25 height 21
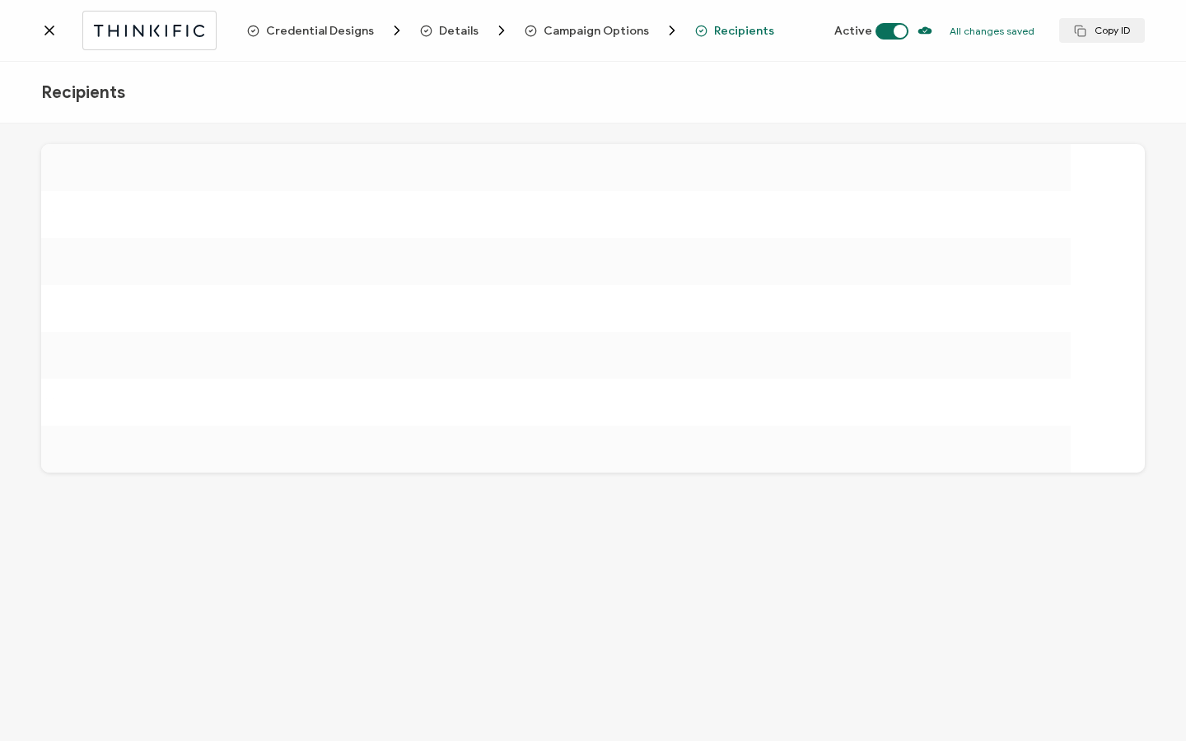
scroll to position [0, 0]
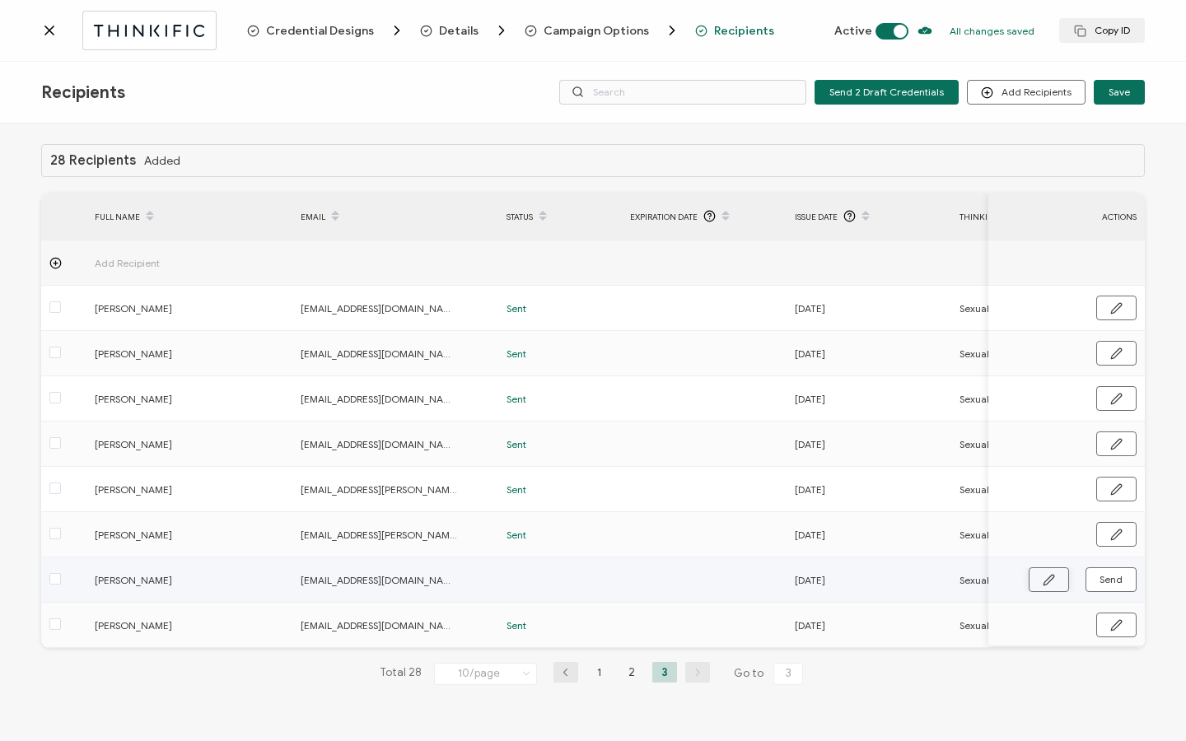
click at [1047, 580] on icon "button" at bounding box center [1049, 580] width 10 height 10
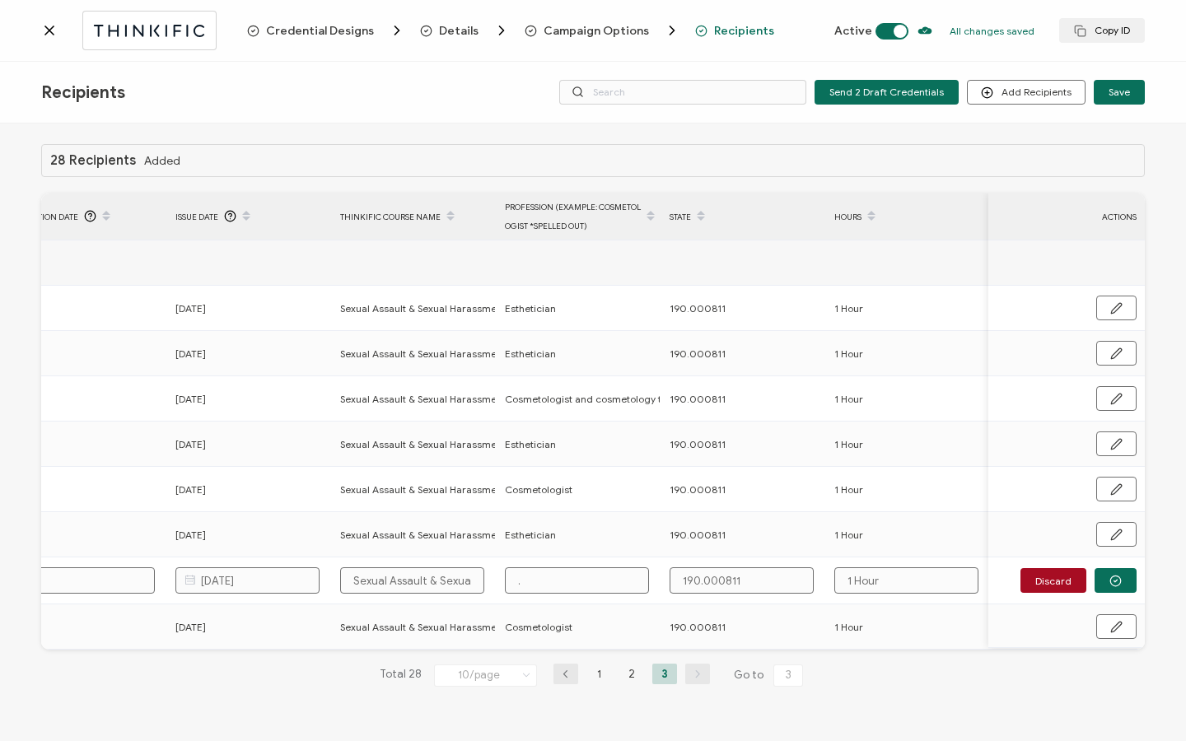
scroll to position [0, 689]
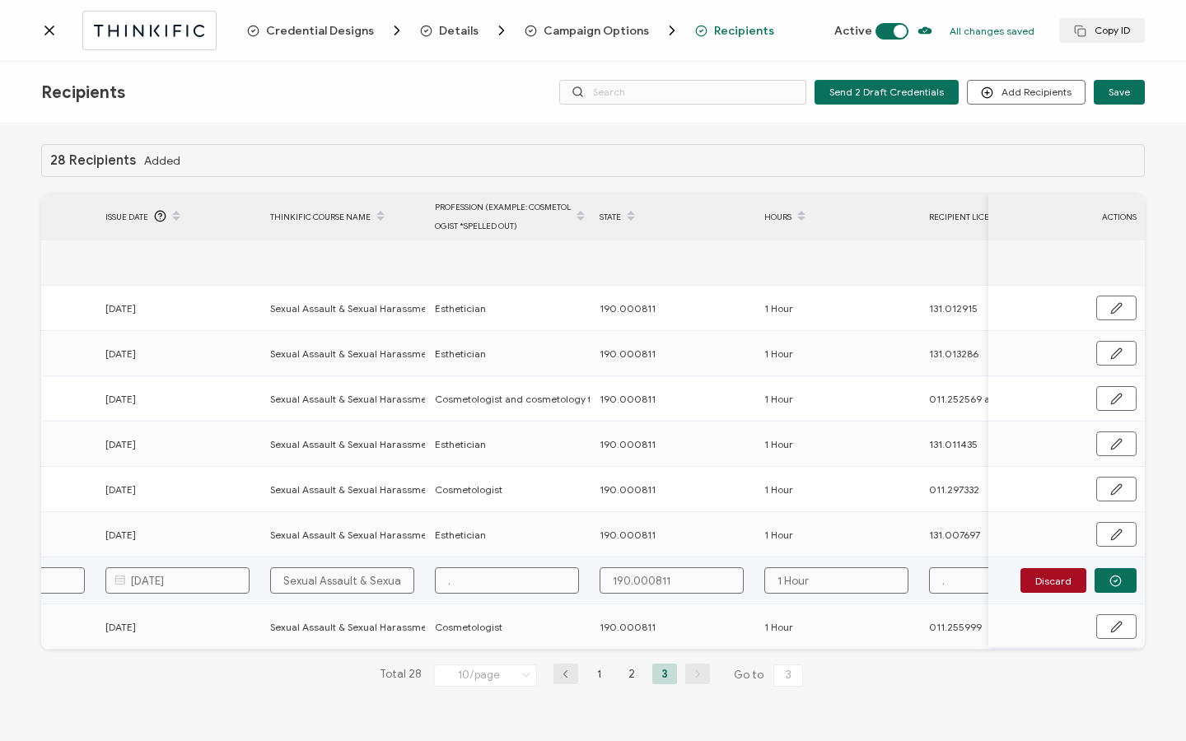
click at [483, 584] on input "." at bounding box center [507, 580] width 144 height 26
type input "C"
type input "Co"
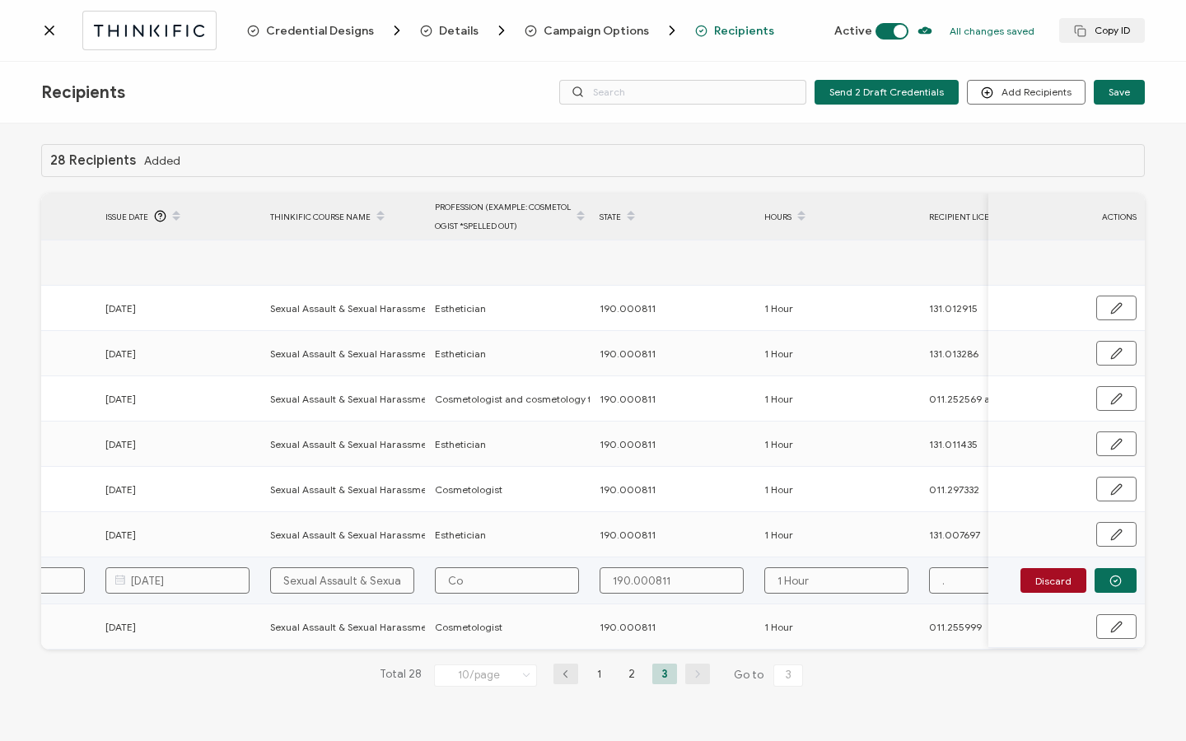
type input "Cos"
type input "Cosm"
type input "[PERSON_NAME]"
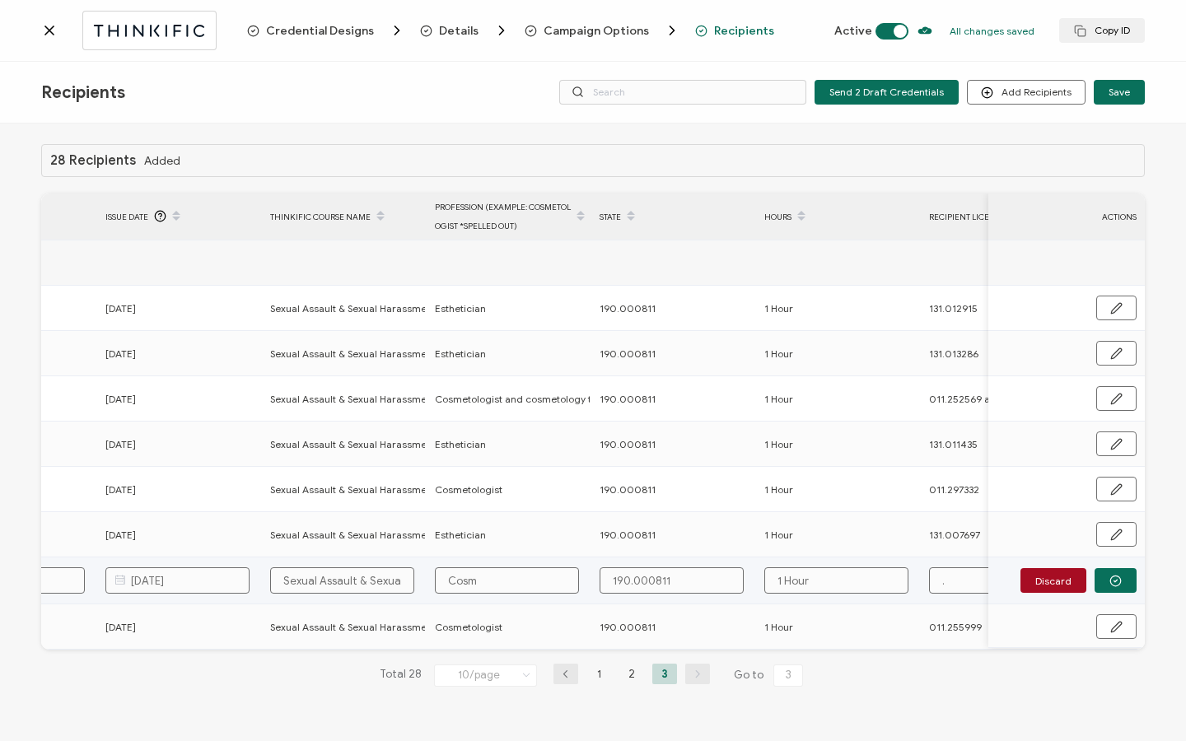
type input "[PERSON_NAME]"
type input "Cosmet"
type input "Cosmeto"
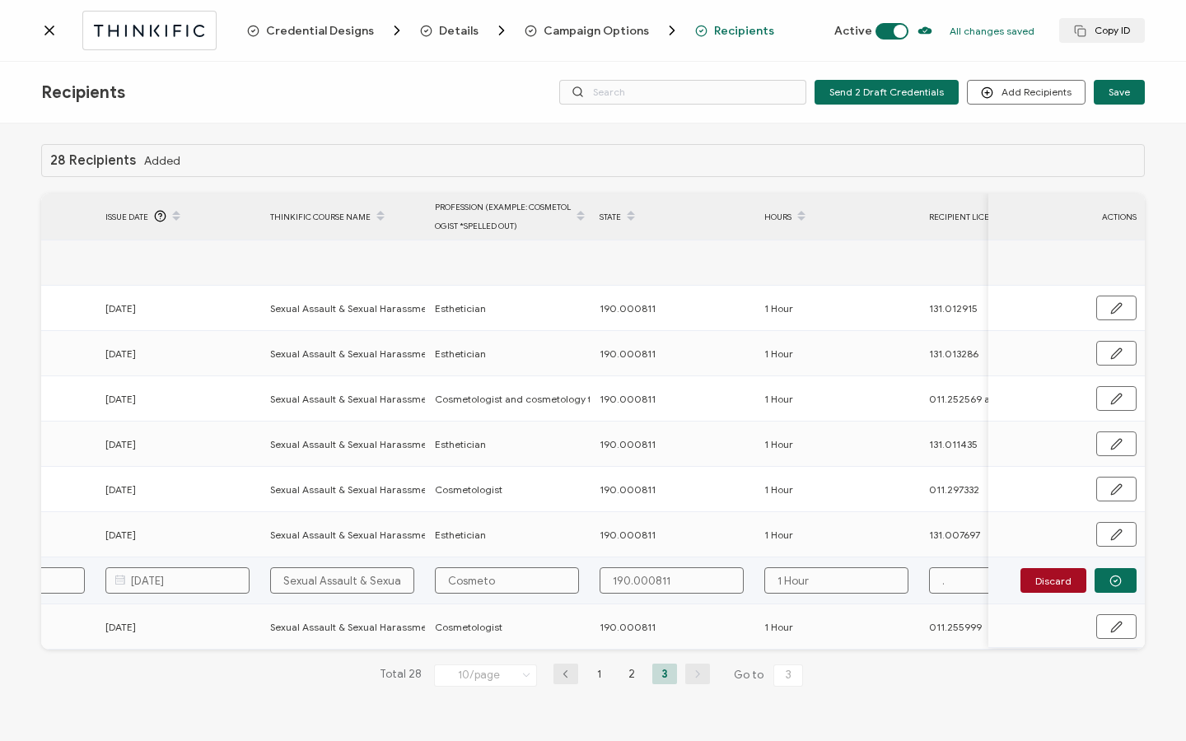
type input "Cosmetol"
type input "Cosmetolo"
type input "Cosmetolog"
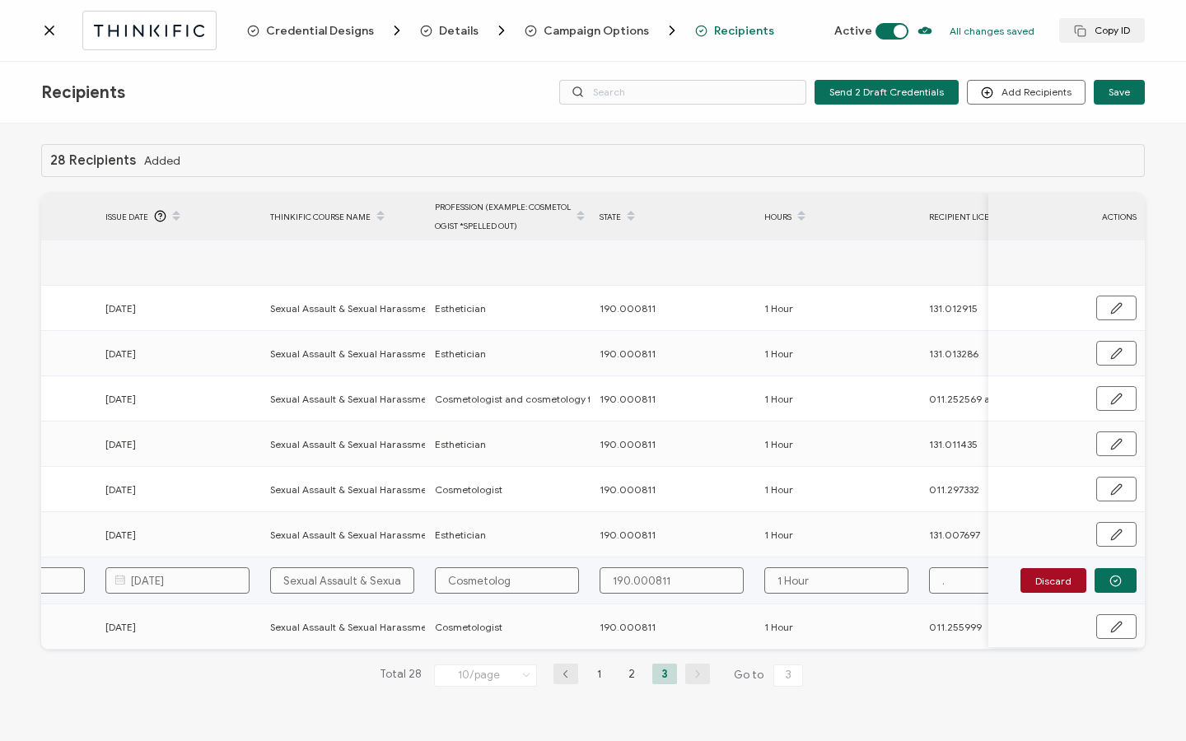
type input "Cosmetolog"
type input "Cosmetologi"
type input "Cosmetologis"
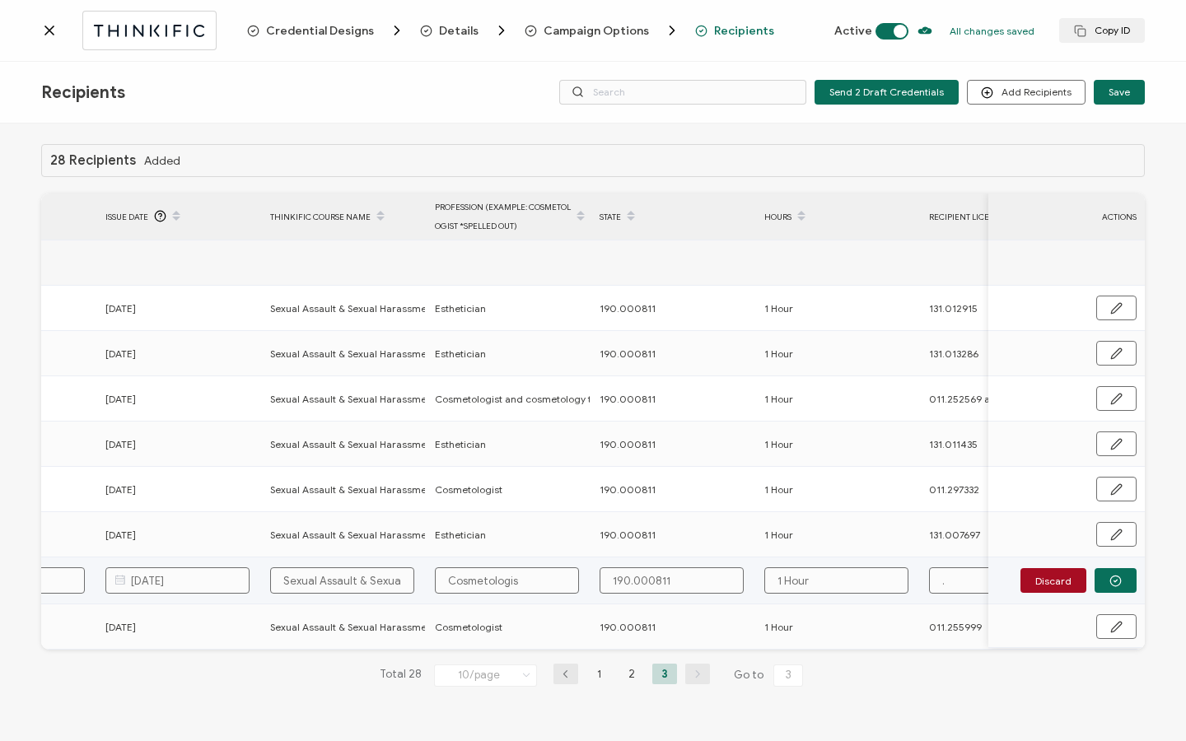
type input "Cosmetologist"
paste input "190.000811"
type input "190.000811"
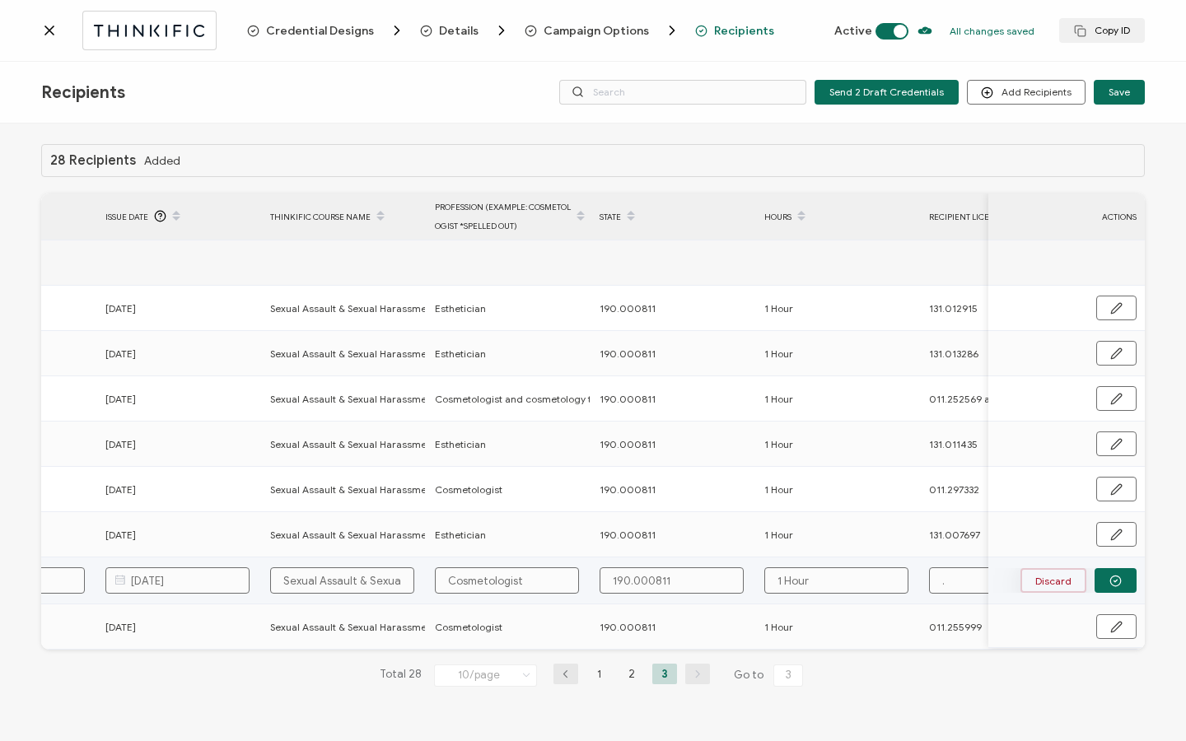
type input "190.000811"
drag, startPoint x: 953, startPoint y: 579, endPoint x: 1059, endPoint y: 585, distance: 106.4
click at [1059, 585] on div "FULL NAME EMAIL Status Expiration Date Issue Date Thinkific Course Name Profess…" at bounding box center [593, 422] width 1104 height 456
paste input "011.305771"
type input "011.305771"
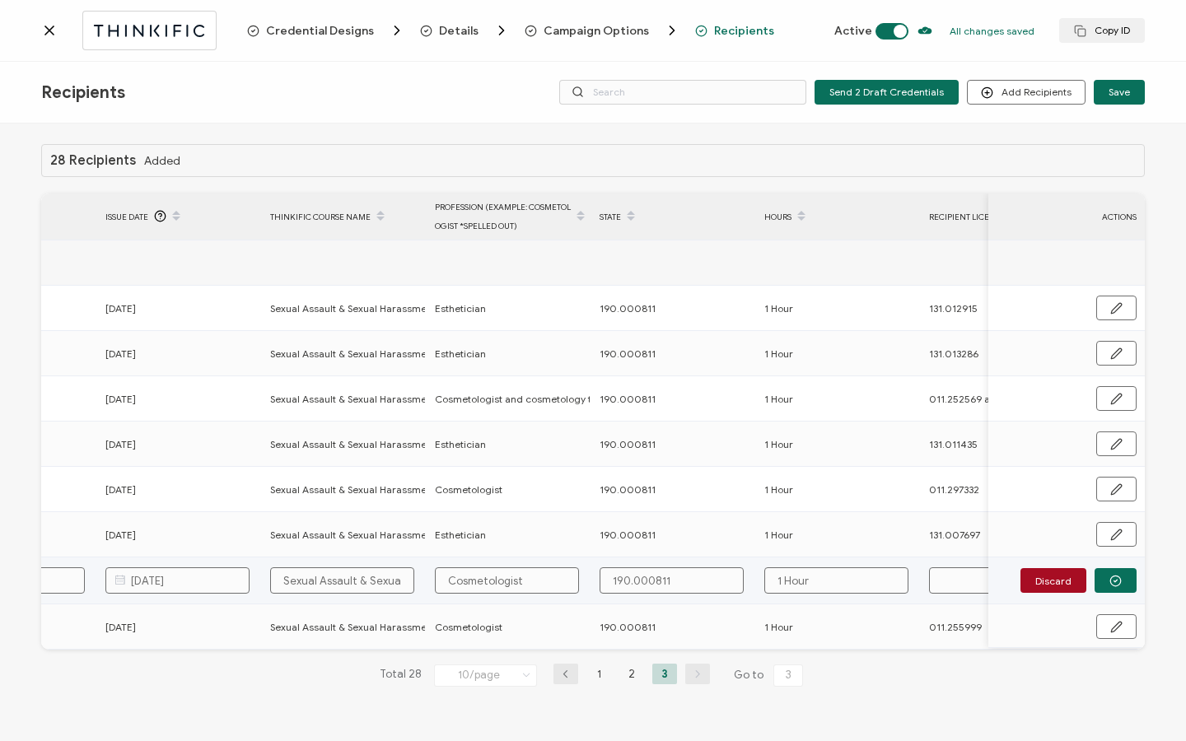
type input "011.305771"
click at [1132, 576] on button "button" at bounding box center [1116, 580] width 42 height 25
click at [1055, 580] on span "Send" at bounding box center [1049, 580] width 12 height 12
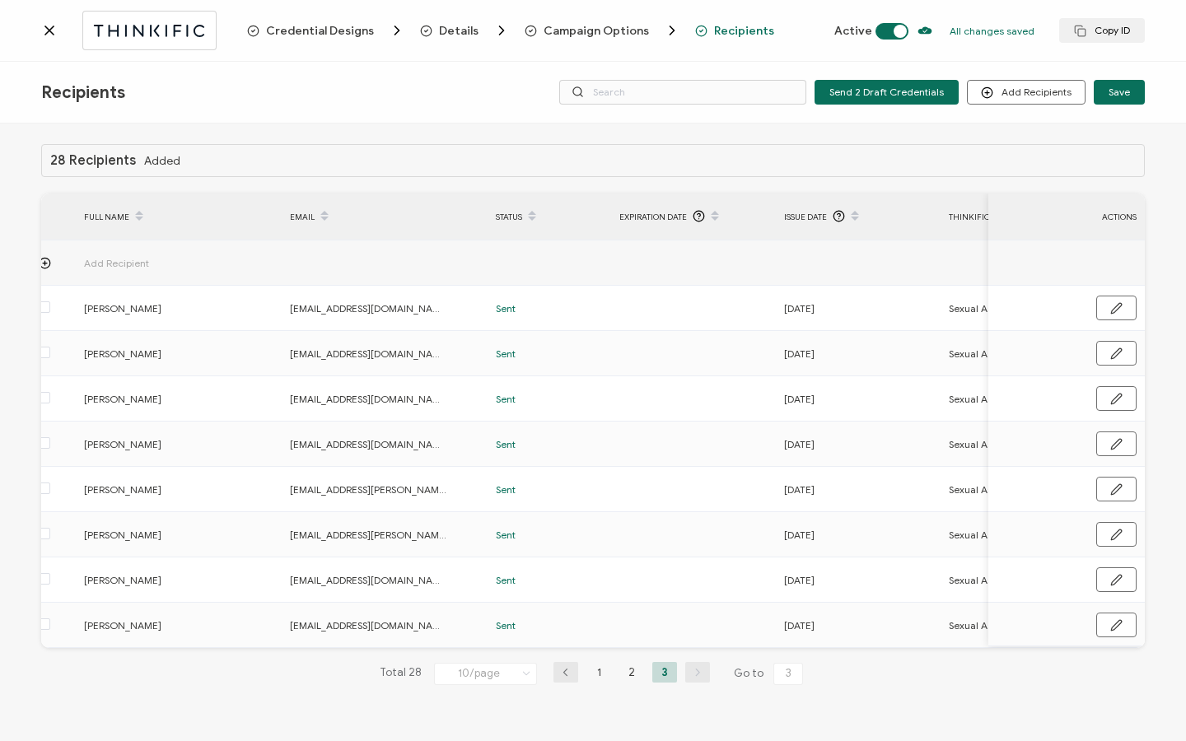
scroll to position [0, 0]
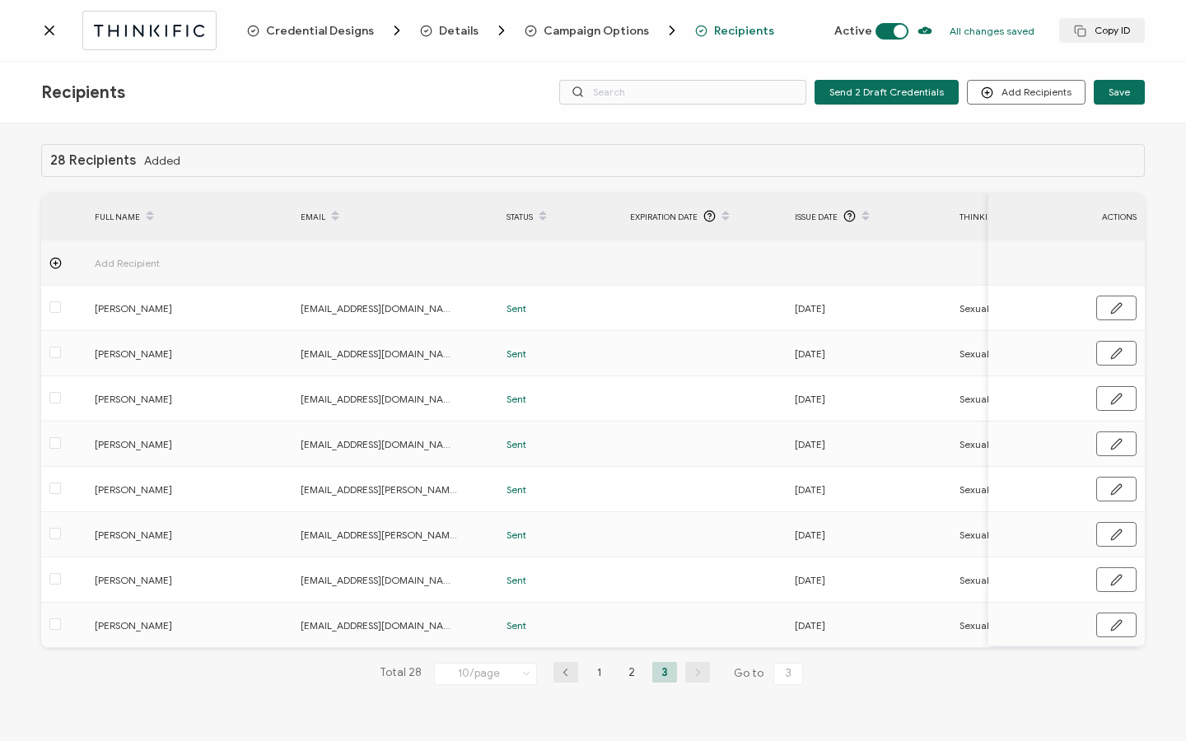
click at [53, 33] on icon at bounding box center [49, 30] width 16 height 16
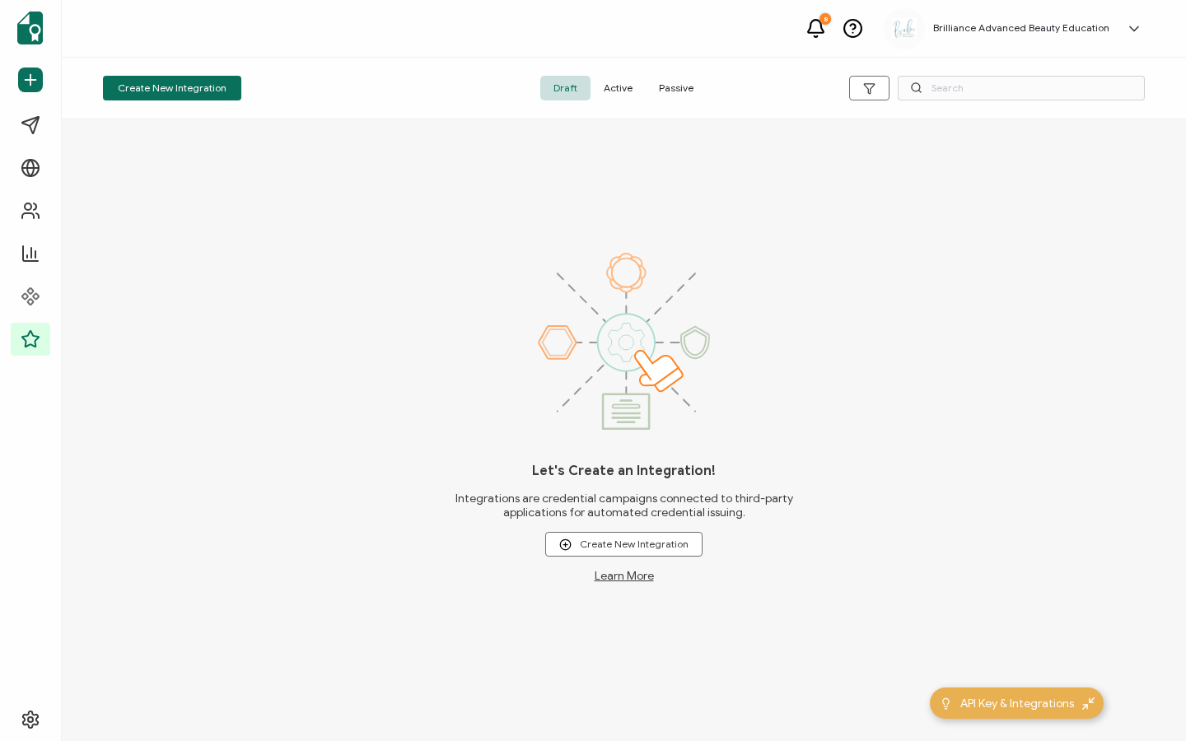
click at [621, 89] on span "Active" at bounding box center [618, 88] width 55 height 25
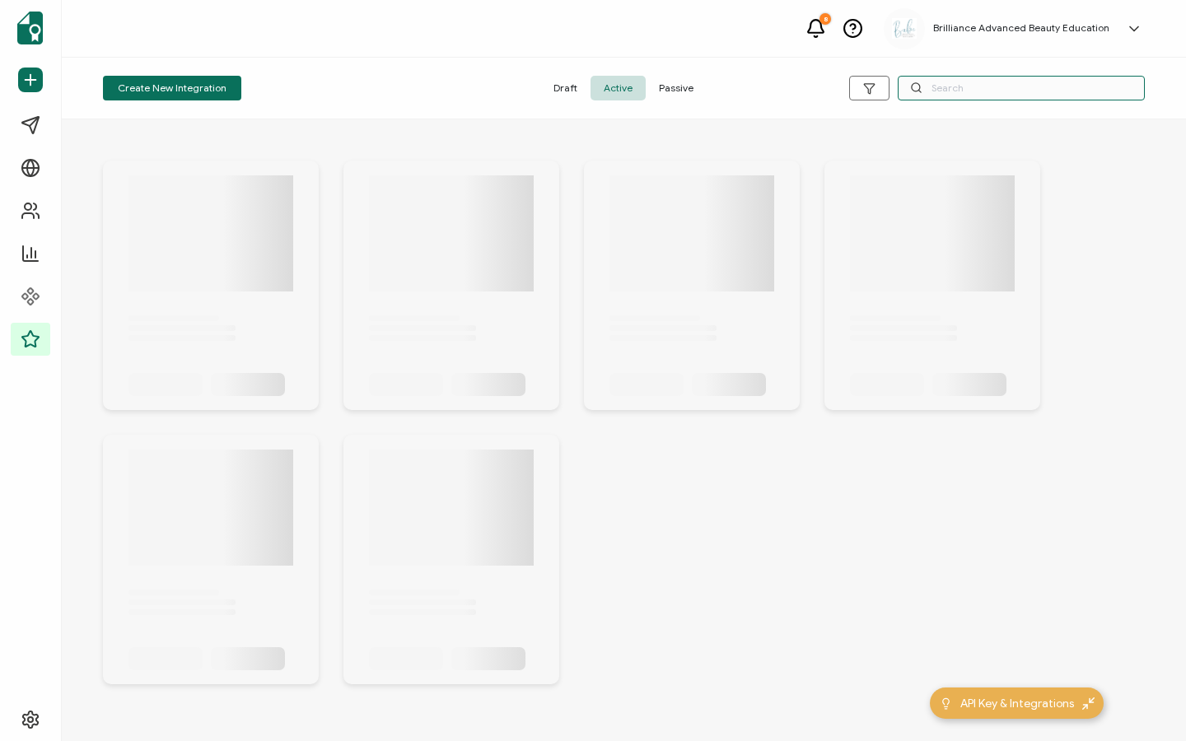
click at [949, 86] on input "text" at bounding box center [1021, 88] width 247 height 25
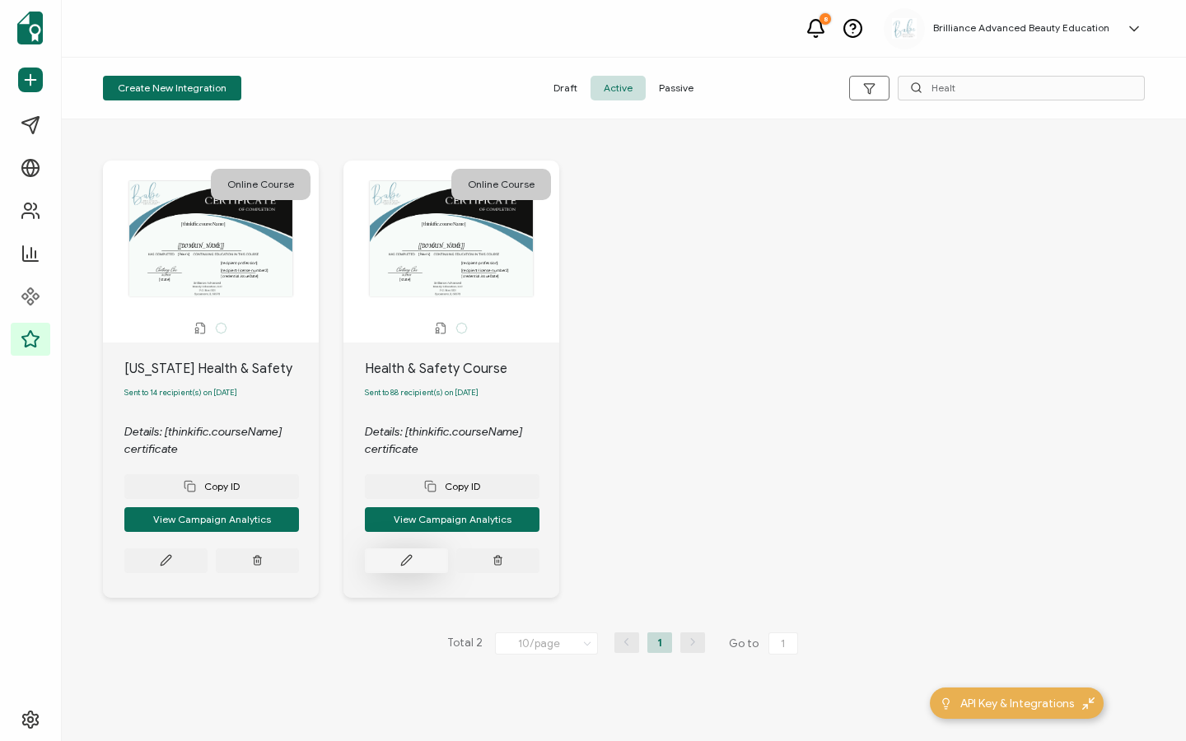
click at [172, 561] on icon at bounding box center [166, 560] width 12 height 12
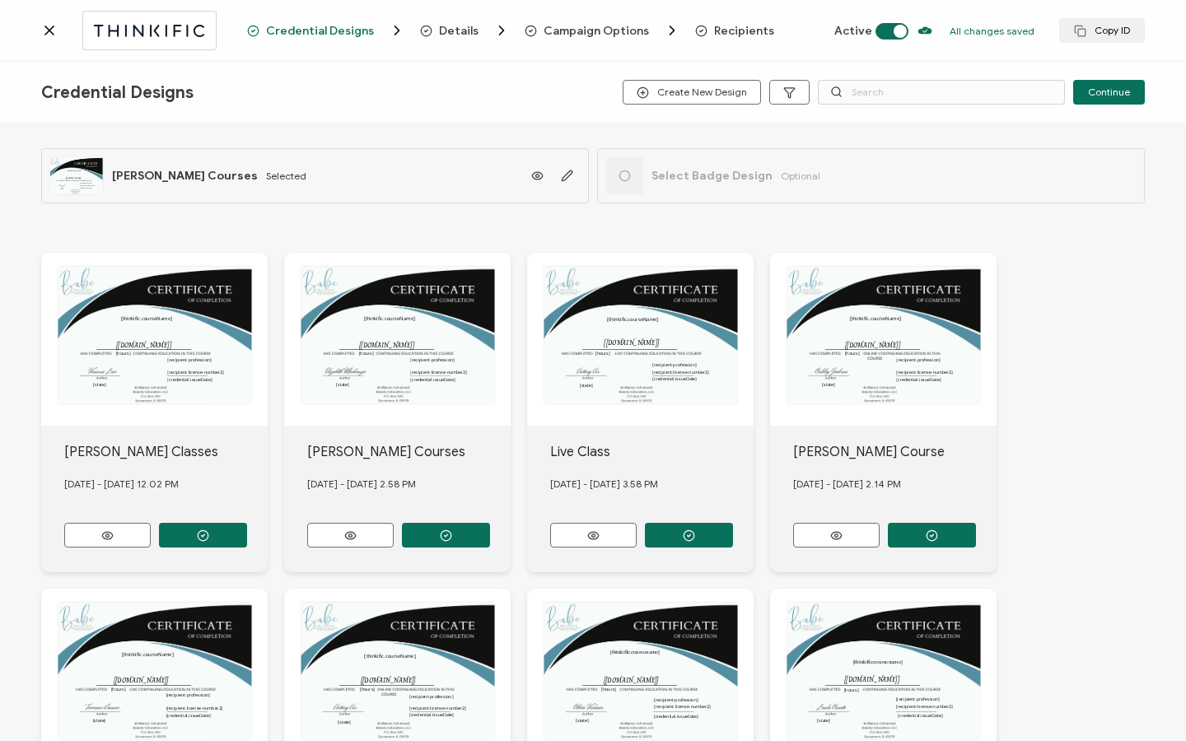
click at [714, 25] on span "Recipients" at bounding box center [744, 31] width 60 height 12
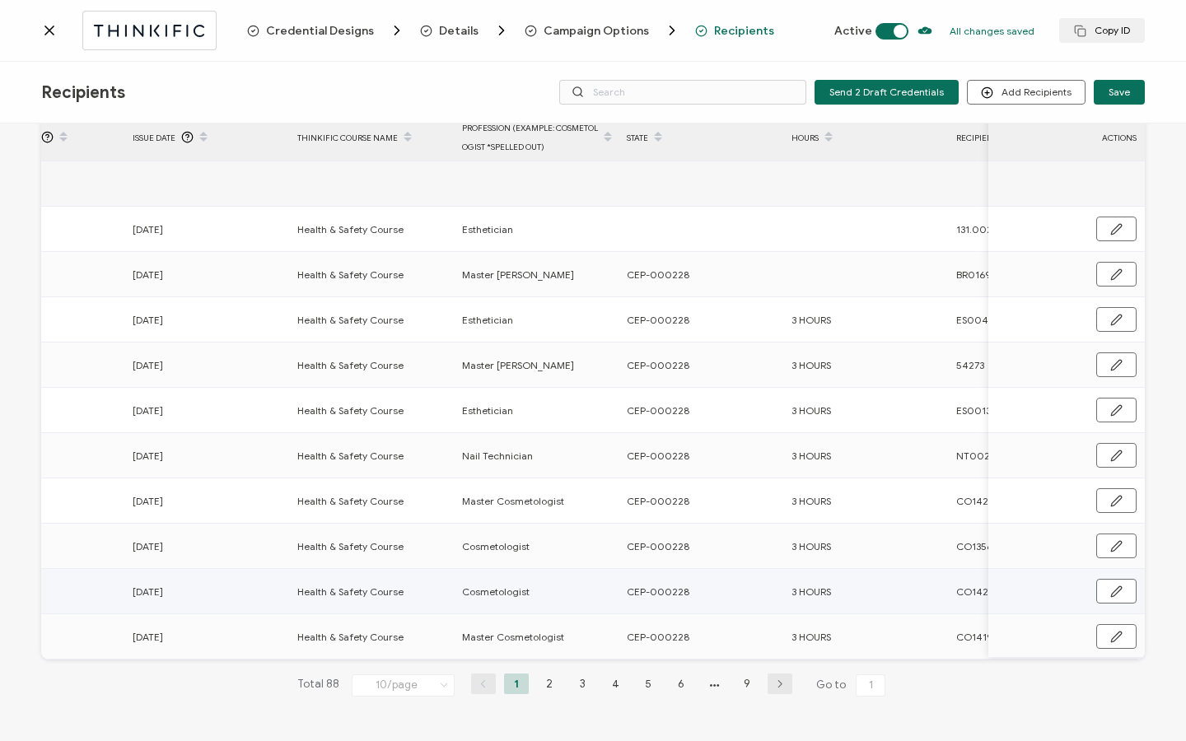
scroll to position [0, 662]
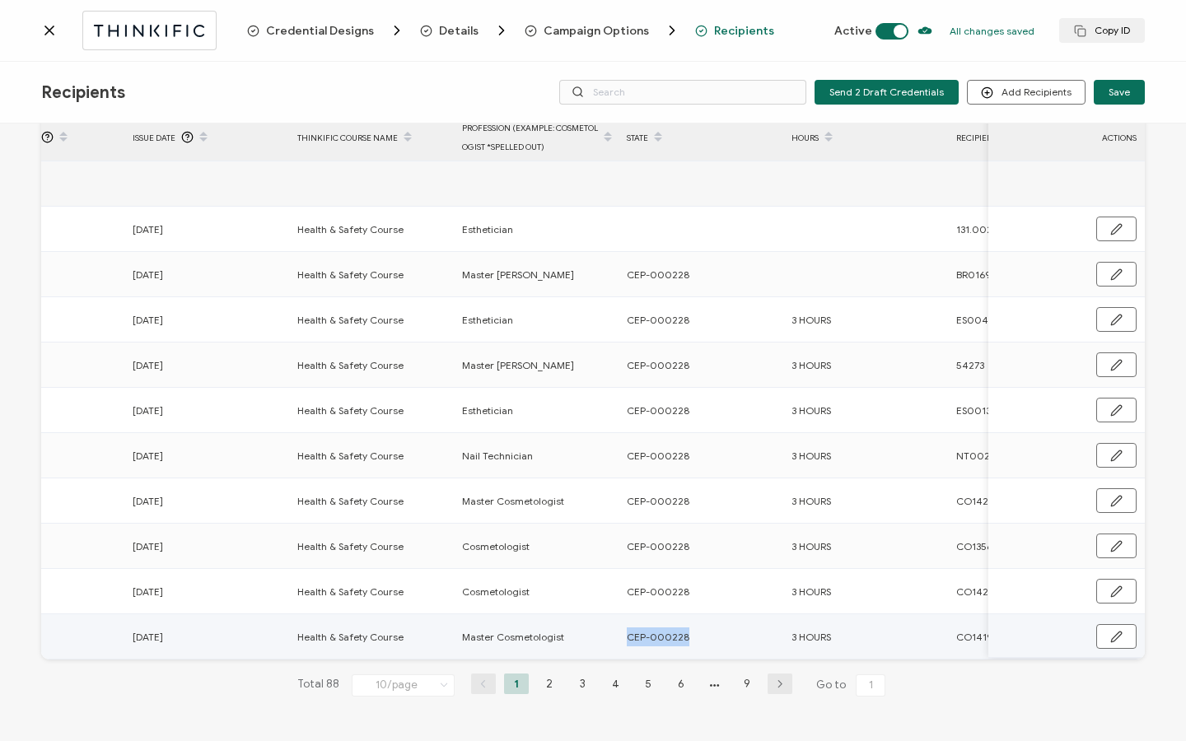
drag, startPoint x: 625, startPoint y: 631, endPoint x: 693, endPoint y: 633, distance: 67.6
click at [693, 633] on div "CEP-000228" at bounding box center [700, 637] width 163 height 19
copy span "CEP-000228"
click at [744, 687] on li "9" at bounding box center [747, 684] width 25 height 21
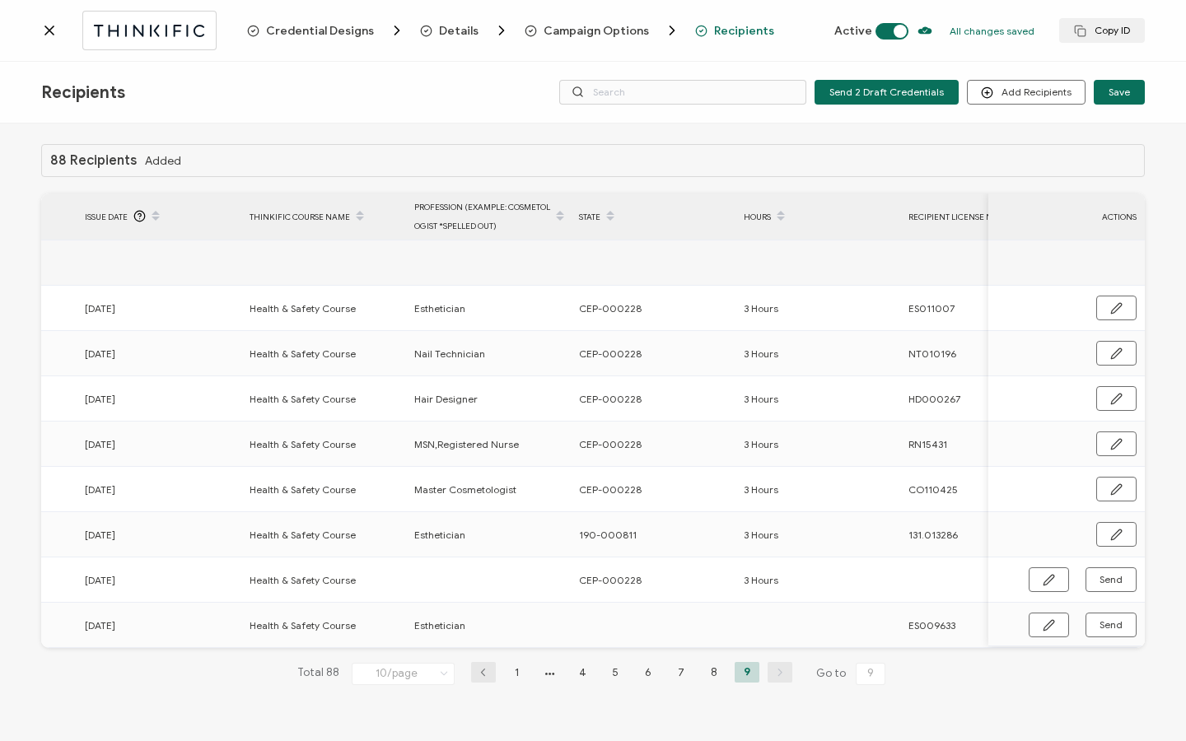
scroll to position [0, 710]
click at [1036, 623] on button "button" at bounding box center [1049, 625] width 40 height 25
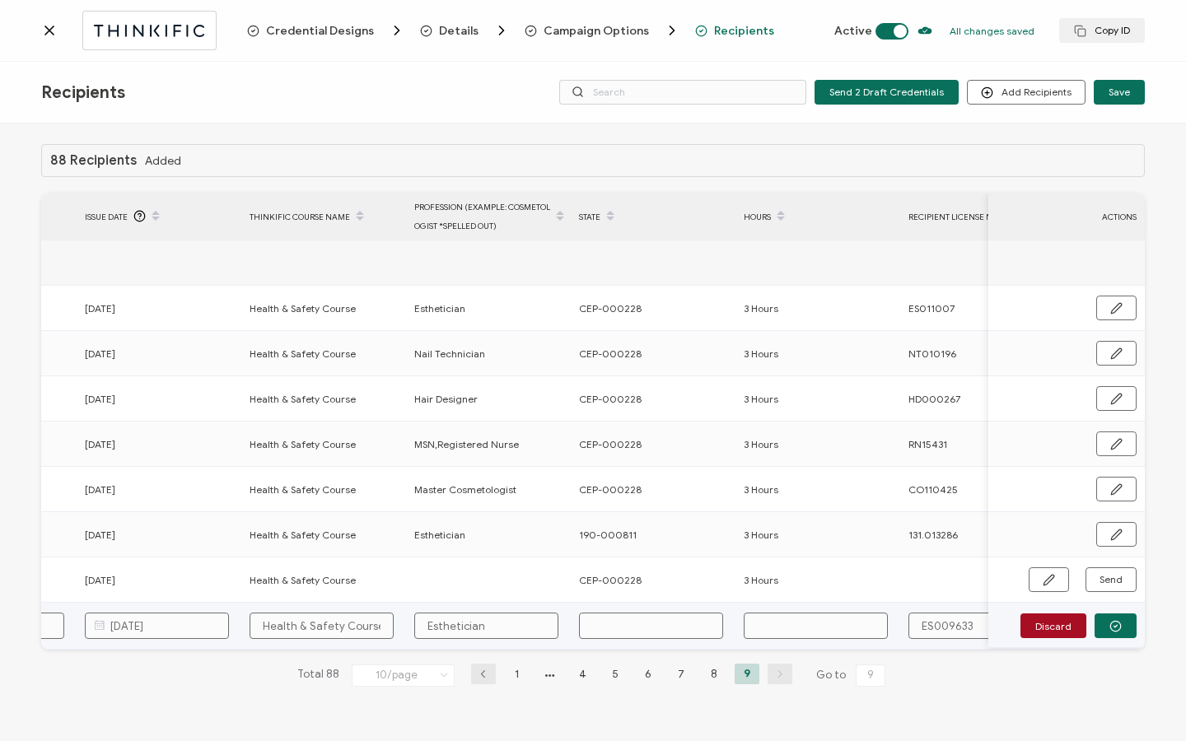
click at [637, 633] on input "text" at bounding box center [651, 626] width 144 height 26
paste input "CEP-000228"
click at [827, 621] on input "text" at bounding box center [816, 626] width 144 height 26
click at [1112, 614] on button "button" at bounding box center [1116, 626] width 42 height 25
click at [1055, 627] on span "Send" at bounding box center [1049, 625] width 12 height 12
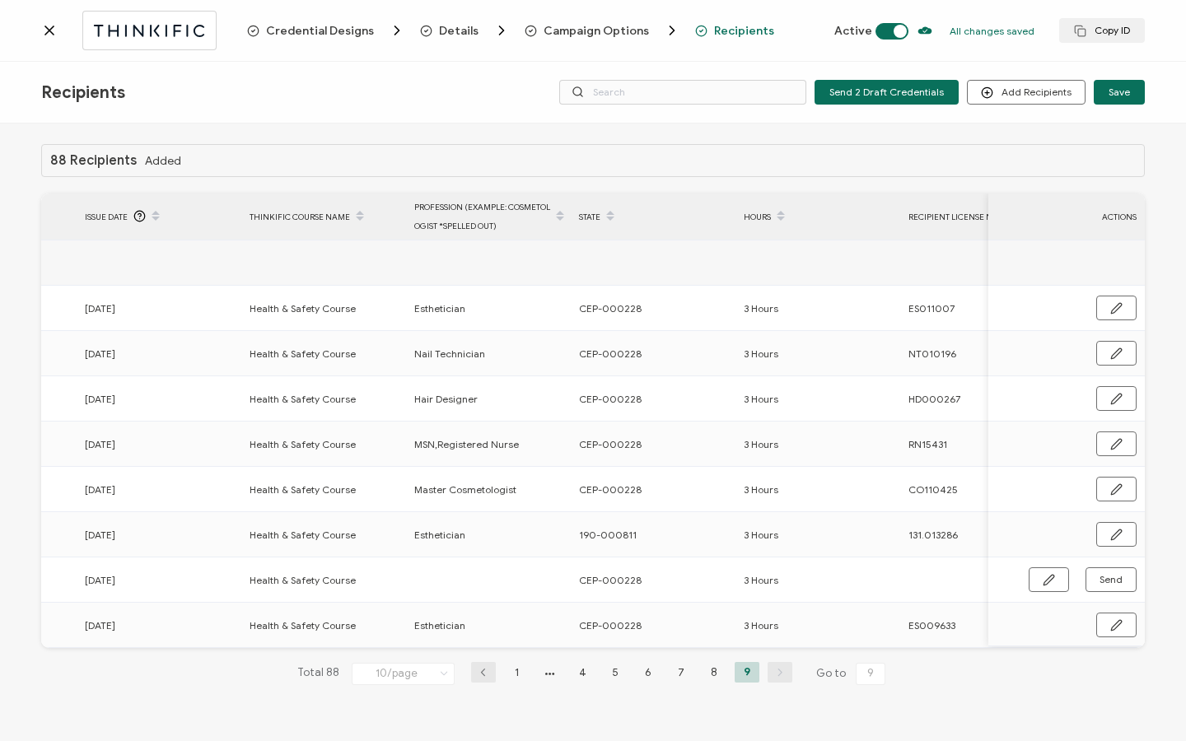
click at [54, 33] on icon at bounding box center [49, 30] width 16 height 16
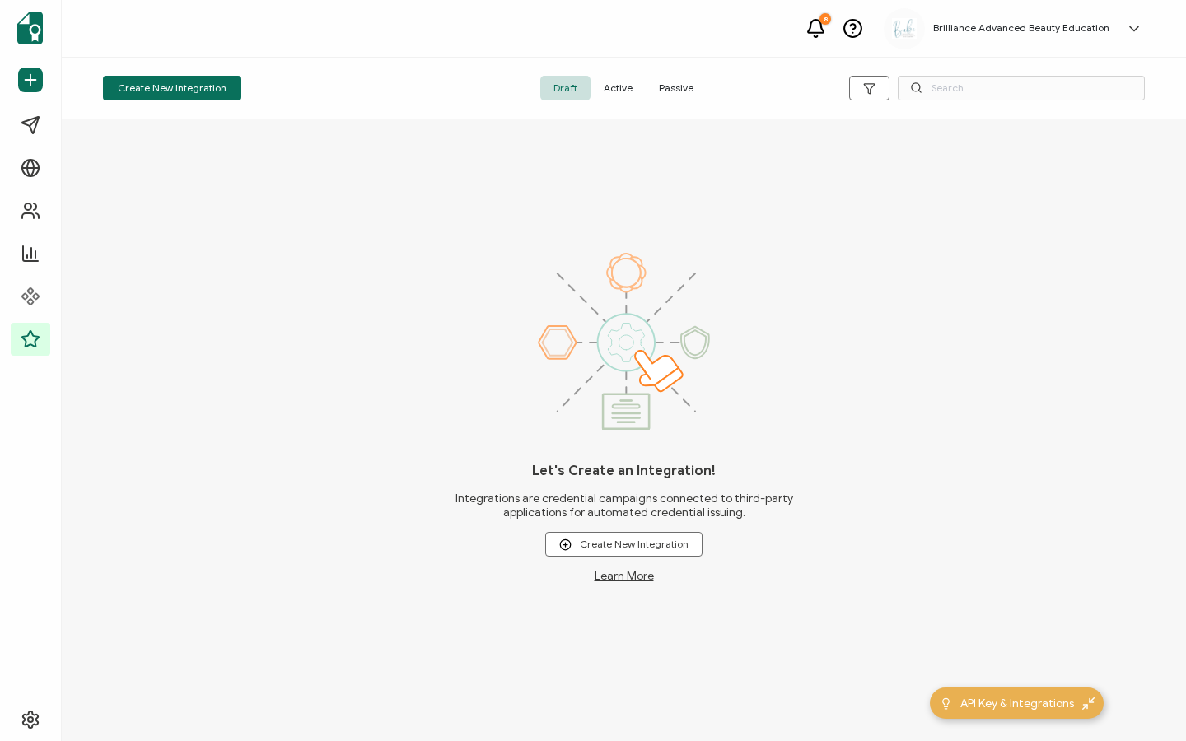
click at [621, 78] on span "Active" at bounding box center [618, 88] width 55 height 25
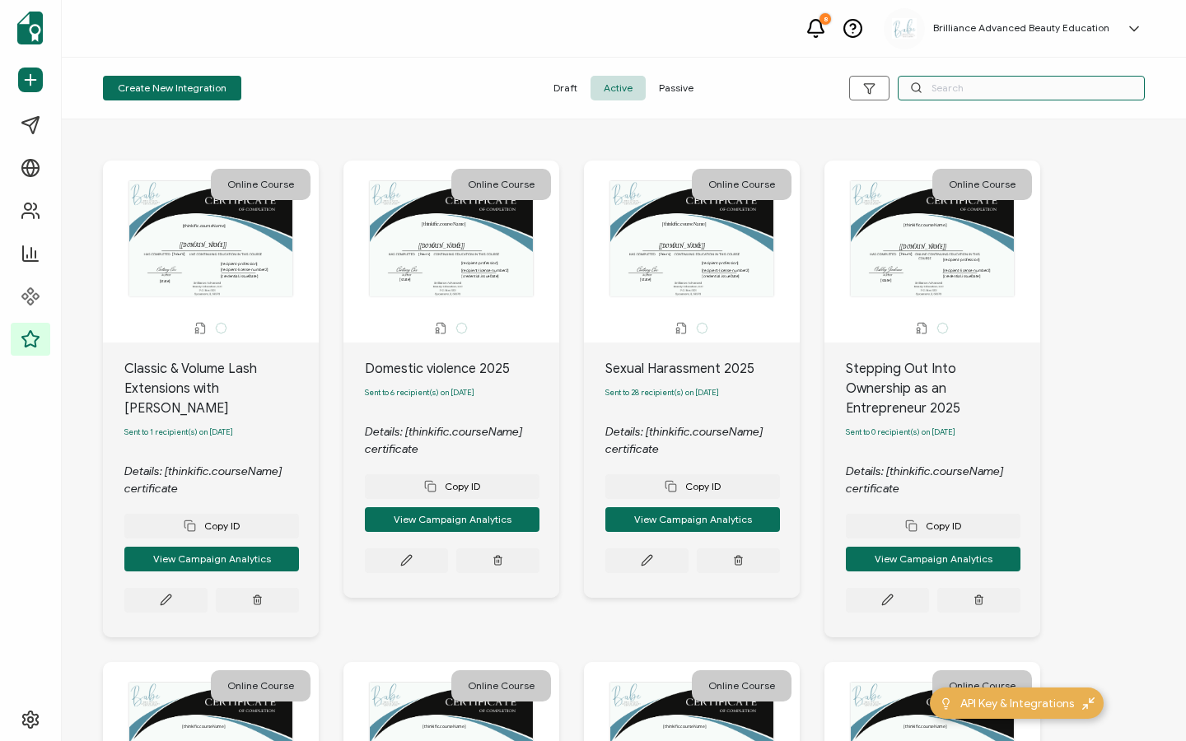
click at [927, 90] on input "text" at bounding box center [1021, 88] width 247 height 25
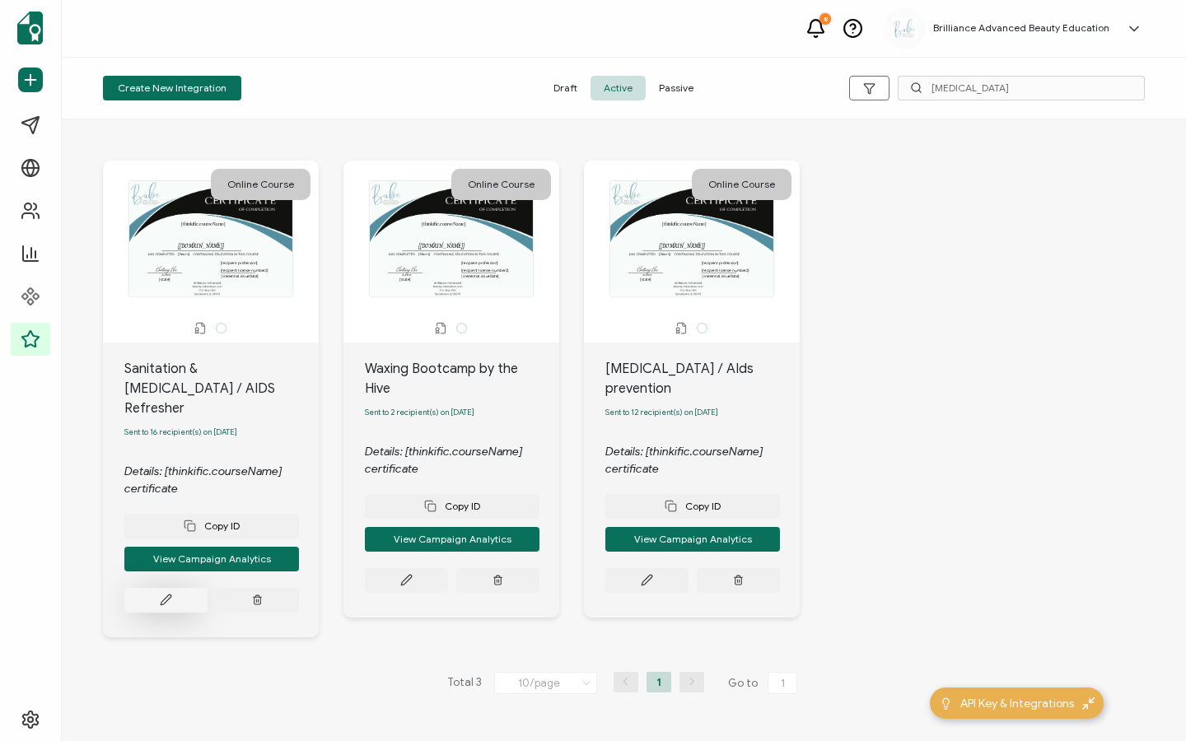
click at [164, 595] on button at bounding box center [165, 600] width 83 height 25
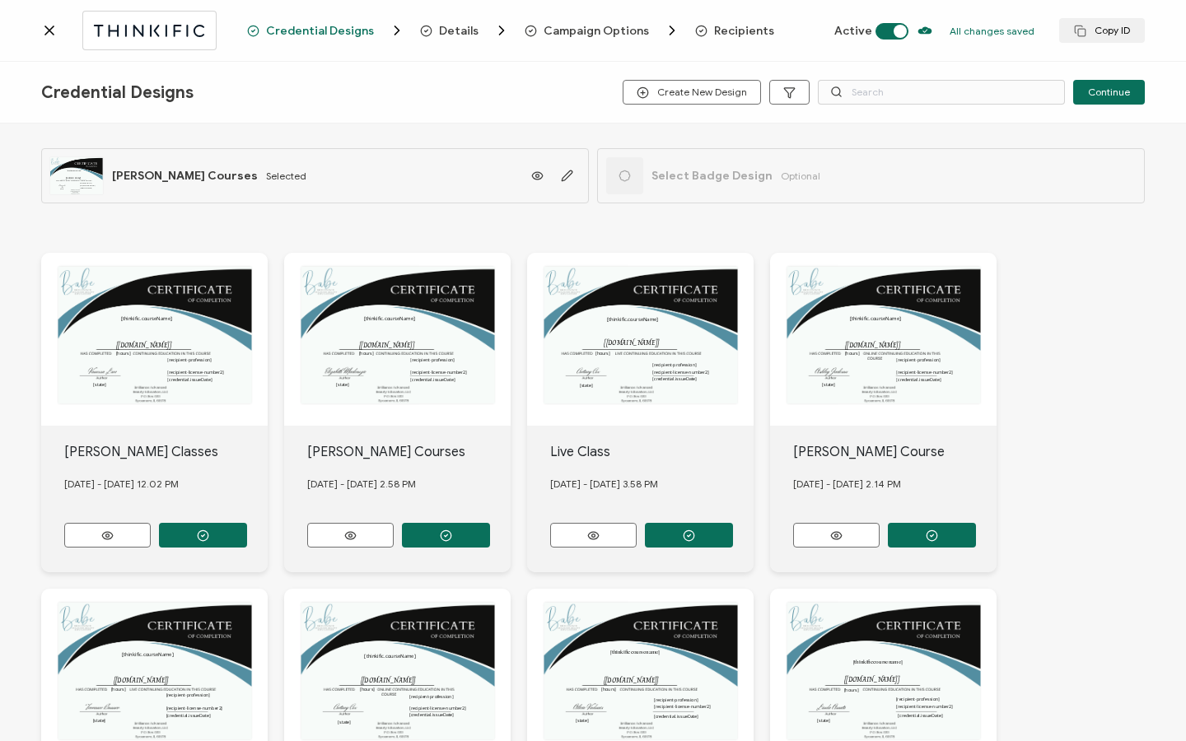
click at [740, 30] on span "Recipients" at bounding box center [744, 31] width 60 height 12
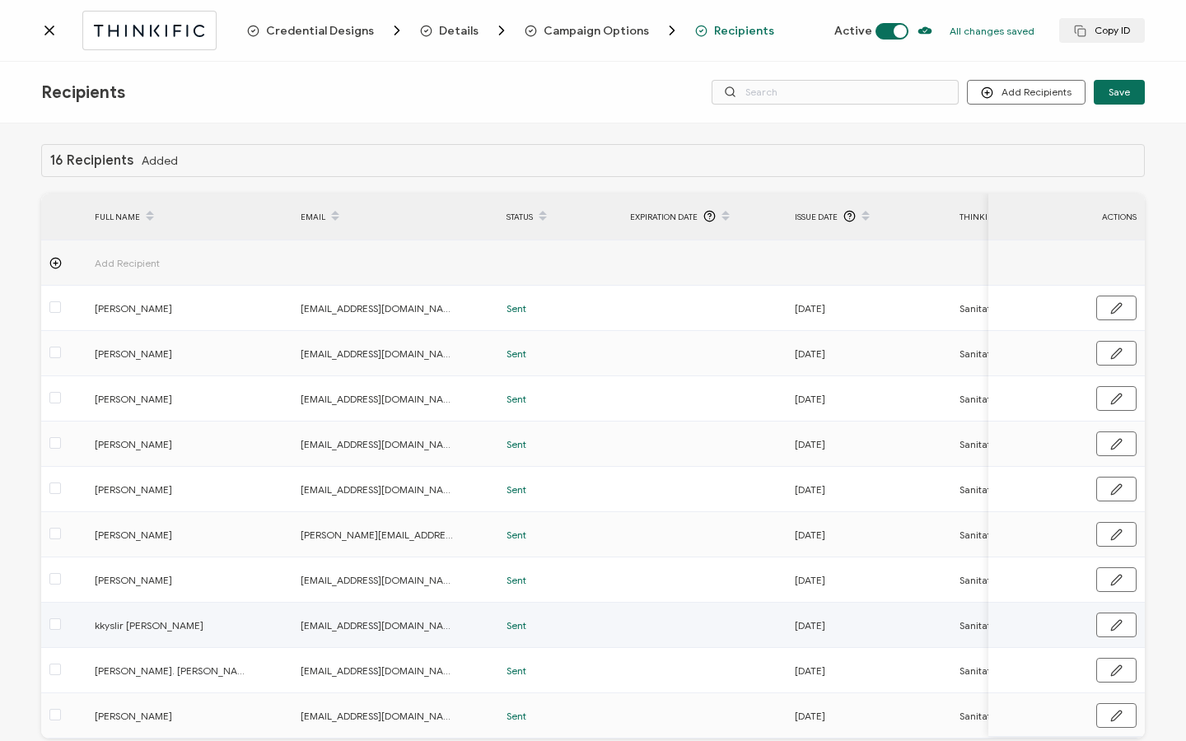
scroll to position [83, 0]
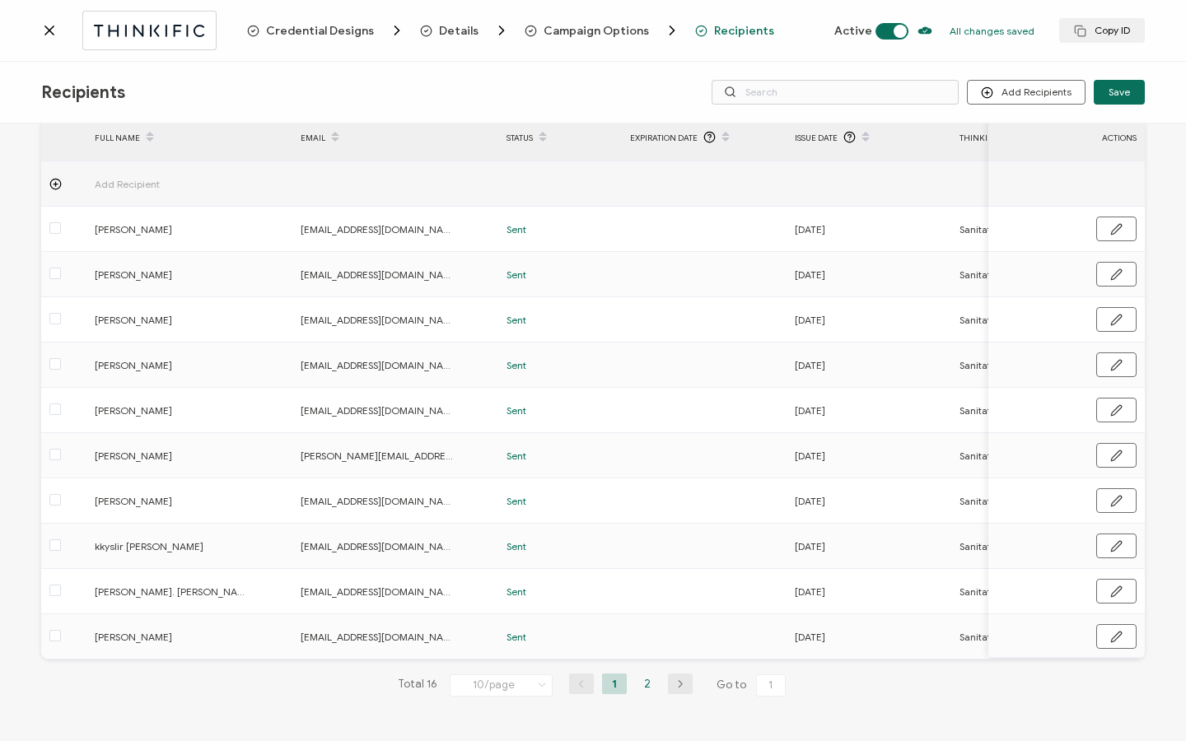
click at [642, 686] on li "2" at bounding box center [647, 684] width 25 height 21
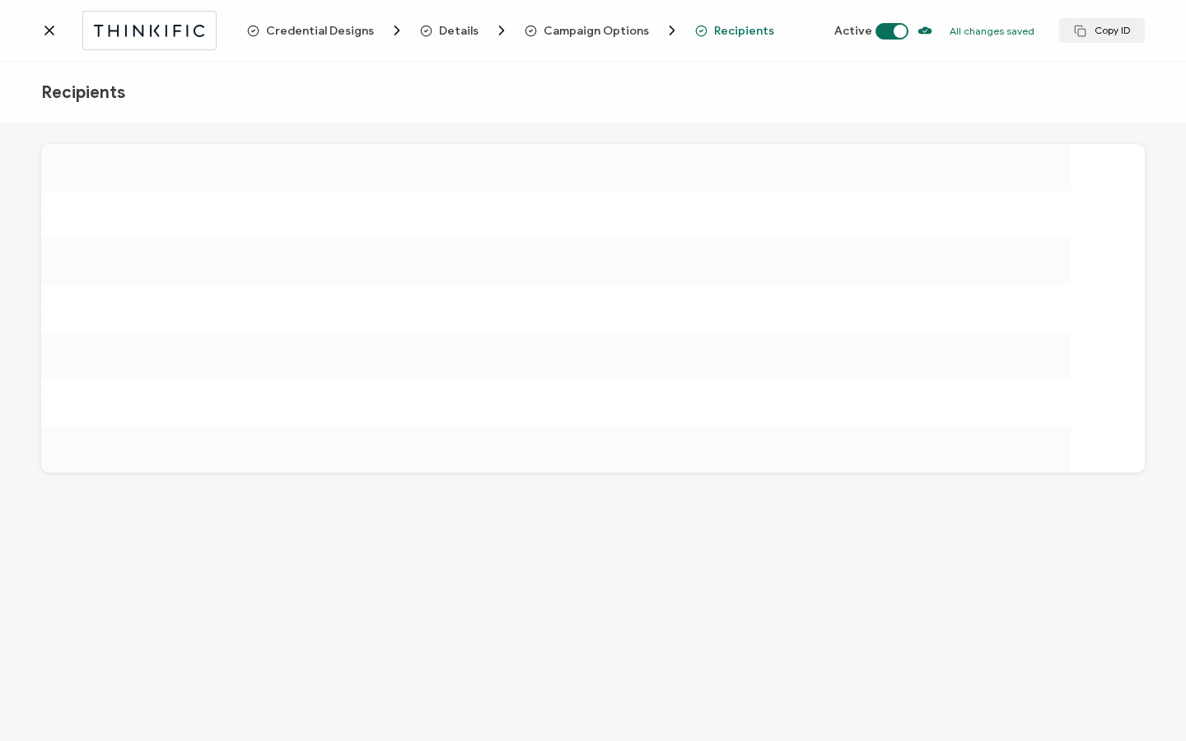
scroll to position [0, 0]
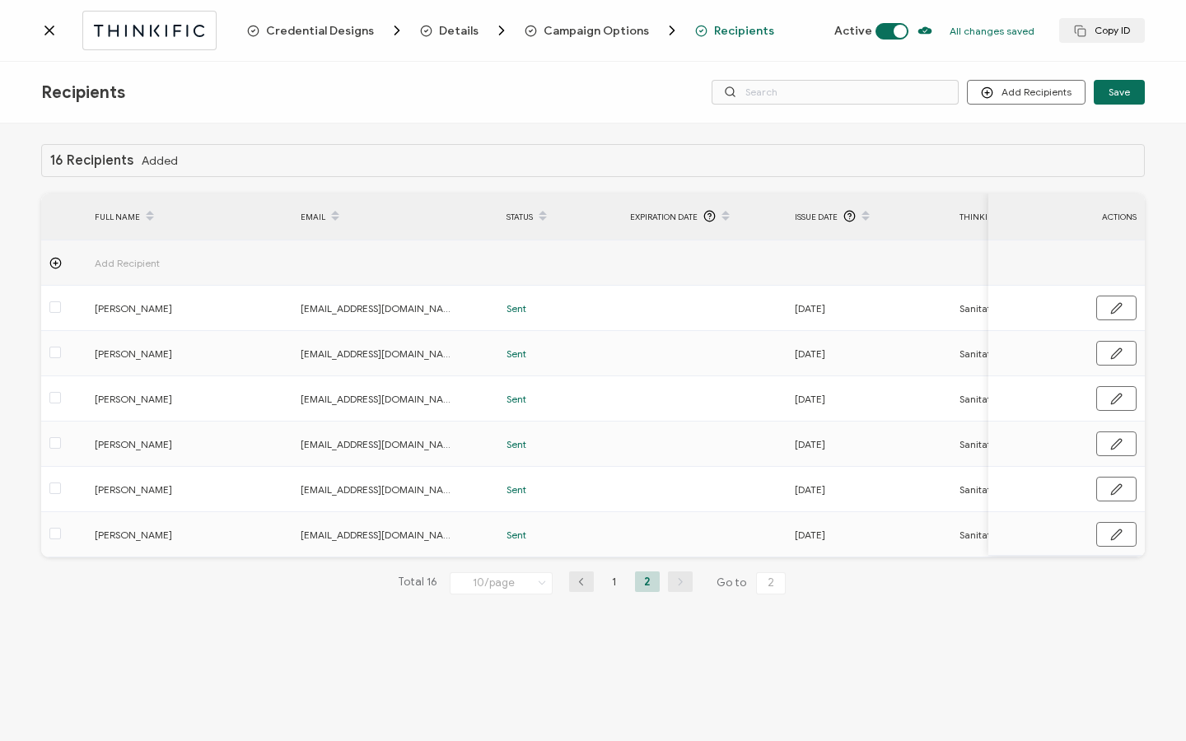
click at [49, 32] on icon at bounding box center [49, 30] width 16 height 16
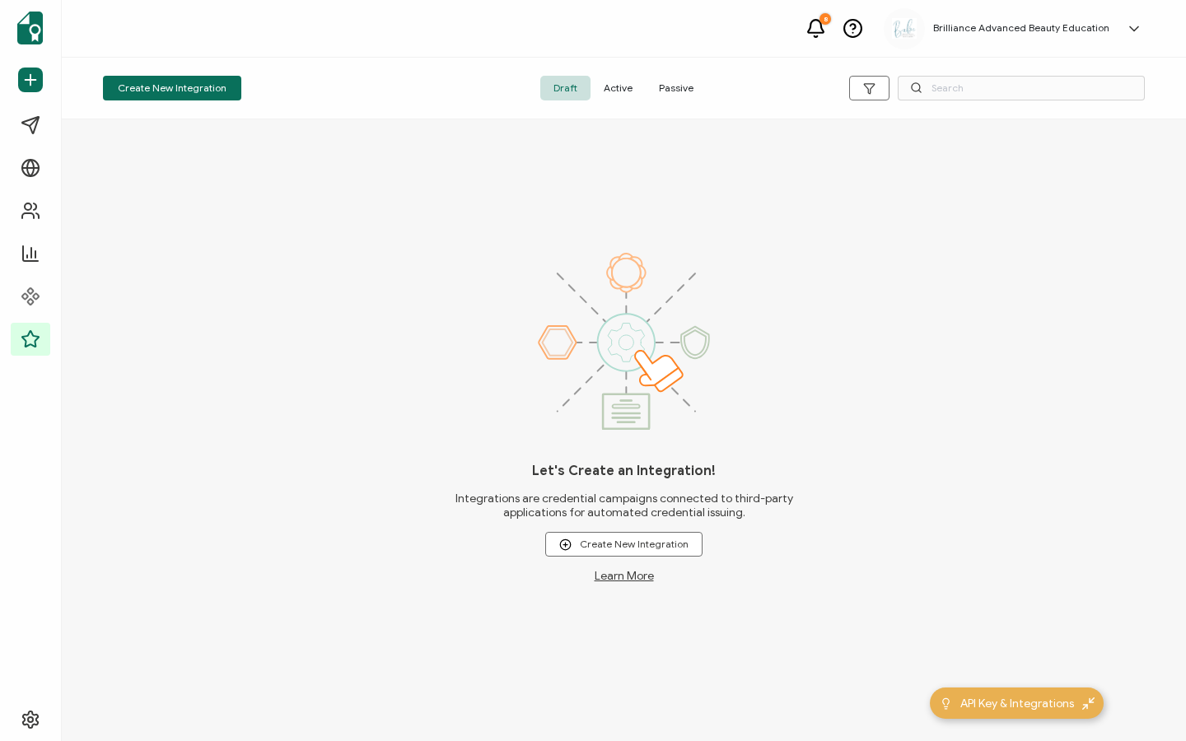
click at [635, 91] on span "Active" at bounding box center [618, 88] width 55 height 25
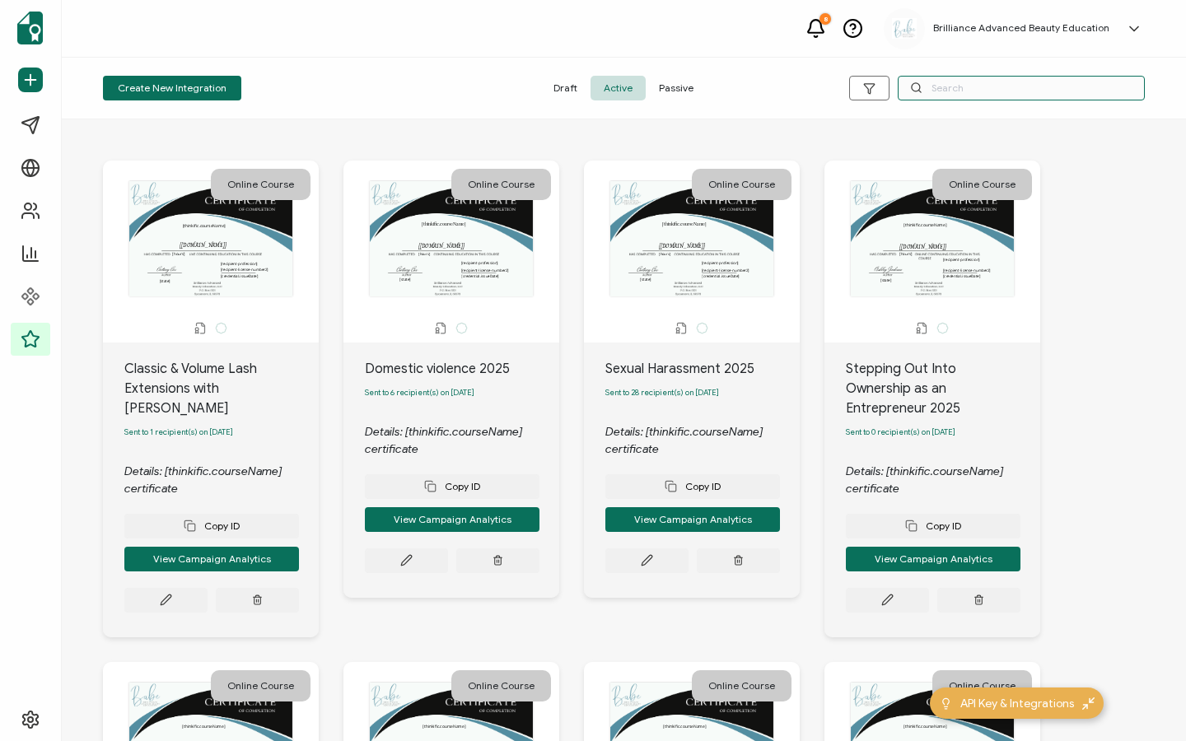
click at [953, 91] on input "text" at bounding box center [1021, 88] width 247 height 25
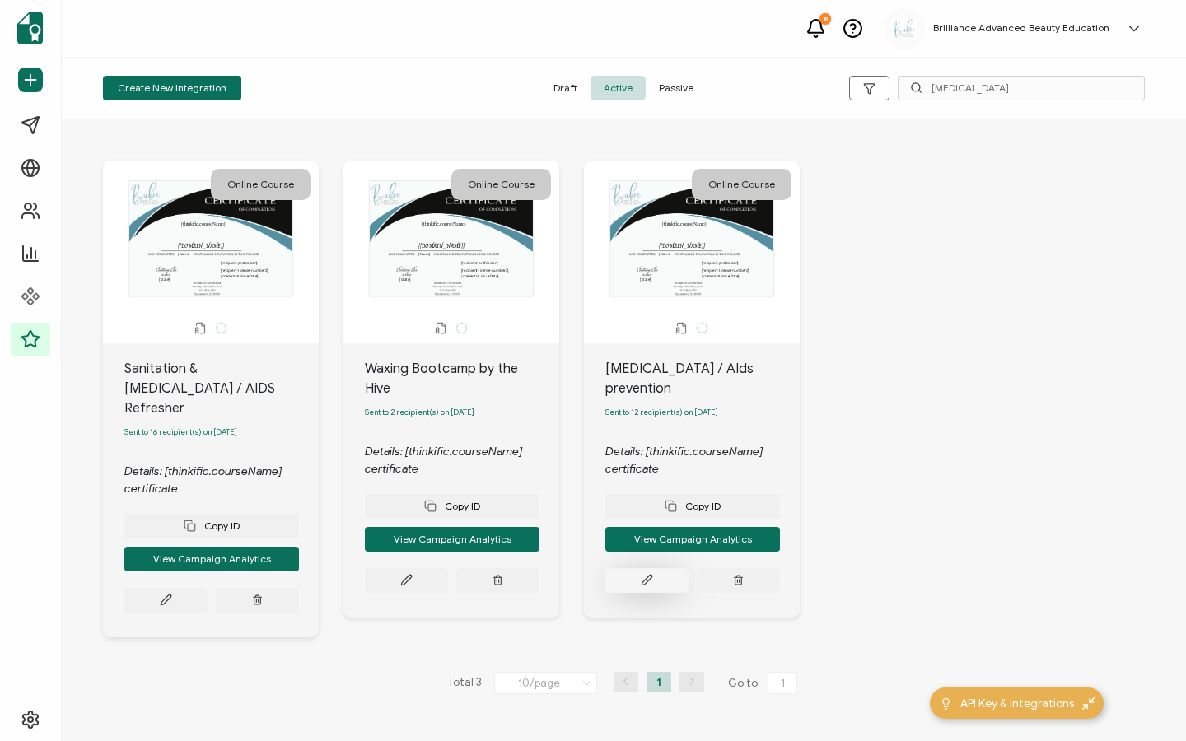
click at [170, 595] on icon at bounding box center [166, 600] width 10 height 10
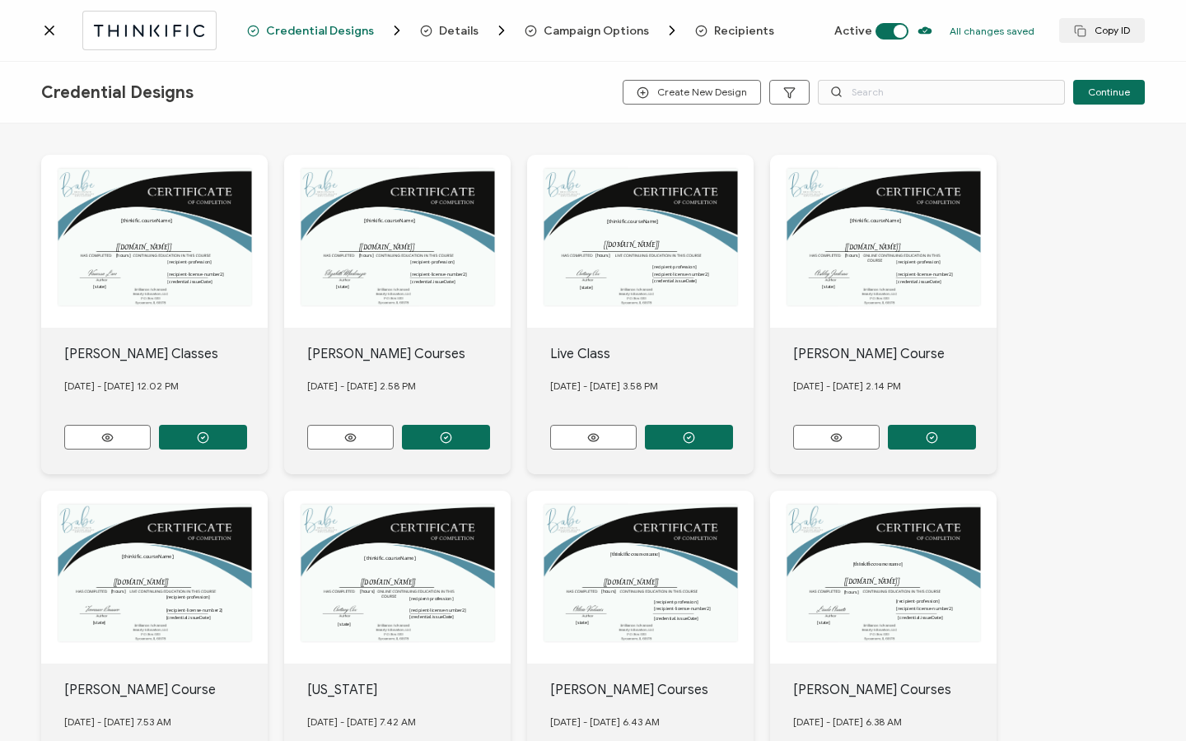
scroll to position [98, 0]
click at [730, 32] on span "Recipients" at bounding box center [744, 31] width 60 height 12
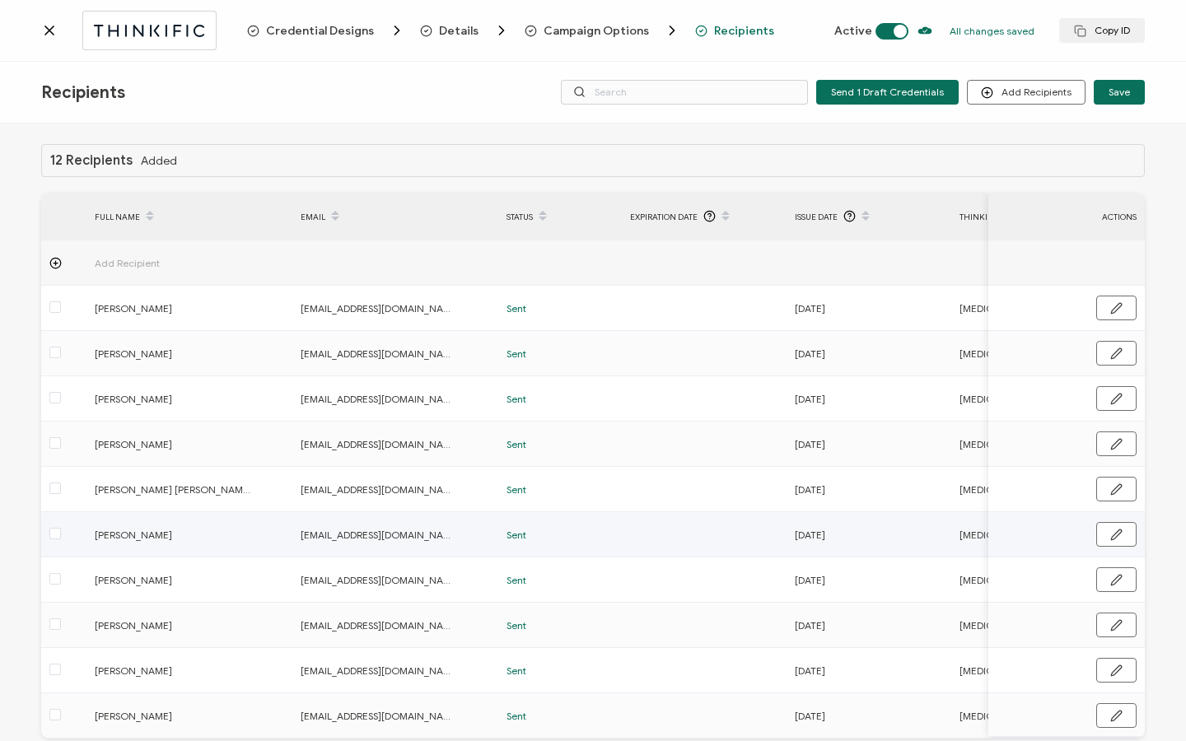
scroll to position [83, 0]
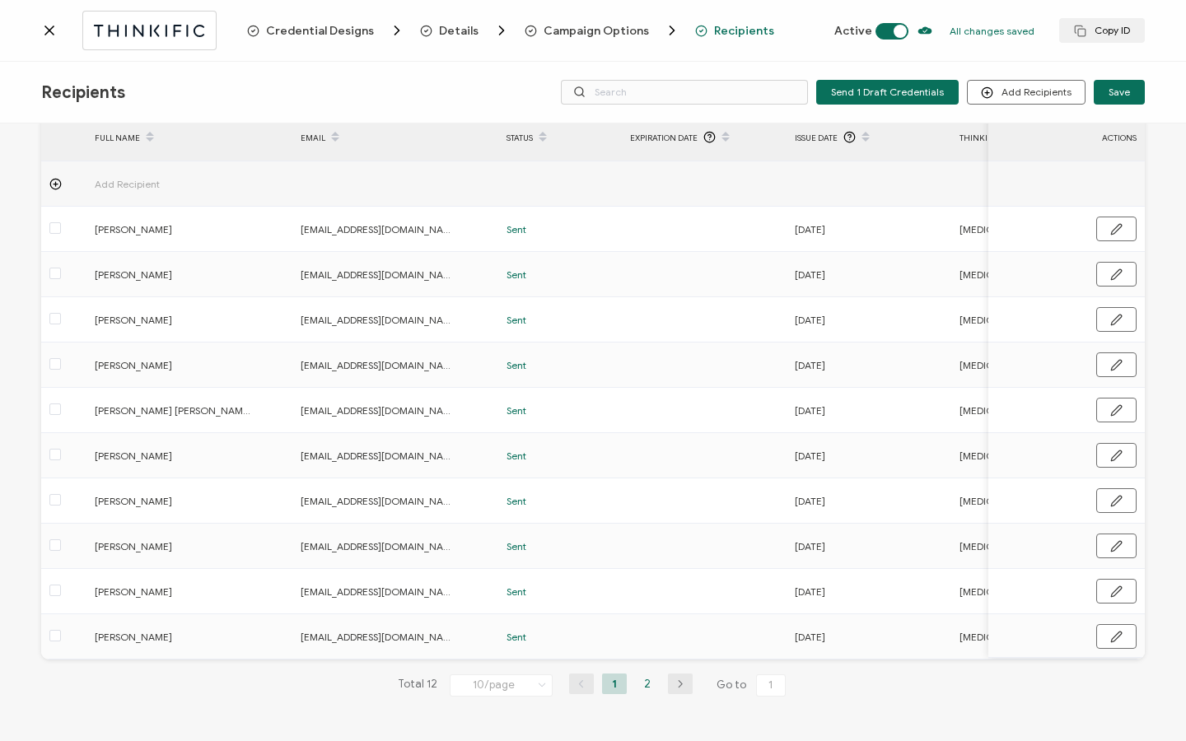
click at [645, 683] on li "2" at bounding box center [647, 684] width 25 height 21
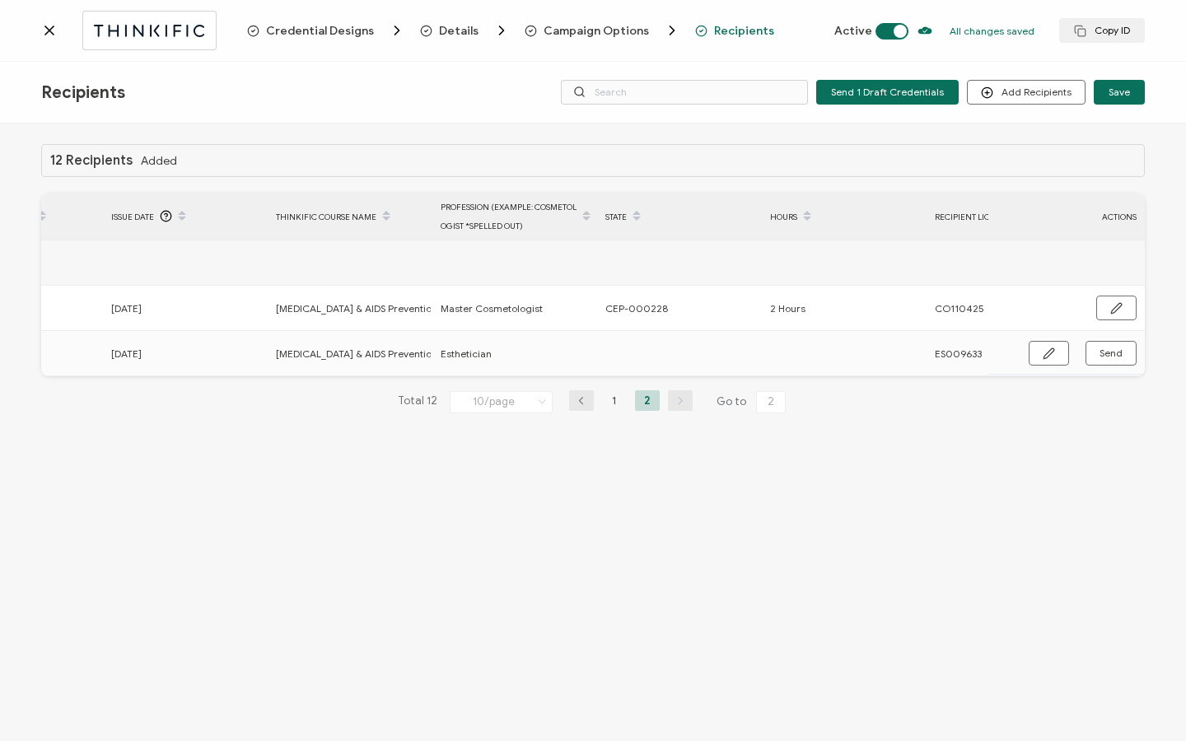
scroll to position [0, 787]
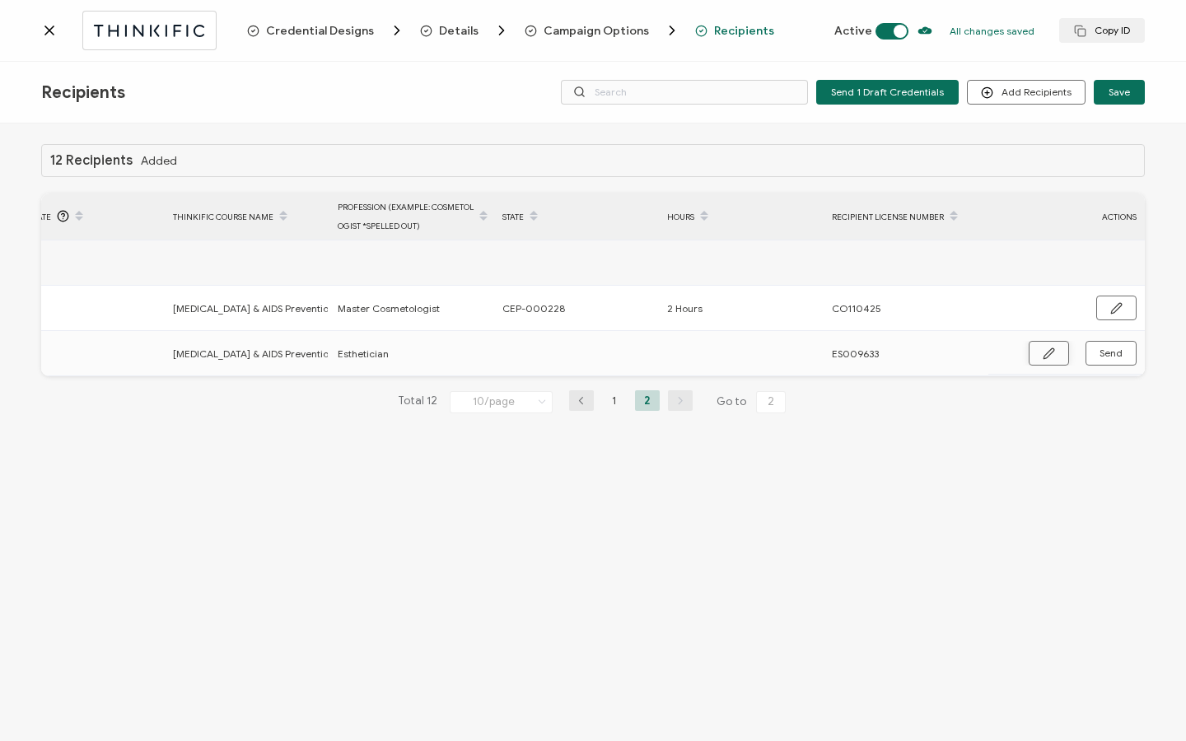
click at [1062, 362] on button "button" at bounding box center [1049, 353] width 40 height 25
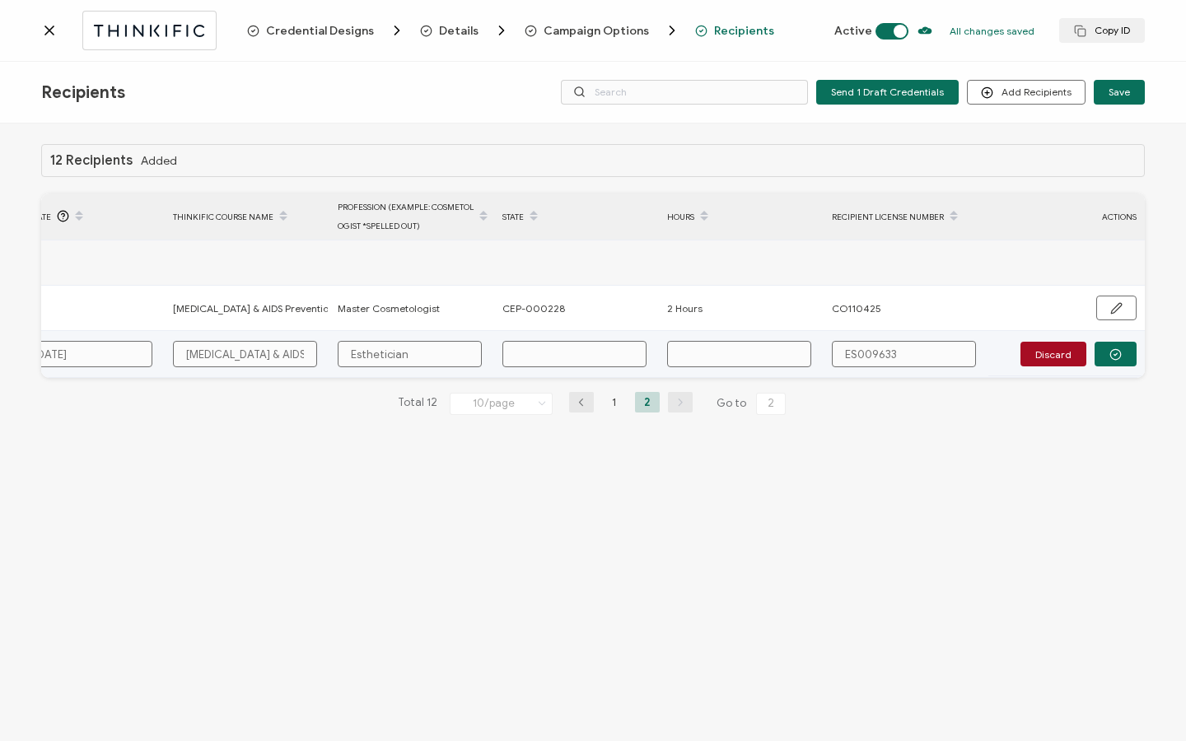
click at [550, 343] on input "text" at bounding box center [574, 354] width 144 height 26
paste input "CEP-000228"
click at [724, 344] on input "text" at bounding box center [739, 354] width 144 height 26
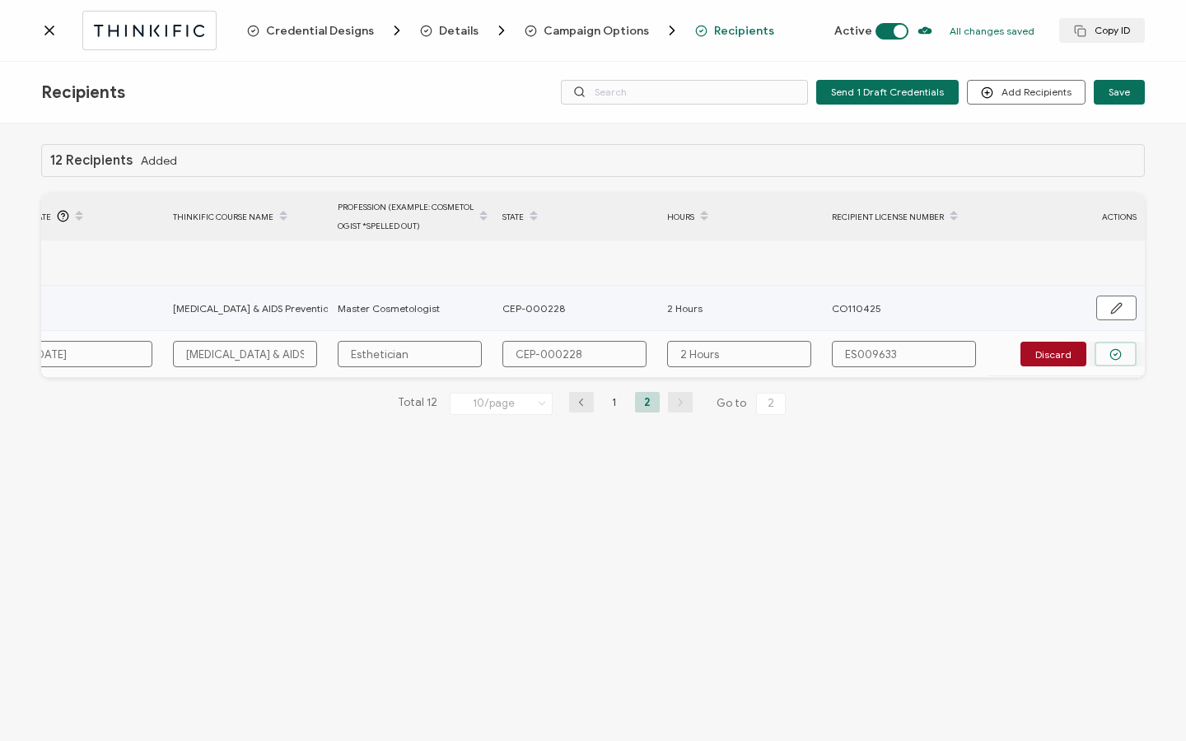
click at [1111, 347] on button "button" at bounding box center [1116, 354] width 42 height 25
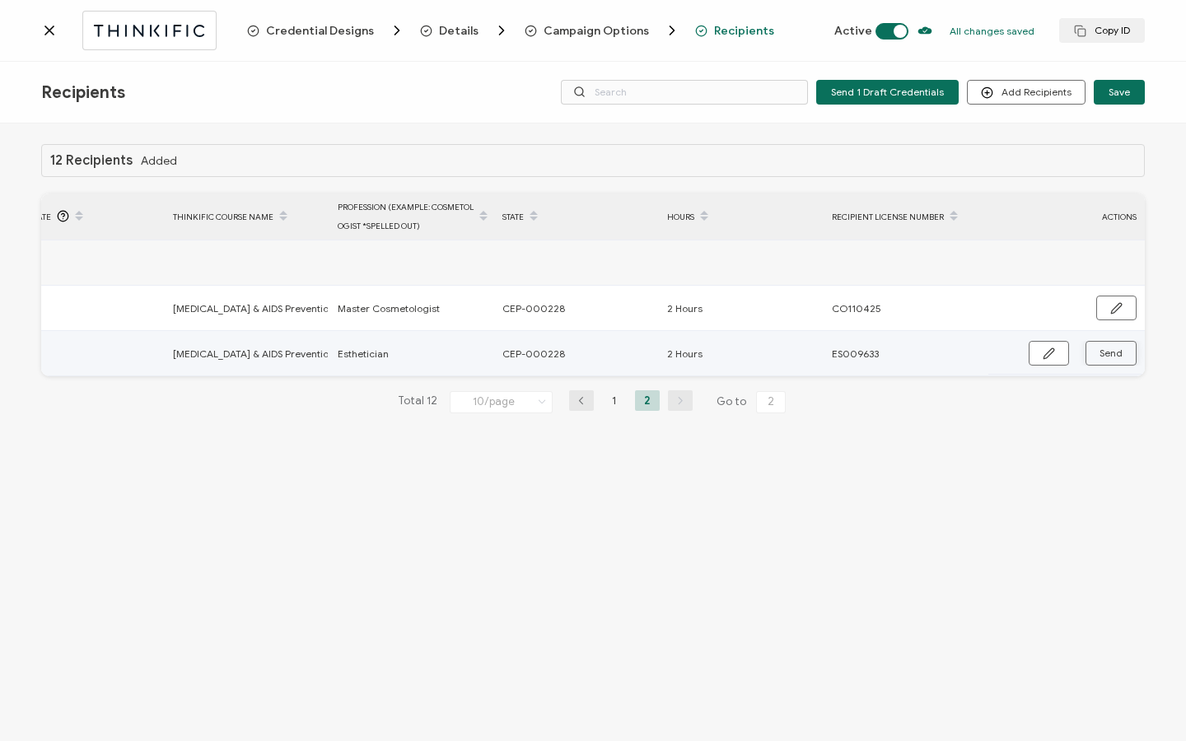
click at [1116, 361] on button "Send" at bounding box center [1111, 353] width 51 height 25
click at [54, 30] on icon at bounding box center [49, 30] width 16 height 16
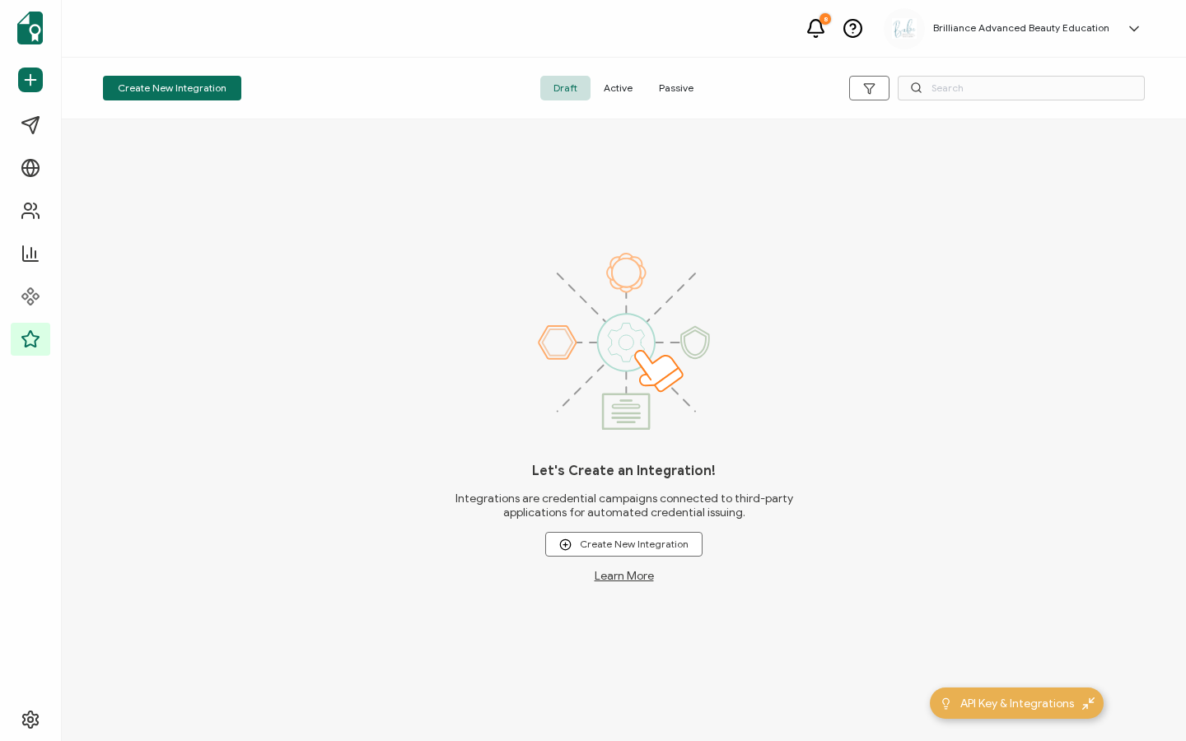
click at [607, 94] on span "Active" at bounding box center [618, 88] width 55 height 25
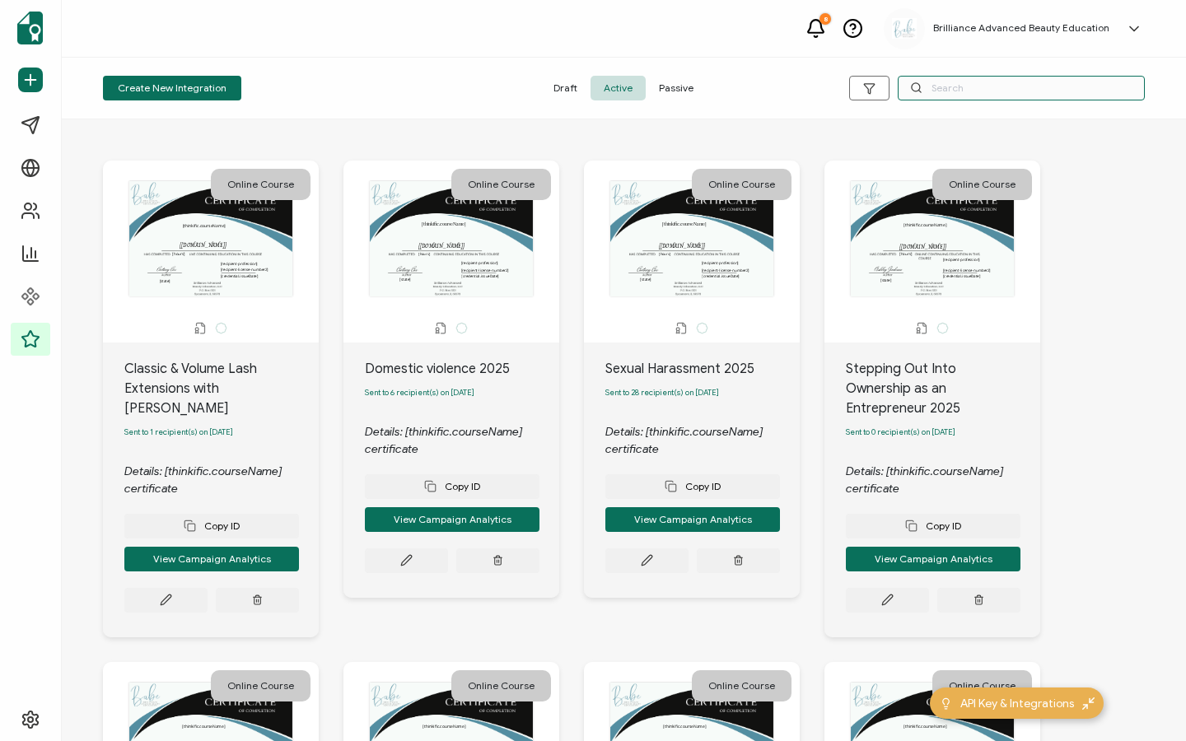
click at [973, 97] on input "text" at bounding box center [1021, 88] width 247 height 25
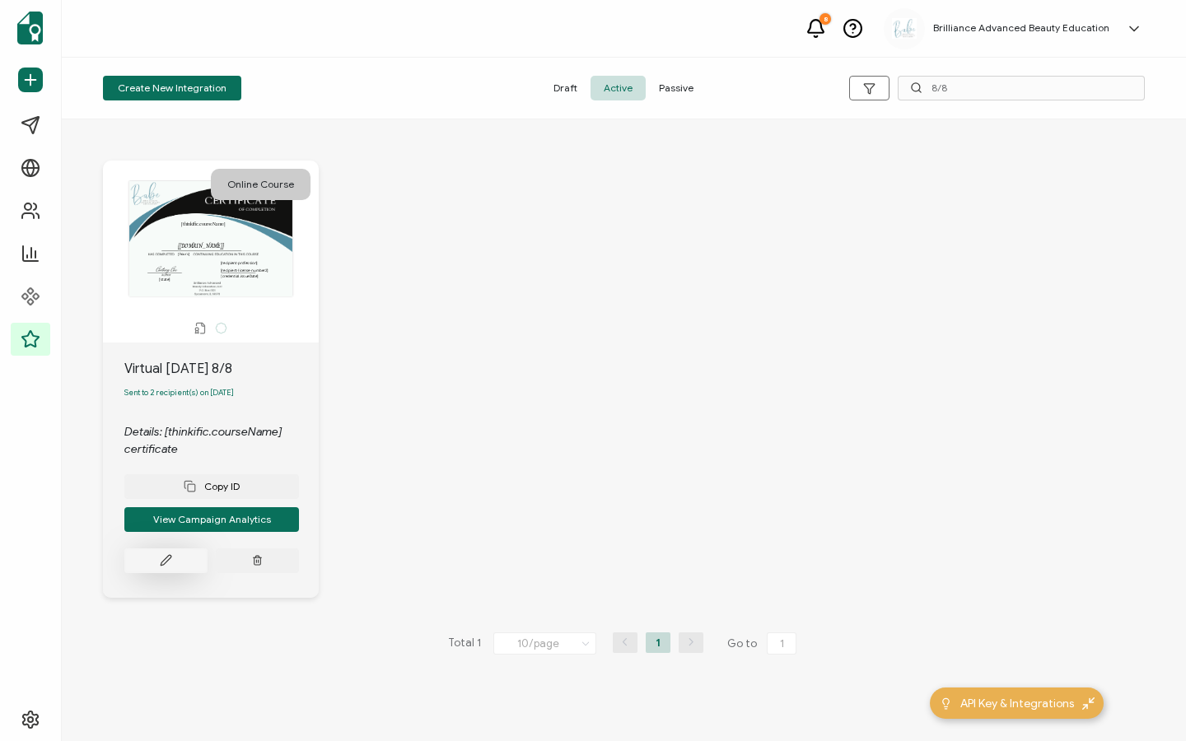
click at [157, 562] on button at bounding box center [165, 561] width 83 height 25
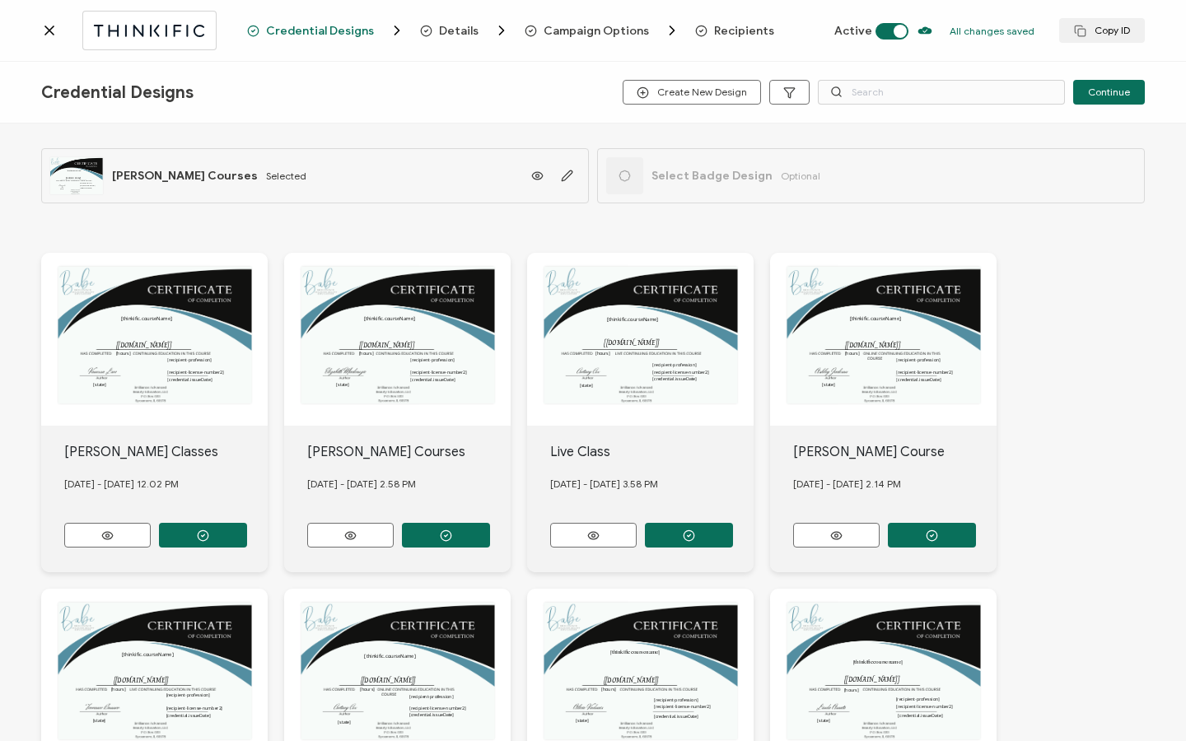
click at [731, 29] on span "Recipients" at bounding box center [744, 31] width 60 height 12
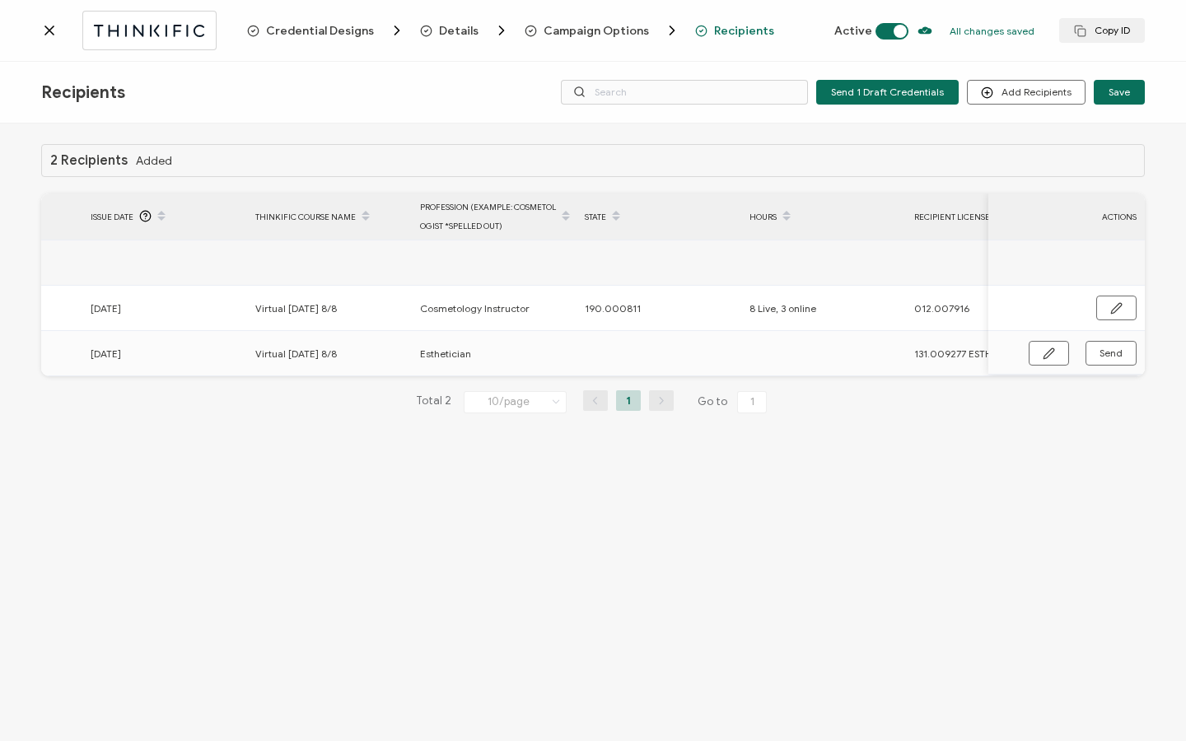
scroll to position [0, 704]
drag, startPoint x: 483, startPoint y: 376, endPoint x: 1017, endPoint y: 383, distance: 534.6
click at [1017, 383] on div "2 Recipients Added FULL NAME EMAIL Status Expiration Date Issue Date Thinkific …" at bounding box center [593, 292] width 1104 height 296
drag, startPoint x: 1017, startPoint y: 381, endPoint x: 1061, endPoint y: 381, distance: 43.7
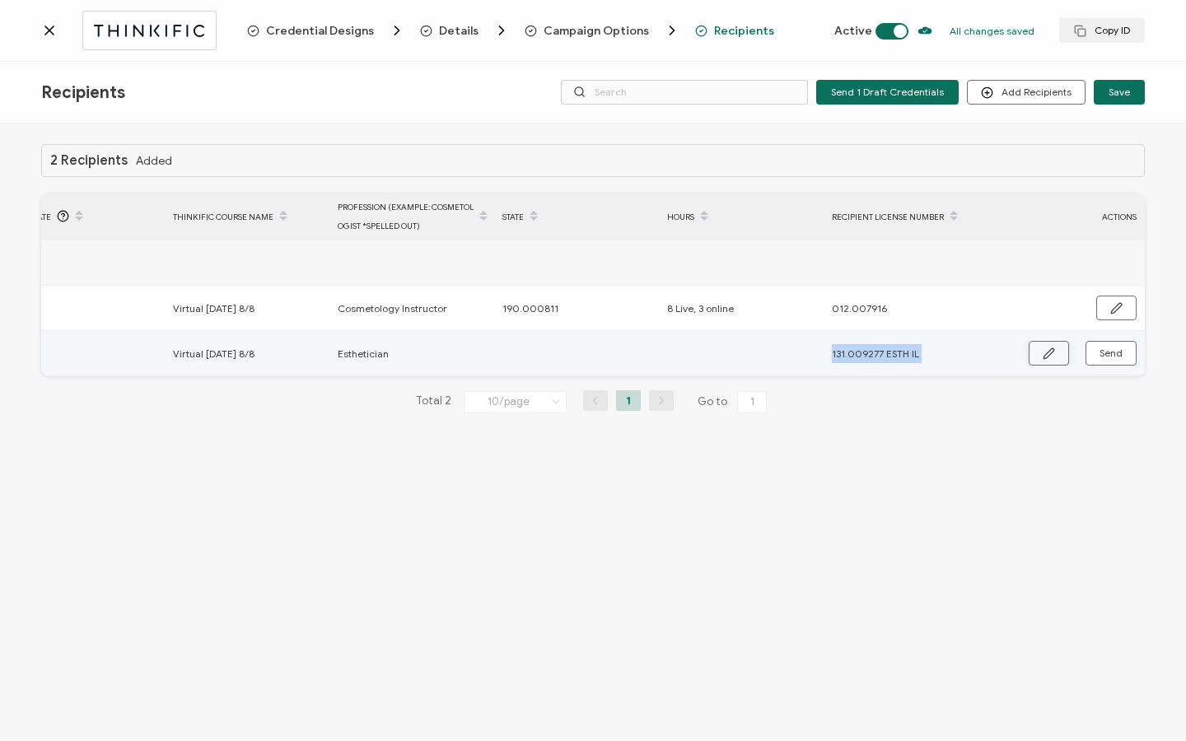
click at [1044, 352] on icon "button" at bounding box center [1049, 354] width 12 height 12
drag, startPoint x: 626, startPoint y: 328, endPoint x: 603, endPoint y: 328, distance: 23.1
click at [619, 328] on td "190.000811" at bounding box center [576, 308] width 165 height 45
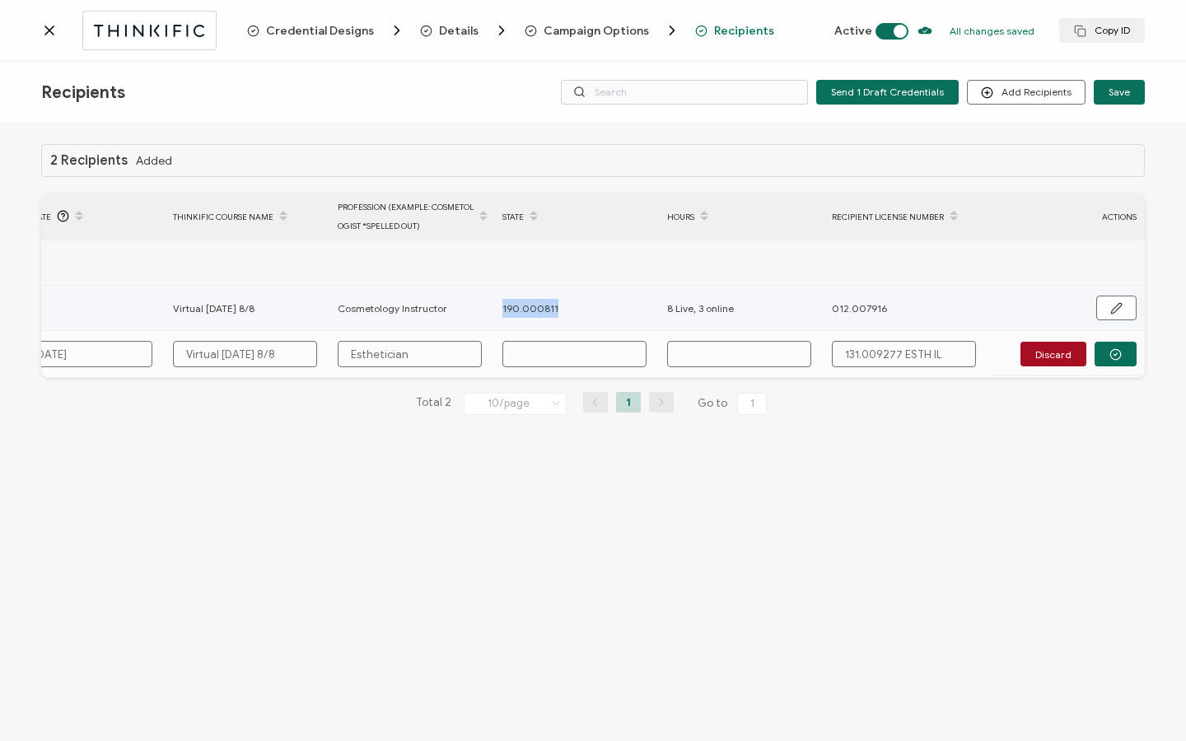
drag, startPoint x: 563, startPoint y: 302, endPoint x: 518, endPoint y: 306, distance: 45.4
click at [494, 301] on div "190.000811" at bounding box center [575, 308] width 163 height 19
copy tr "190.000811"
click at [549, 357] on input "text" at bounding box center [574, 354] width 144 height 26
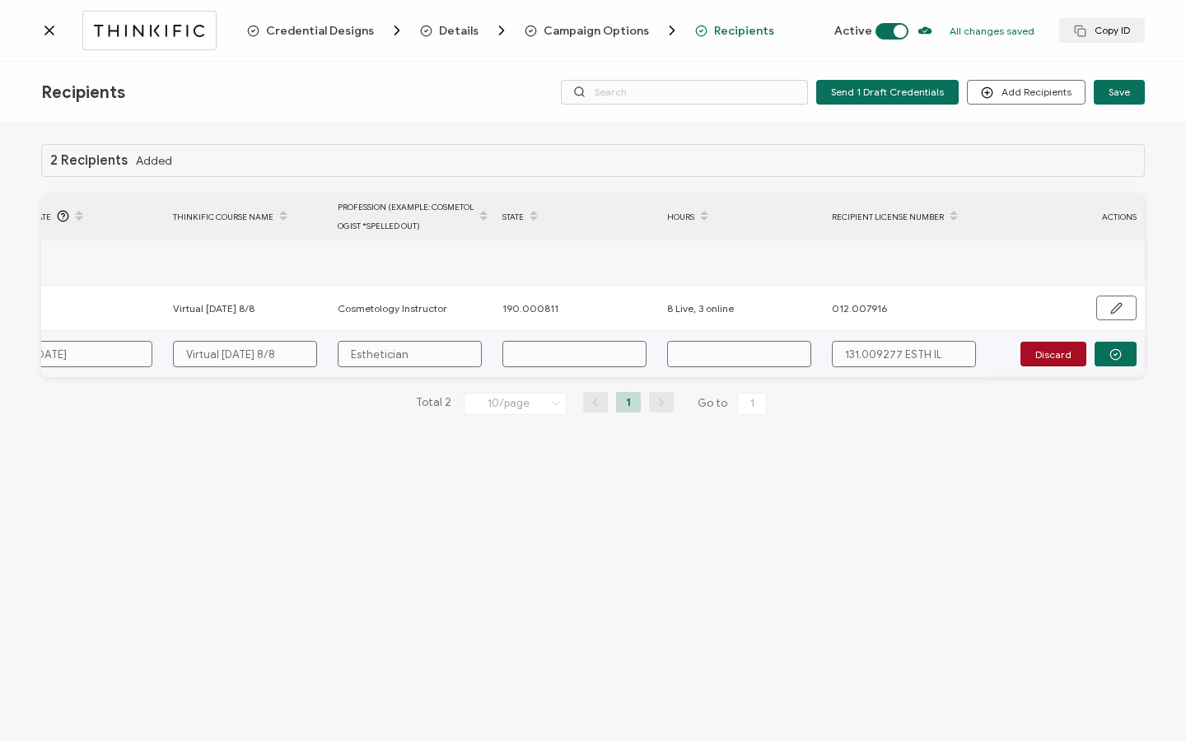
paste input "190.000811"
click at [724, 352] on input "text" at bounding box center [739, 354] width 144 height 26
drag, startPoint x: 901, startPoint y: 355, endPoint x: 969, endPoint y: 348, distance: 67.9
click at [969, 348] on input "131.009277 ESTH IL" at bounding box center [904, 354] width 144 height 26
click at [1125, 348] on button "button" at bounding box center [1116, 354] width 42 height 25
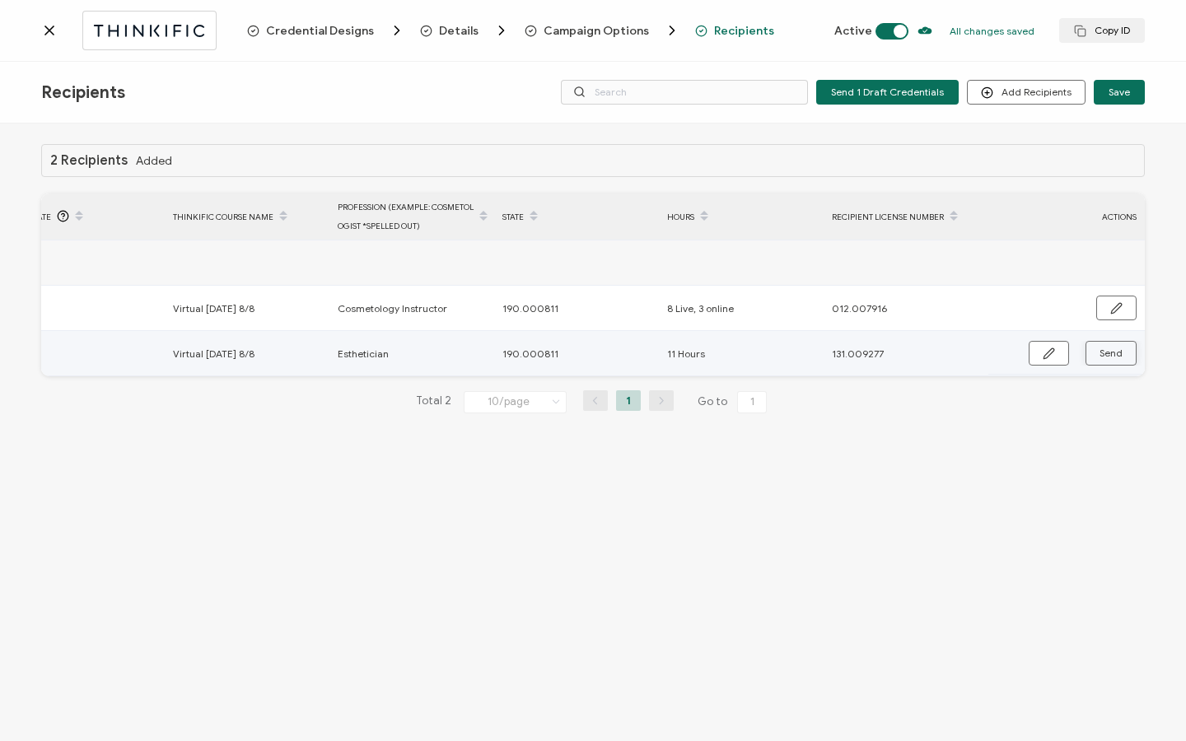
click at [1055, 353] on span "Send" at bounding box center [1049, 354] width 12 height 12
click at [50, 30] on icon at bounding box center [49, 30] width 8 height 8
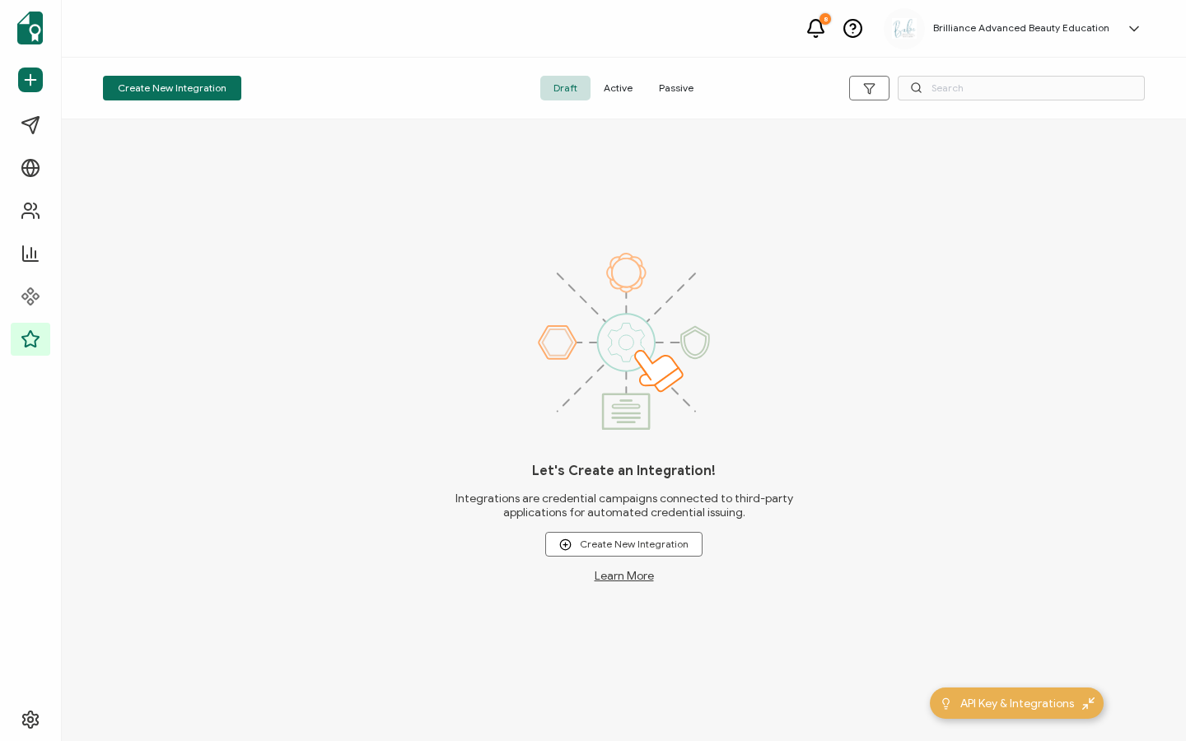
click at [617, 94] on span "Active" at bounding box center [618, 88] width 55 height 25
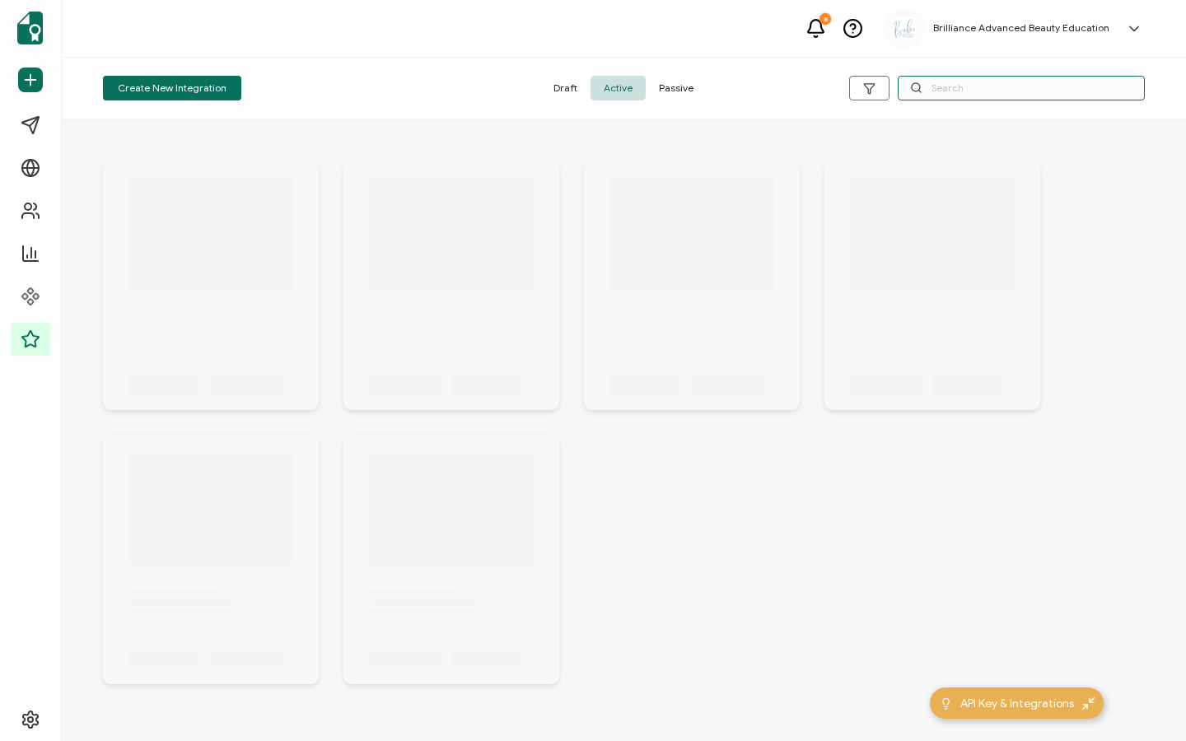
click at [976, 98] on input "text" at bounding box center [1021, 88] width 247 height 25
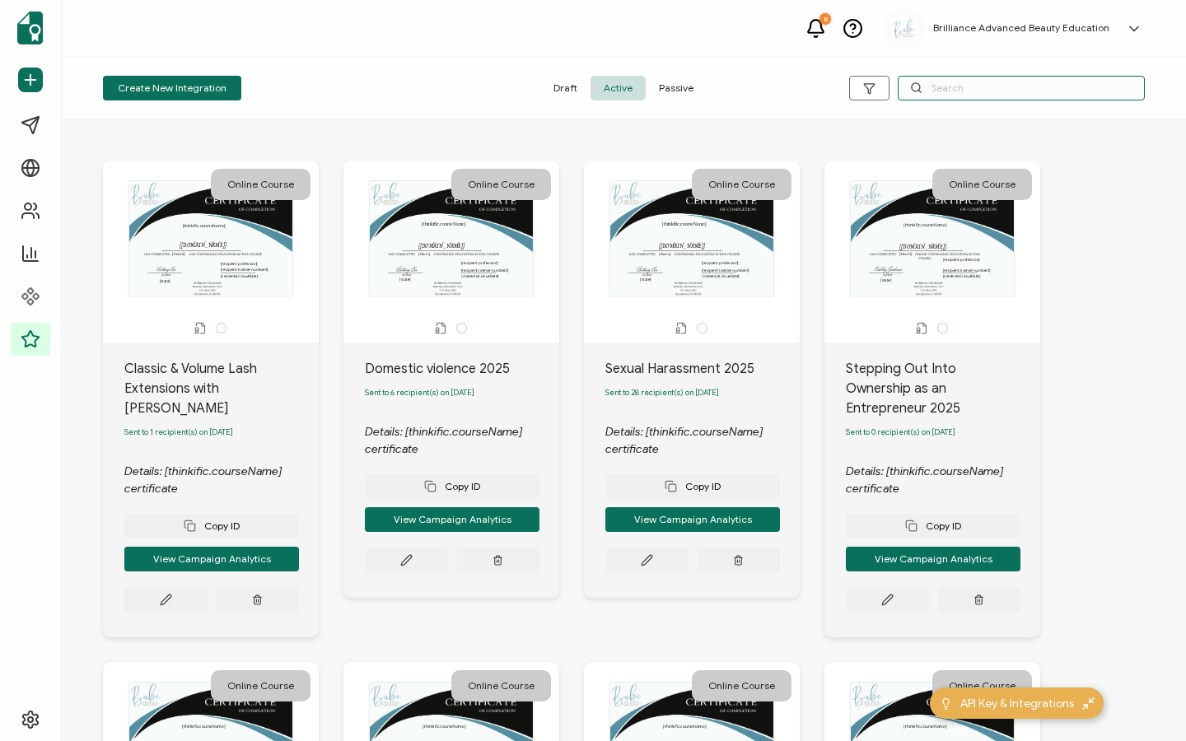
click at [953, 91] on input "text" at bounding box center [1021, 88] width 247 height 25
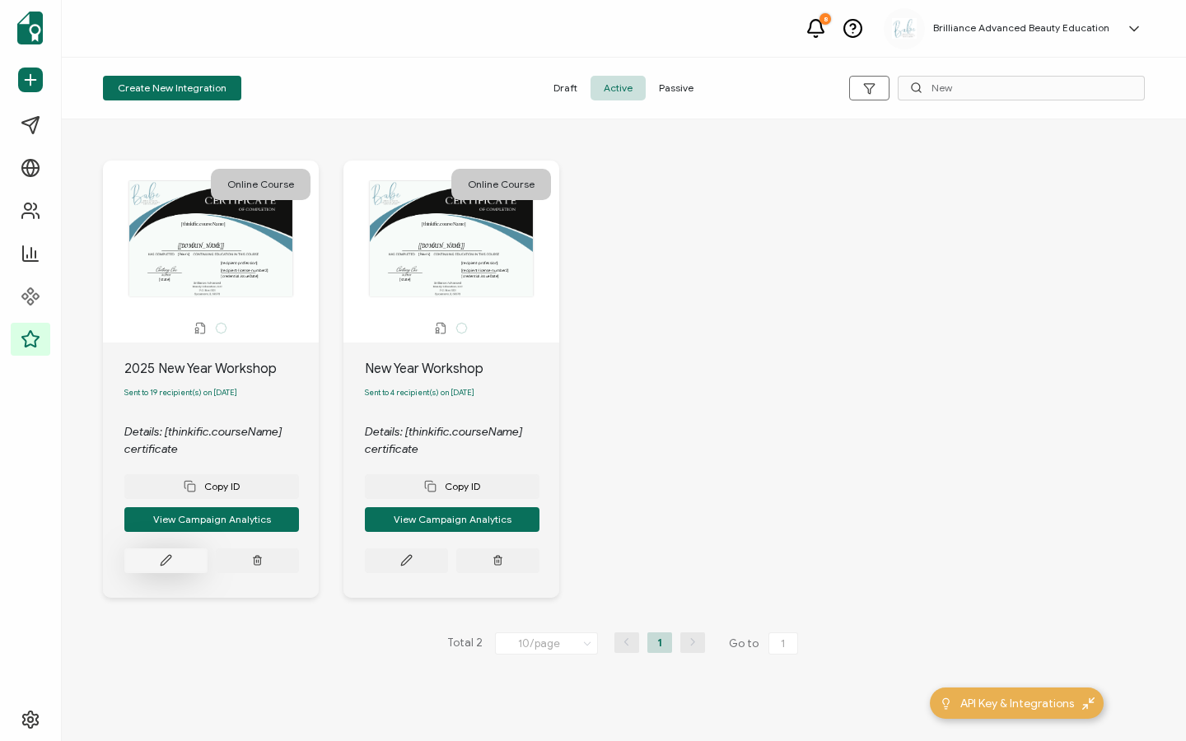
click at [170, 553] on button at bounding box center [165, 561] width 83 height 25
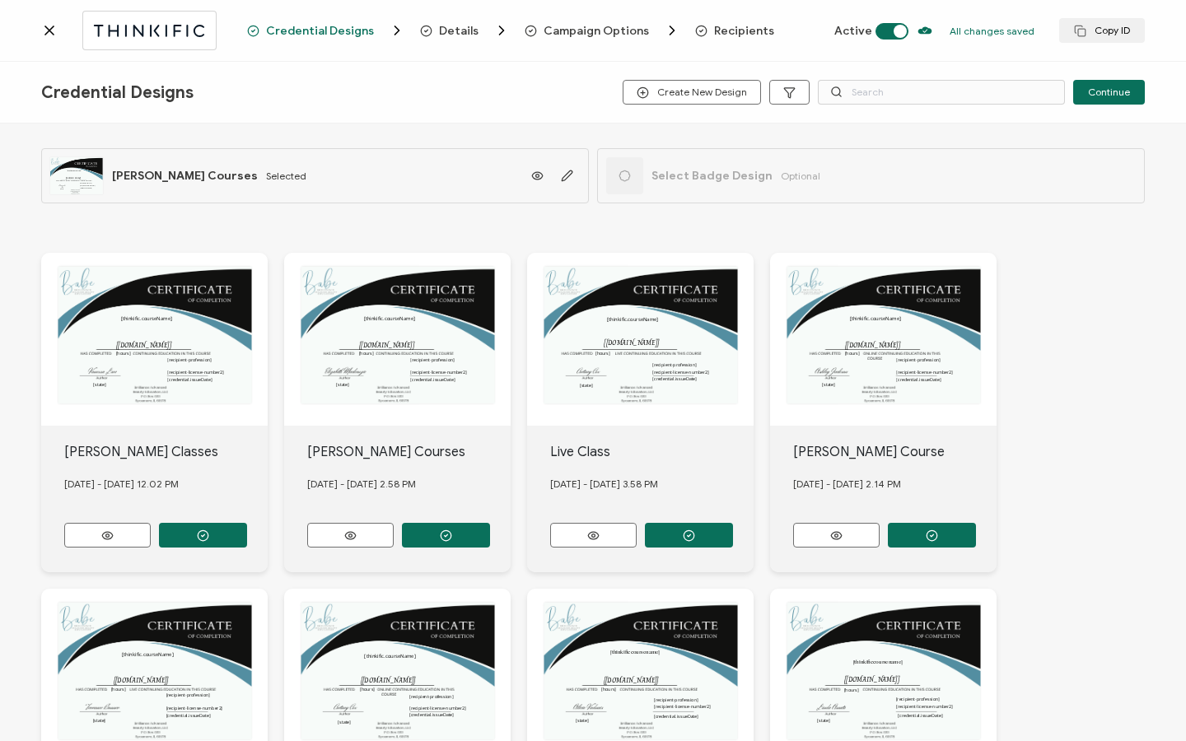
click at [745, 30] on span "Recipients" at bounding box center [744, 31] width 60 height 12
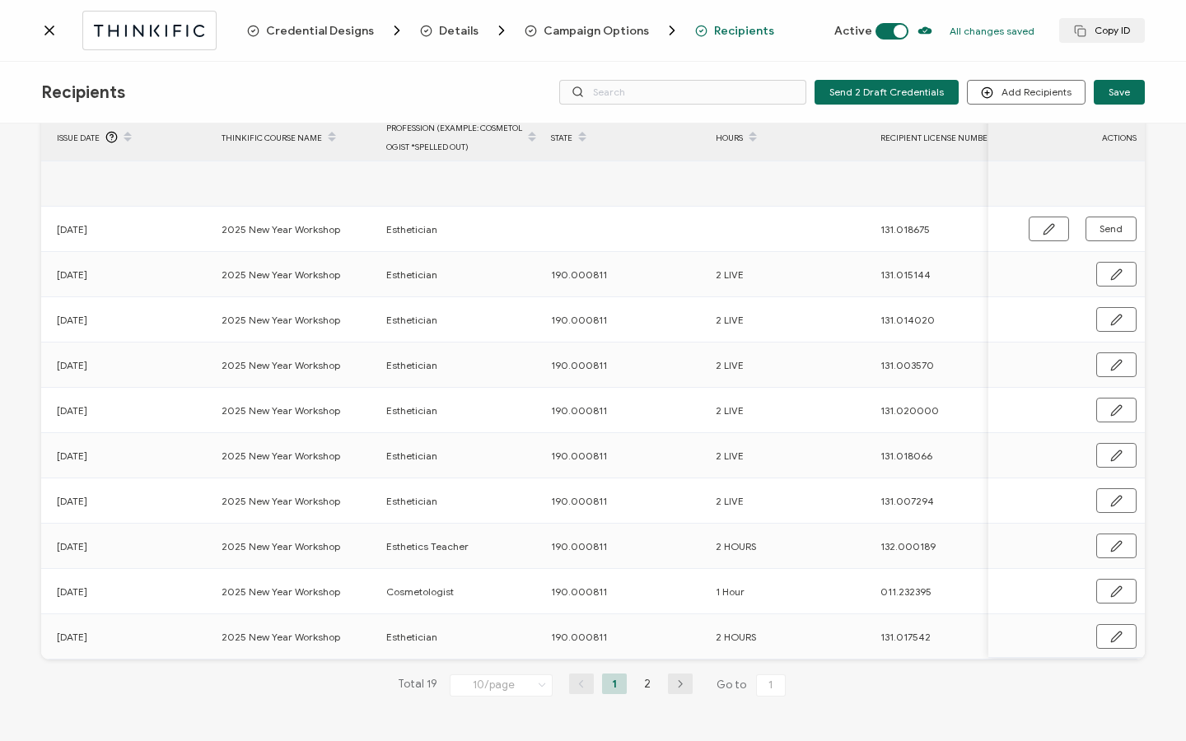
scroll to position [0, 741]
drag, startPoint x: 572, startPoint y: 634, endPoint x: 630, endPoint y: 635, distance: 57.7
click at [630, 635] on div "190.000811" at bounding box center [620, 637] width 163 height 19
copy span "190.000811"
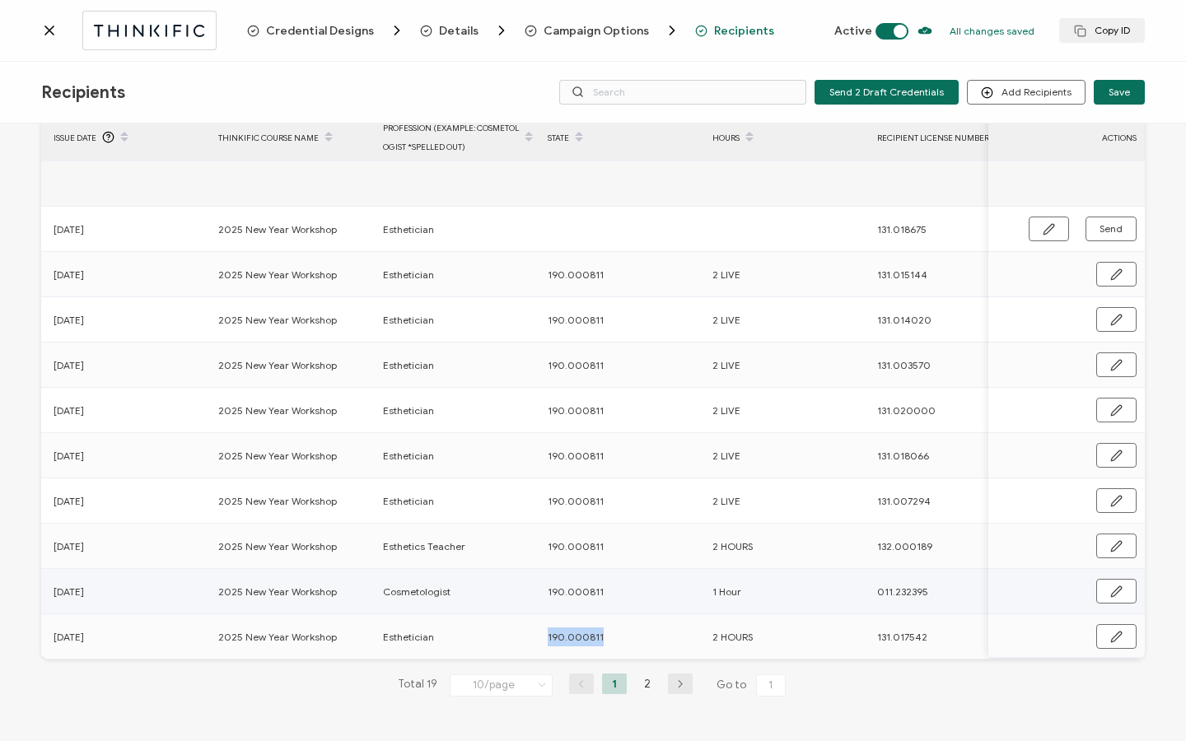
click at [1103, 585] on button "button" at bounding box center [1116, 591] width 40 height 25
click at [729, 581] on input "1 Hour" at bounding box center [784, 590] width 144 height 26
click at [1121, 580] on button "button" at bounding box center [1116, 590] width 42 height 25
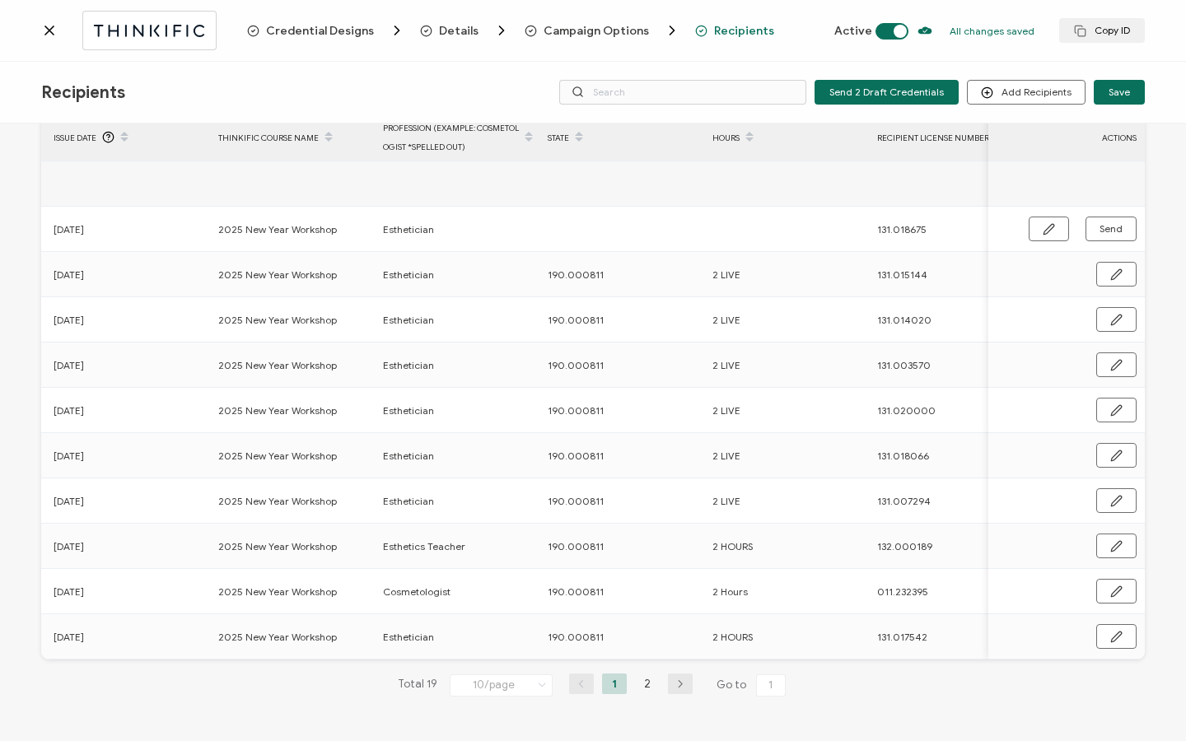
scroll to position [83, 0]
click at [637, 685] on li "2" at bounding box center [647, 684] width 25 height 21
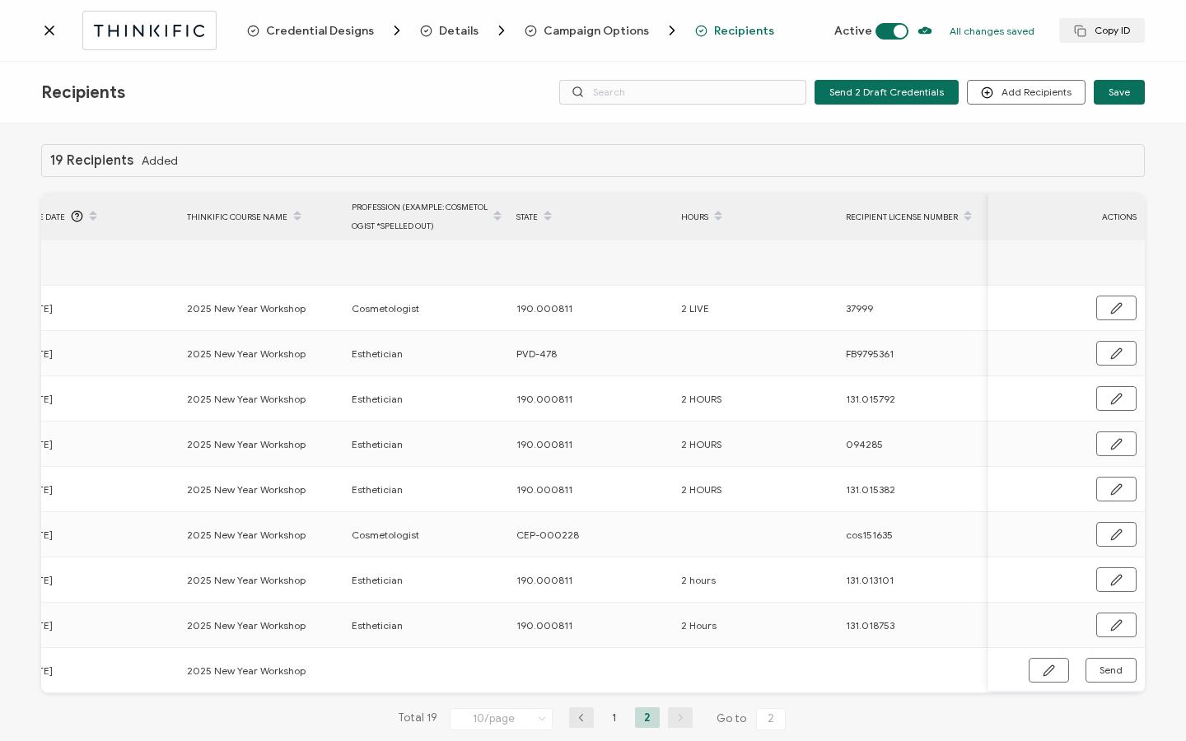
scroll to position [0, 792]
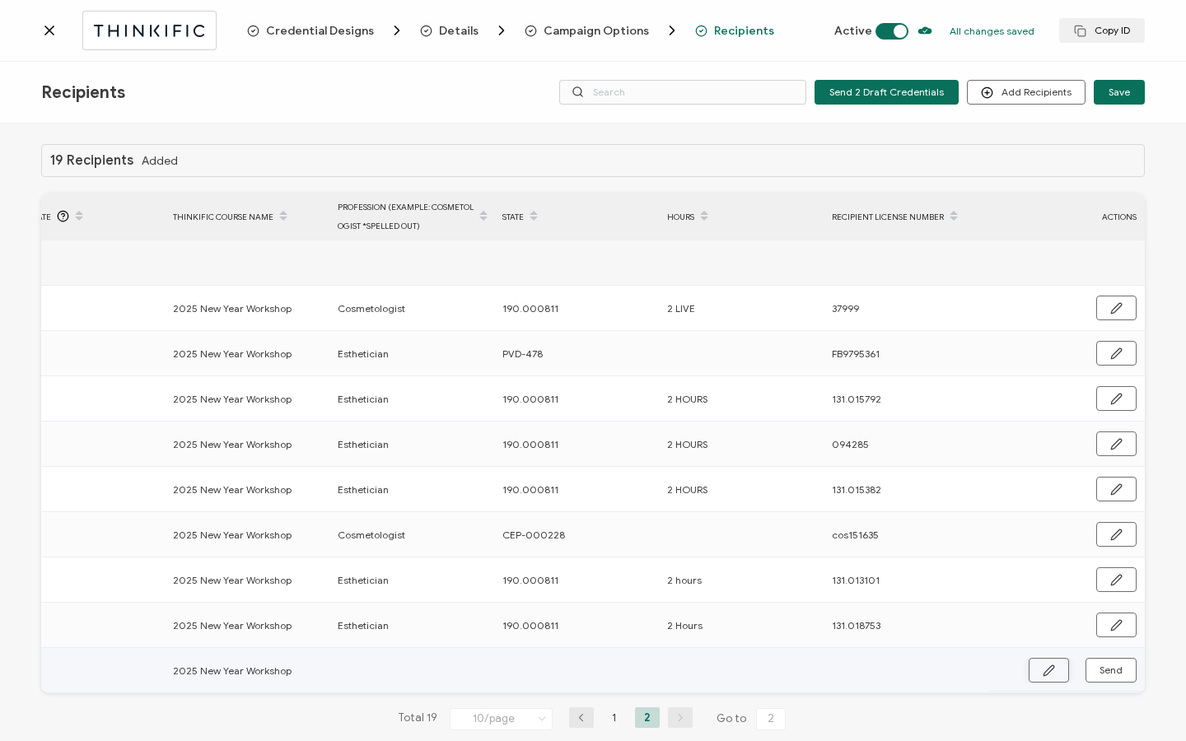
click at [1049, 680] on button "button" at bounding box center [1049, 670] width 40 height 25
click at [552, 676] on input "text" at bounding box center [574, 671] width 144 height 26
paste input "190.000811"
click at [726, 673] on input "text" at bounding box center [739, 671] width 144 height 26
click at [846, 672] on input "text" at bounding box center [904, 671] width 144 height 26
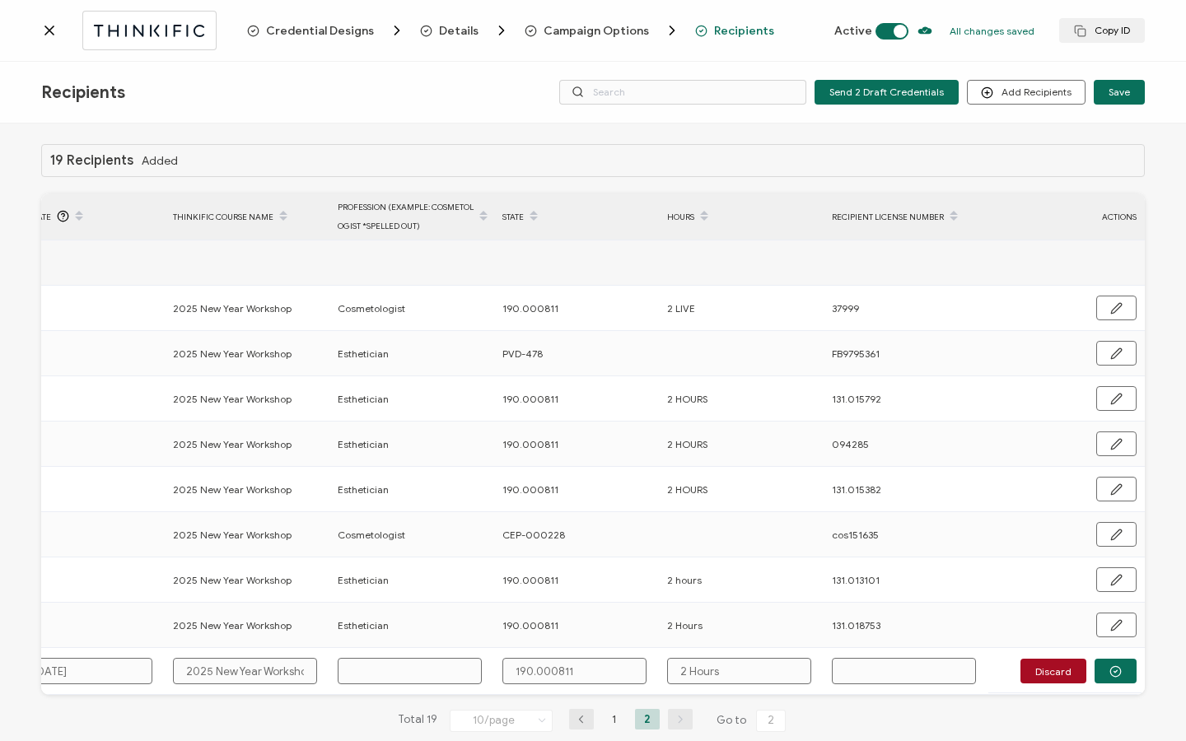
click at [853, 670] on input "text" at bounding box center [904, 671] width 144 height 26
click at [842, 670] on input "text" at bounding box center [904, 671] width 144 height 26
paste input "011.325735"
click at [420, 671] on input "text" at bounding box center [410, 671] width 144 height 26
click at [740, 670] on input "2 Hours" at bounding box center [739, 671] width 144 height 26
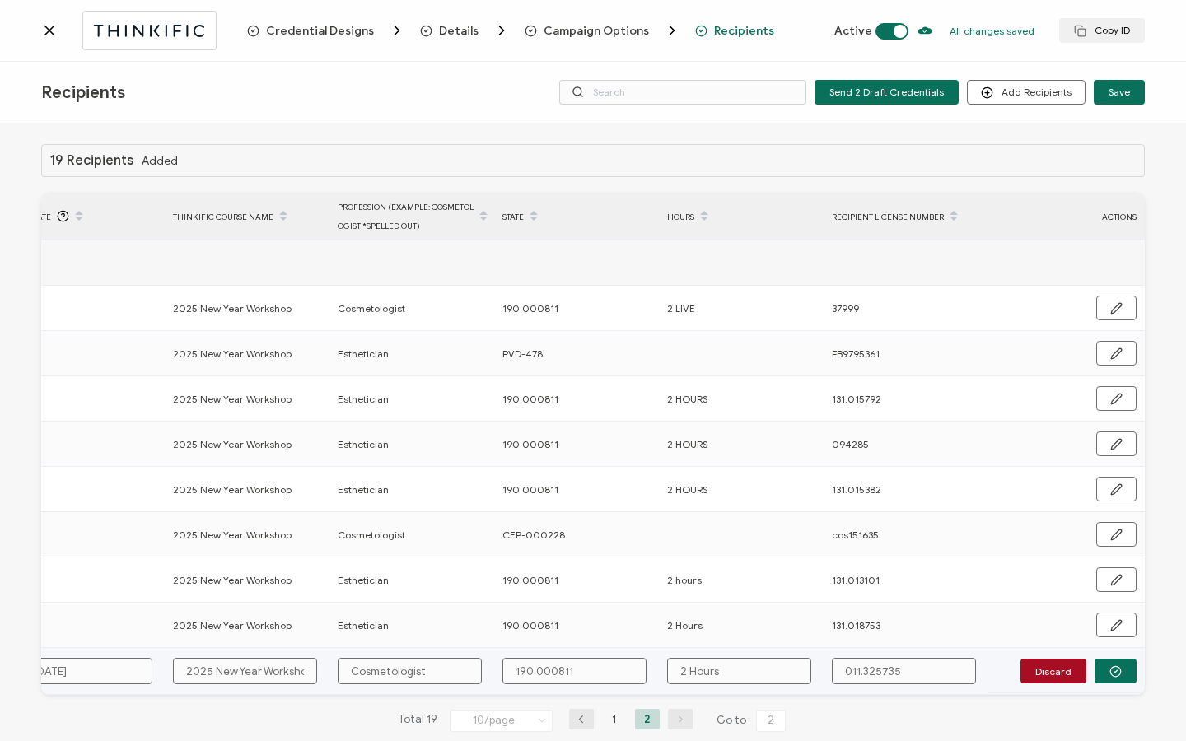
click at [915, 666] on input "011.325735" at bounding box center [904, 671] width 144 height 26
click at [734, 670] on input "2 Hours" at bounding box center [739, 671] width 144 height 26
click at [781, 670] on input "2 Hours" at bounding box center [739, 671] width 144 height 26
click at [922, 680] on input "011.325735" at bounding box center [904, 671] width 144 height 26
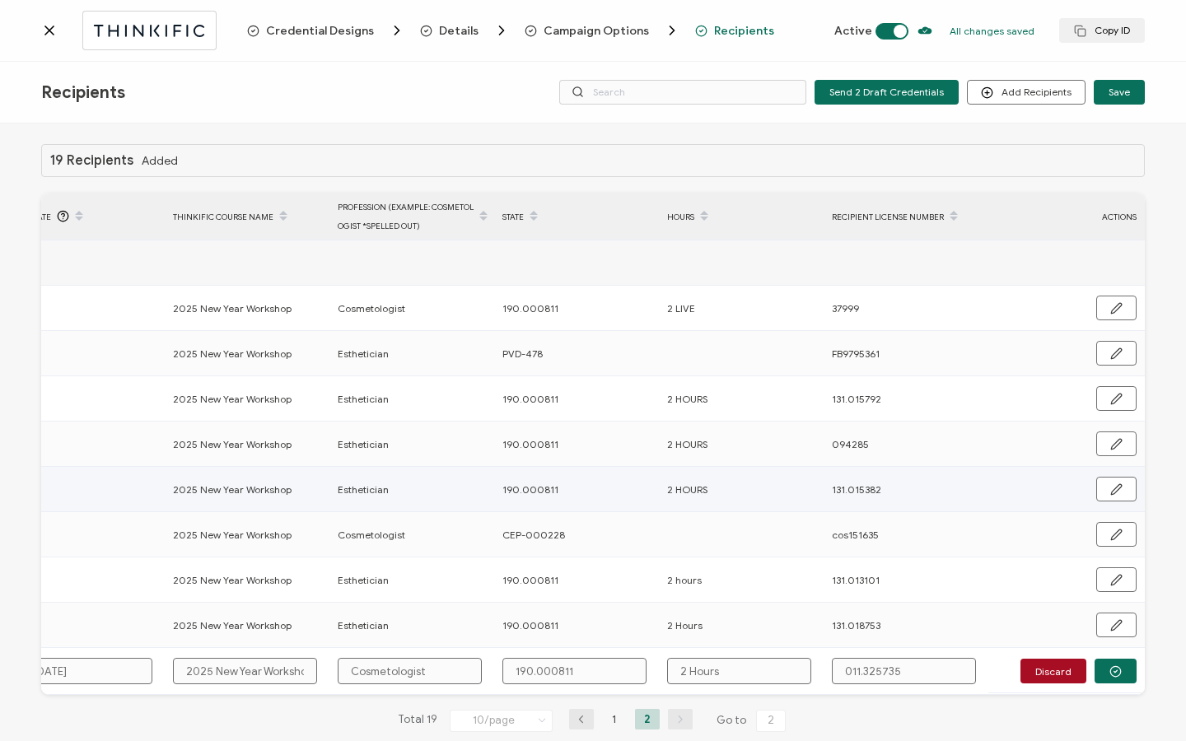
scroll to position [40, 0]
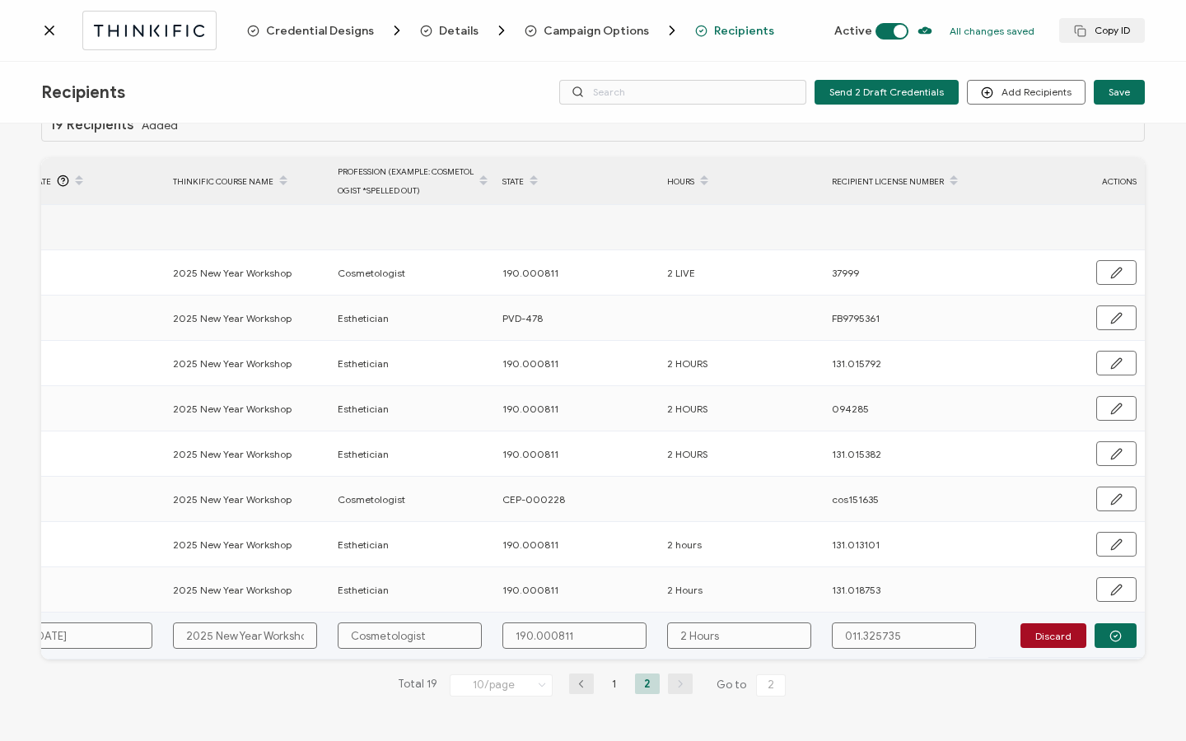
click at [389, 634] on input "Cosmetologist" at bounding box center [410, 636] width 144 height 26
click at [1109, 632] on icon "button" at bounding box center [1115, 636] width 12 height 12
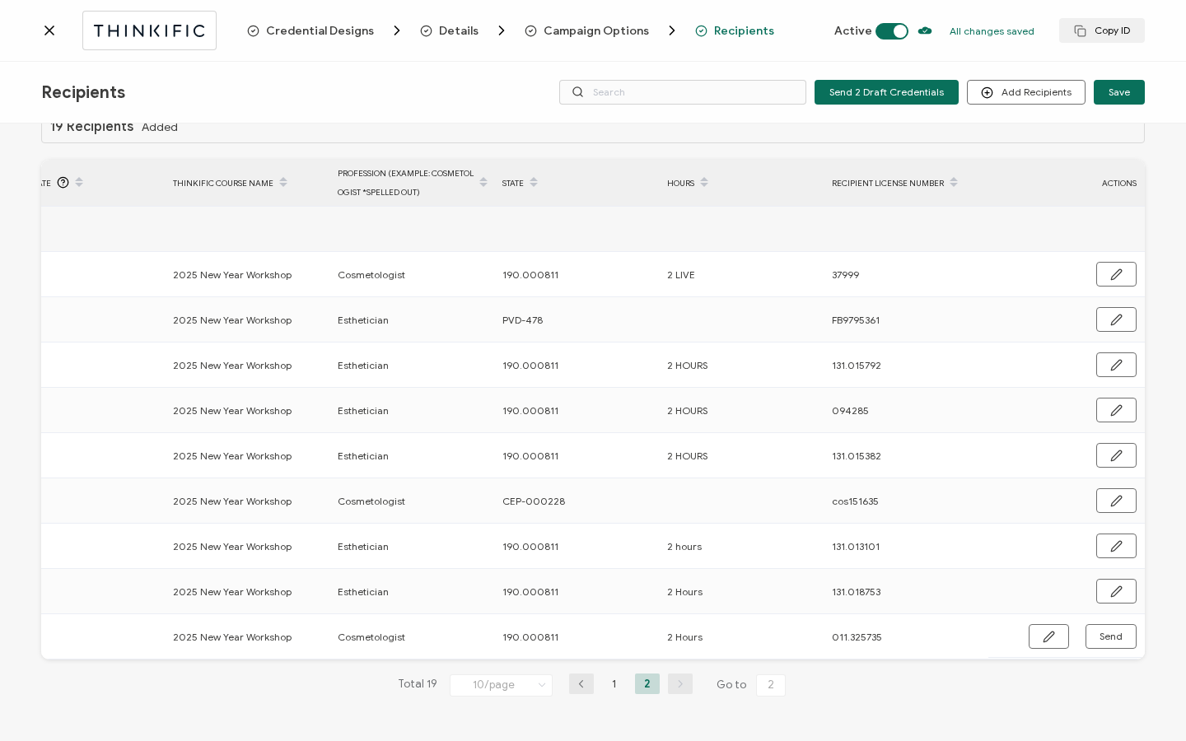
scroll to position [38, 0]
click at [1110, 281] on span "Send" at bounding box center [1116, 275] width 12 height 12
